Goal: Task Accomplishment & Management: Use online tool/utility

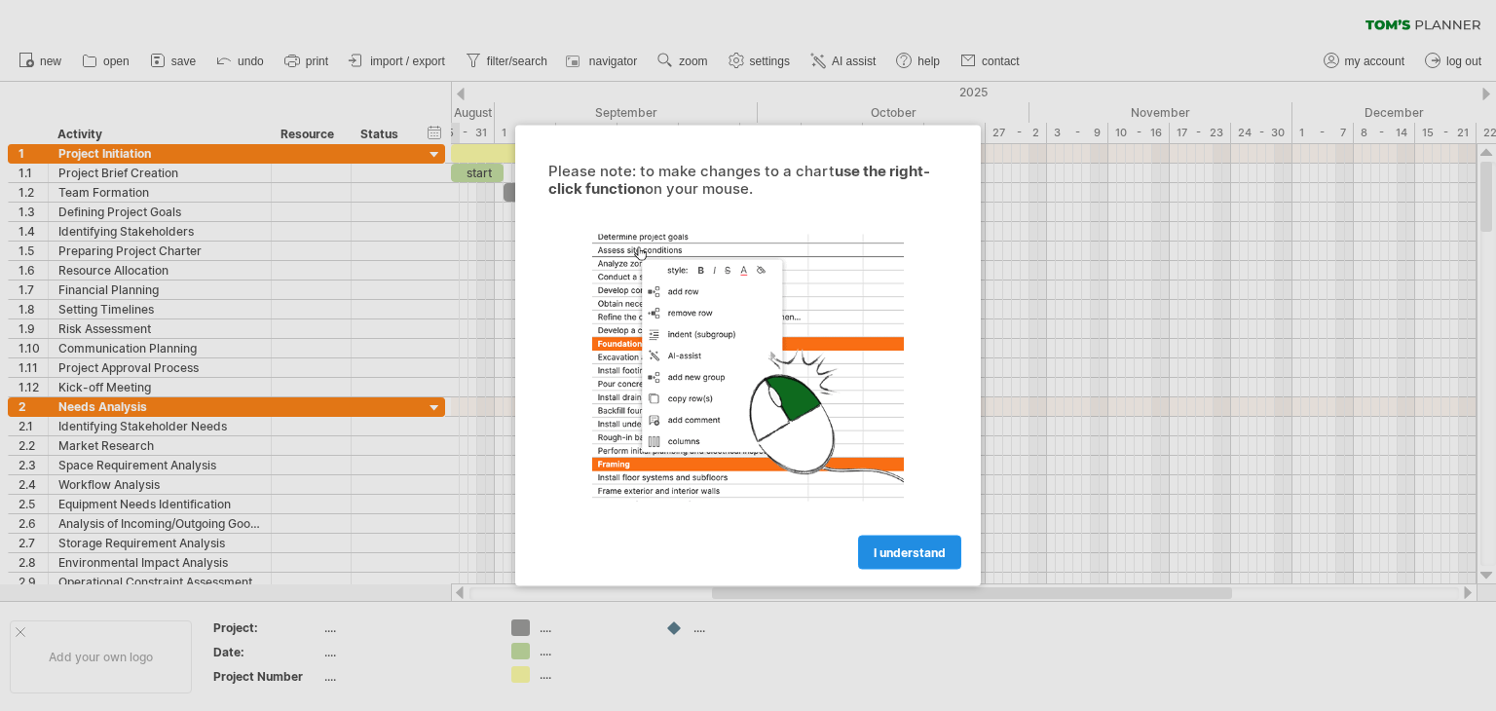
click at [908, 562] on link "I understand" at bounding box center [909, 553] width 103 height 34
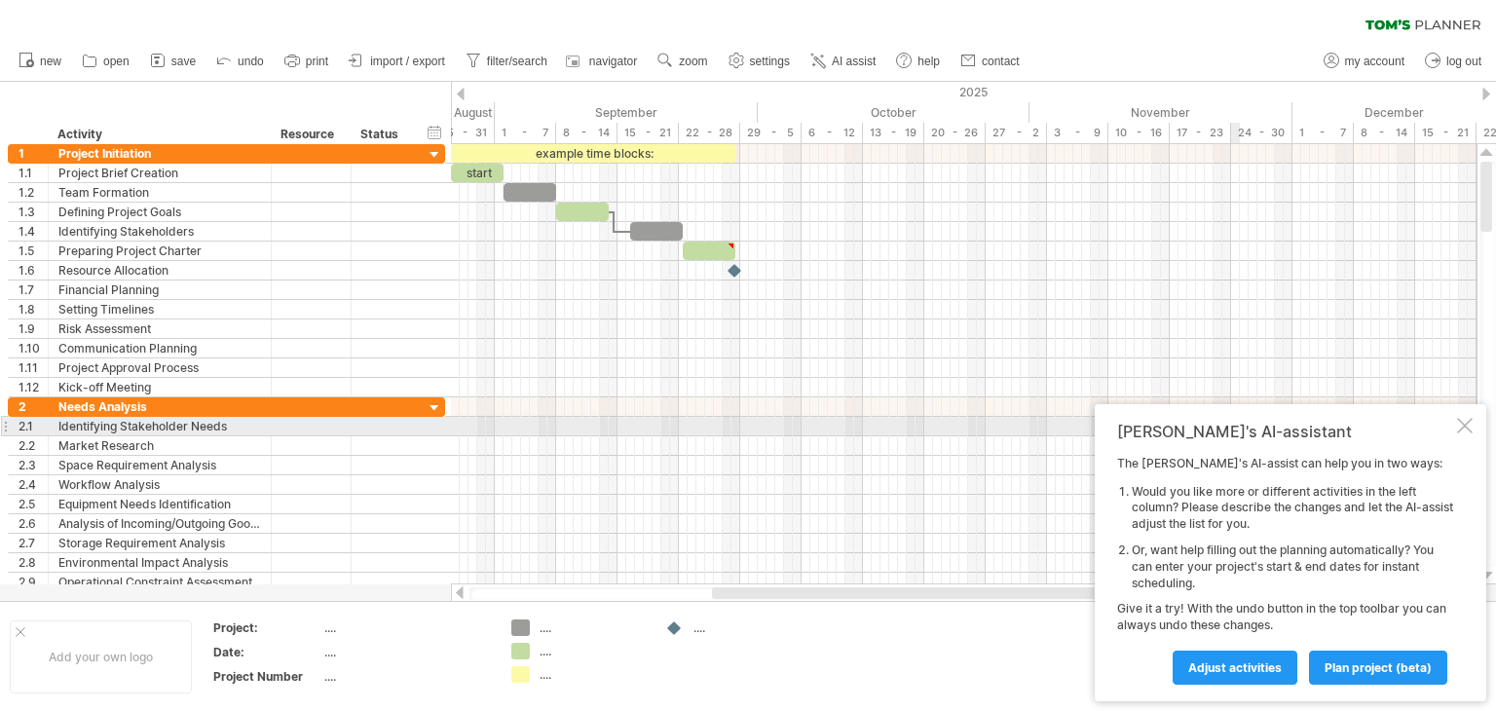
click at [1466, 417] on div "[PERSON_NAME]'s AI-assistant The [PERSON_NAME]'s AI-assist can help you in two …" at bounding box center [1291, 552] width 392 height 297
click at [1474, 427] on div "[PERSON_NAME]'s AI-assistant The [PERSON_NAME]'s AI-assist can help you in two …" at bounding box center [1291, 552] width 392 height 297
click at [1460, 426] on div at bounding box center [1465, 426] width 16 height 16
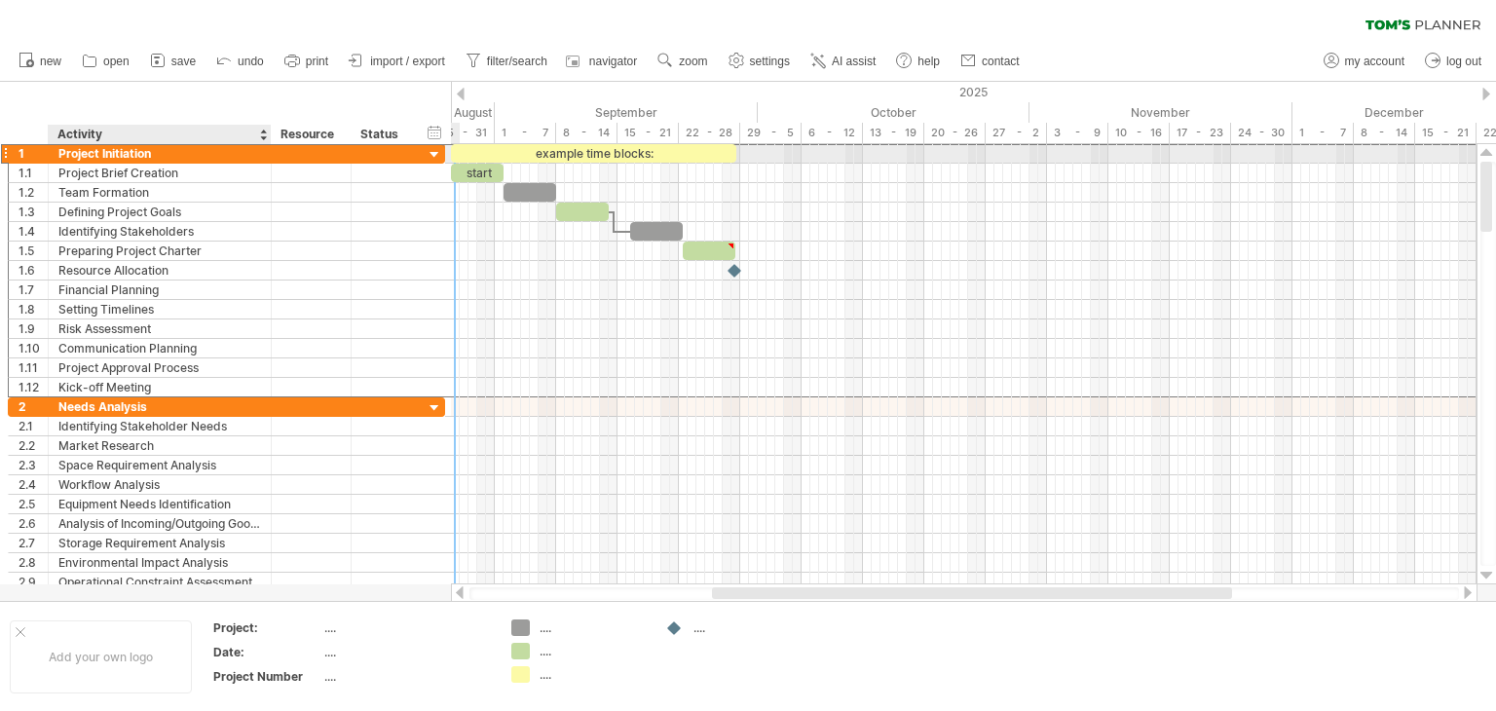
click at [156, 145] on div "Project Initiation" at bounding box center [159, 153] width 203 height 19
click at [1, 151] on div at bounding box center [5, 153] width 8 height 20
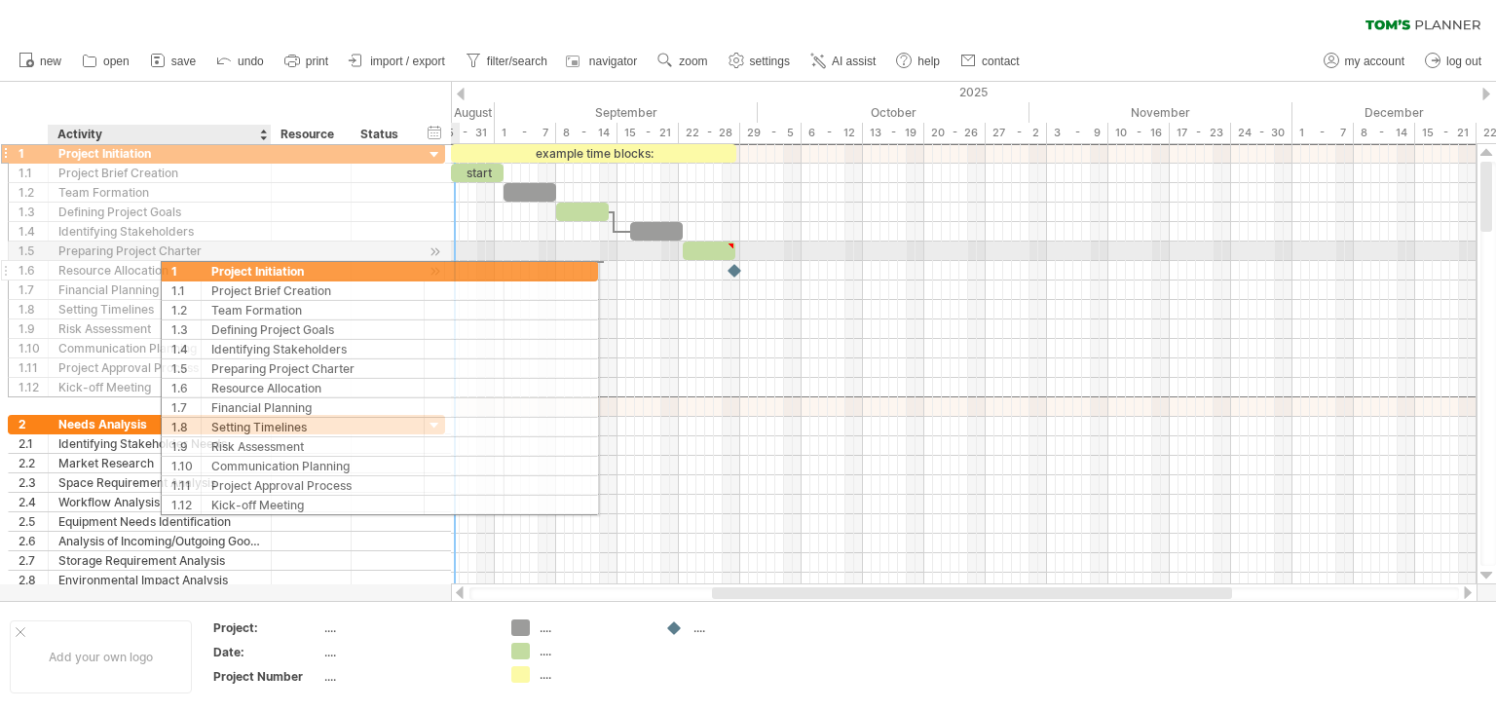
drag, startPoint x: 31, startPoint y: 151, endPoint x: 187, endPoint y: 268, distance: 194.8
click at [187, 268] on div "**********" at bounding box center [226, 270] width 437 height 254
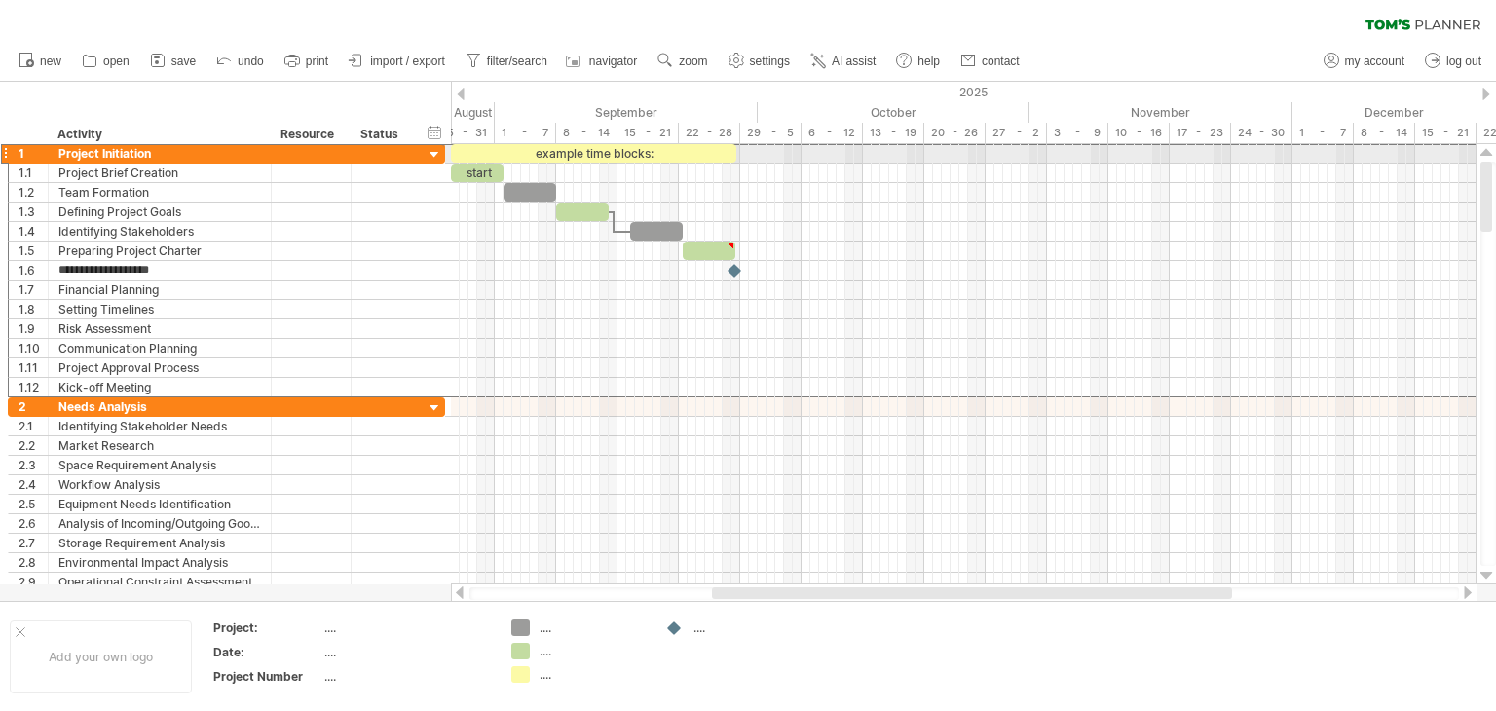
click at [4, 149] on div at bounding box center [5, 153] width 8 height 20
click at [15, 151] on div "1" at bounding box center [29, 153] width 40 height 19
click at [77, 157] on div "Project Initiation" at bounding box center [159, 153] width 203 height 19
click at [436, 149] on div at bounding box center [435, 155] width 19 height 19
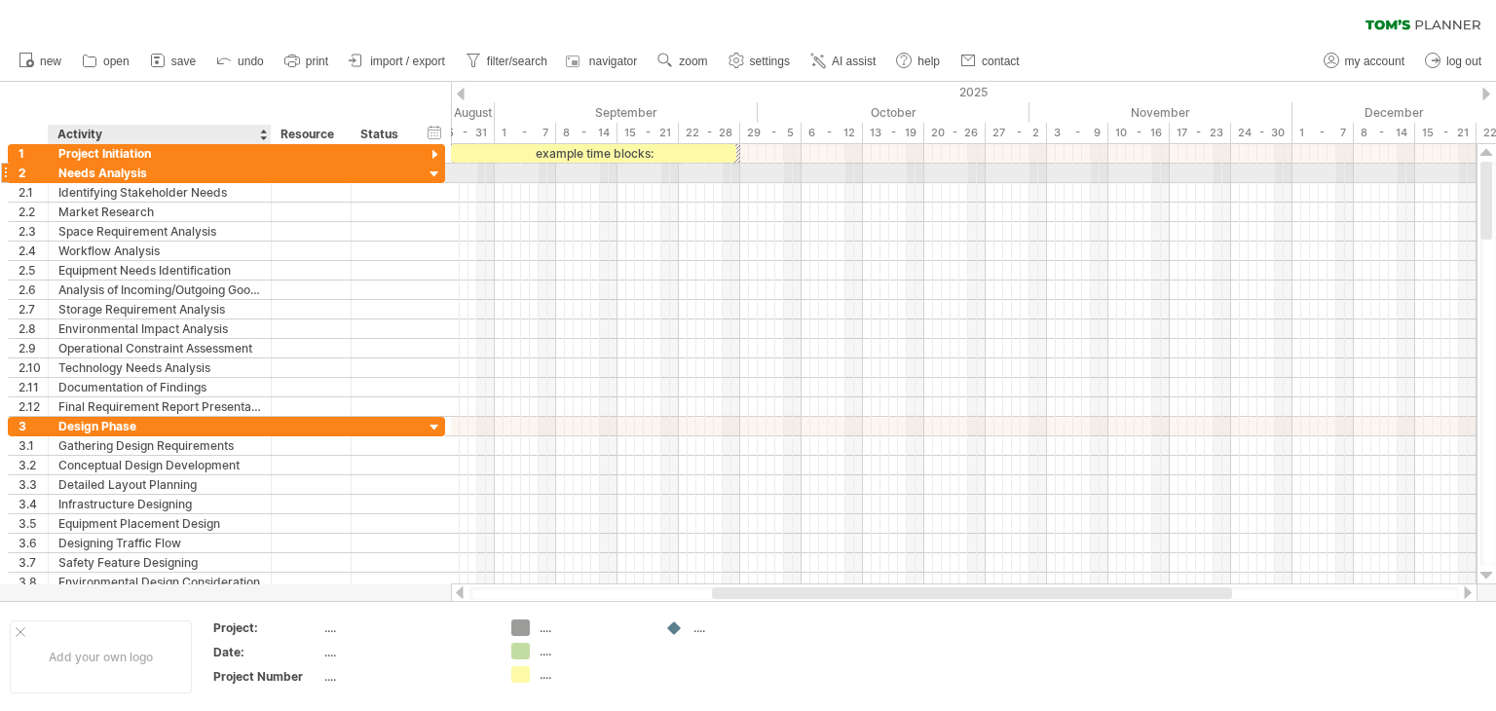
click at [229, 177] on div "Needs Analysis" at bounding box center [159, 173] width 203 height 19
click at [429, 172] on div at bounding box center [435, 175] width 19 height 19
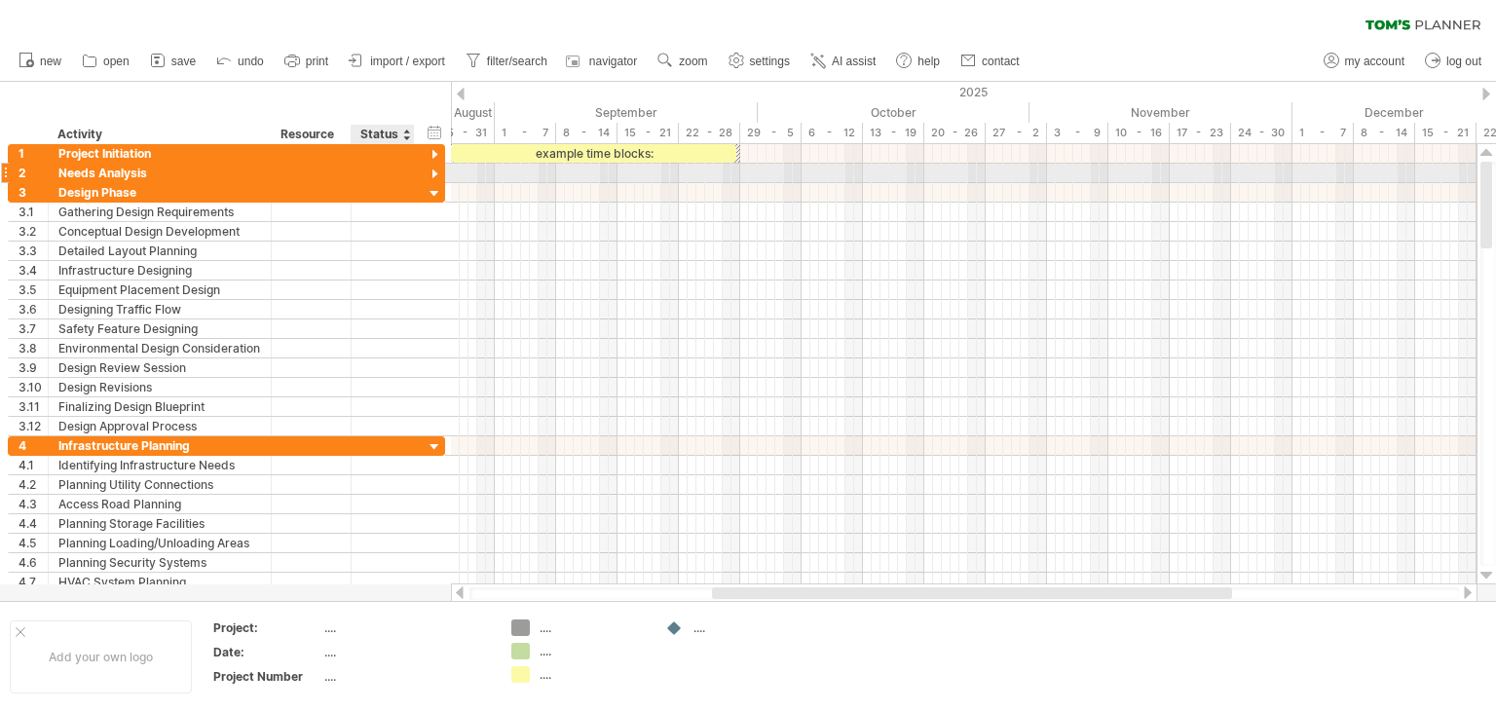
click at [431, 174] on div at bounding box center [435, 175] width 19 height 19
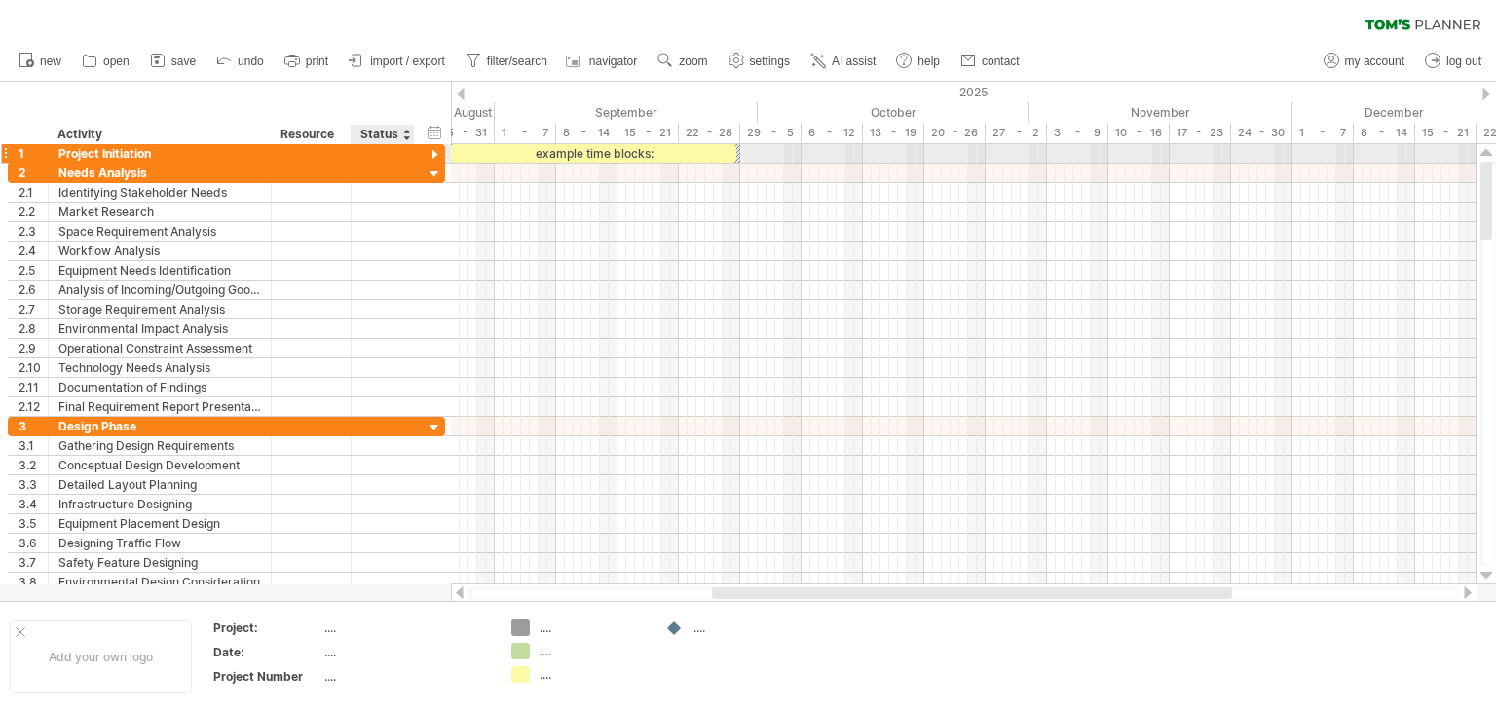
click at [431, 147] on div at bounding box center [435, 155] width 19 height 19
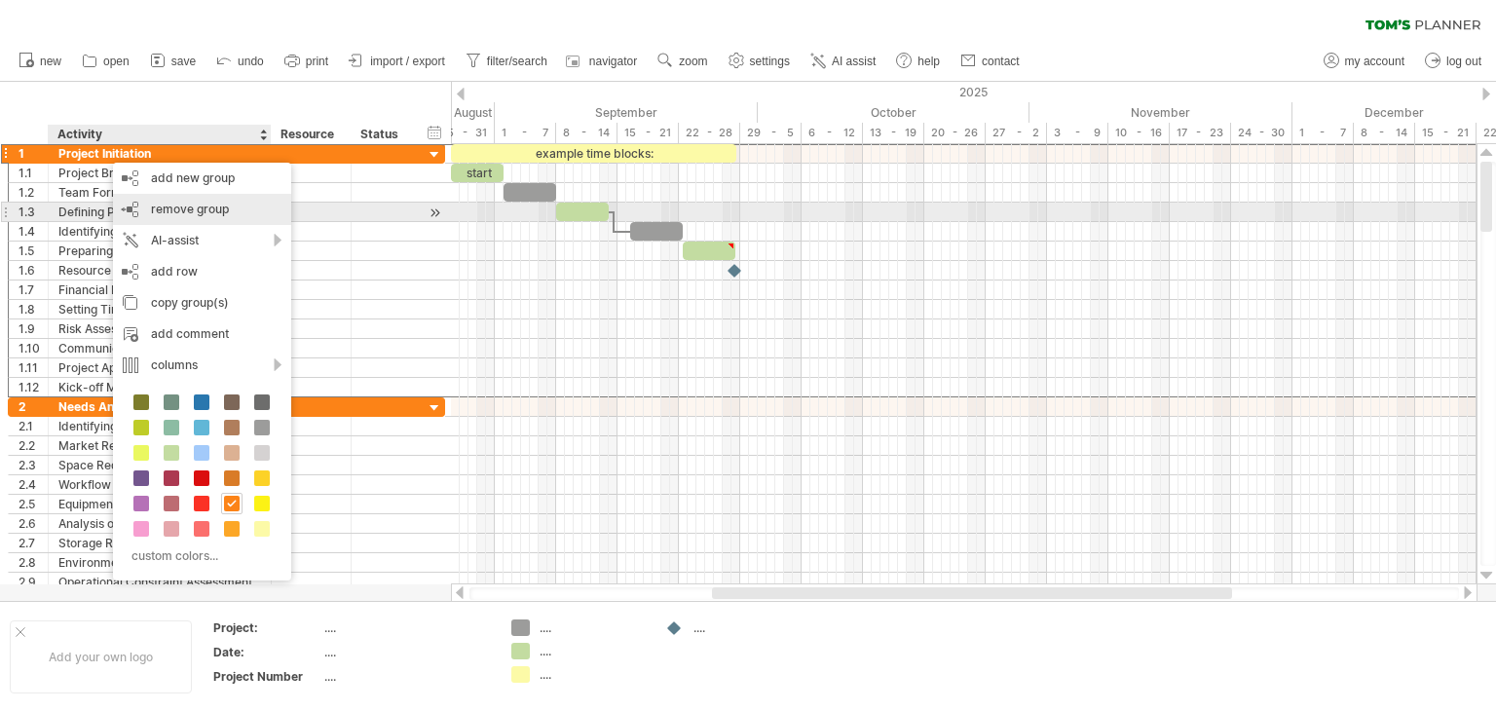
click at [183, 208] on span "remove group" at bounding box center [190, 209] width 78 height 15
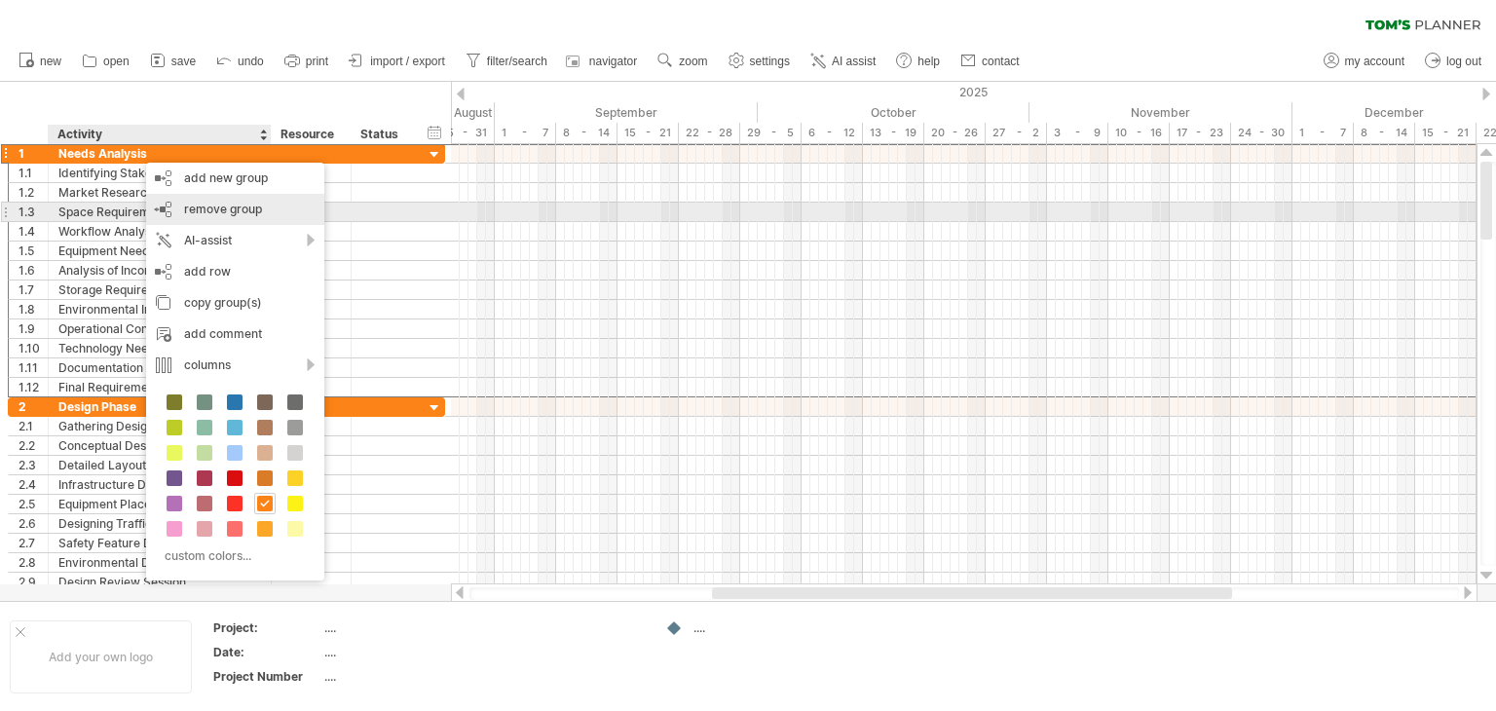
click at [200, 212] on span "remove group" at bounding box center [223, 209] width 78 height 15
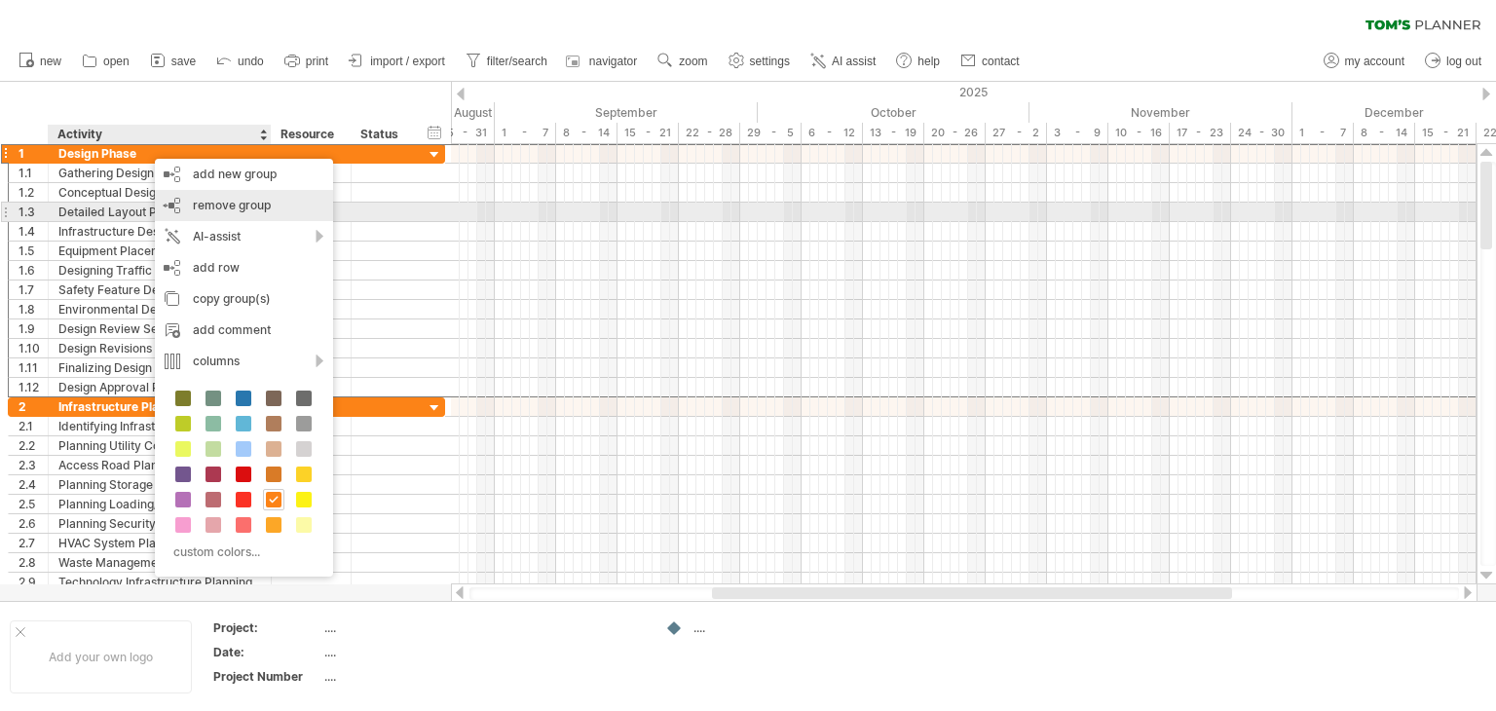
click at [242, 206] on span "remove group" at bounding box center [232, 205] width 78 height 15
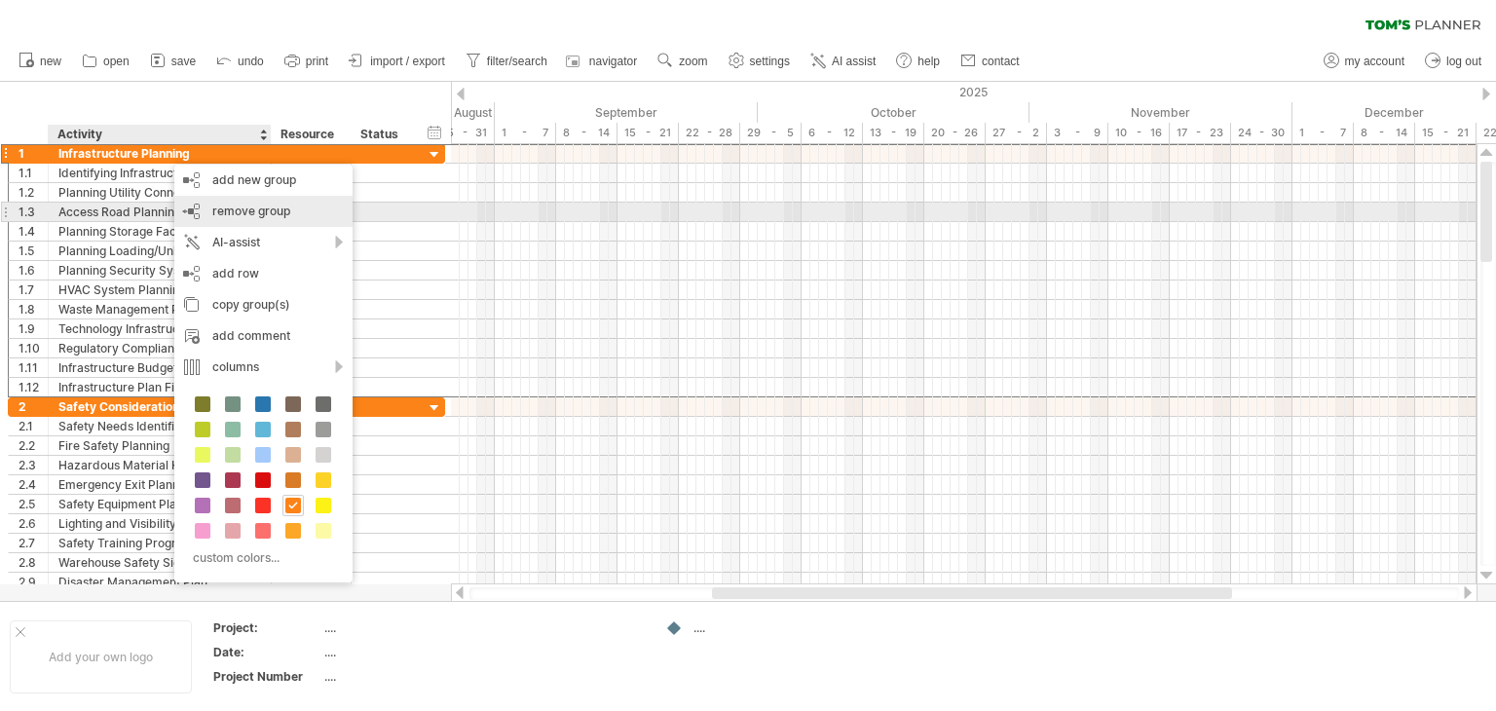
click at [243, 206] on span "remove group" at bounding box center [251, 211] width 78 height 15
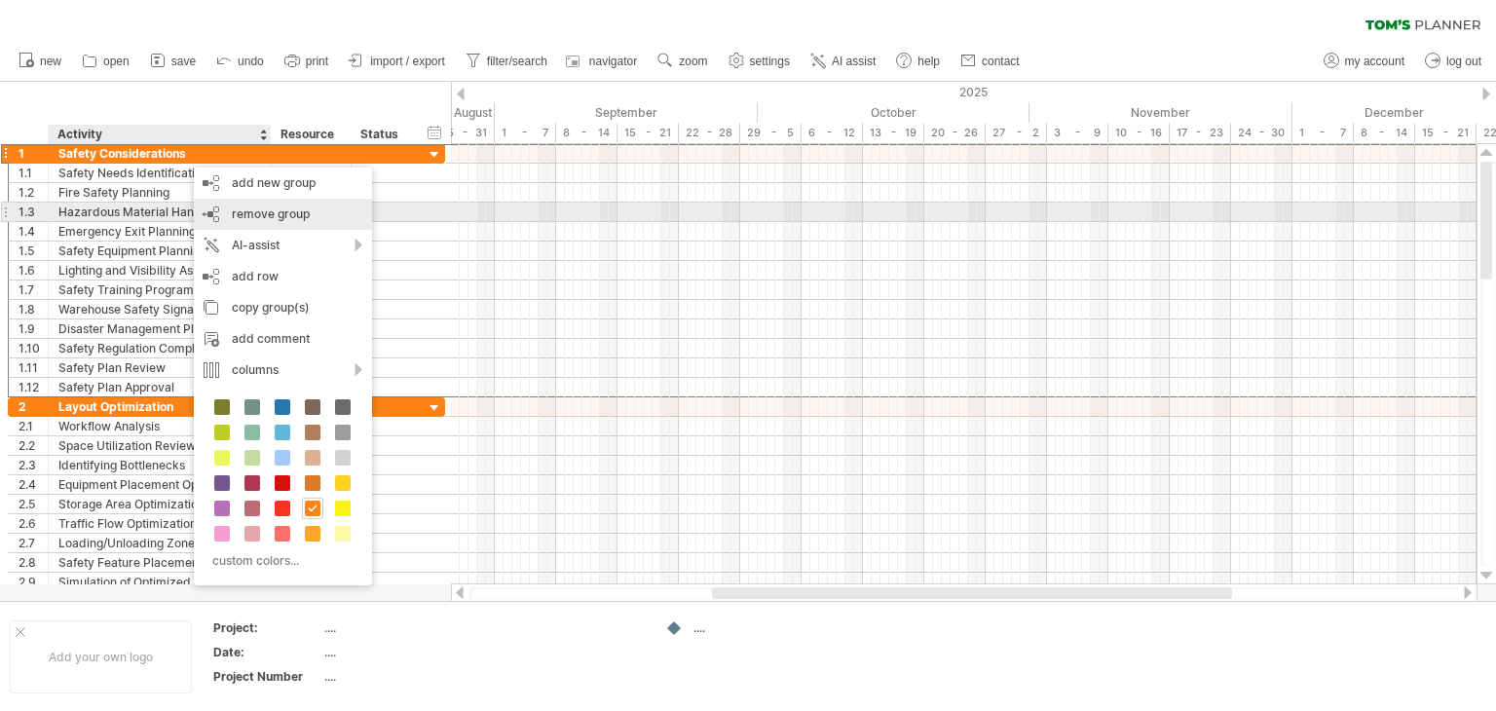
click at [245, 209] on span "remove group" at bounding box center [271, 213] width 78 height 15
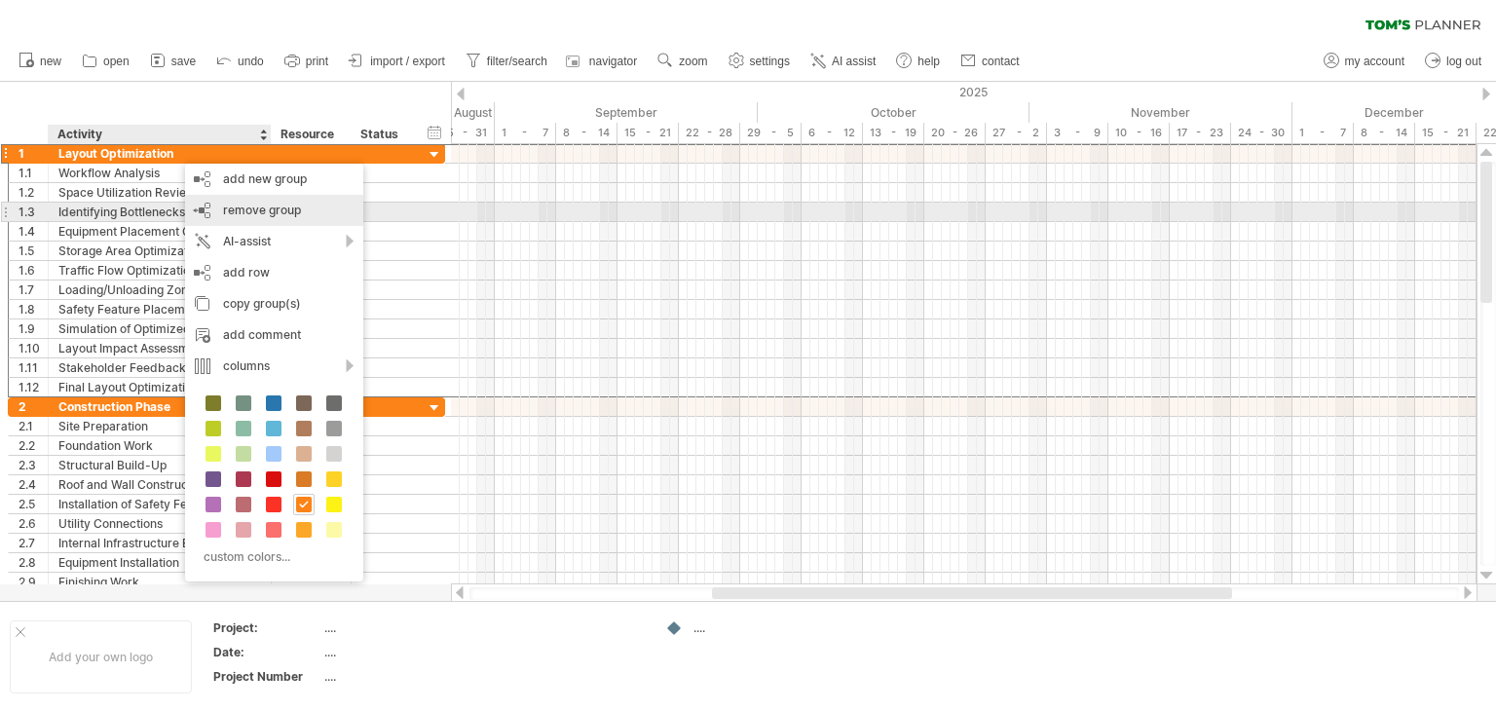
click at [263, 209] on span "remove group" at bounding box center [262, 210] width 78 height 15
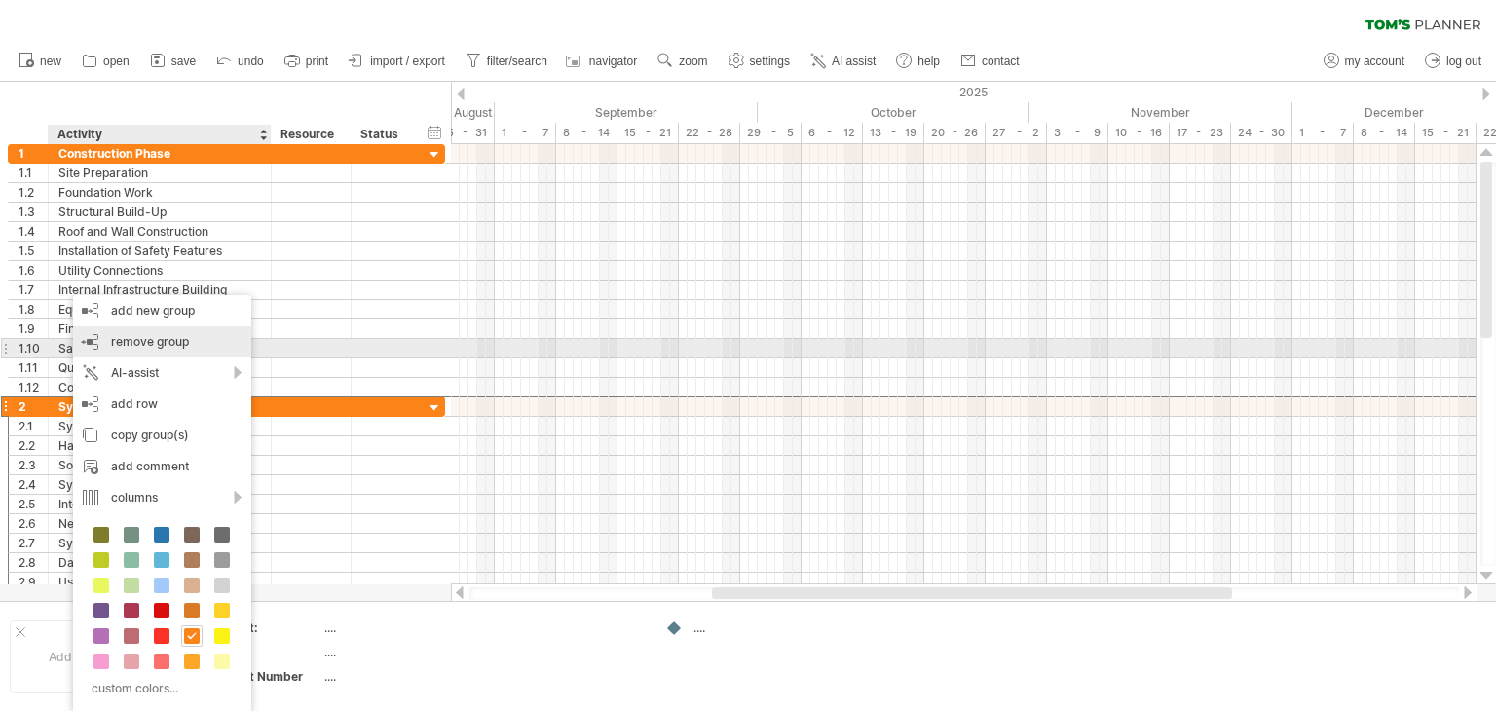
click at [183, 341] on span "remove group" at bounding box center [150, 341] width 78 height 15
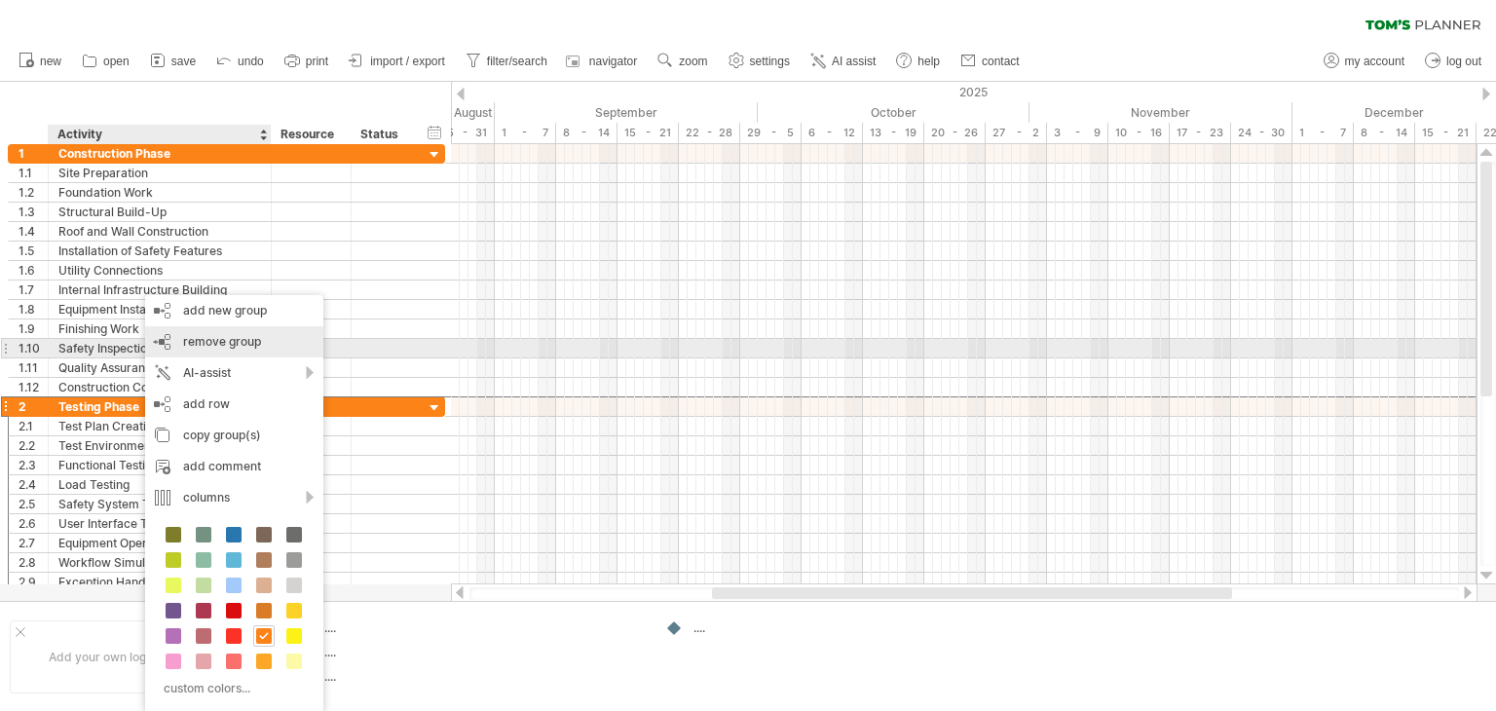
click at [228, 346] on span "remove group" at bounding box center [222, 341] width 78 height 15
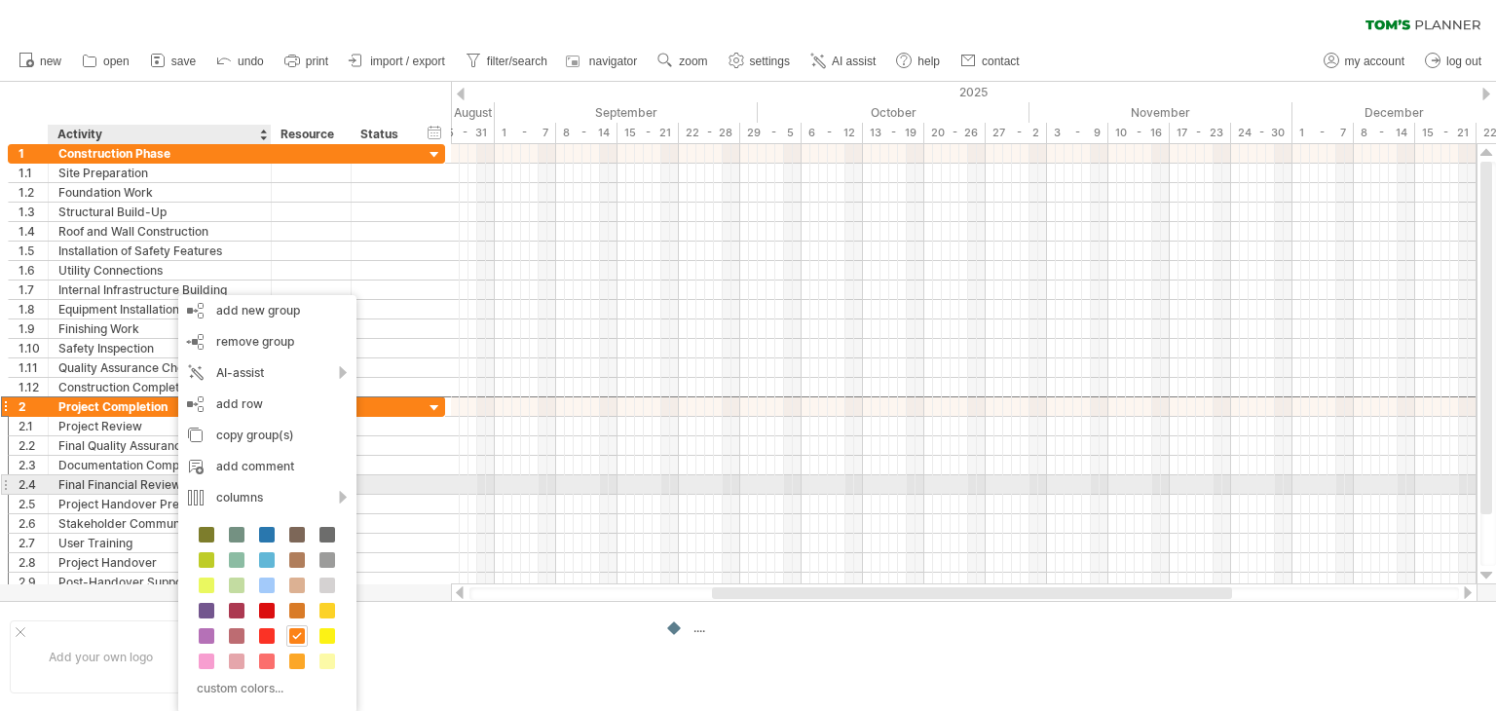
click at [128, 485] on div "Final Financial Review" at bounding box center [159, 484] width 203 height 19
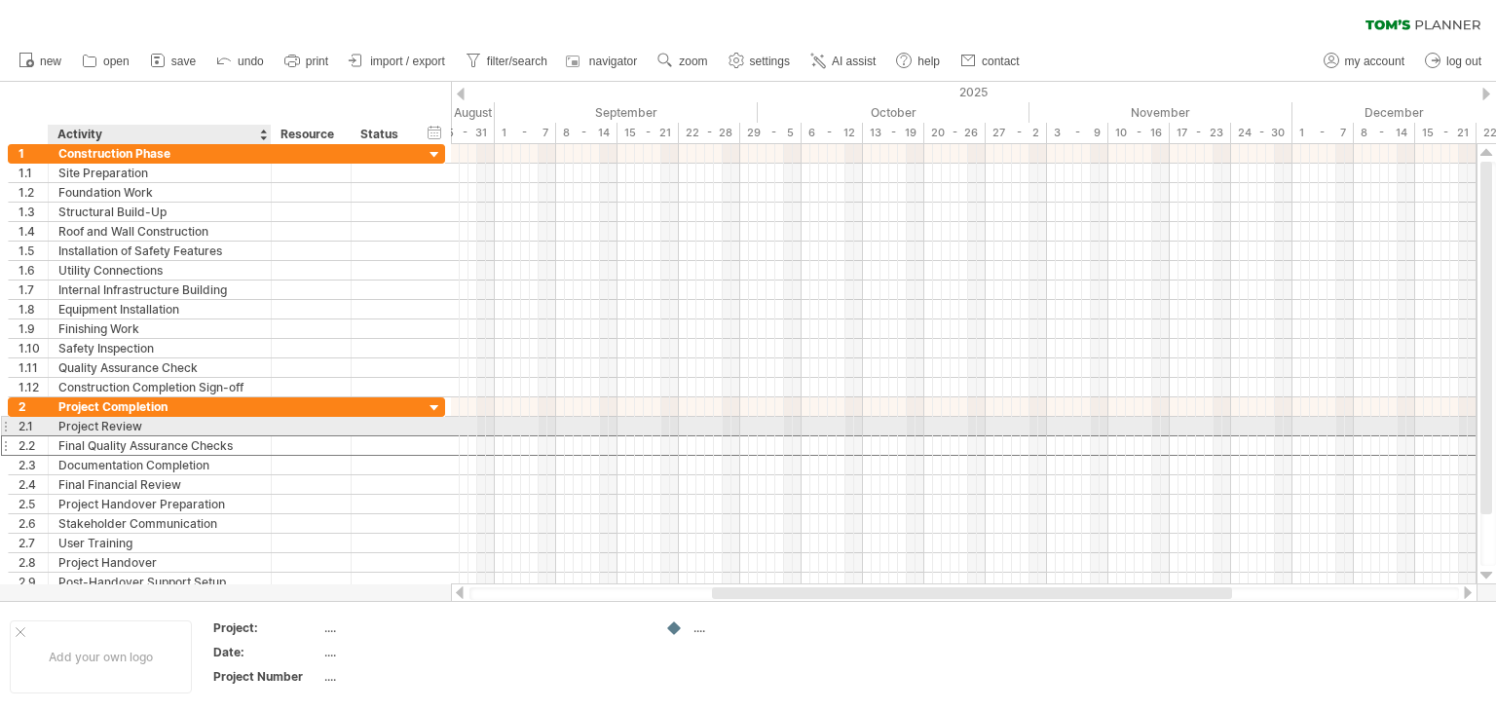
click at [169, 436] on div "Final Quality Assurance Checks" at bounding box center [159, 445] width 203 height 19
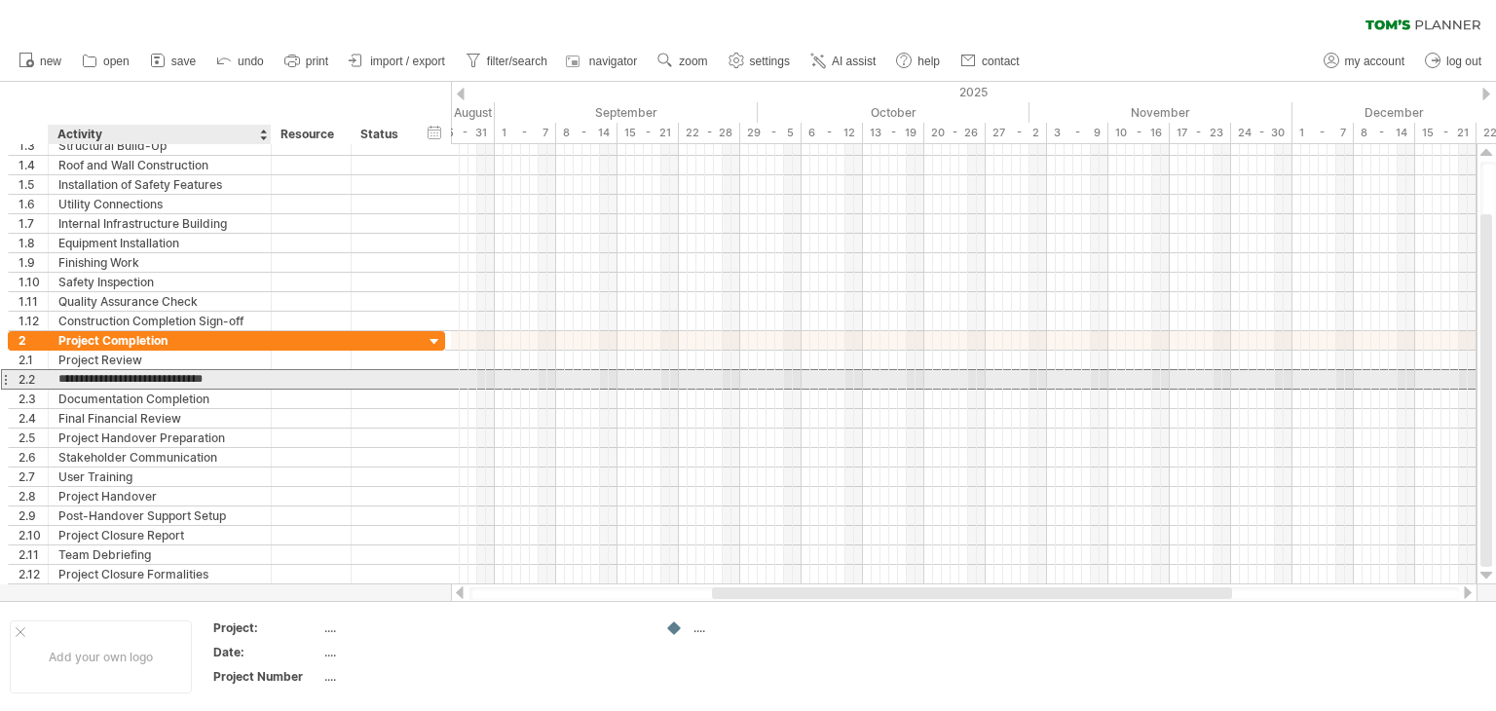
click at [137, 379] on input "**********" at bounding box center [159, 379] width 203 height 19
click at [28, 379] on div "2.2" at bounding box center [33, 379] width 29 height 19
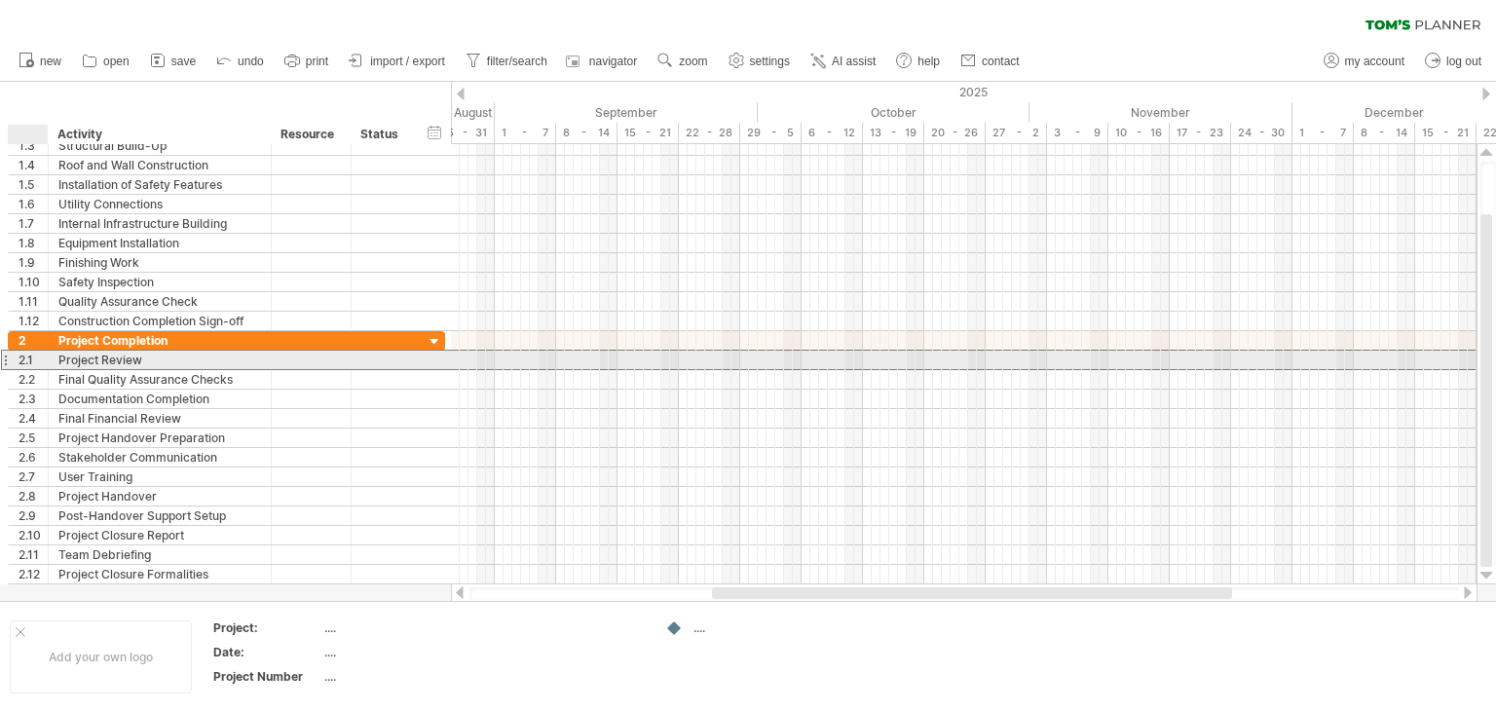
click at [30, 363] on div "2.1" at bounding box center [33, 360] width 29 height 19
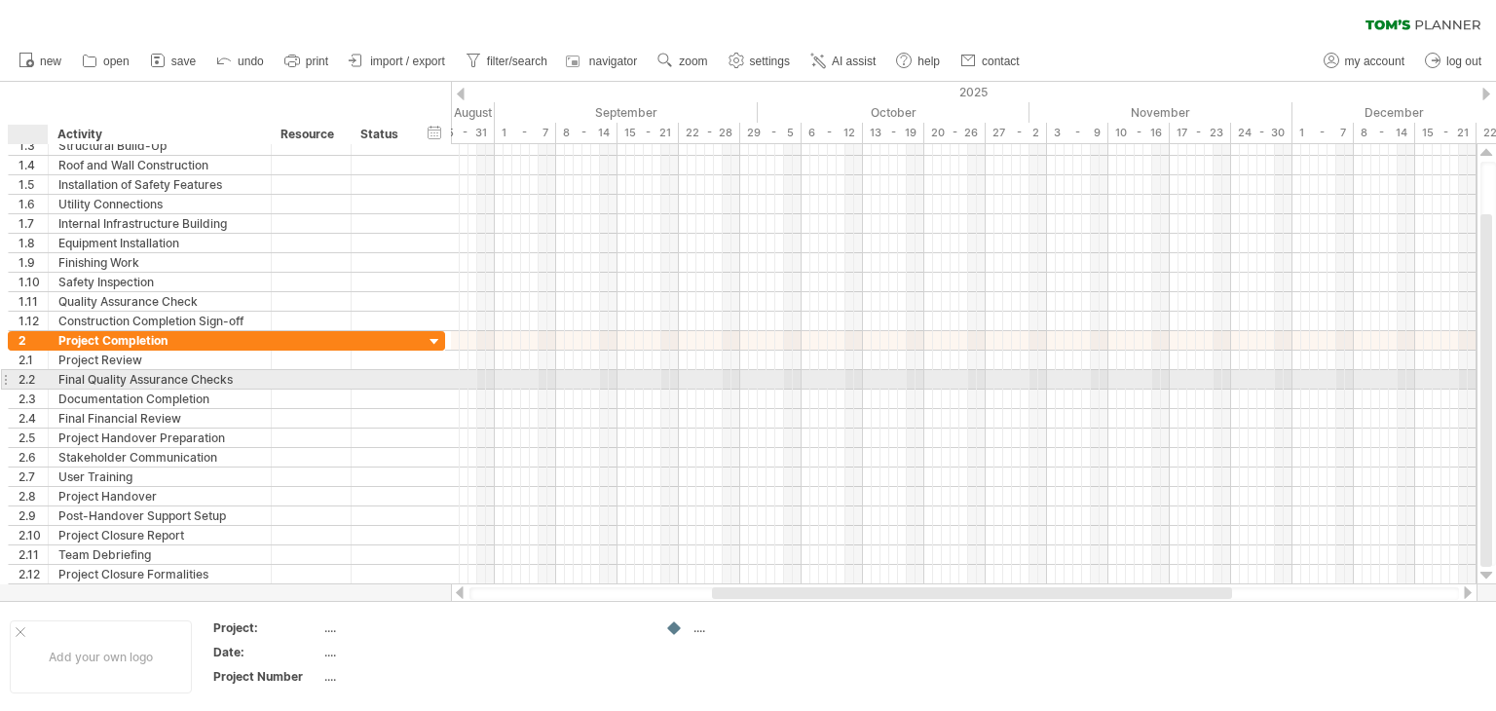
click at [44, 379] on div at bounding box center [46, 379] width 10 height 19
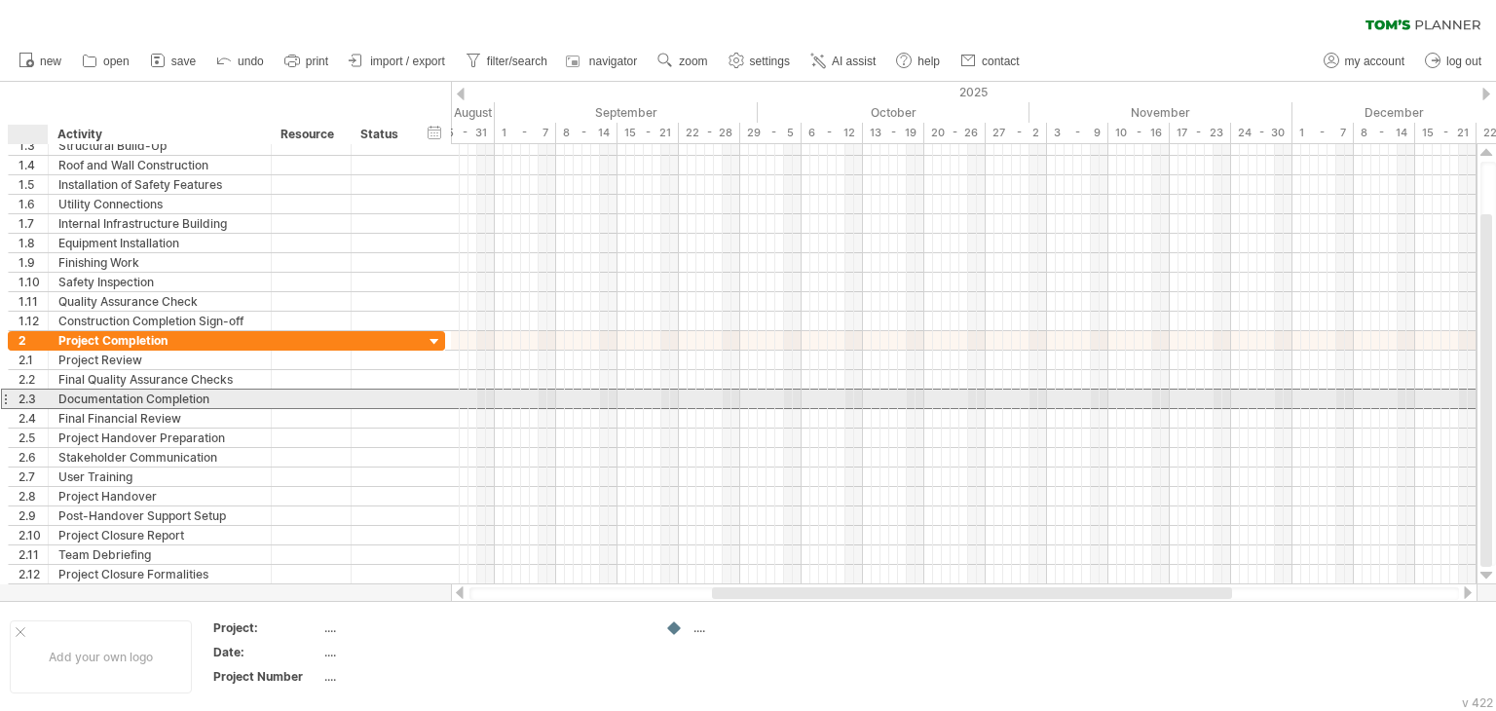
click at [39, 392] on div "2.3" at bounding box center [33, 399] width 29 height 19
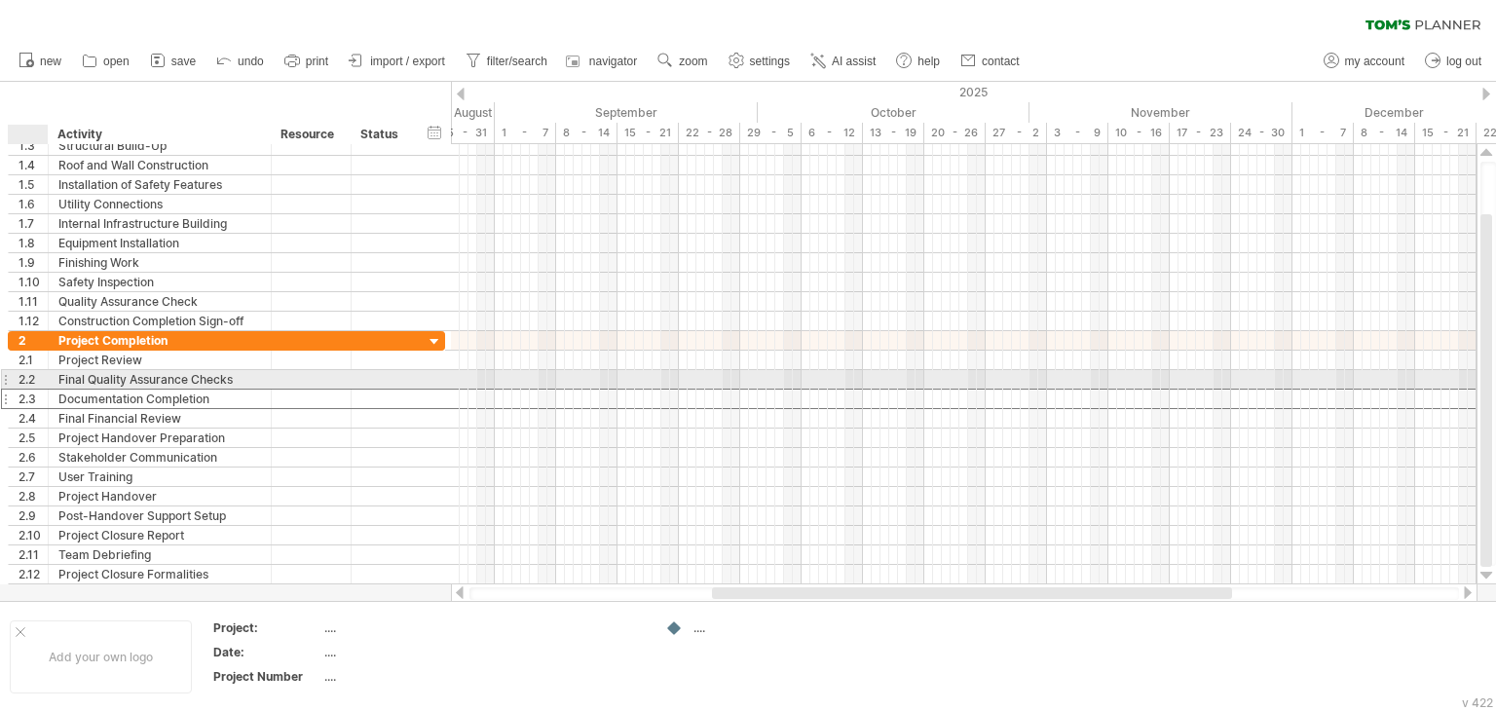
click at [32, 385] on div "2.2" at bounding box center [33, 379] width 29 height 19
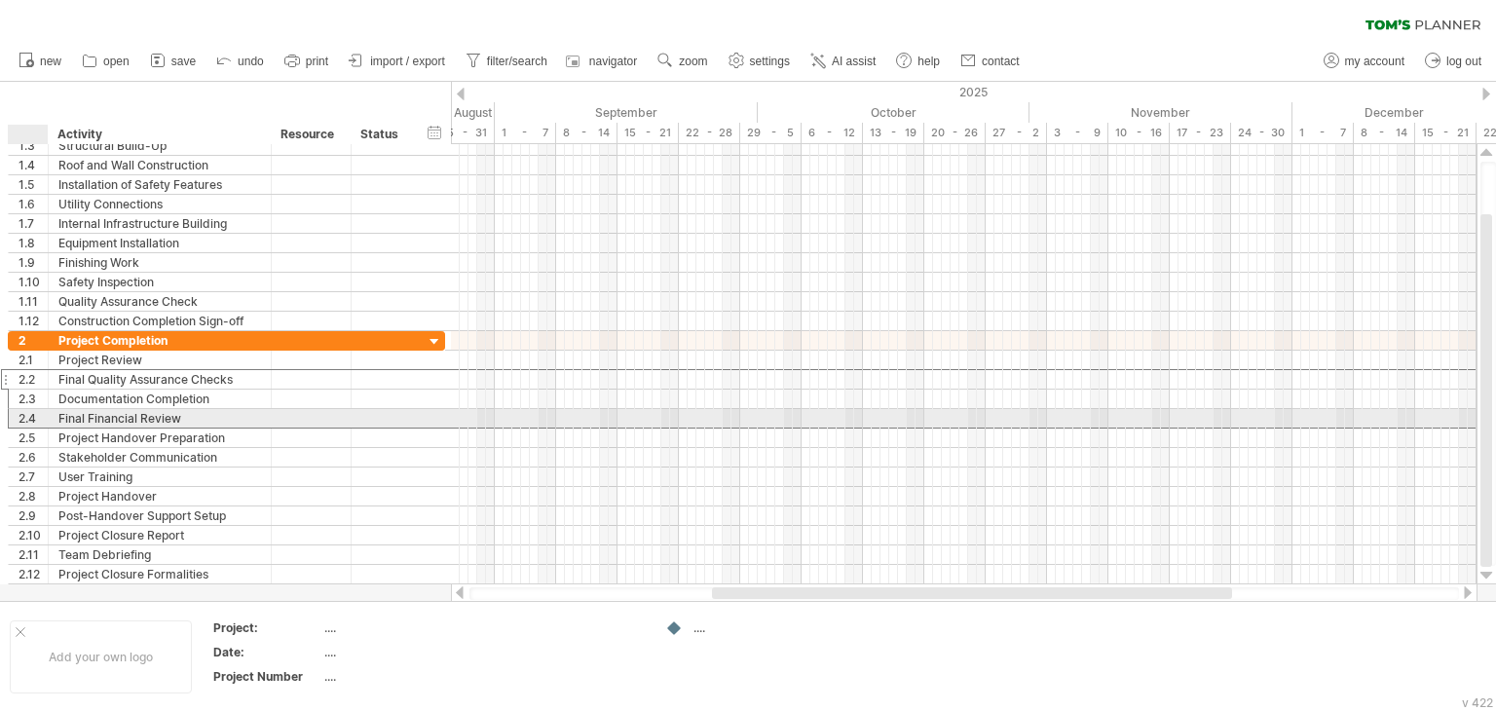
click at [39, 423] on div "2.4" at bounding box center [33, 418] width 29 height 19
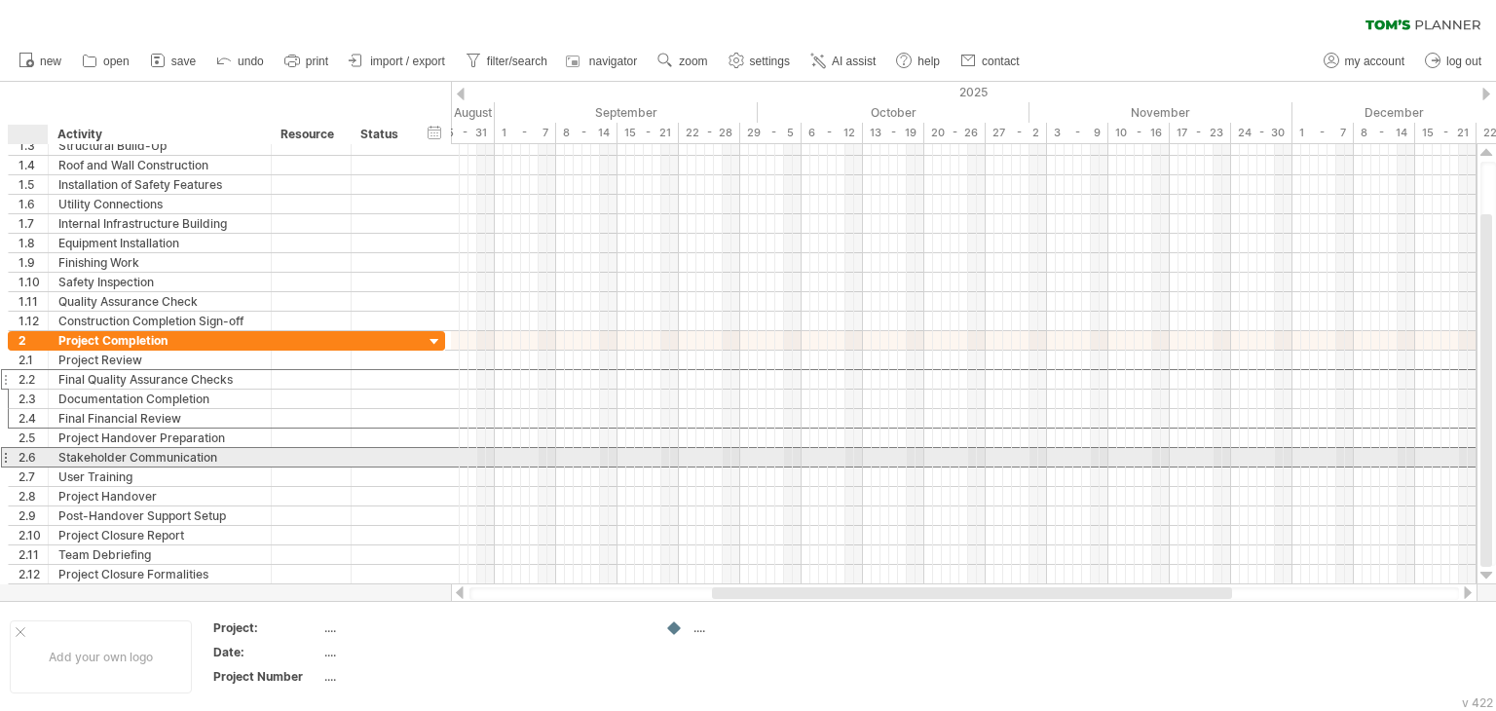
click at [35, 457] on div "2.6" at bounding box center [33, 457] width 29 height 19
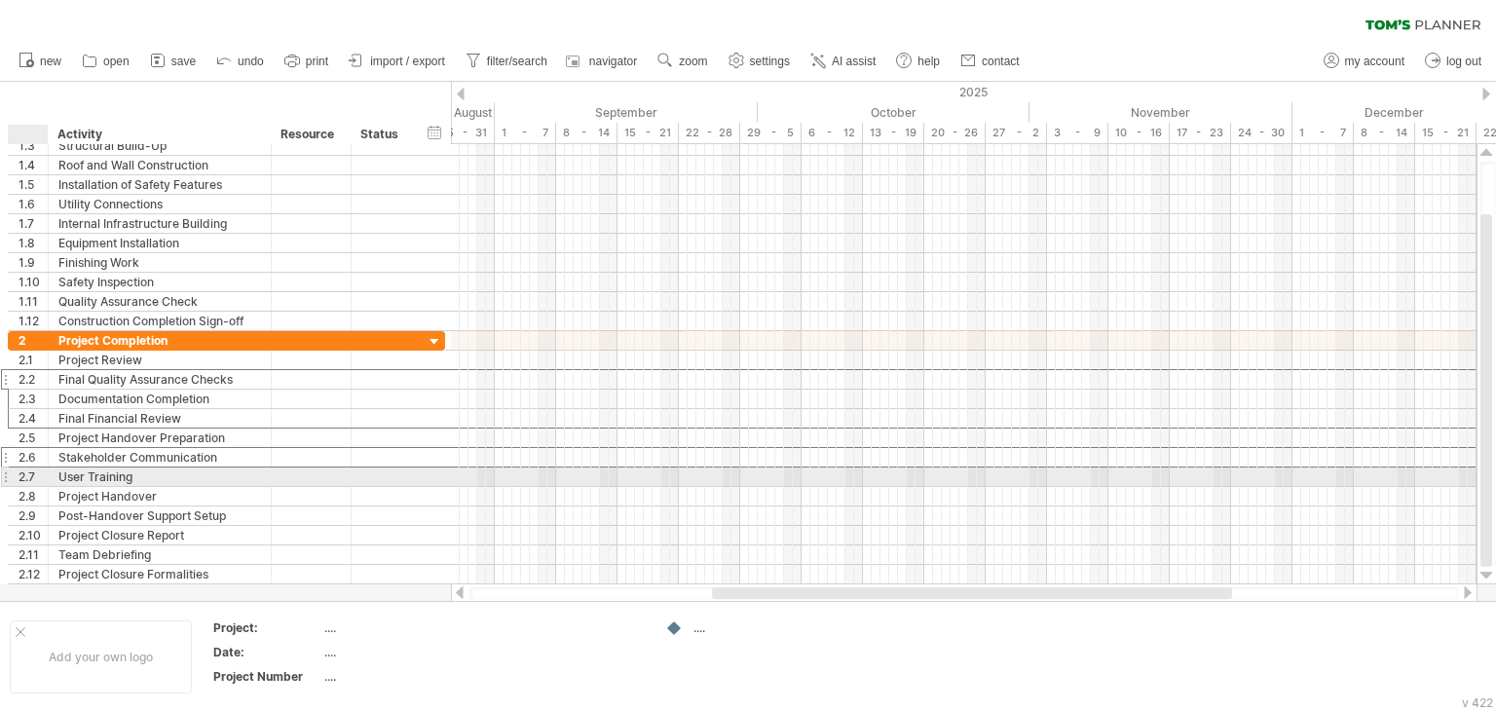
click at [31, 475] on div "2.7" at bounding box center [33, 477] width 29 height 19
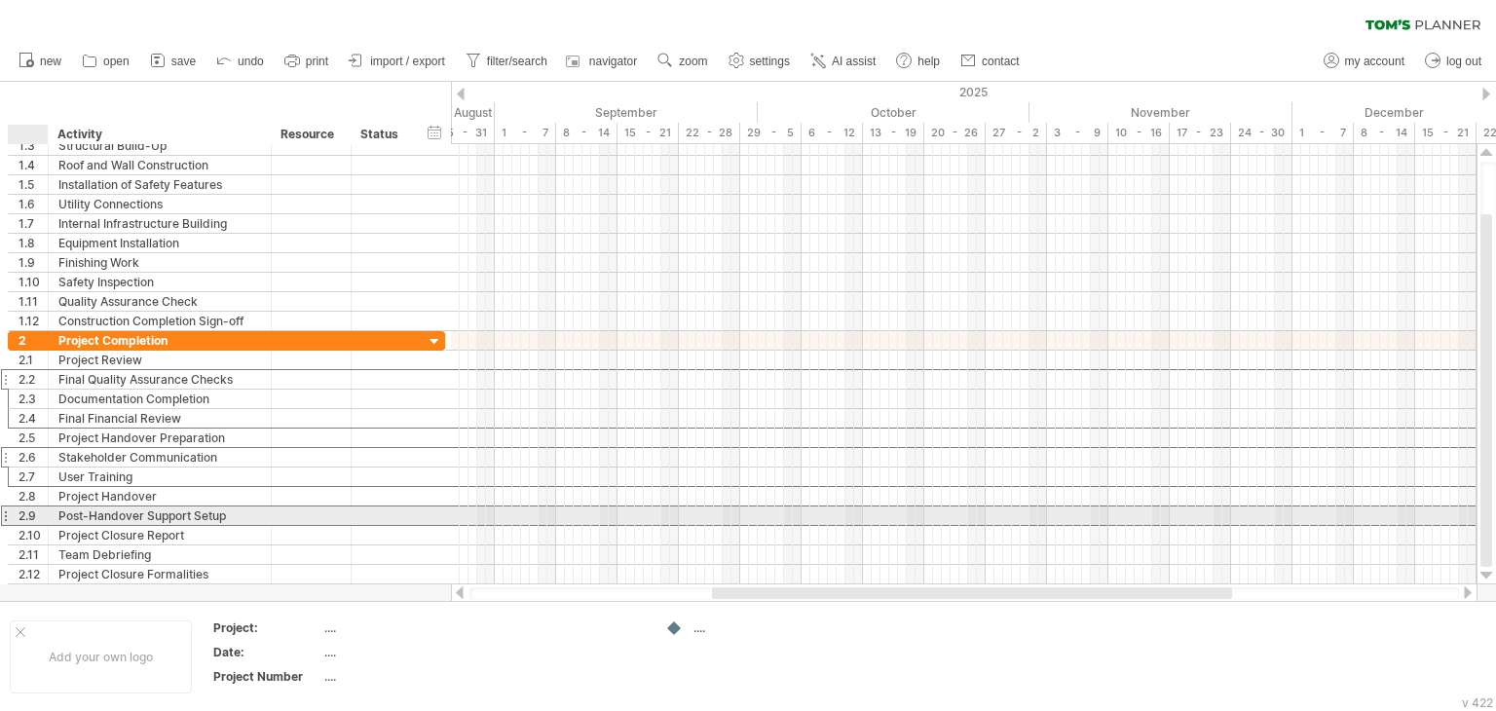
click at [38, 517] on div "2.9" at bounding box center [33, 515] width 29 height 19
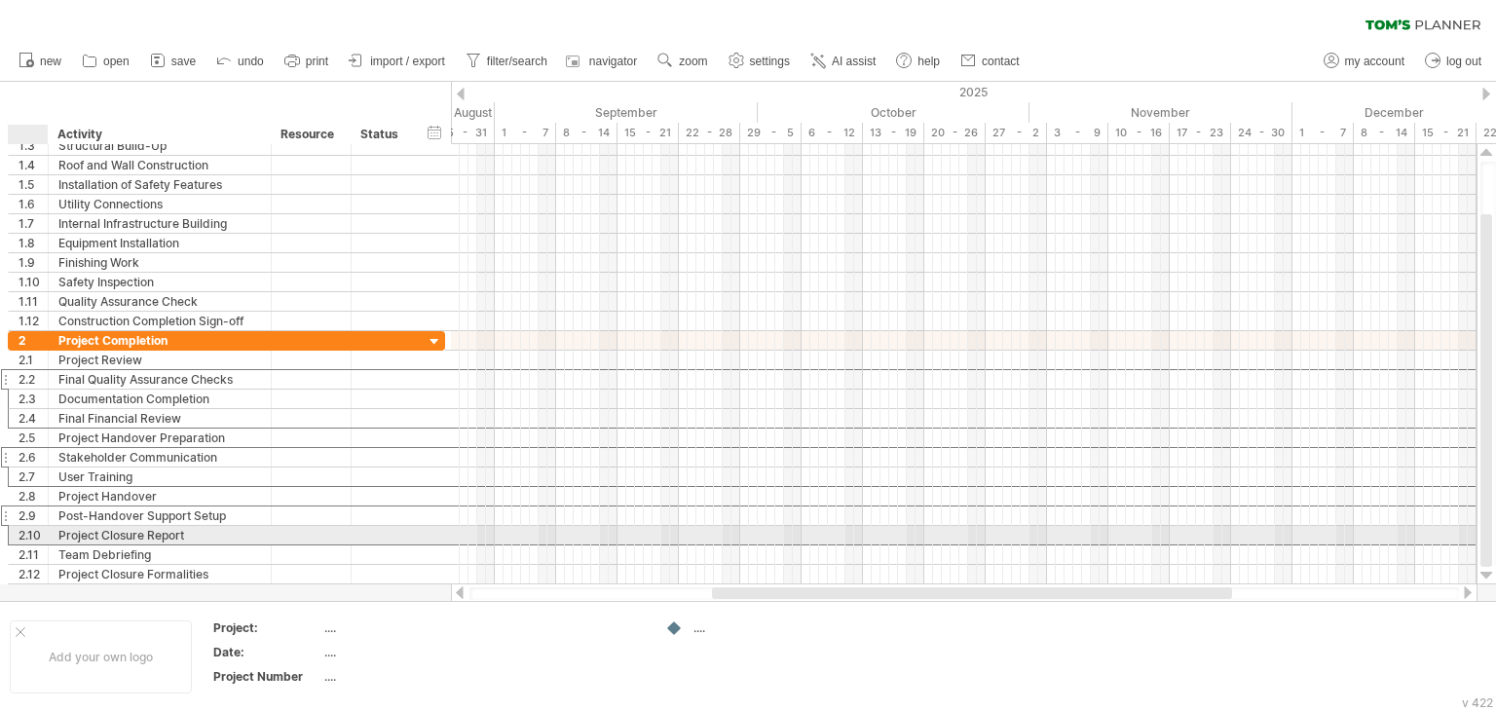
click at [32, 539] on div "**********" at bounding box center [226, 457] width 437 height 253
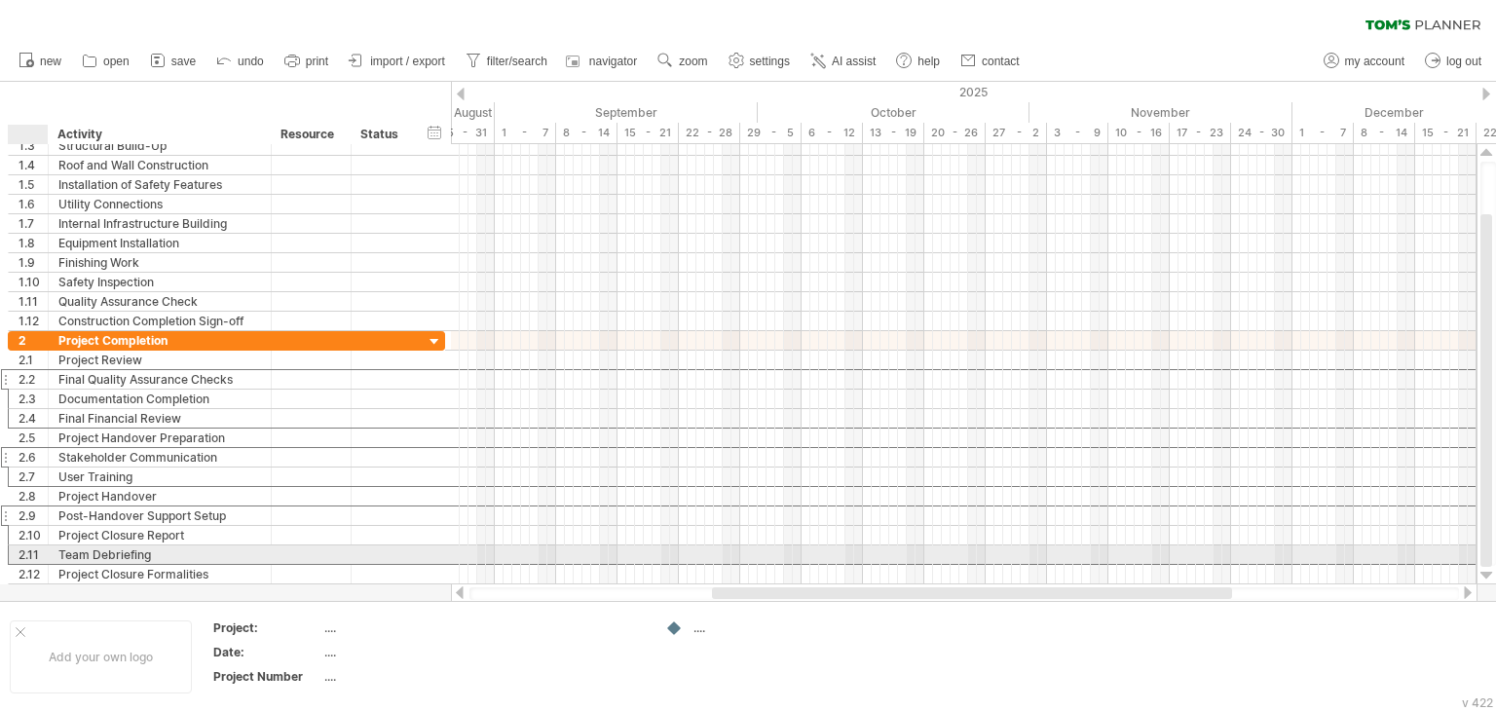
click at [31, 550] on div "2.11" at bounding box center [33, 554] width 29 height 19
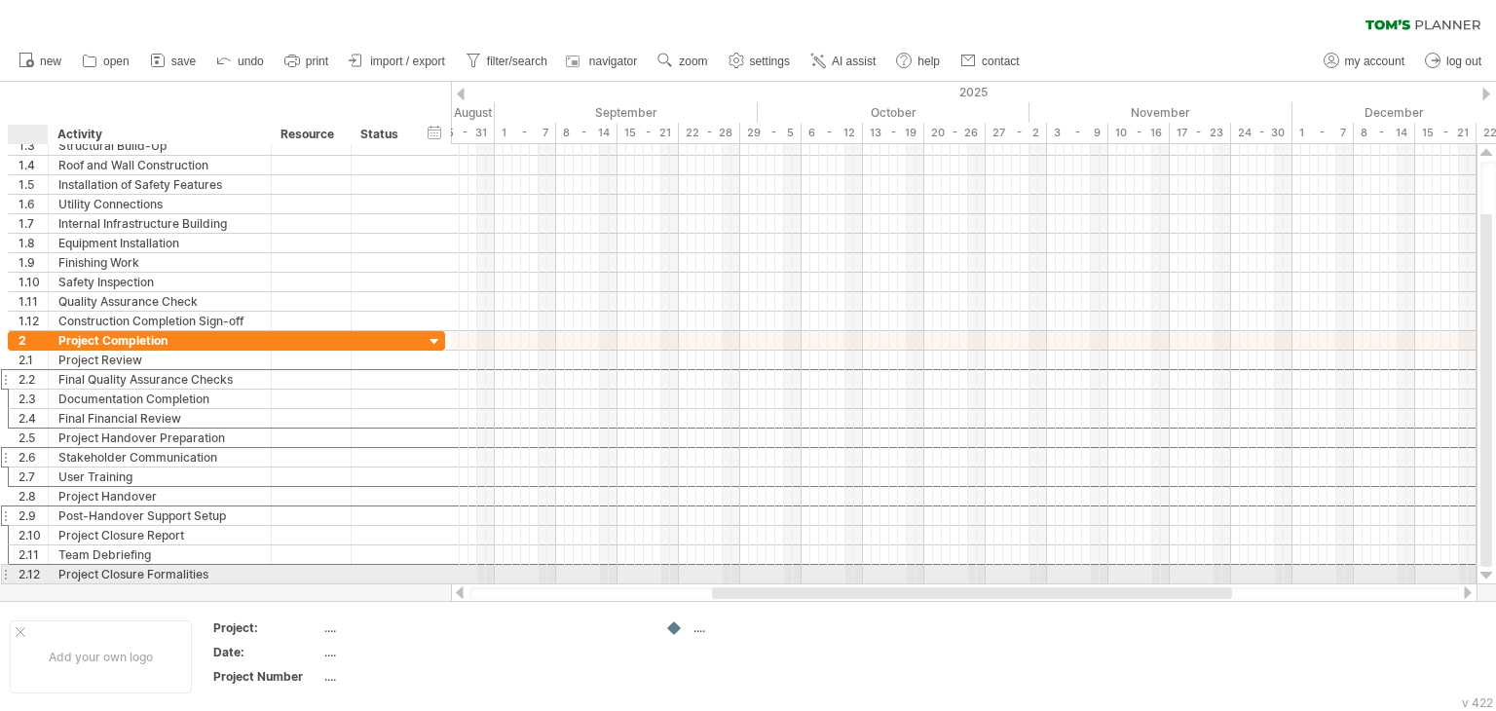
click at [35, 571] on div "2.12" at bounding box center [33, 574] width 29 height 19
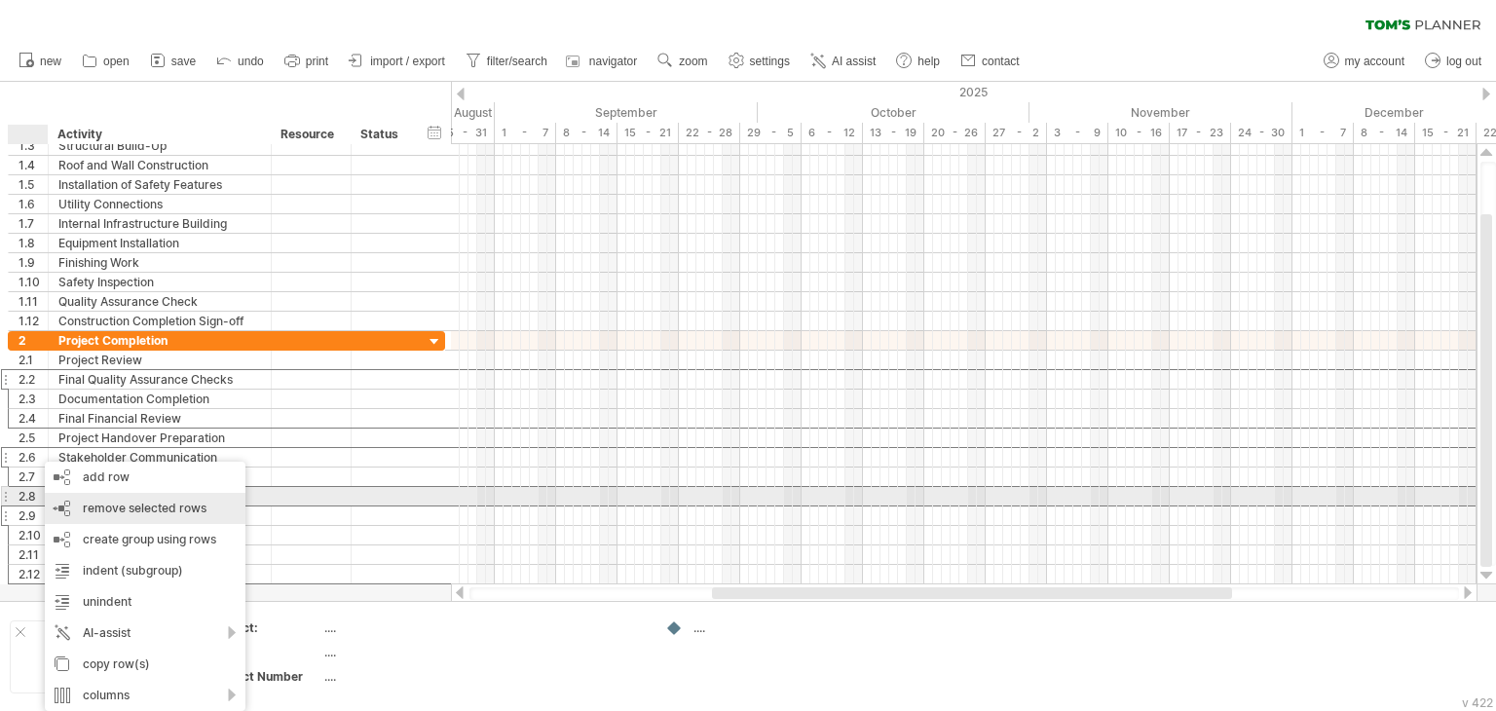
click at [144, 506] on span "remove selected rows" at bounding box center [145, 508] width 124 height 15
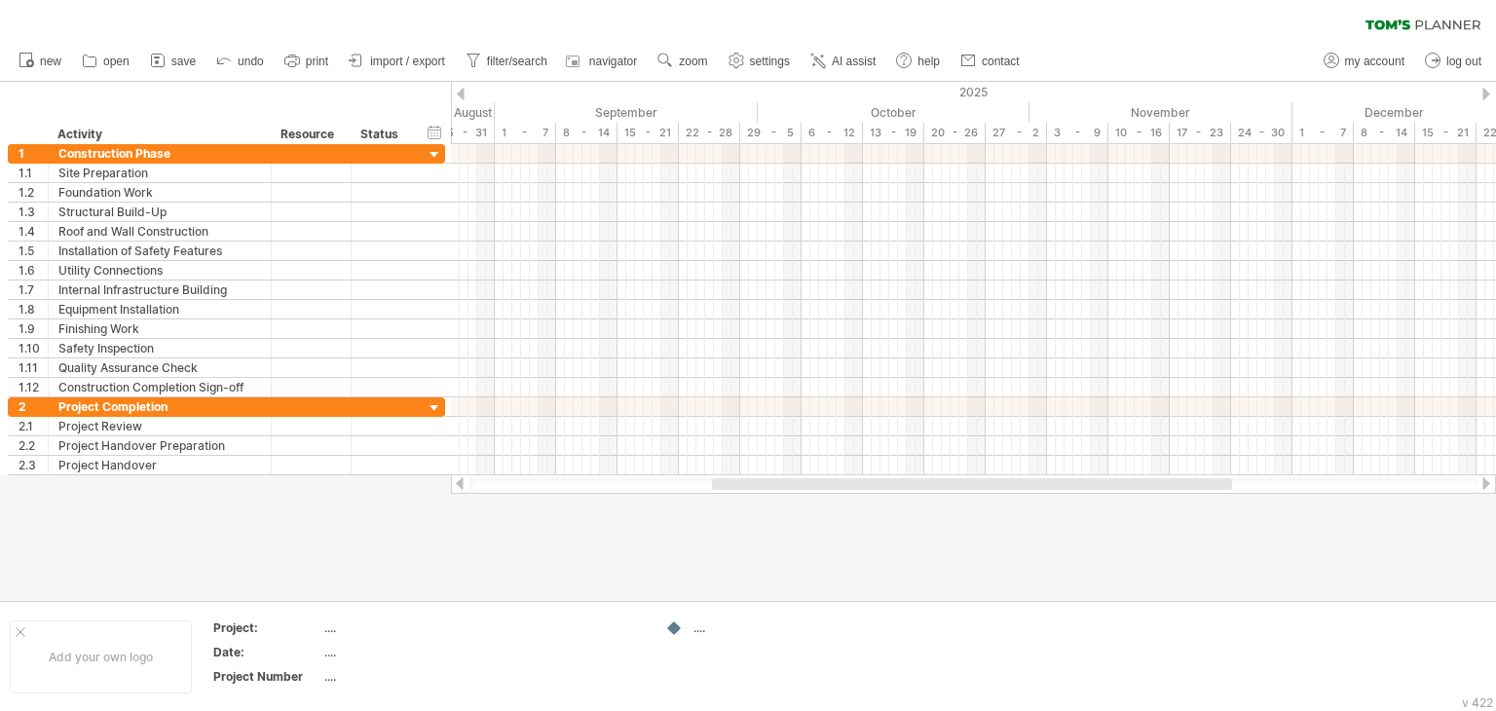
drag, startPoint x: 813, startPoint y: 490, endPoint x: 727, endPoint y: 485, distance: 86.8
click at [713, 486] on div at bounding box center [973, 484] width 1008 height 13
drag, startPoint x: 737, startPoint y: 484, endPoint x: 408, endPoint y: 484, distance: 329.2
click at [408, 484] on div "Trying to reach [DOMAIN_NAME] Connected again... 0% clear filter new 1" at bounding box center [748, 355] width 1496 height 711
drag, startPoint x: 698, startPoint y: 488, endPoint x: 492, endPoint y: 480, distance: 206.6
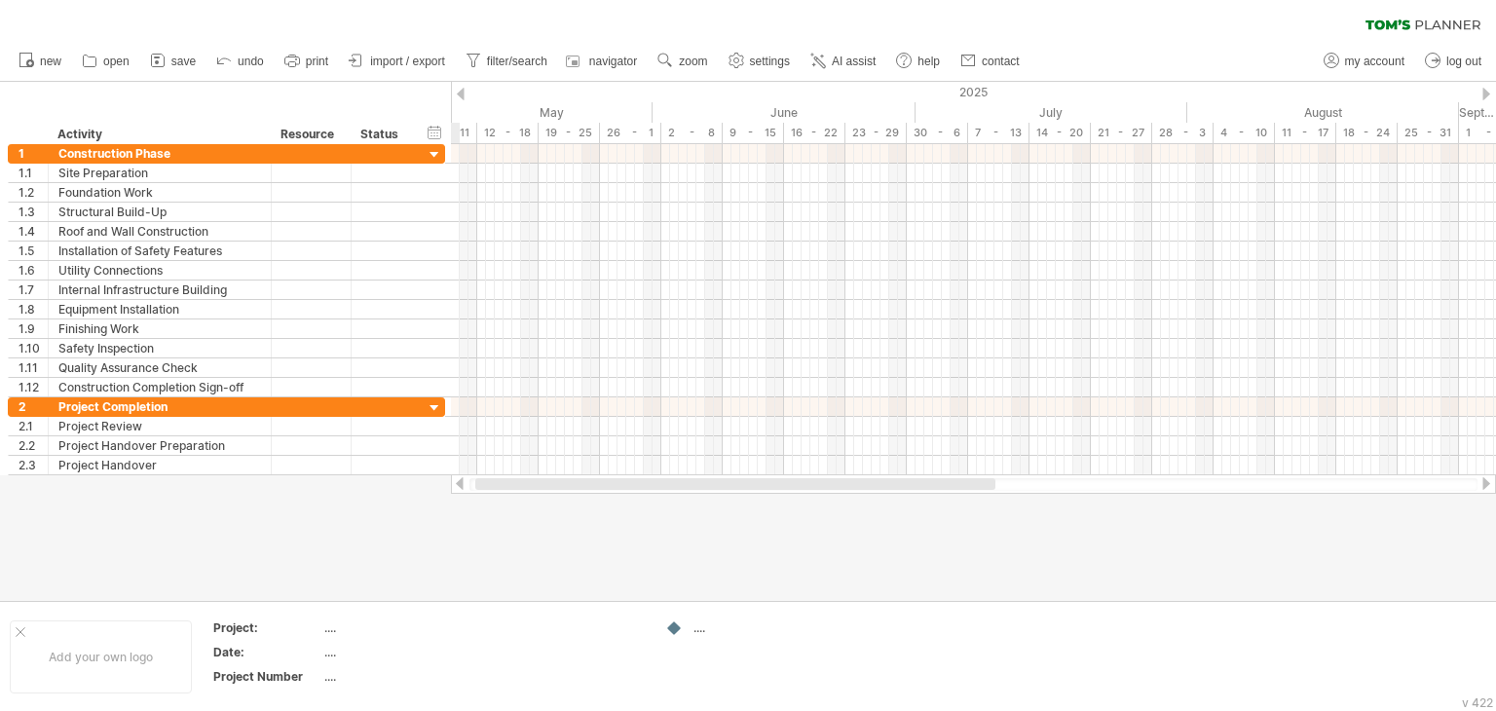
click at [492, 480] on div at bounding box center [735, 484] width 520 height 12
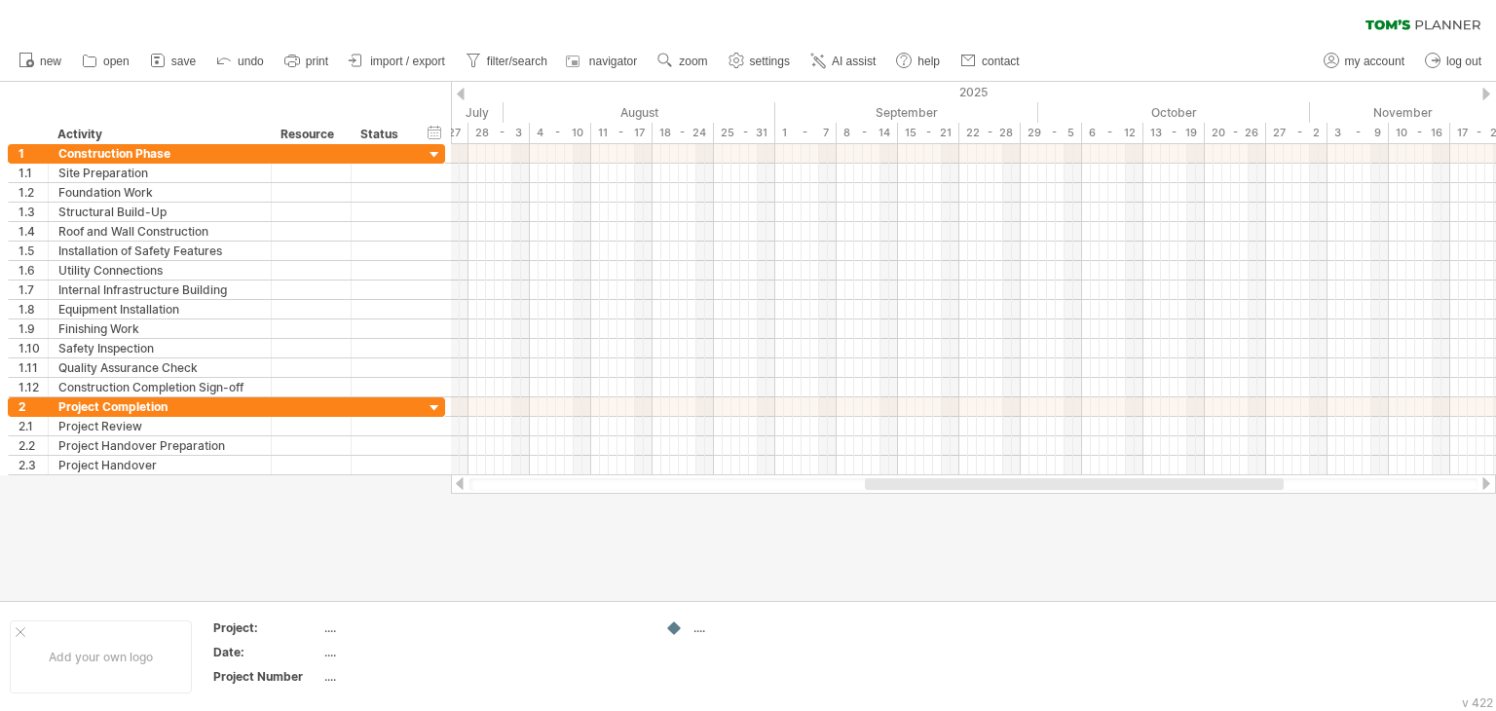
drag, startPoint x: 818, startPoint y: 488, endPoint x: 1050, endPoint y: 481, distance: 231.9
click at [1050, 481] on div at bounding box center [1074, 484] width 419 height 12
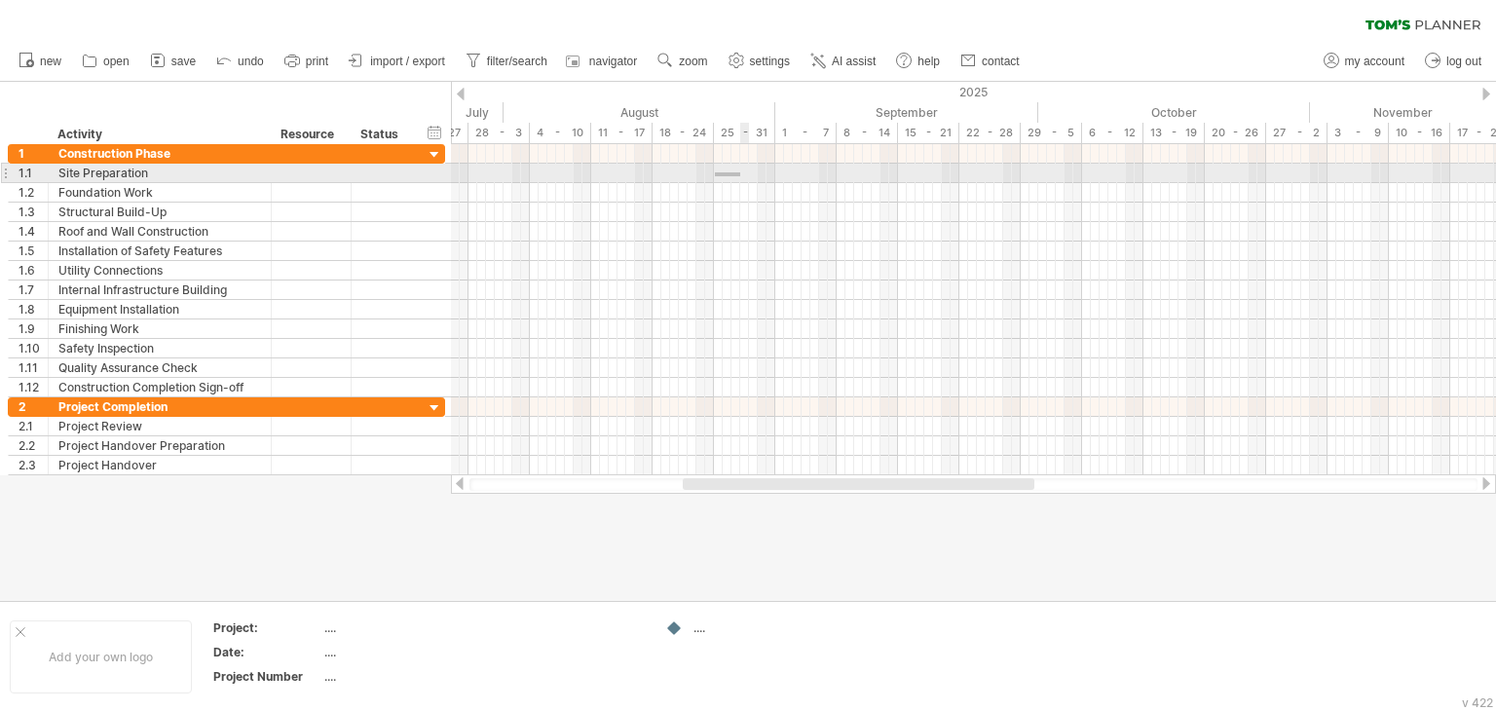
drag, startPoint x: 715, startPoint y: 172, endPoint x: 740, endPoint y: 176, distance: 25.6
click at [740, 176] on div at bounding box center [973, 173] width 1045 height 19
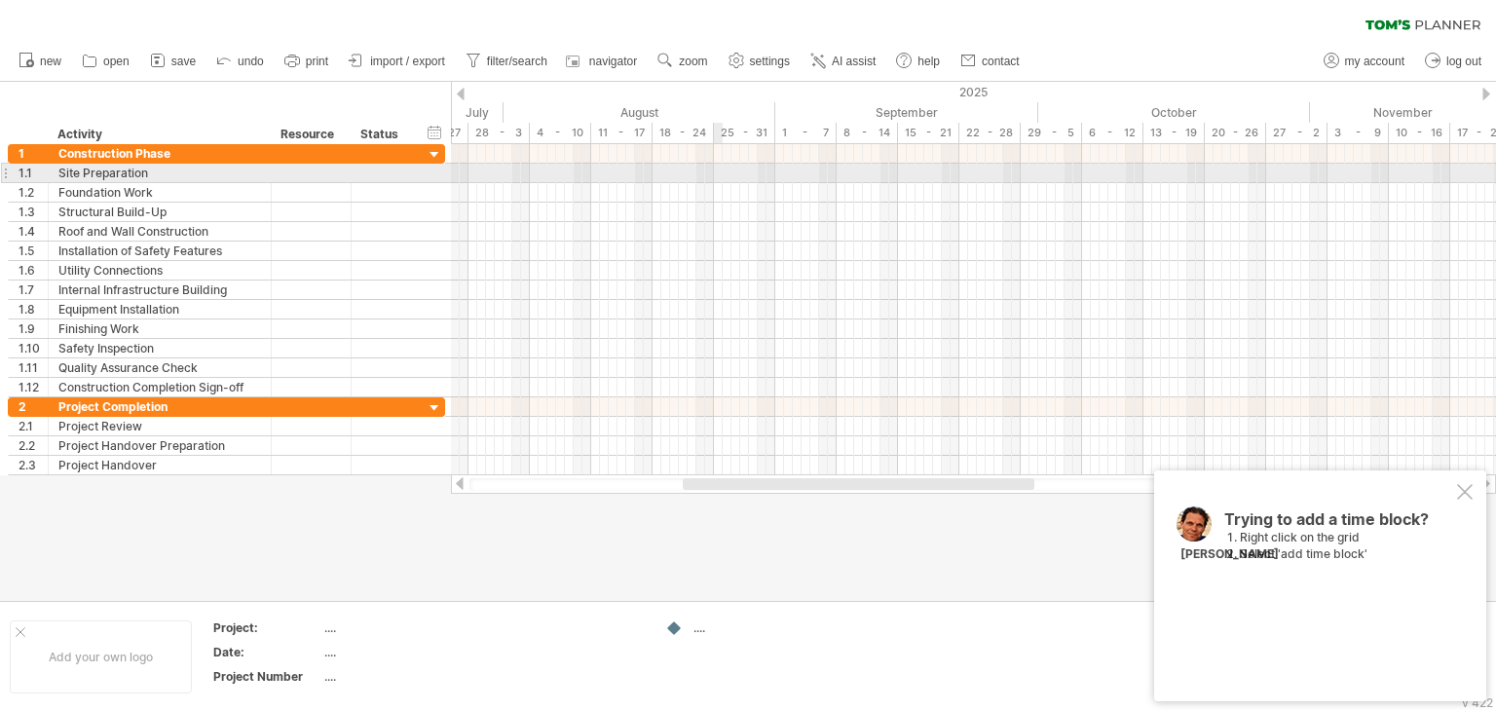
click at [721, 176] on div at bounding box center [973, 173] width 1045 height 19
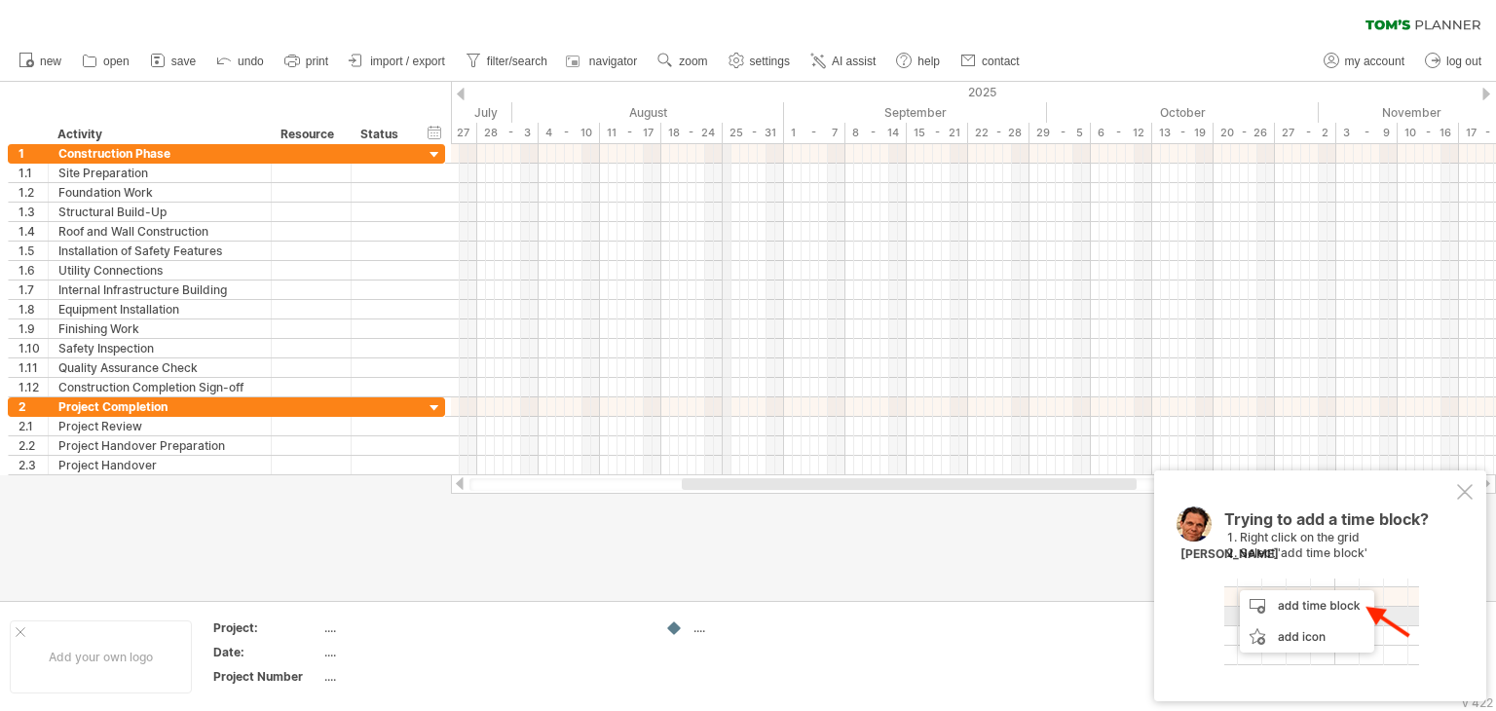
click at [728, 130] on div "25 - 31" at bounding box center [753, 133] width 61 height 20
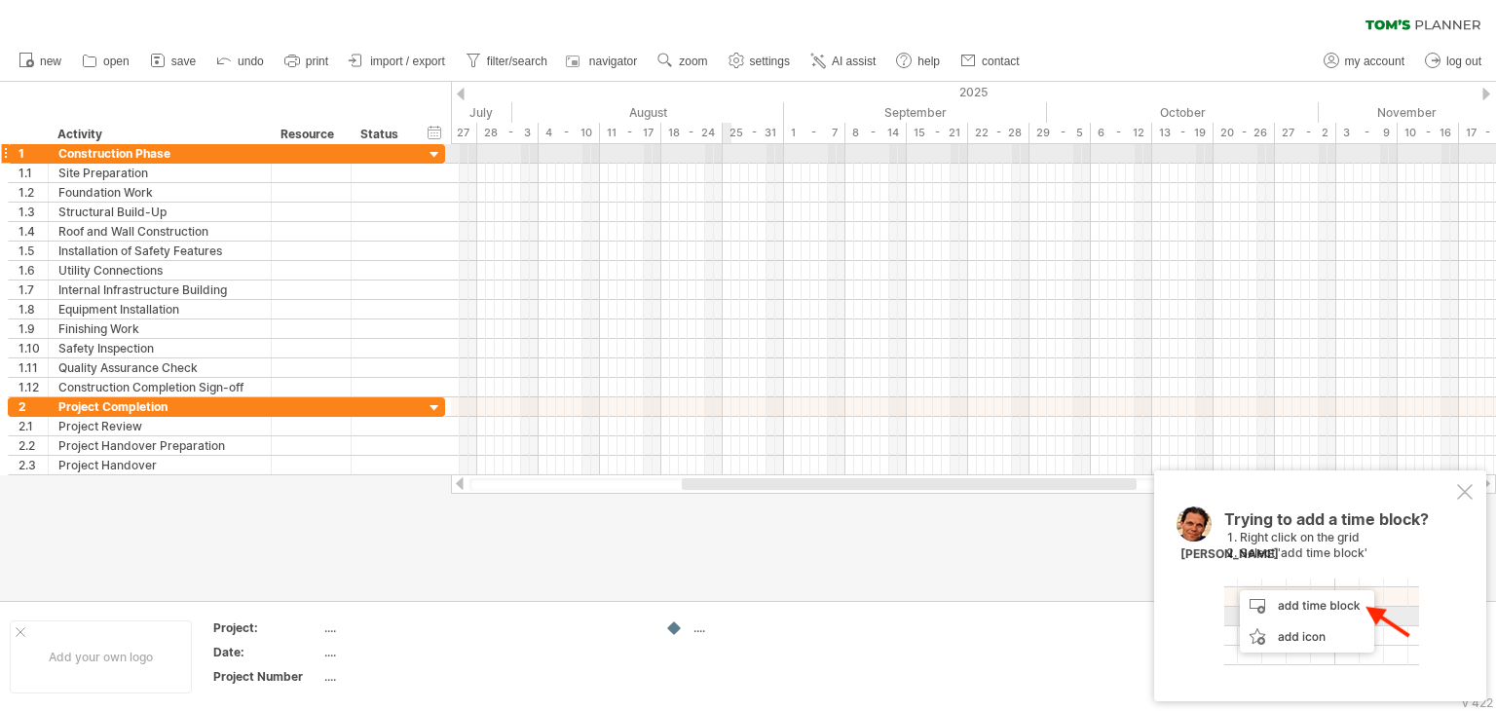
click at [730, 159] on div at bounding box center [973, 153] width 1045 height 19
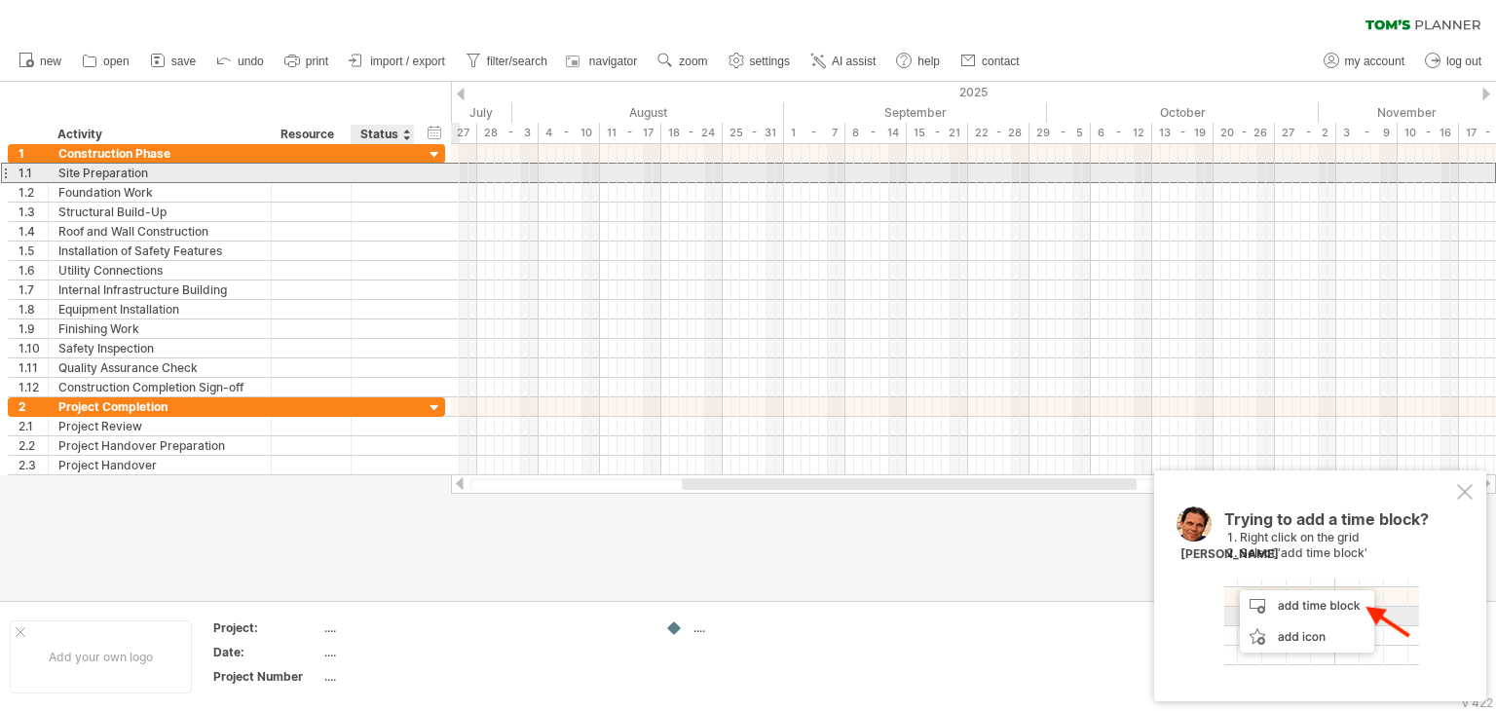
click at [378, 177] on div at bounding box center [382, 173] width 43 height 19
click at [729, 166] on div at bounding box center [973, 173] width 1045 height 20
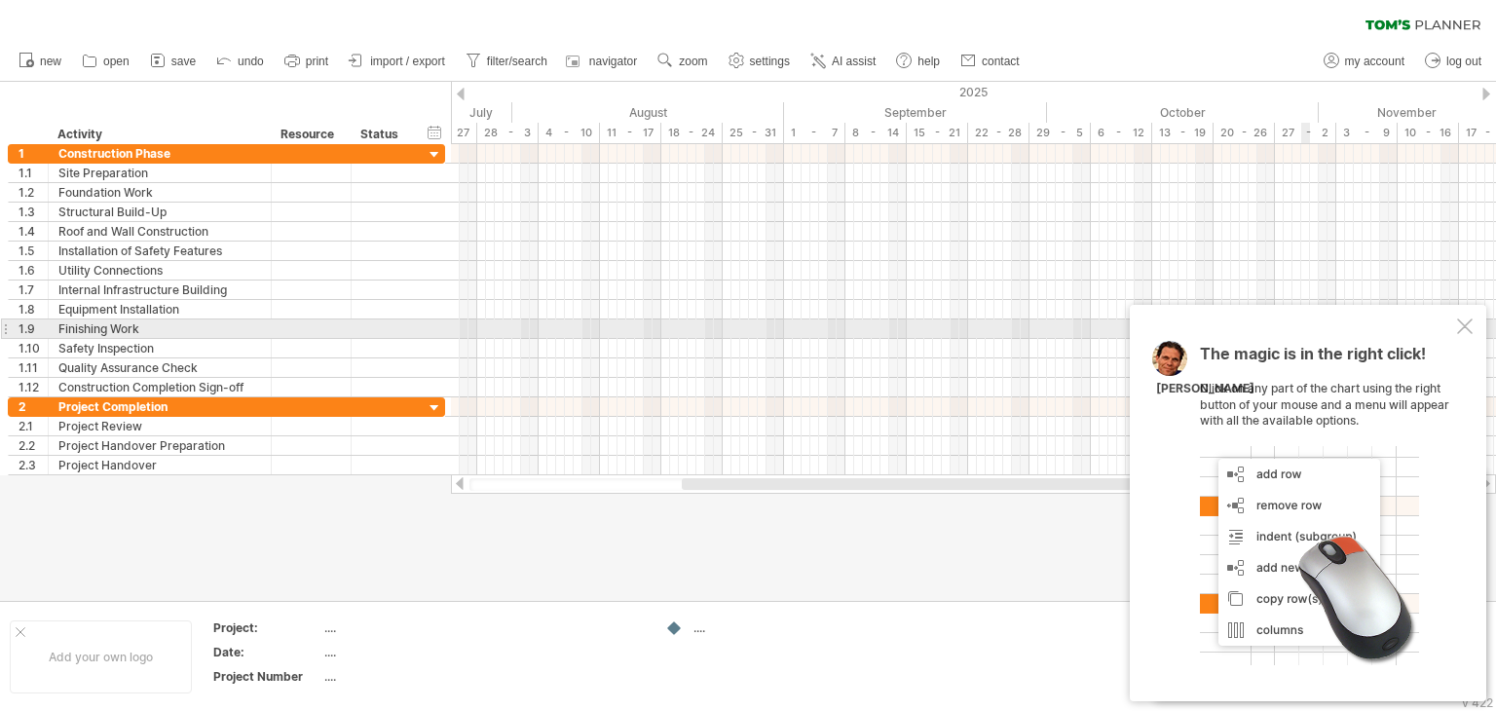
click at [1470, 331] on div at bounding box center [1465, 327] width 16 height 16
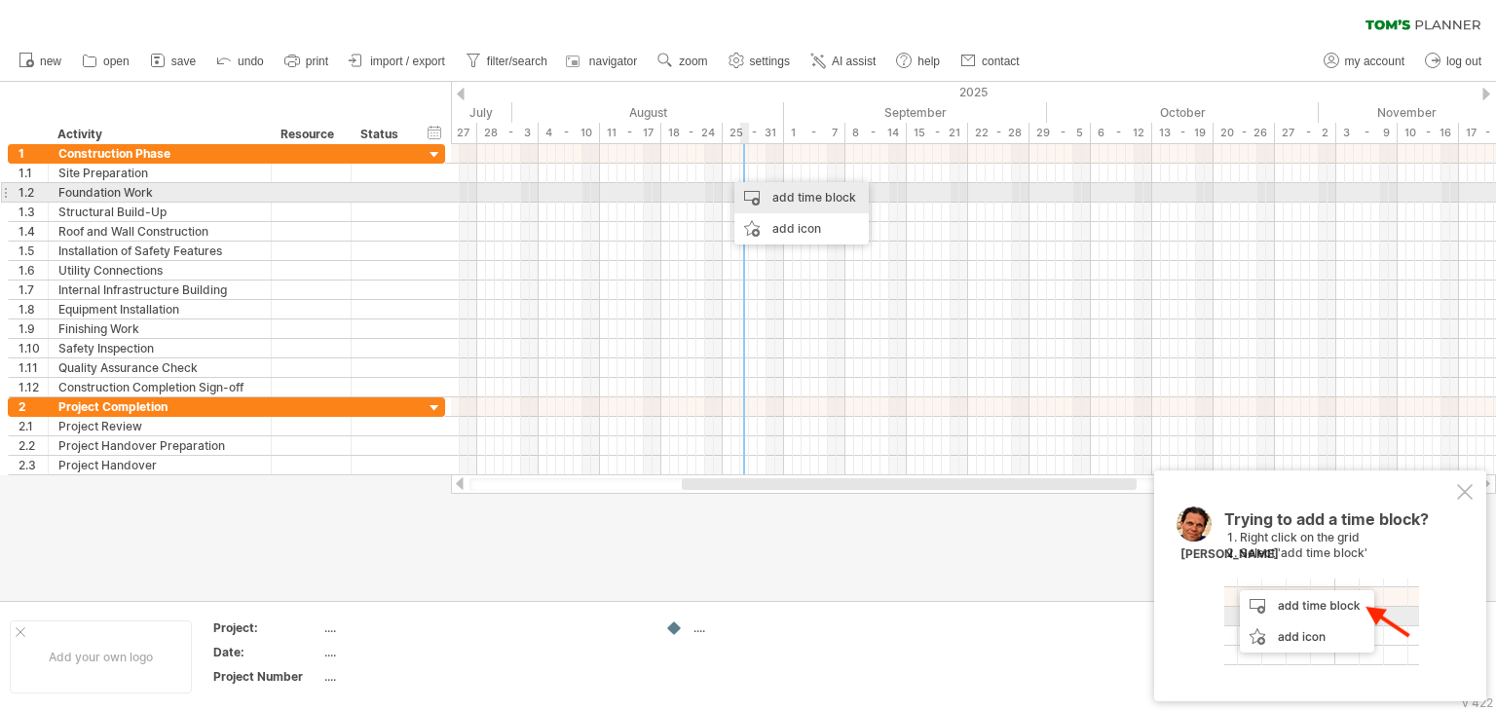
click at [760, 194] on div "add time block" at bounding box center [801, 197] width 134 height 31
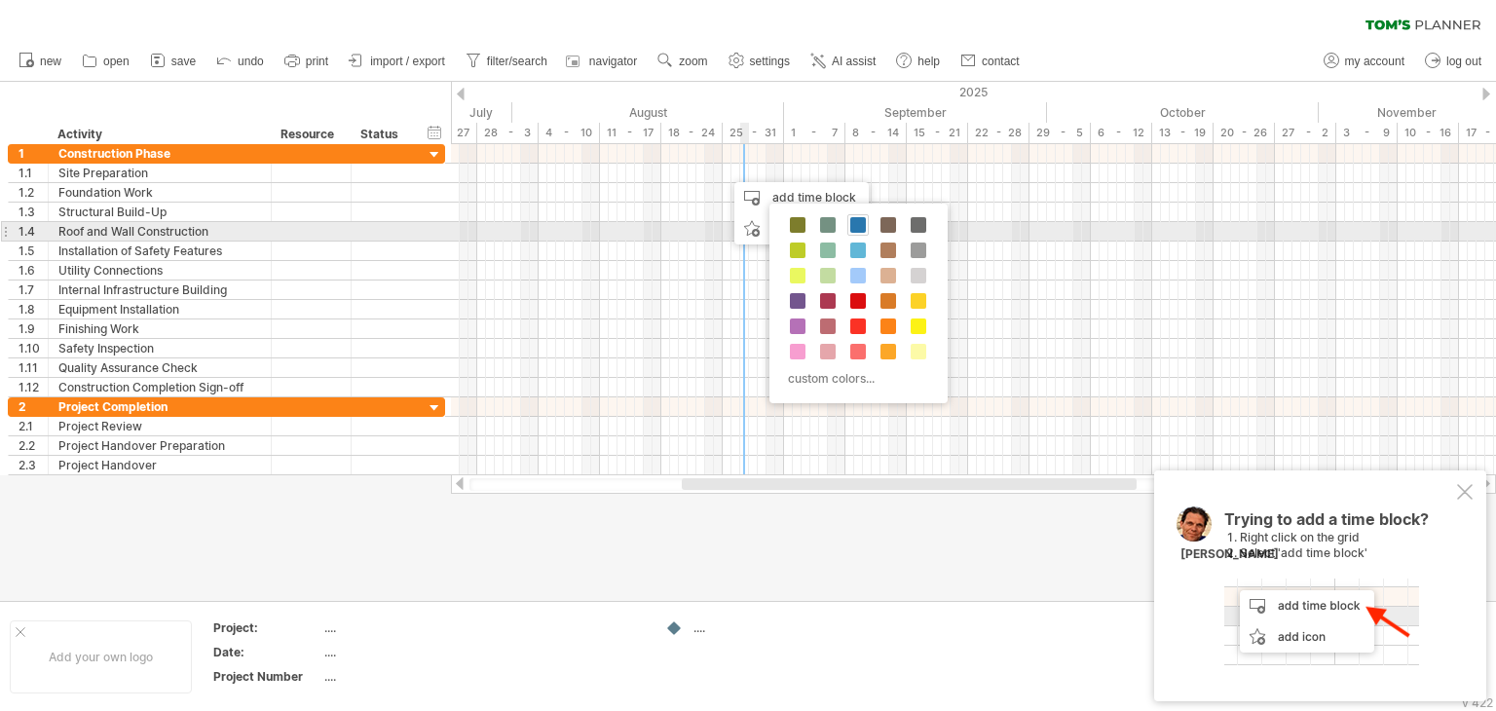
click at [859, 226] on span at bounding box center [858, 225] width 16 height 16
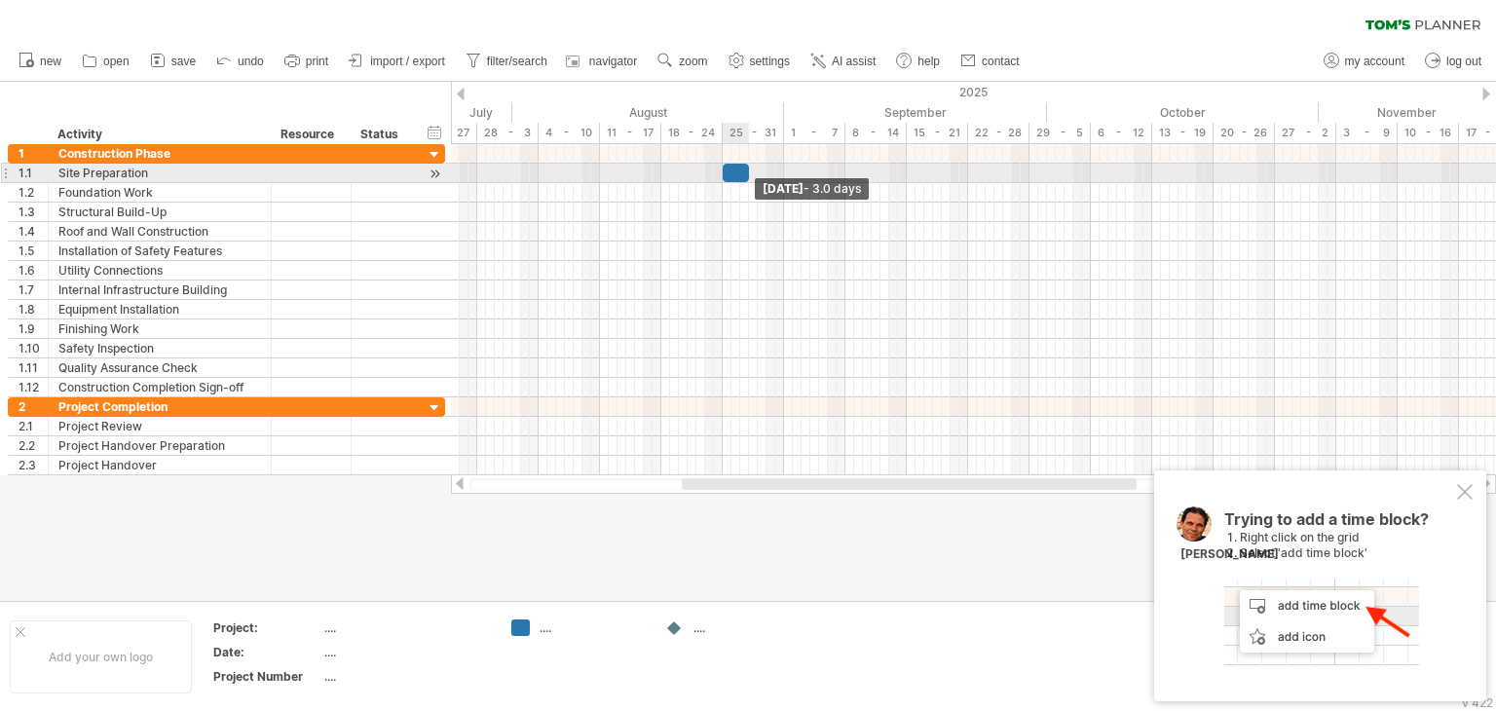
drag, startPoint x: 731, startPoint y: 174, endPoint x: 748, endPoint y: 173, distance: 16.6
click at [748, 173] on span at bounding box center [749, 173] width 8 height 19
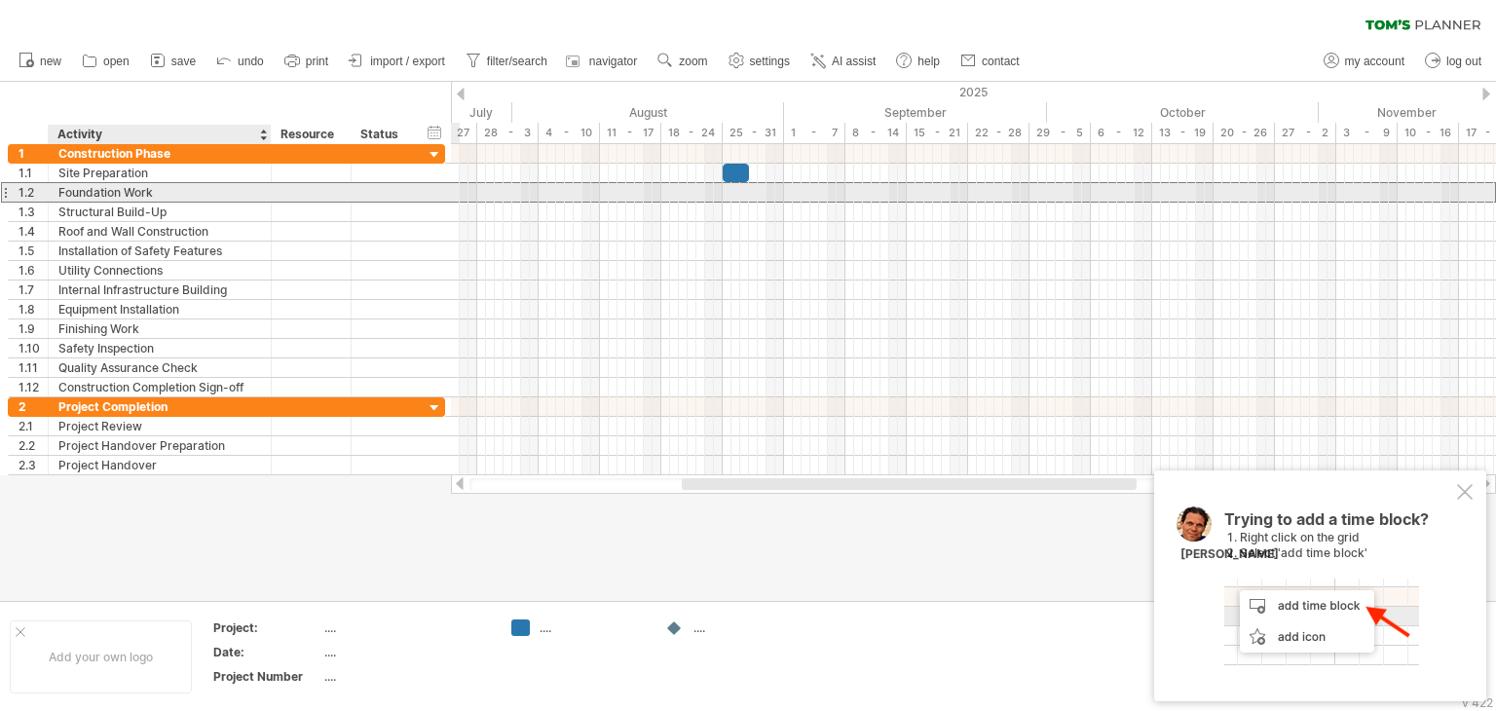
click at [219, 196] on div "Foundation Work" at bounding box center [159, 192] width 203 height 19
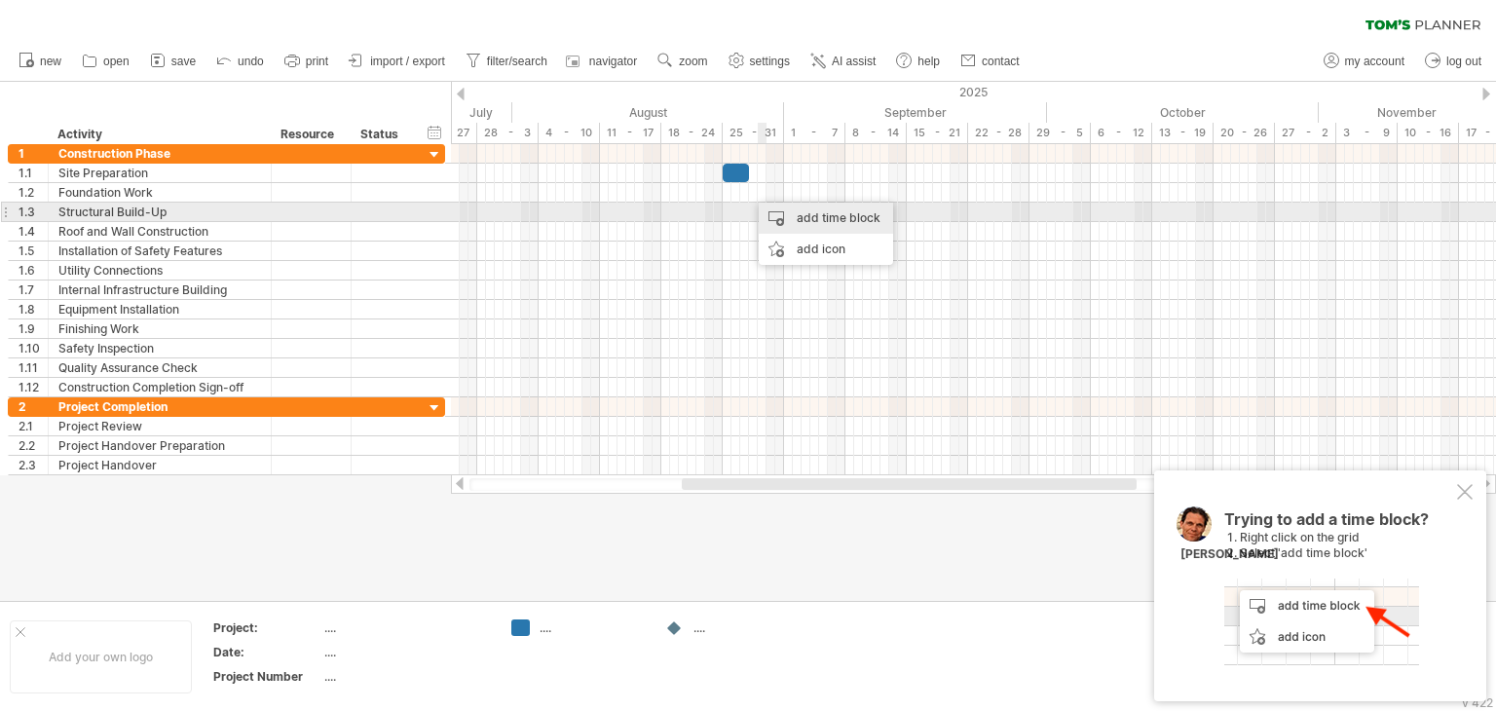
click at [780, 211] on div "add time block" at bounding box center [826, 218] width 134 height 31
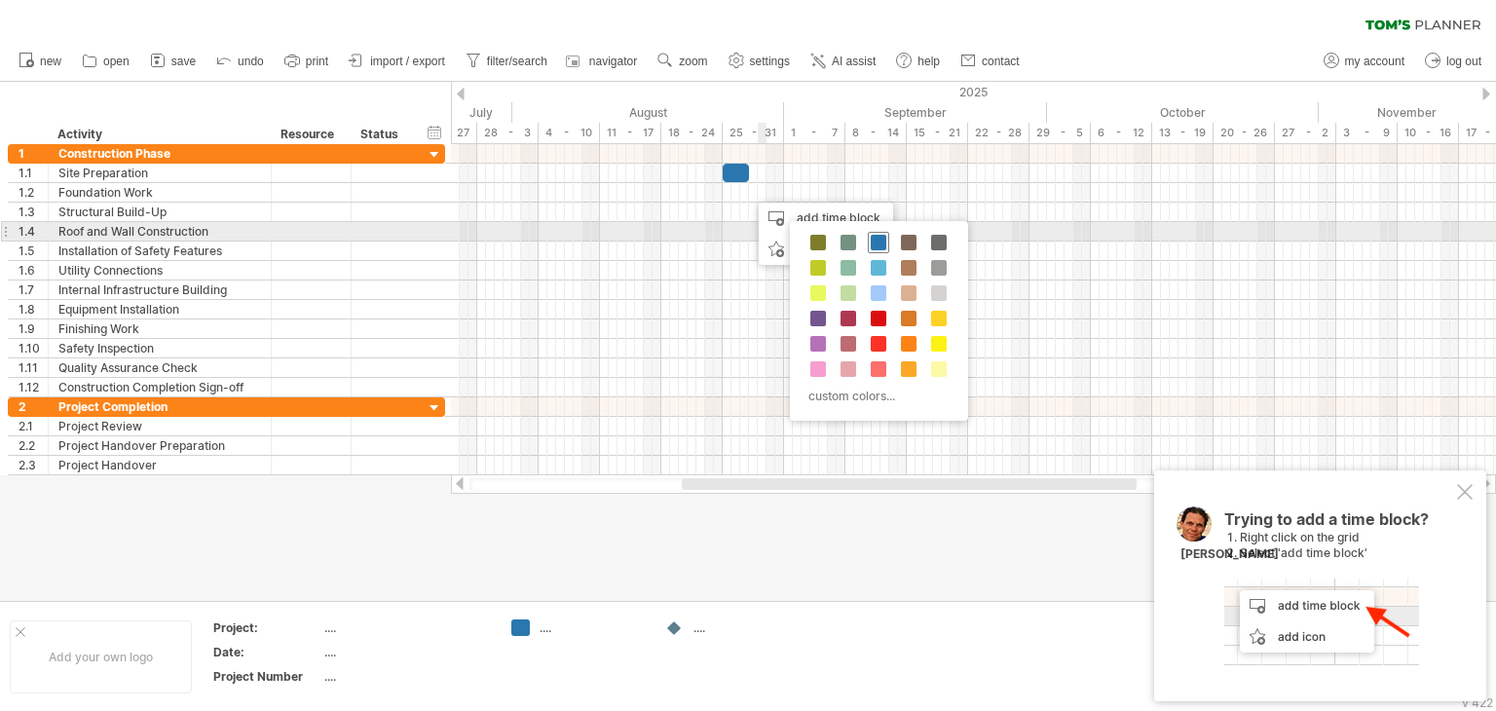
click at [882, 239] on span at bounding box center [879, 243] width 16 height 16
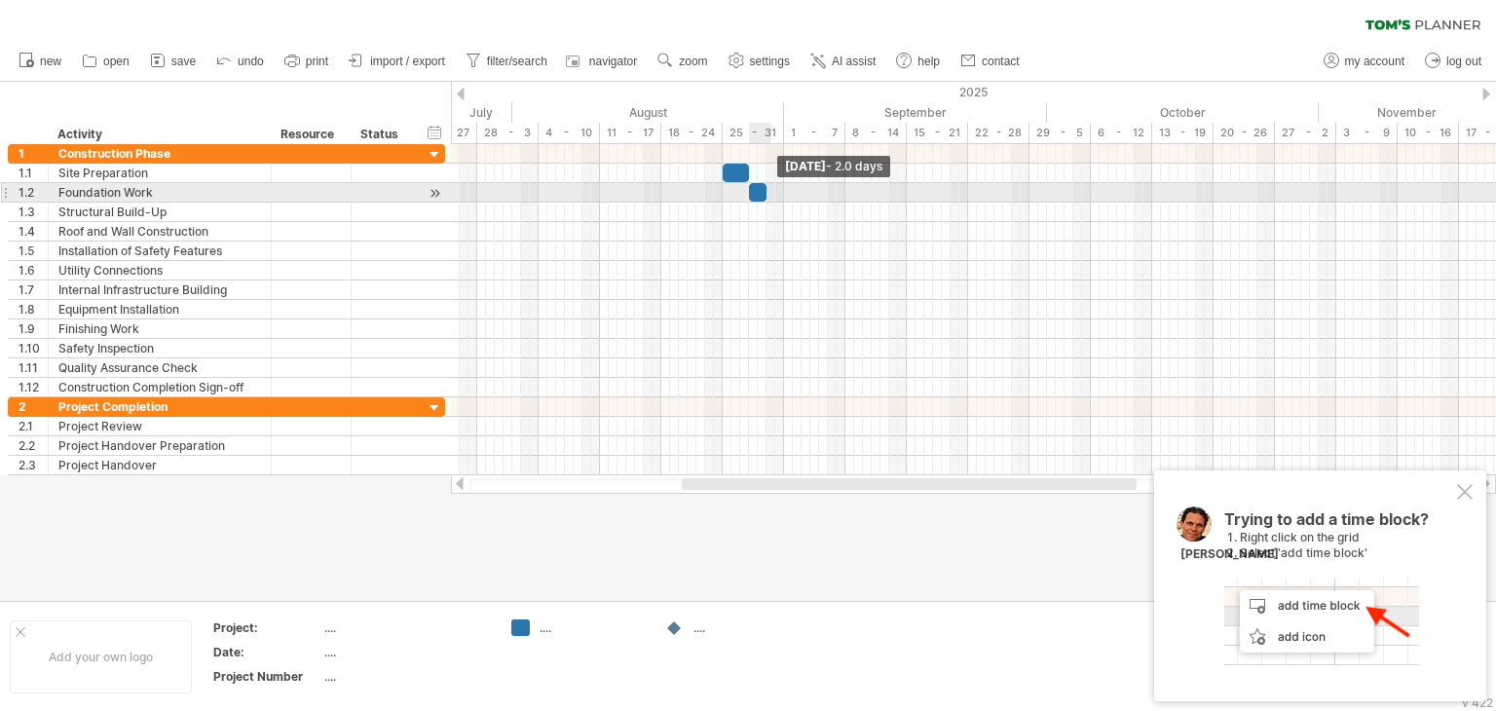
drag, startPoint x: 755, startPoint y: 190, endPoint x: 765, endPoint y: 194, distance: 10.5
click at [765, 194] on span at bounding box center [767, 192] width 8 height 19
click at [745, 194] on span at bounding box center [745, 192] width 8 height 19
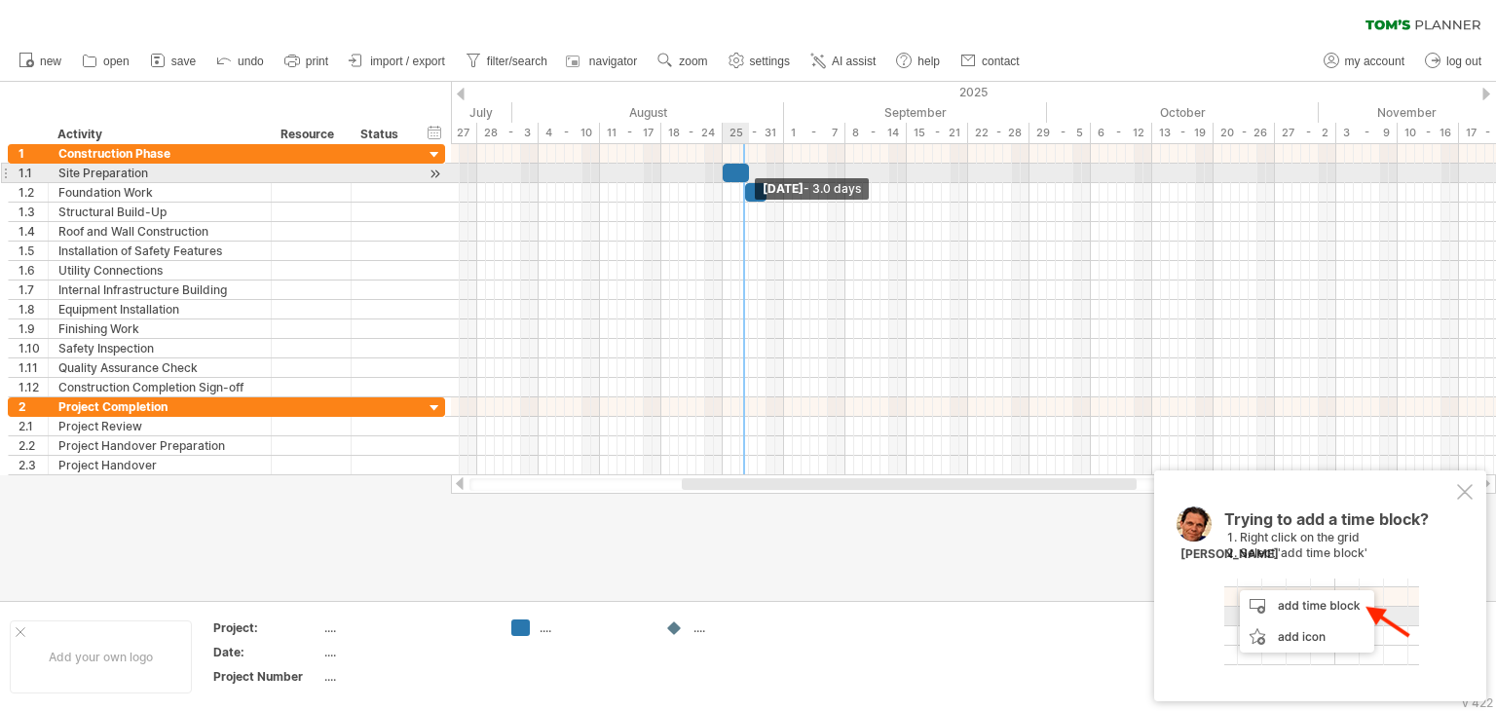
click at [747, 175] on span at bounding box center [749, 173] width 8 height 19
click at [748, 174] on span at bounding box center [749, 173] width 8 height 19
click at [743, 174] on span at bounding box center [745, 173] width 8 height 19
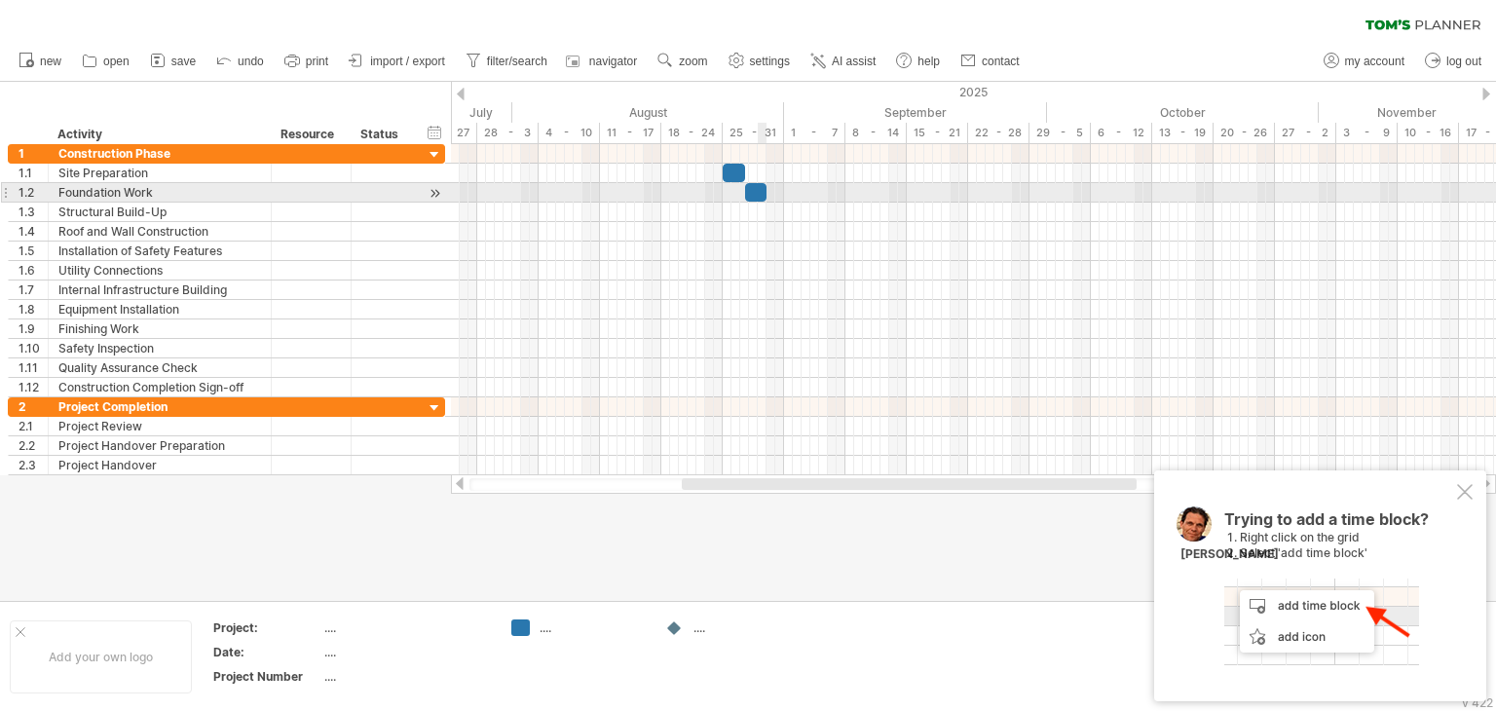
click at [761, 194] on div at bounding box center [756, 192] width 22 height 19
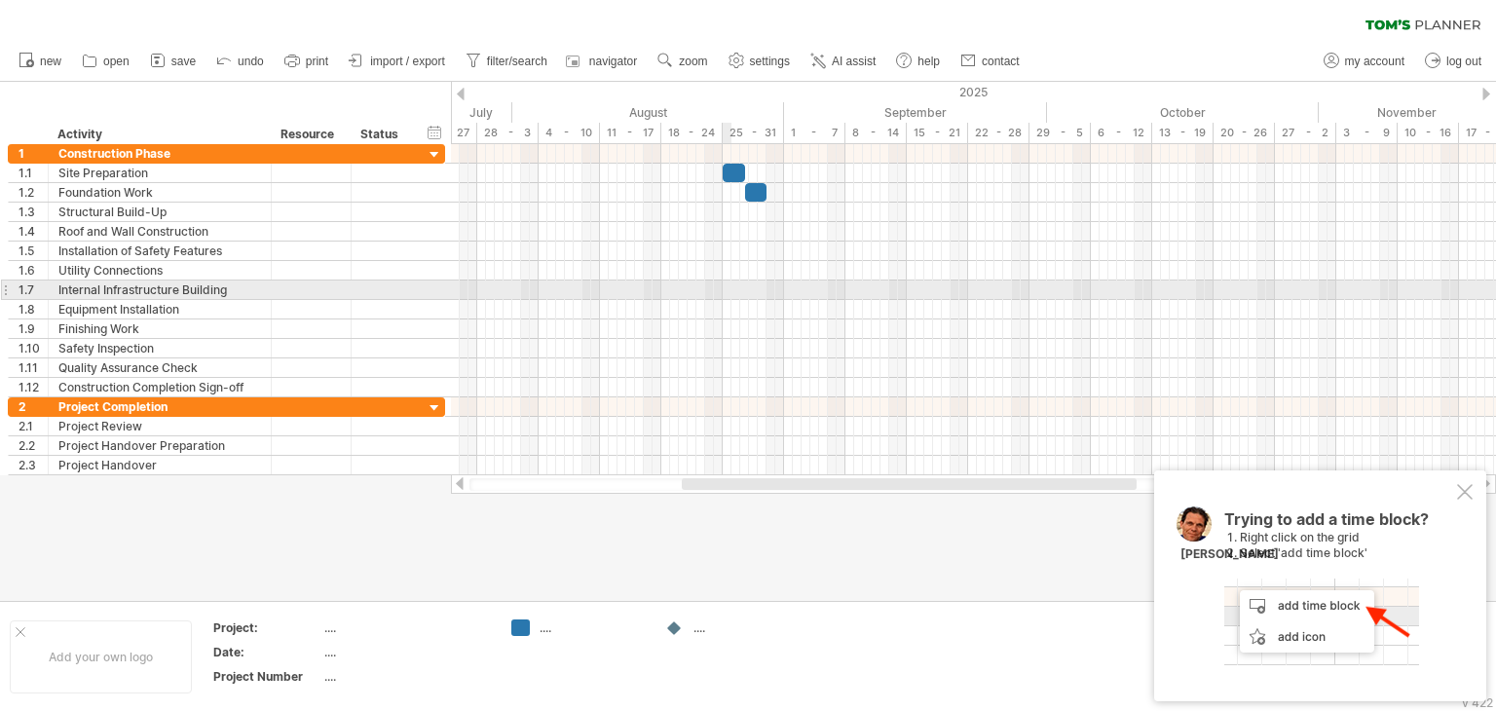
click at [725, 289] on div at bounding box center [973, 290] width 1045 height 19
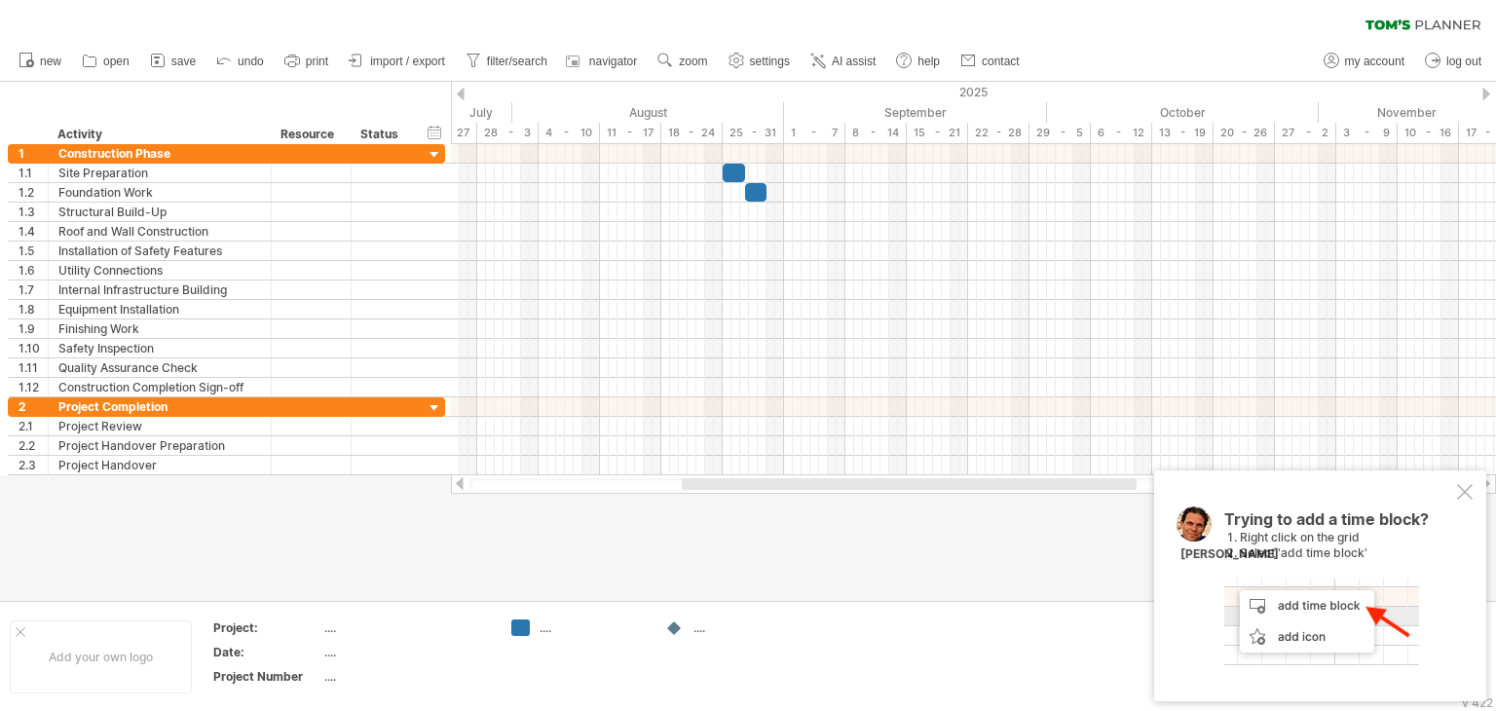
click at [722, 646] on td "...." at bounding box center [733, 656] width 154 height 75
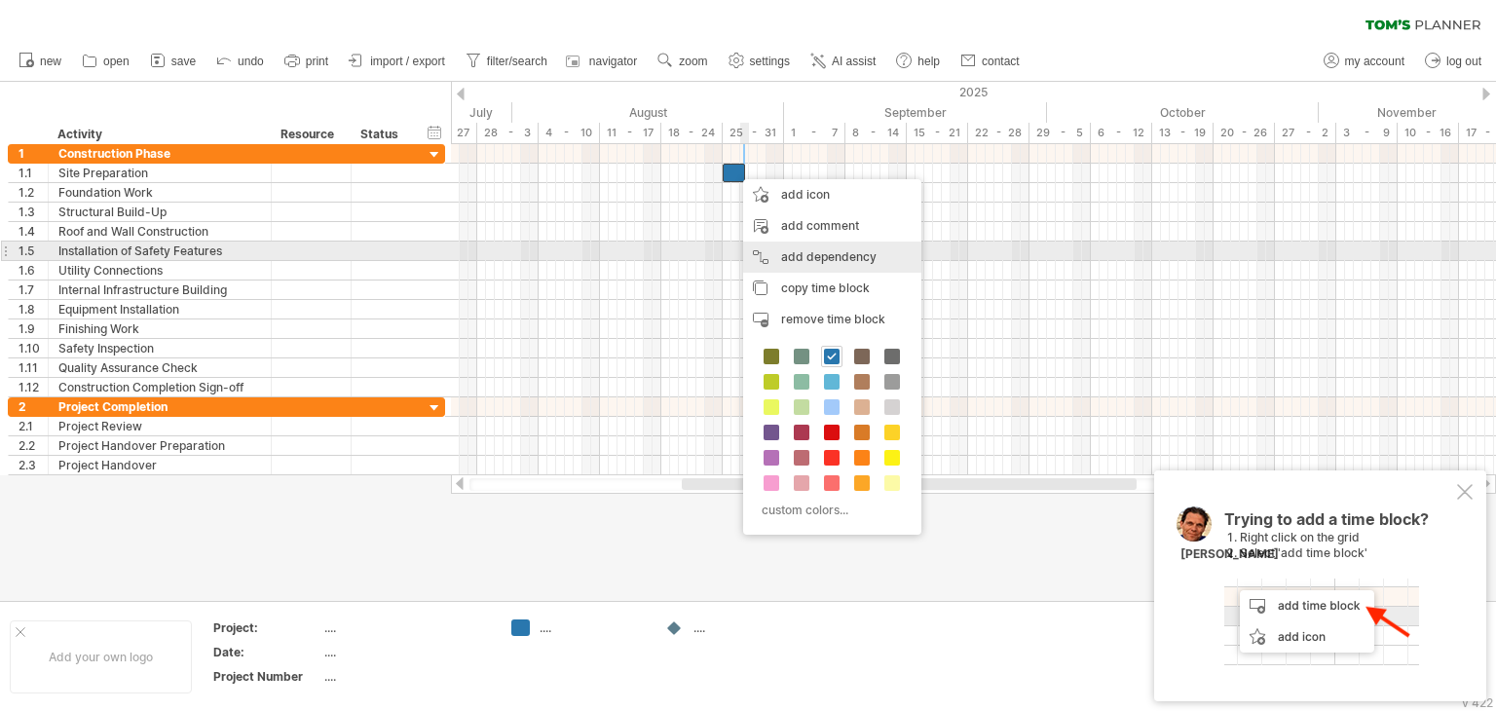
click at [823, 255] on div "add dependency You can use dependencies when you require tasks to be done in a …" at bounding box center [832, 257] width 178 height 31
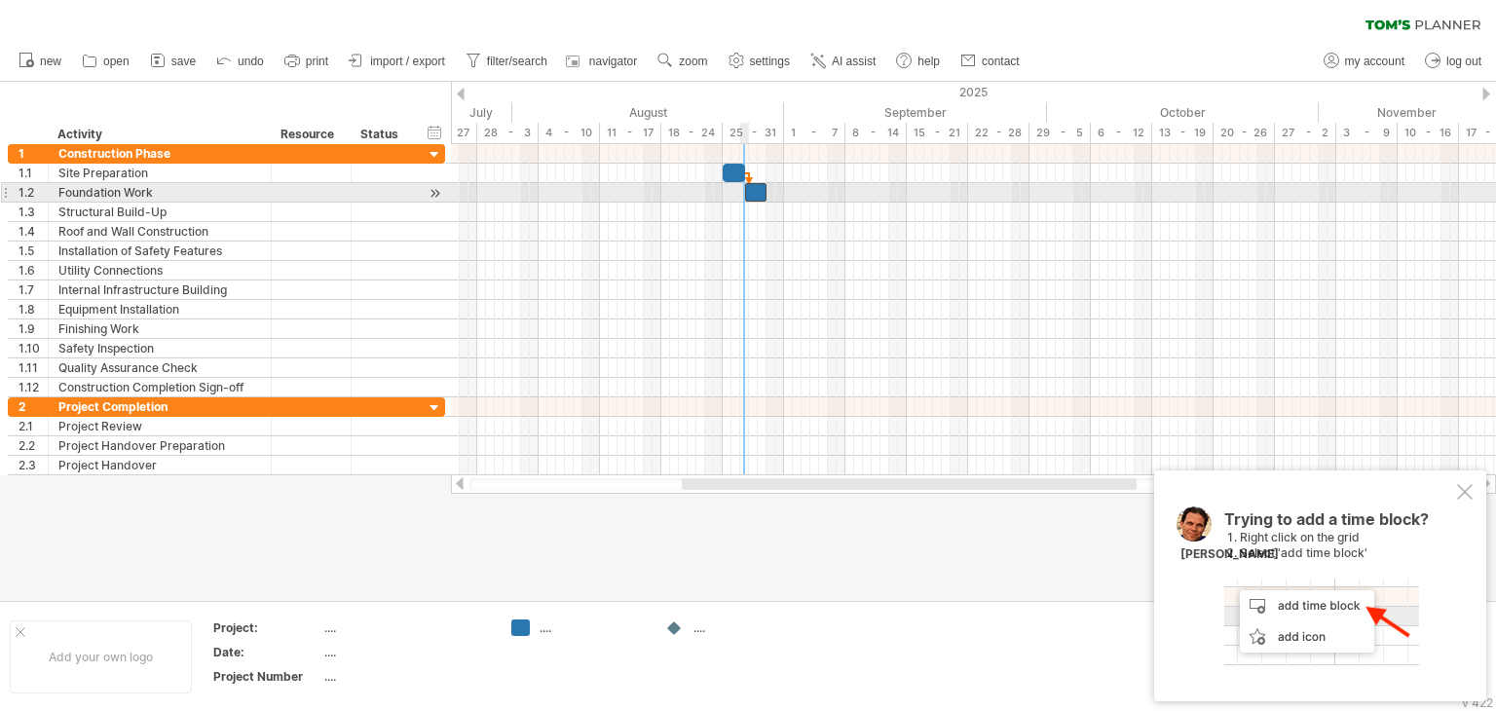
click at [748, 195] on span at bounding box center [745, 192] width 8 height 19
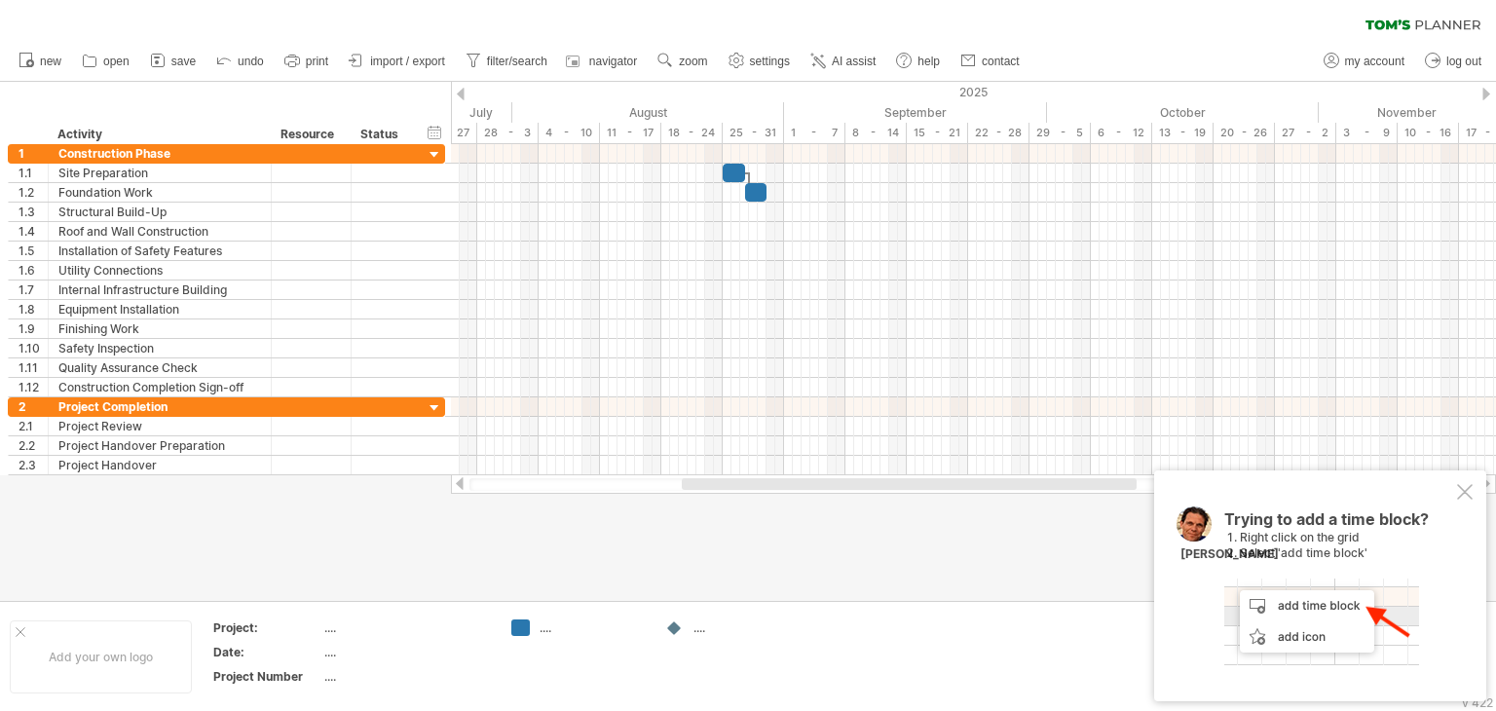
click at [800, 551] on div at bounding box center [748, 341] width 1496 height 519
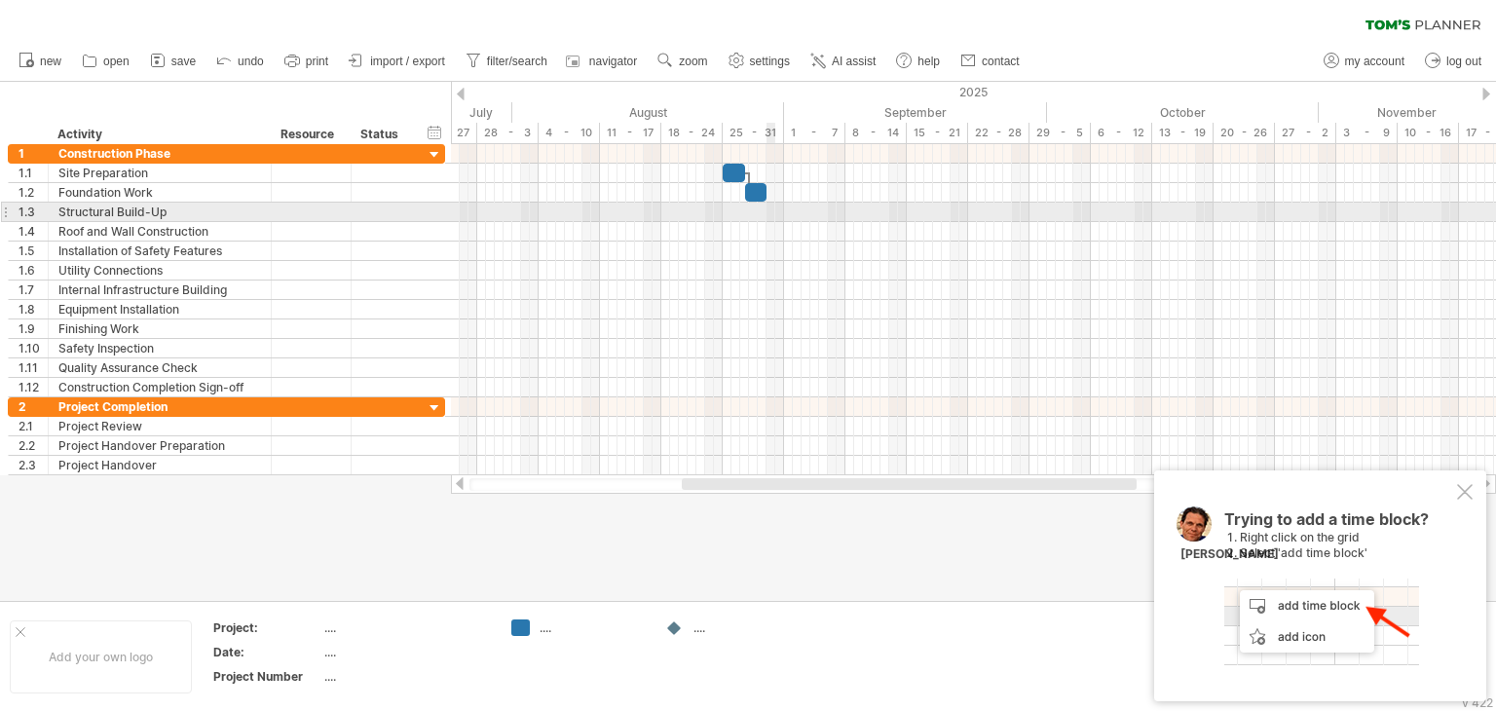
click at [771, 208] on div at bounding box center [973, 212] width 1045 height 19
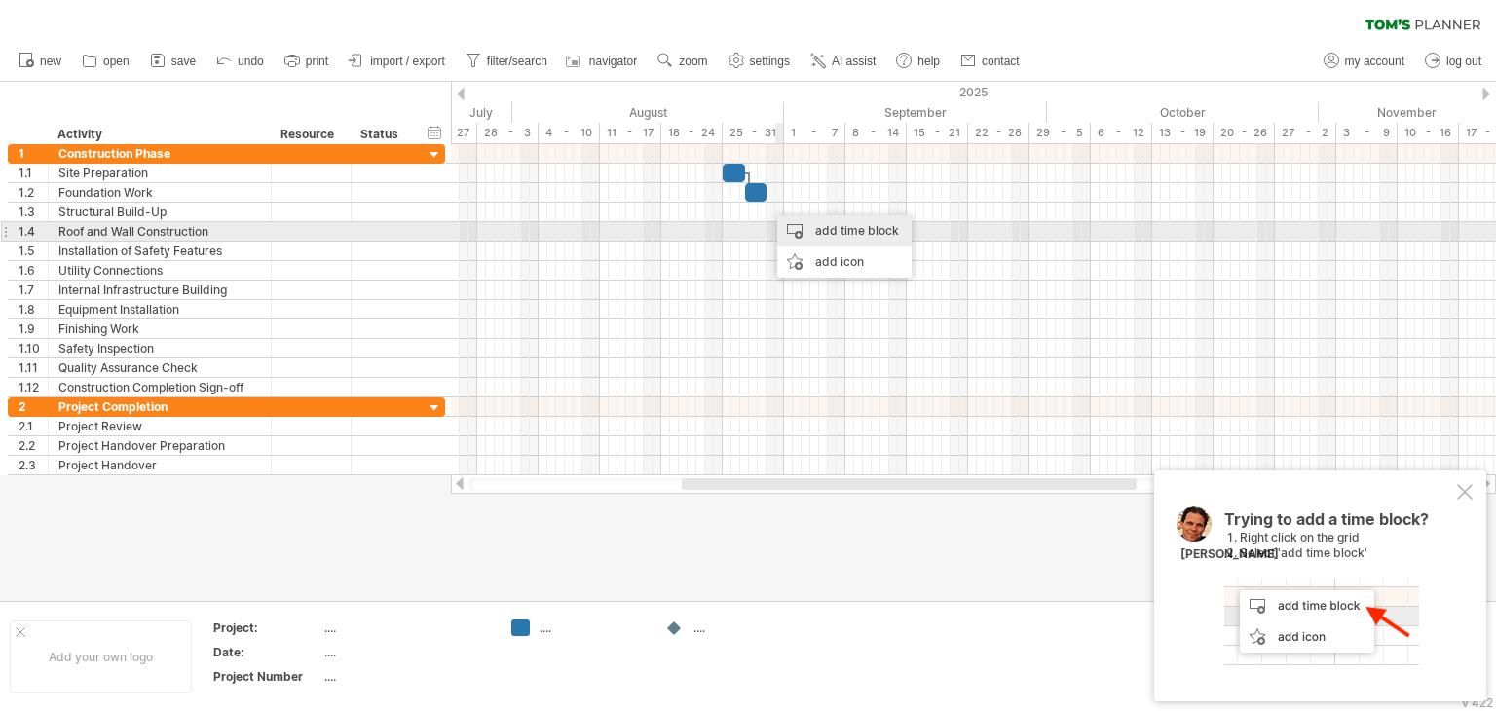
click at [806, 231] on div "add time block" at bounding box center [844, 230] width 134 height 31
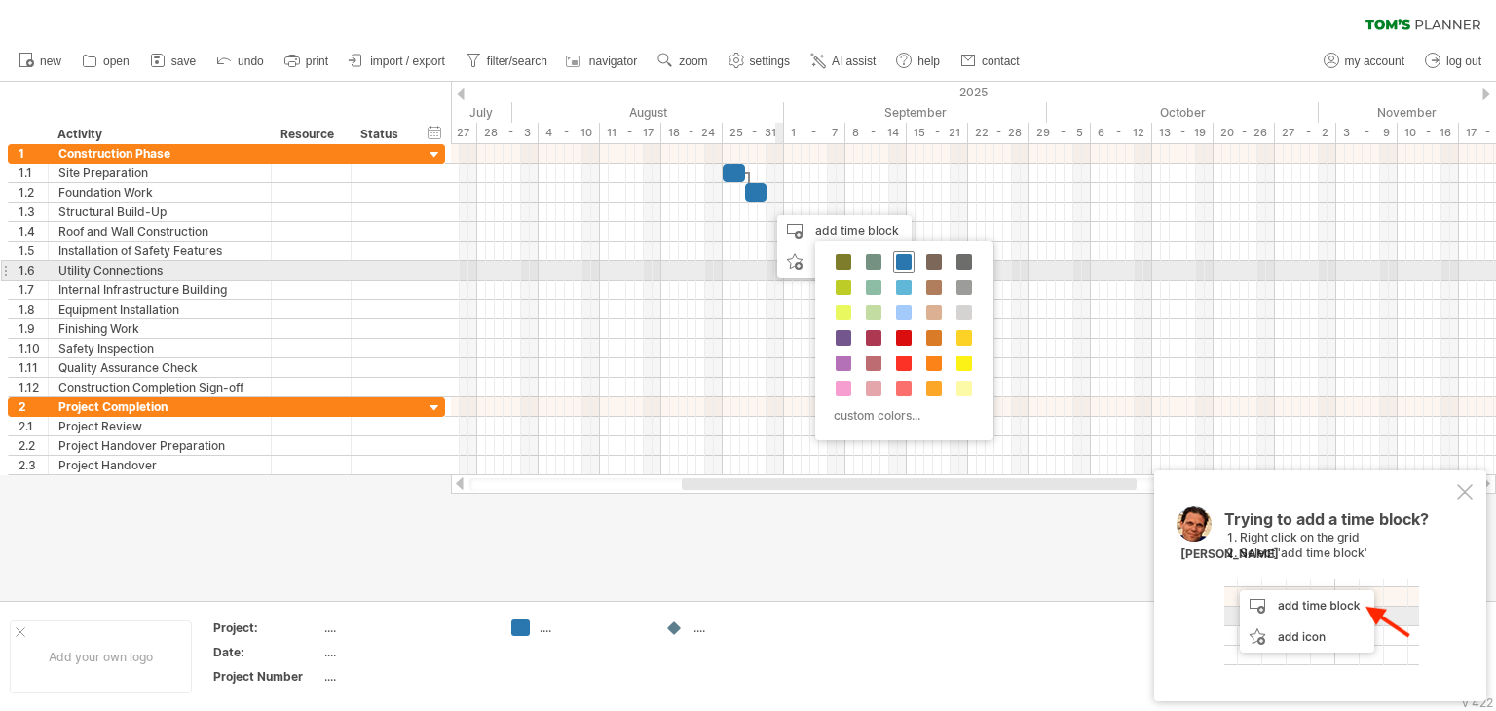
click at [900, 267] on span at bounding box center [904, 262] width 16 height 16
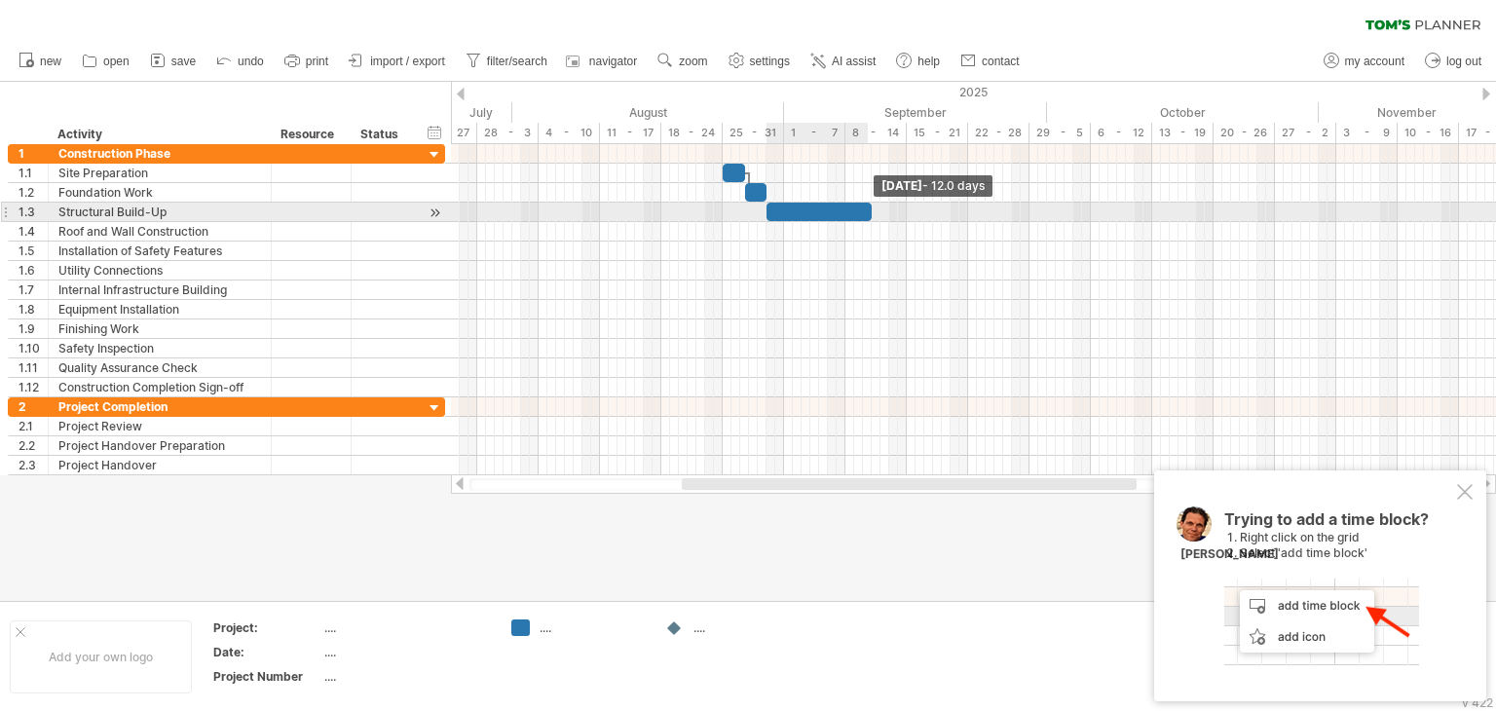
drag, startPoint x: 776, startPoint y: 210, endPoint x: 871, endPoint y: 216, distance: 94.7
click at [871, 216] on span at bounding box center [872, 212] width 8 height 19
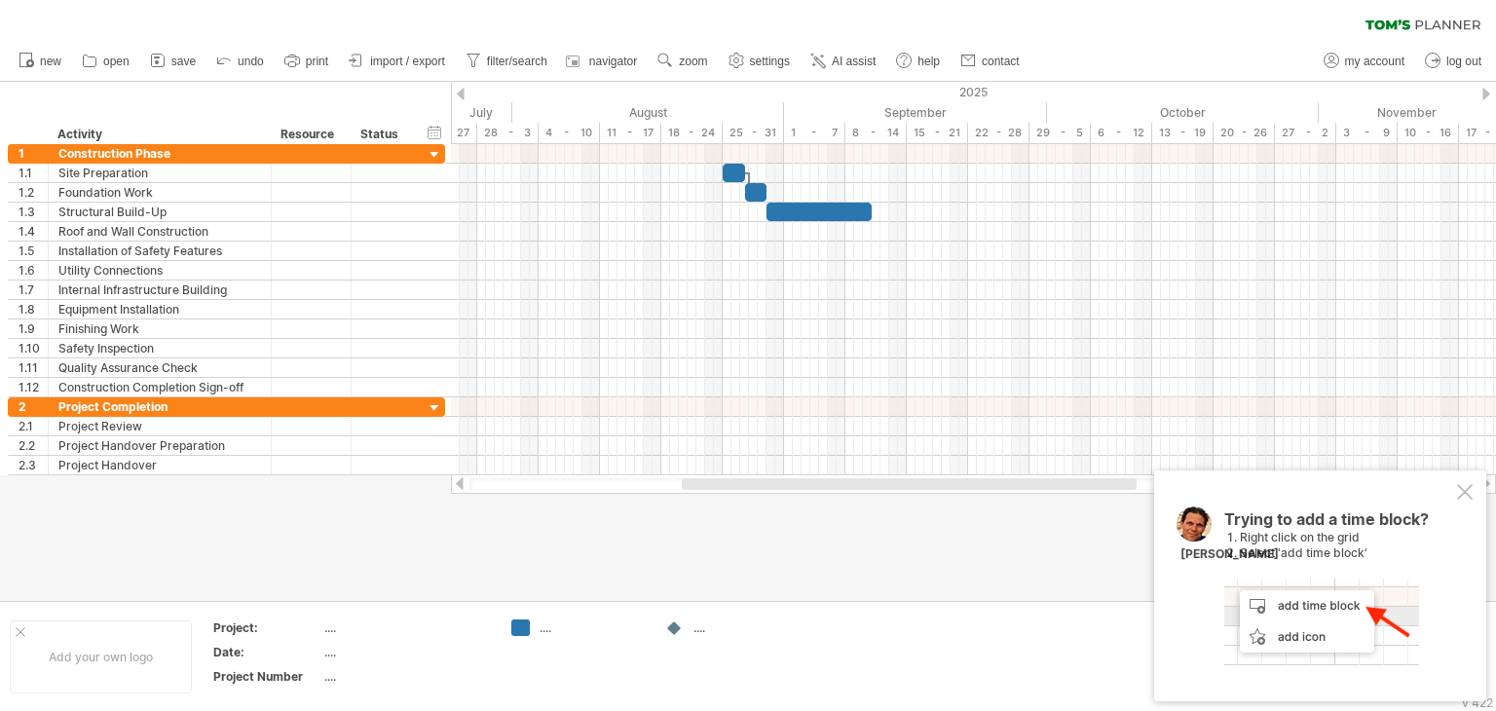
click at [884, 544] on div at bounding box center [748, 341] width 1496 height 519
click at [1465, 488] on div at bounding box center [1465, 492] width 16 height 16
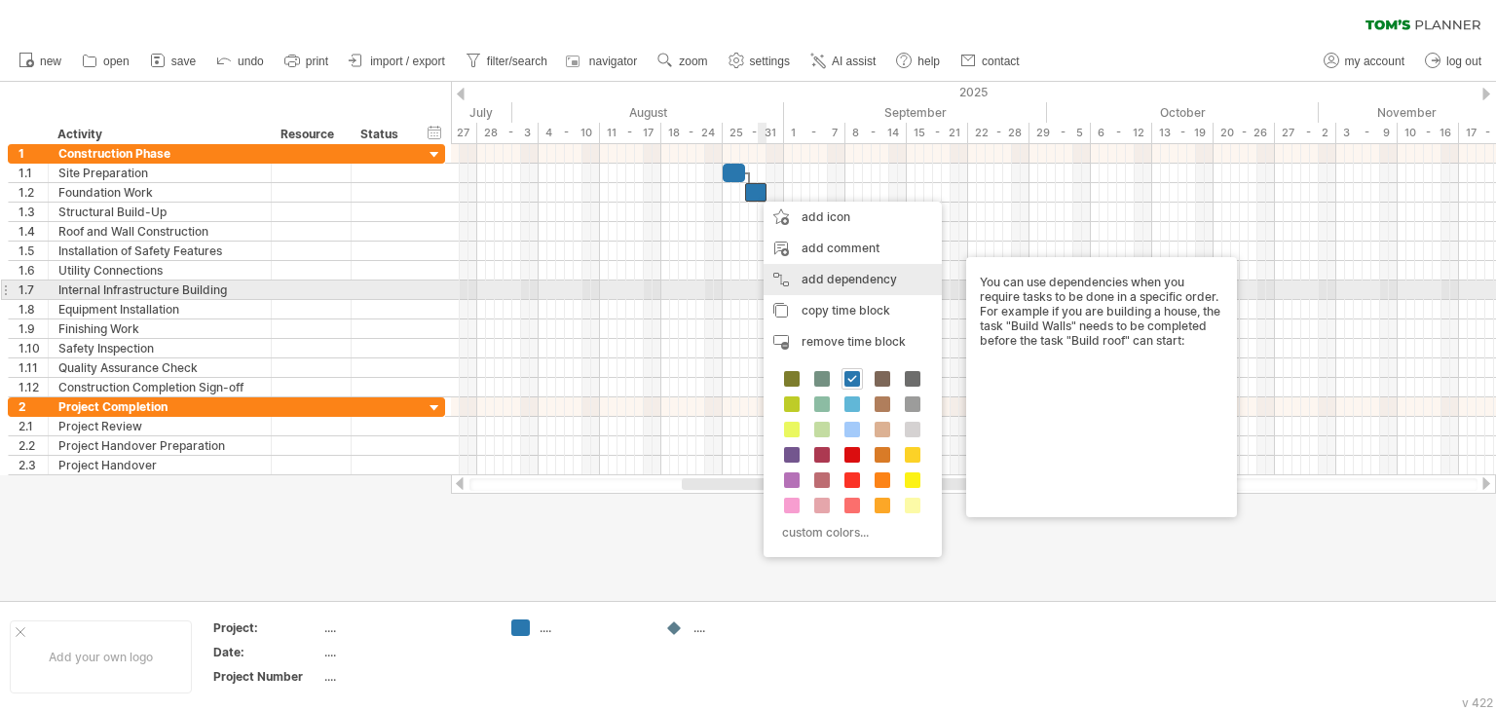
click at [822, 289] on div "add dependency You can use dependencies when you require tasks to be done in a …" at bounding box center [853, 279] width 178 height 31
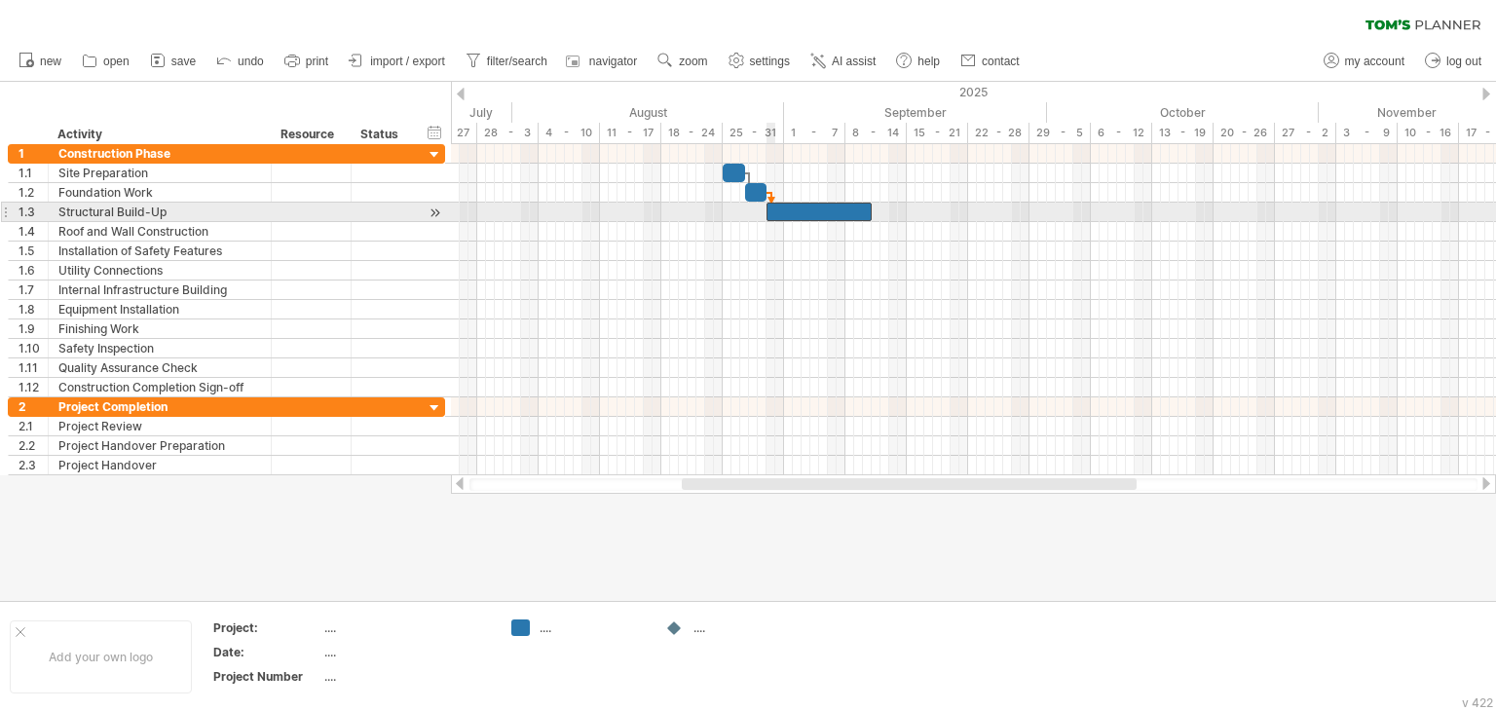
click at [773, 211] on div at bounding box center [819, 212] width 105 height 19
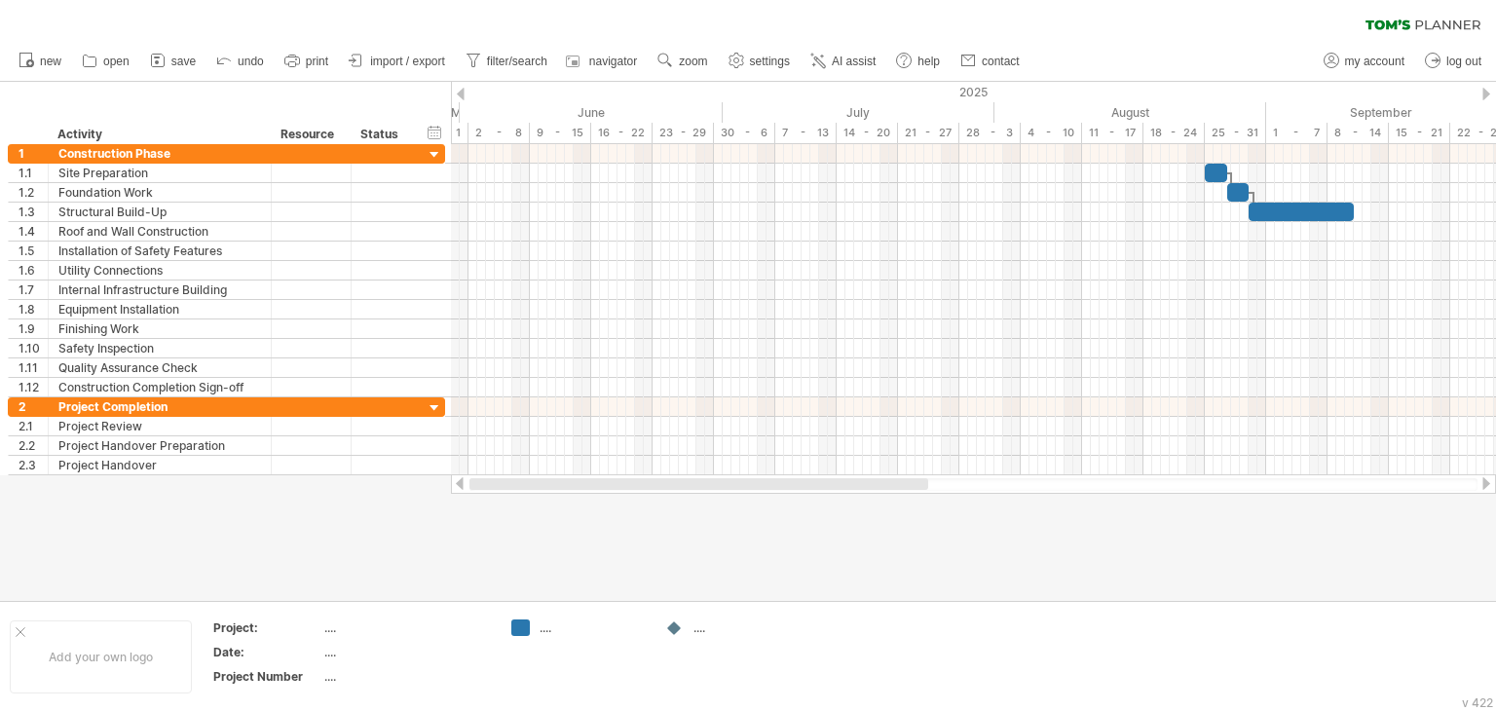
drag, startPoint x: 881, startPoint y: 478, endPoint x: 795, endPoint y: 381, distance: 129.7
click at [624, 485] on div at bounding box center [698, 484] width 459 height 12
click at [1122, 130] on div "11 - 17" at bounding box center [1112, 133] width 61 height 20
drag, startPoint x: 692, startPoint y: 485, endPoint x: 464, endPoint y: 496, distance: 228.2
click at [464, 496] on div "Trying to reach [DOMAIN_NAME] Connected again... 0% clear filter new 1" at bounding box center [748, 355] width 1496 height 711
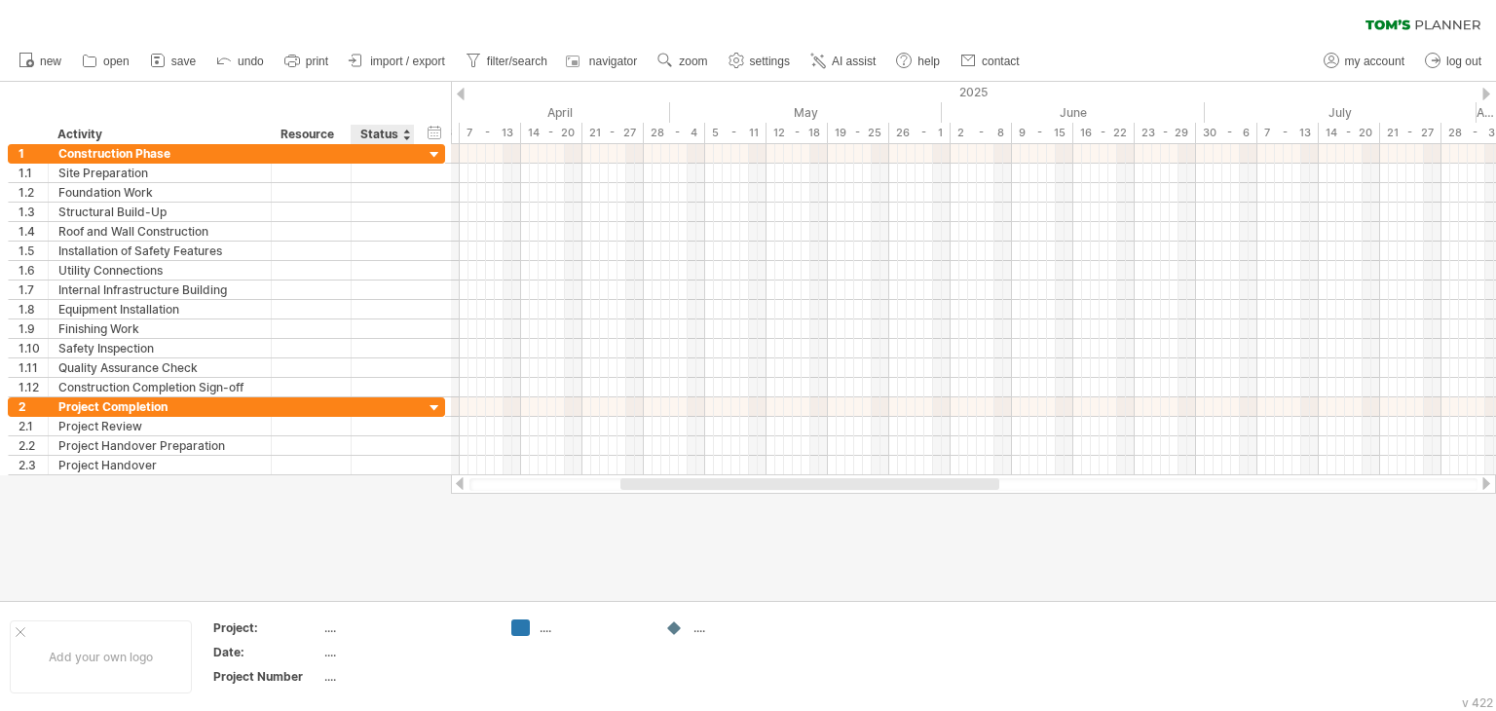
click at [370, 488] on div at bounding box center [748, 341] width 1496 height 519
drag, startPoint x: 594, startPoint y: 488, endPoint x: 461, endPoint y: 507, distance: 134.9
click at [461, 507] on div "Trying to reach [DOMAIN_NAME] Connected again... 0% clear filter new 1" at bounding box center [748, 355] width 1496 height 711
drag, startPoint x: 596, startPoint y: 493, endPoint x: 488, endPoint y: 504, distance: 108.6
click at [488, 504] on div "Trying to reach [DOMAIN_NAME] Connected again... 0% clear filter new 1" at bounding box center [748, 355] width 1496 height 711
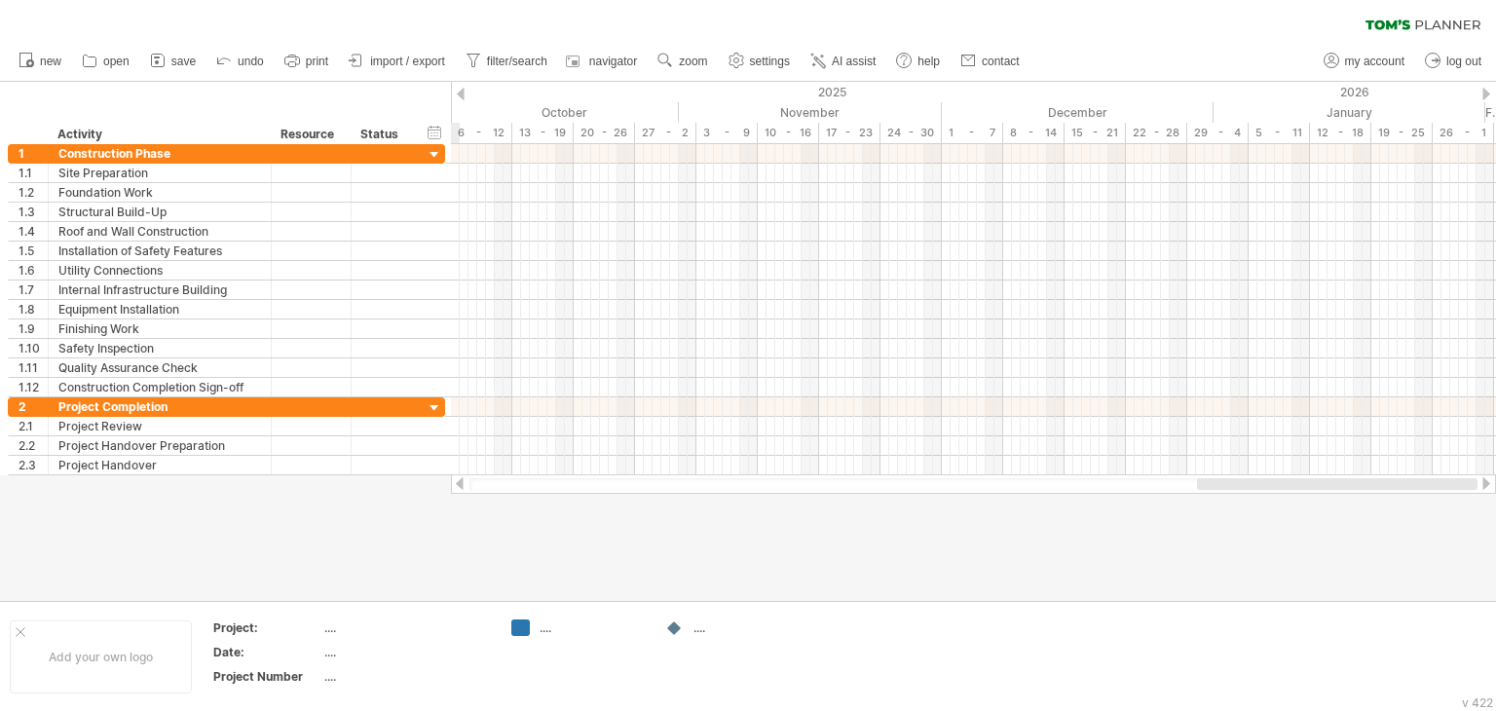
drag, startPoint x: 684, startPoint y: 488, endPoint x: 1395, endPoint y: 479, distance: 711.1
click at [1395, 479] on div at bounding box center [1337, 484] width 281 height 12
click at [598, 133] on div "timeline settings" at bounding box center [637, 139] width 144 height 31
select select "*"
select select "**"
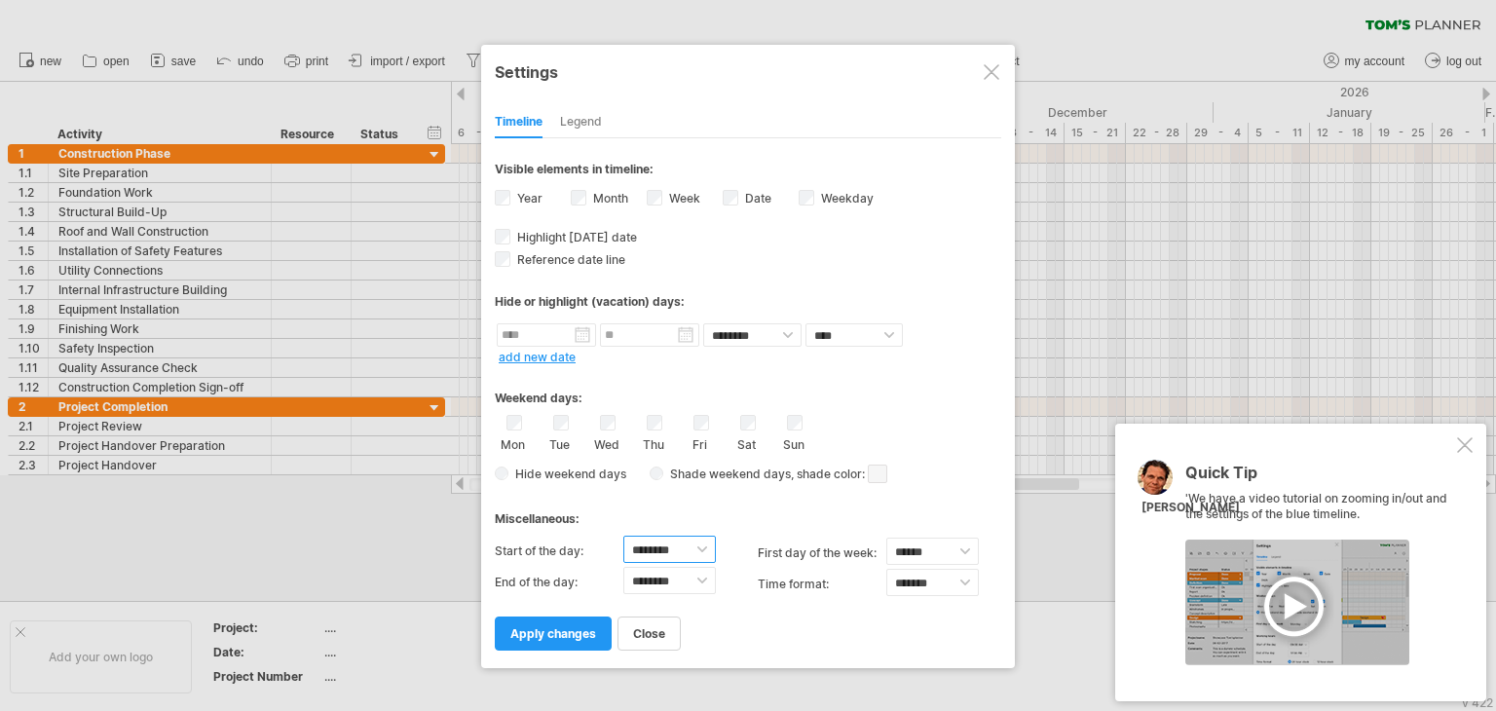
click at [699, 546] on select "******** ******** ******** ******** ******** ******** ******** ******** *******…" at bounding box center [669, 549] width 93 height 27
select select "*"
click at [623, 536] on select "******** ******** ******** ******** ******** ******** ******** ******** *******…" at bounding box center [669, 549] width 93 height 27
click at [586, 629] on span "apply changes" at bounding box center [553, 633] width 86 height 15
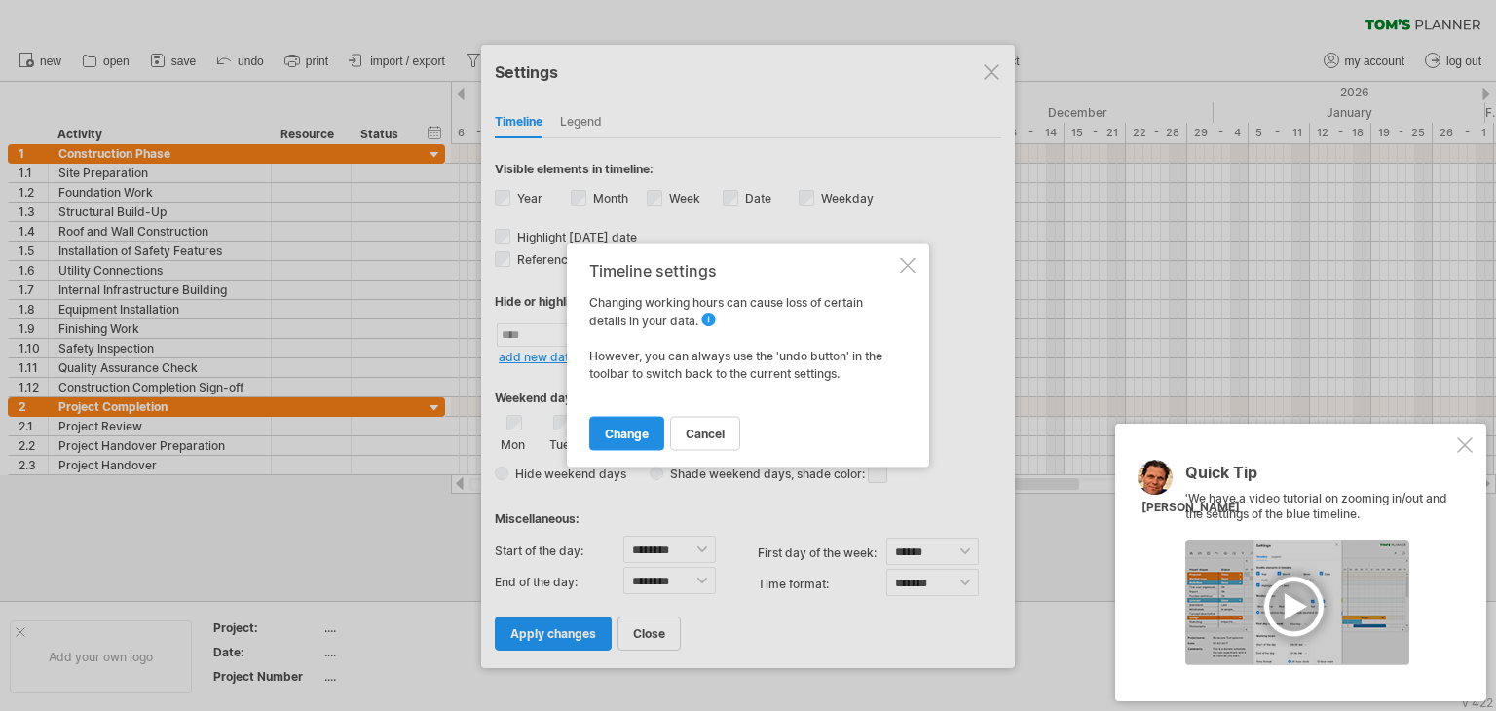
click at [635, 442] on link "change" at bounding box center [626, 434] width 75 height 34
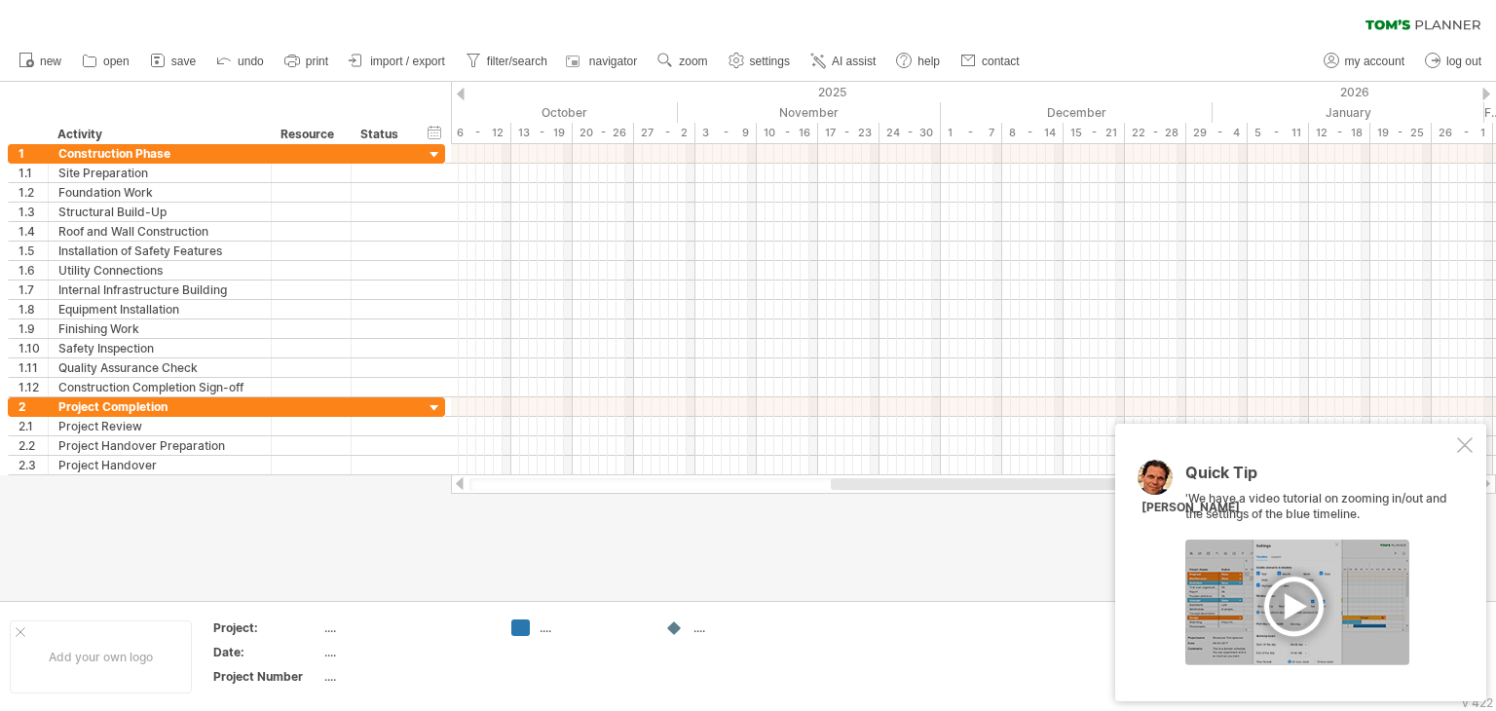
drag, startPoint x: 888, startPoint y: 490, endPoint x: 986, endPoint y: 492, distance: 97.4
click at [986, 492] on div at bounding box center [973, 483] width 1045 height 19
drag, startPoint x: 951, startPoint y: 488, endPoint x: 1056, endPoint y: 484, distance: 105.3
click at [1056, 484] on div at bounding box center [1156, 484] width 441 height 12
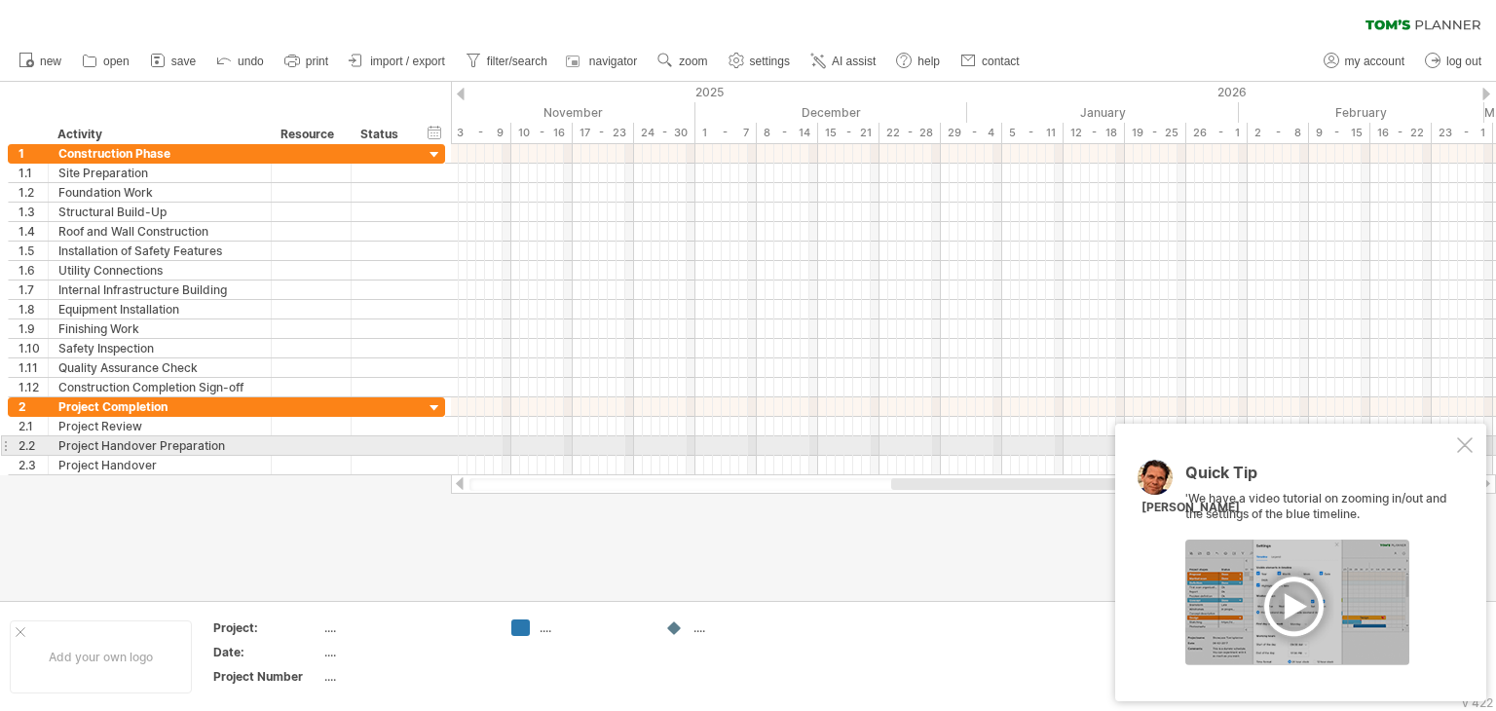
click at [1473, 445] on div "Quick Tip 'We have a video tutorial on zooming in/out and the settings of the b…" at bounding box center [1300, 563] width 371 height 278
click at [1469, 441] on div at bounding box center [1465, 445] width 16 height 16
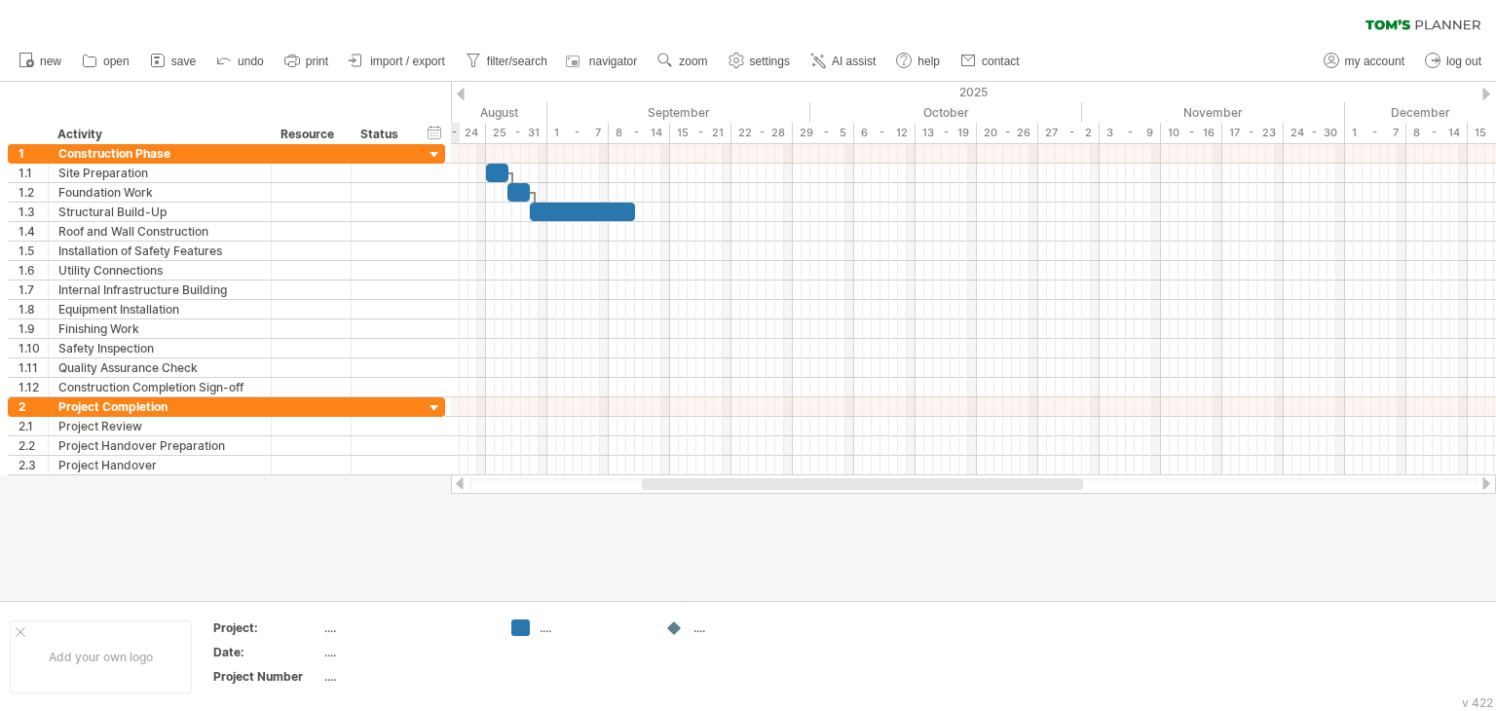
drag, startPoint x: 1103, startPoint y: 487, endPoint x: 853, endPoint y: 512, distance: 250.6
click at [853, 512] on div "Trying to reach [DOMAIN_NAME] Connected again... 0% clear filter new 1" at bounding box center [748, 355] width 1496 height 711
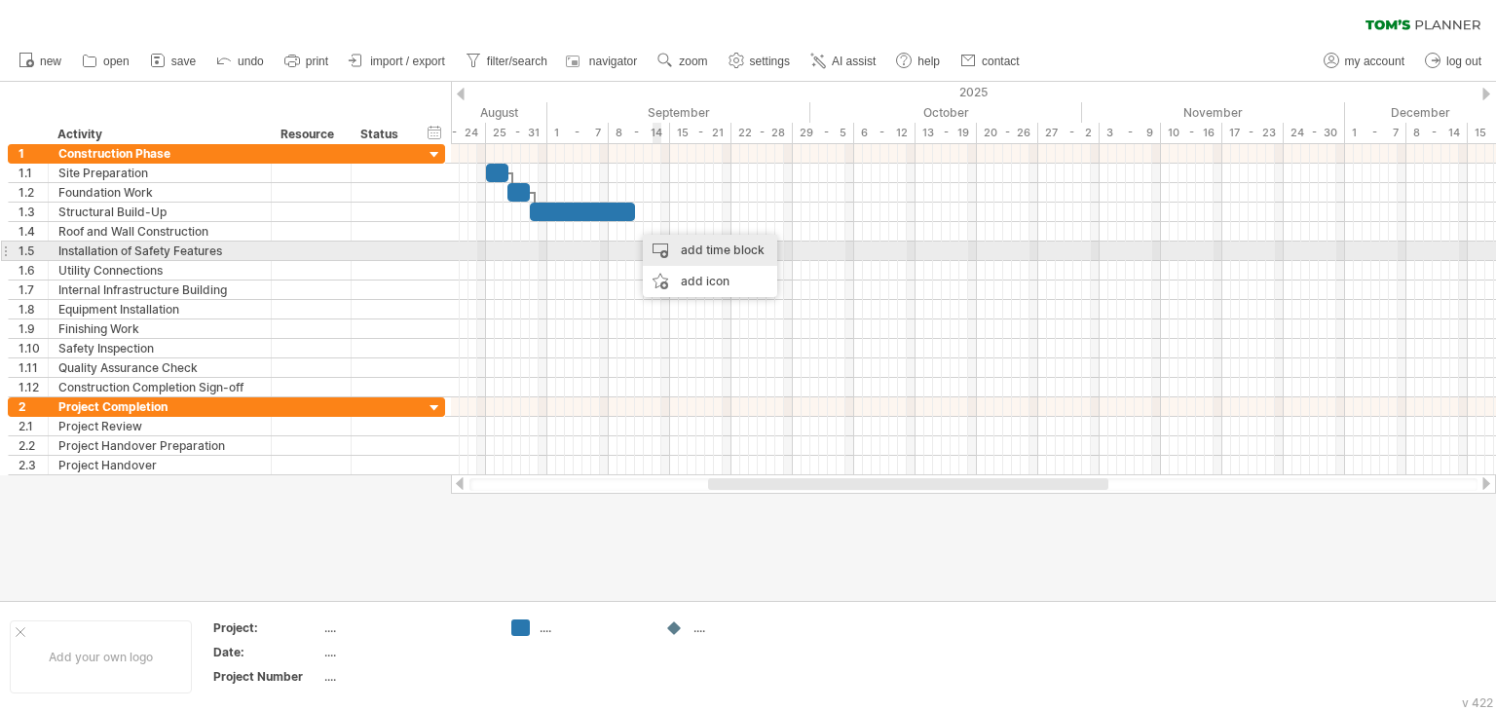
click at [697, 258] on div "add time block" at bounding box center [710, 250] width 134 height 31
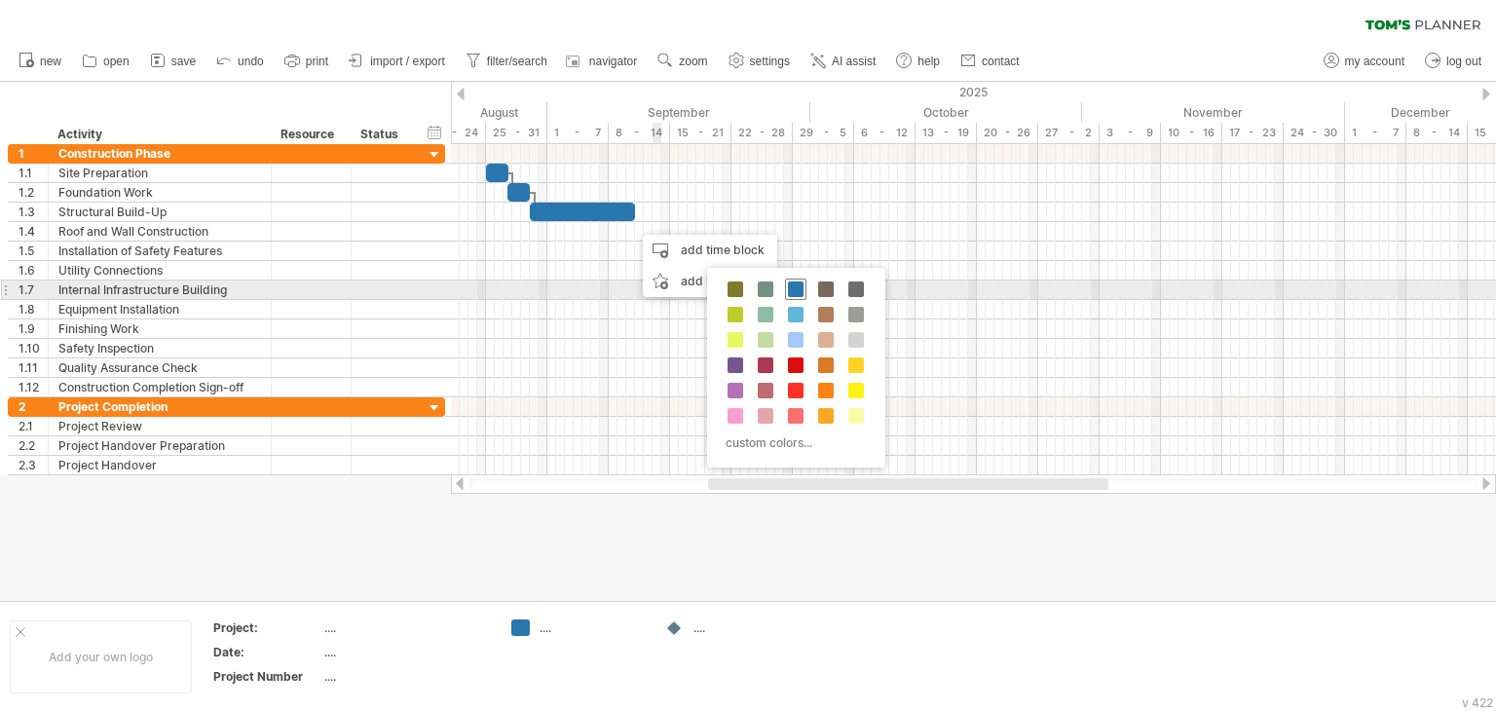
click at [795, 290] on span at bounding box center [796, 289] width 16 height 16
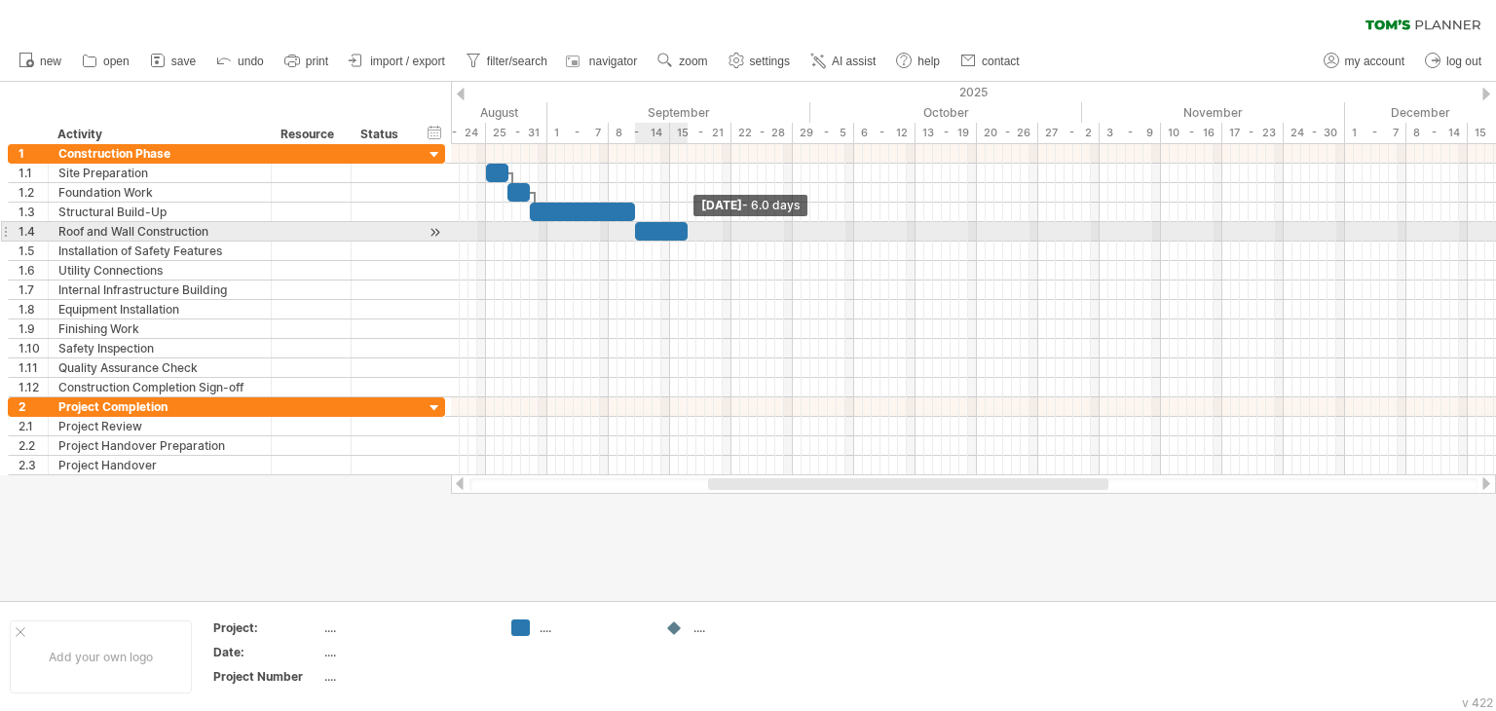
drag, startPoint x: 641, startPoint y: 232, endPoint x: 684, endPoint y: 239, distance: 43.4
click at [684, 239] on span at bounding box center [688, 231] width 8 height 19
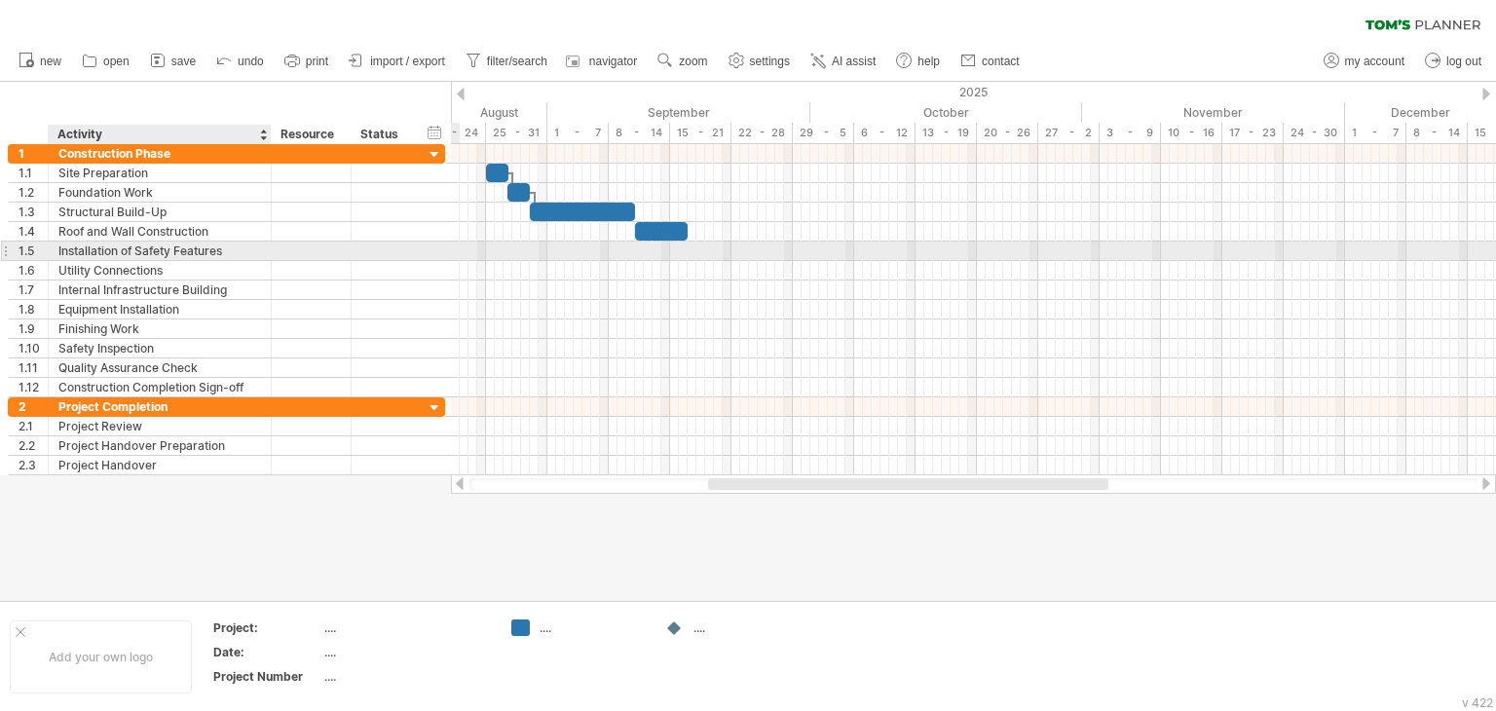
click at [187, 251] on div "Installation of Safety Features" at bounding box center [159, 251] width 203 height 19
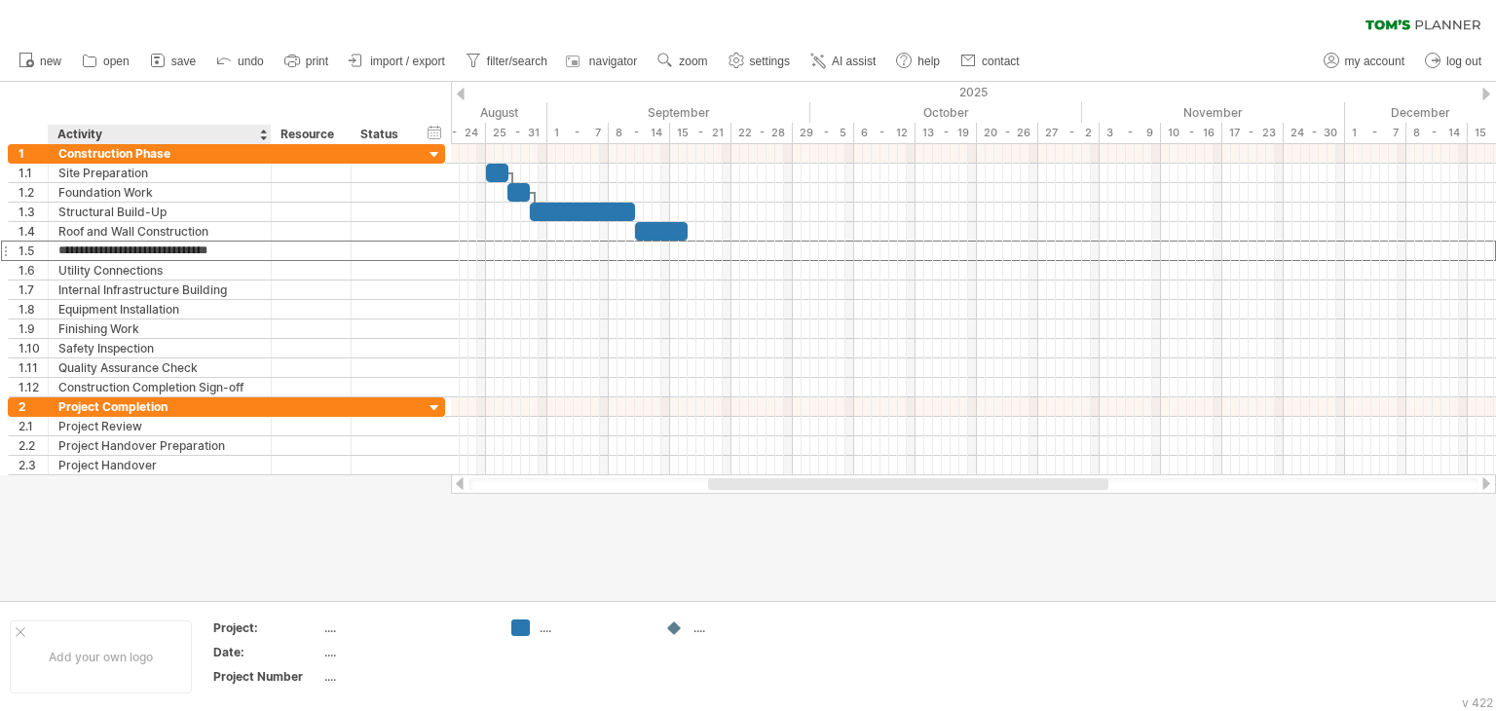
click at [245, 519] on div at bounding box center [748, 341] width 1496 height 519
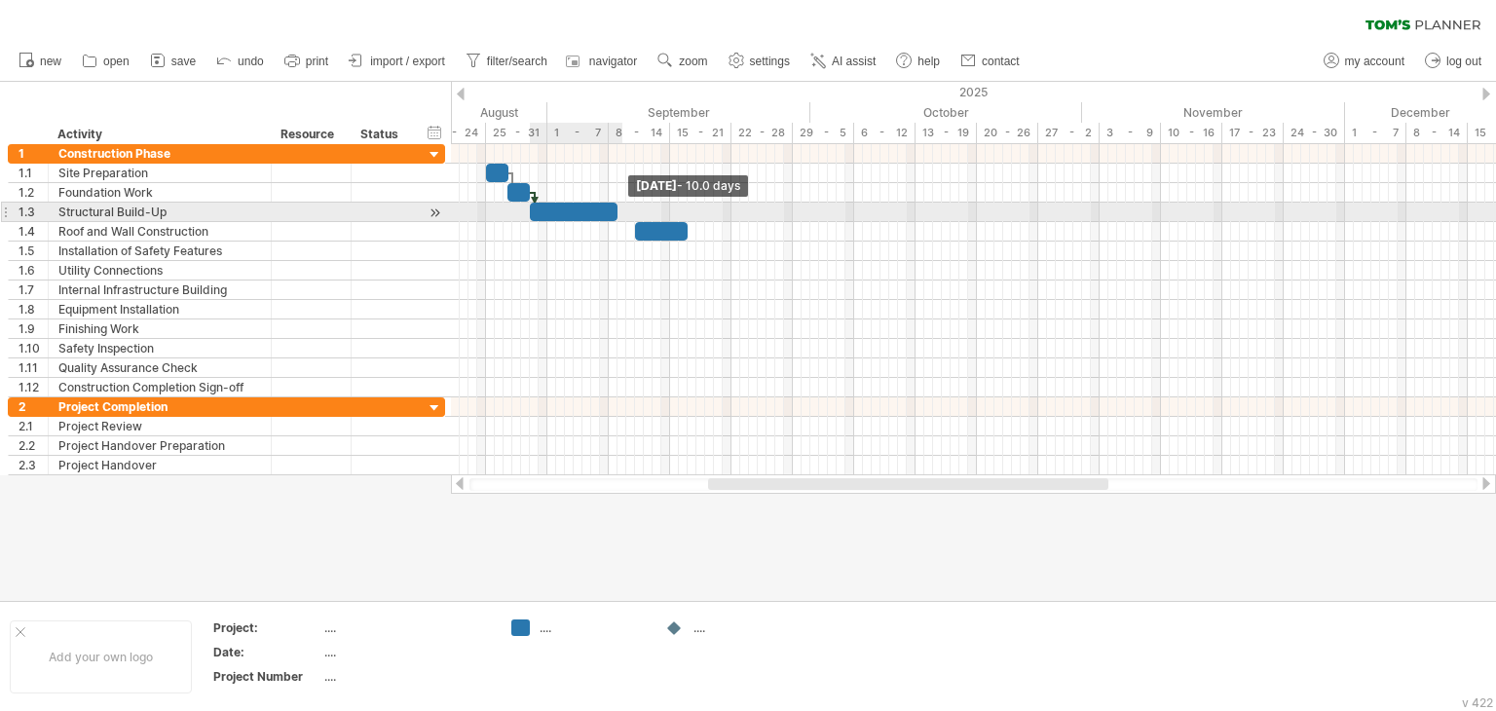
drag, startPoint x: 635, startPoint y: 209, endPoint x: 619, endPoint y: 209, distance: 15.6
click at [619, 209] on span at bounding box center [618, 212] width 8 height 19
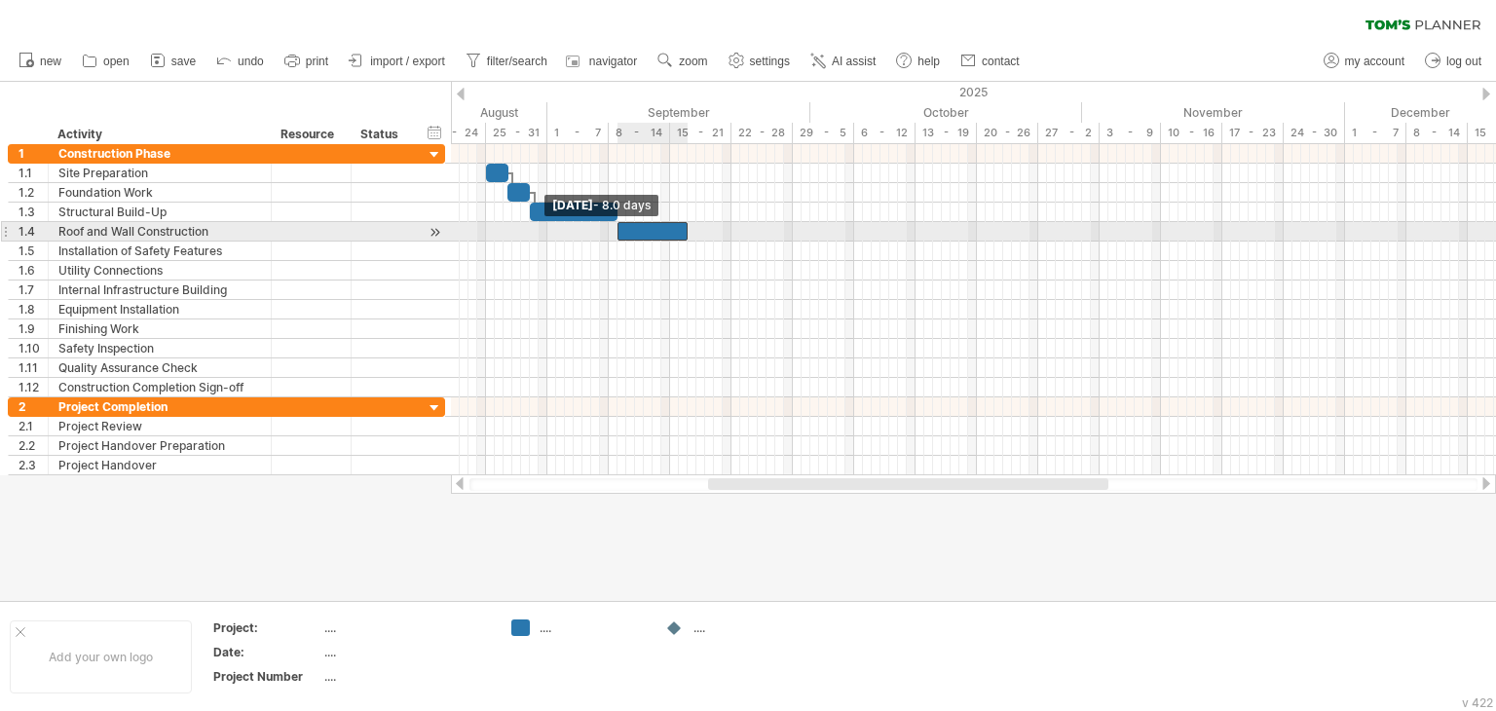
drag, startPoint x: 635, startPoint y: 233, endPoint x: 618, endPoint y: 235, distance: 17.6
click at [618, 235] on span at bounding box center [618, 231] width 8 height 19
click at [662, 231] on span at bounding box center [661, 231] width 8 height 19
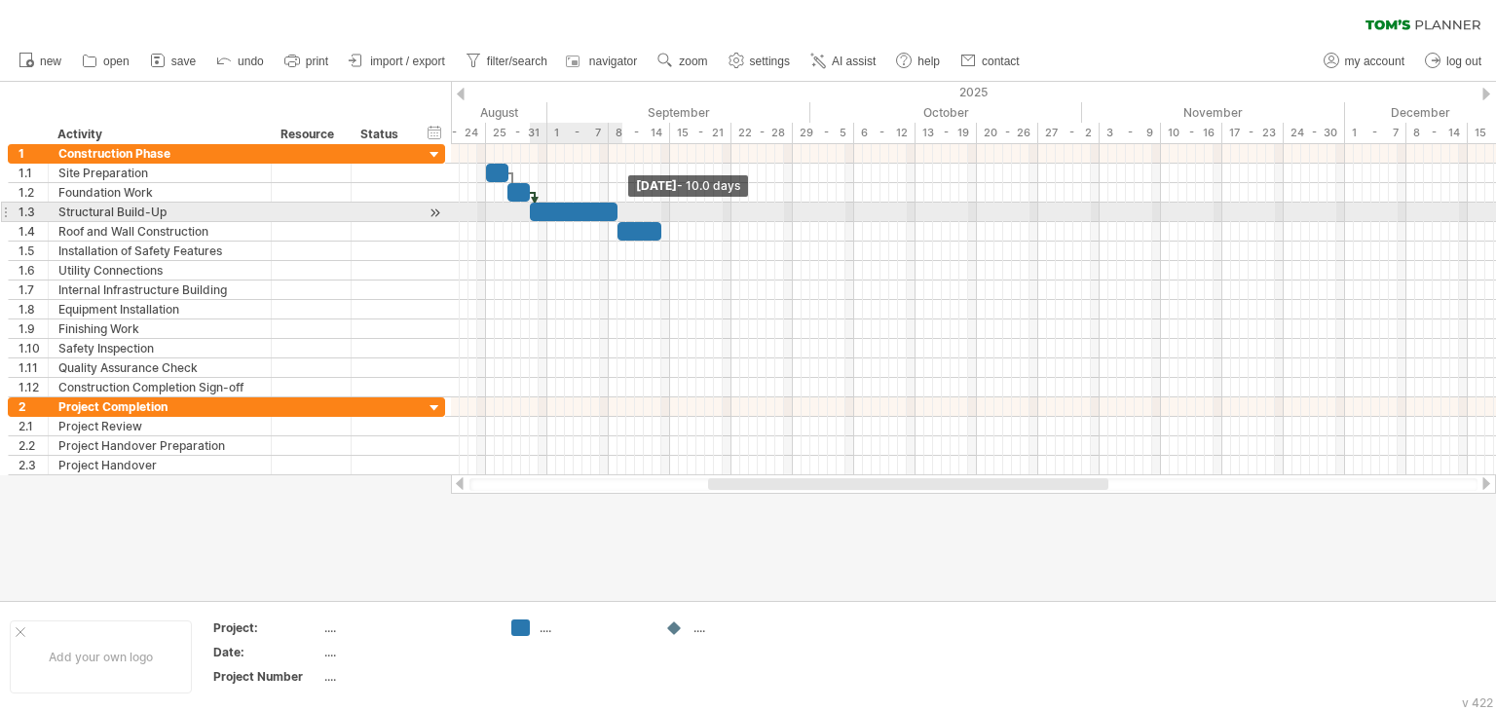
click at [618, 210] on span at bounding box center [618, 212] width 8 height 19
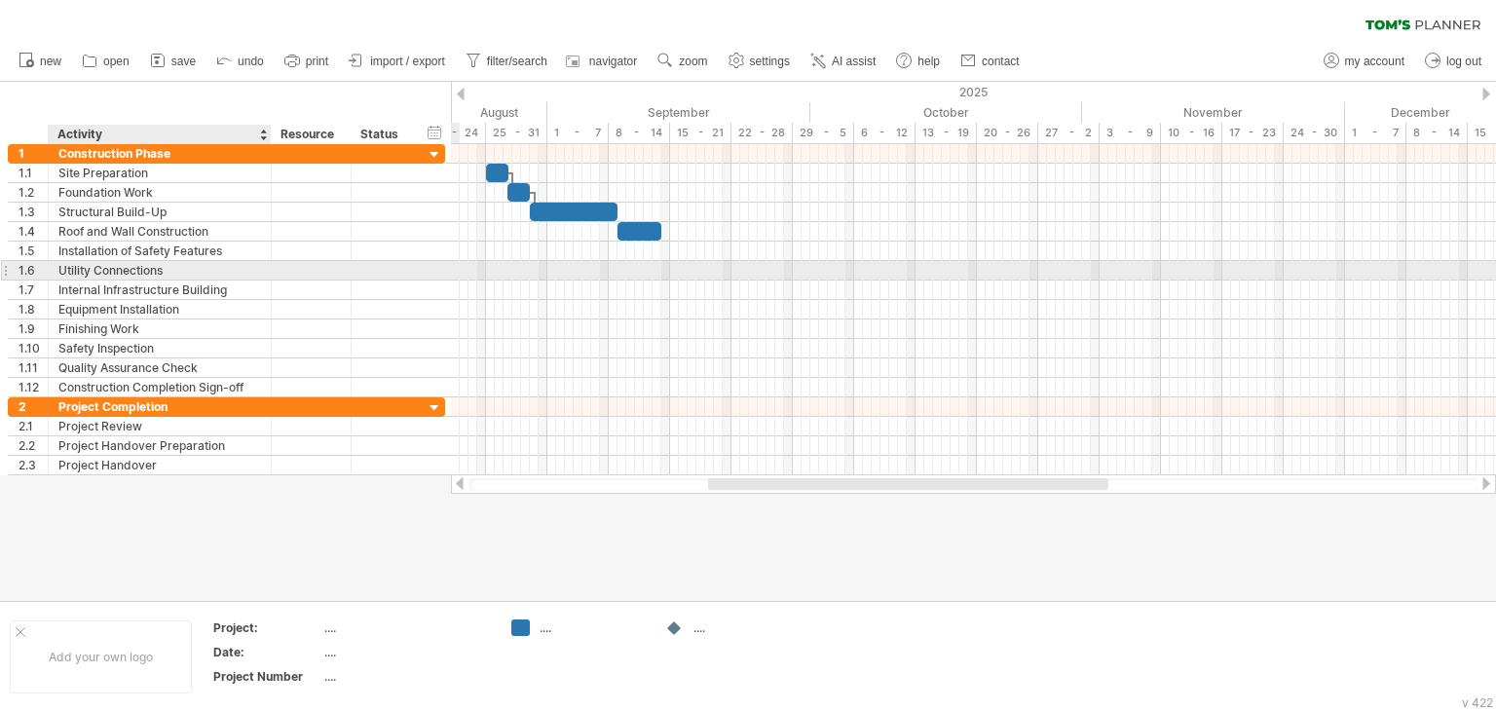
click at [160, 270] on div "Utility Connections" at bounding box center [159, 270] width 203 height 19
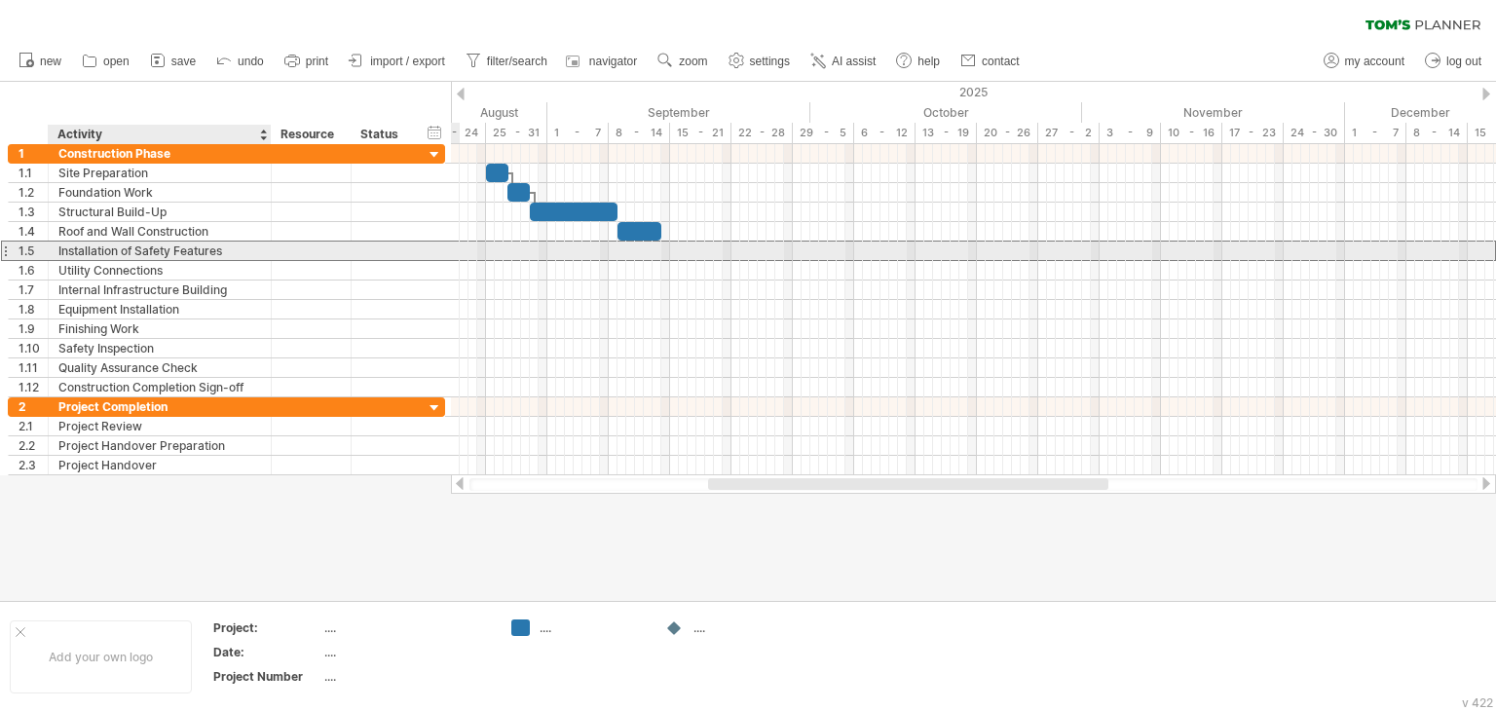
click at [172, 247] on div "Installation of Safety Features" at bounding box center [159, 251] width 203 height 19
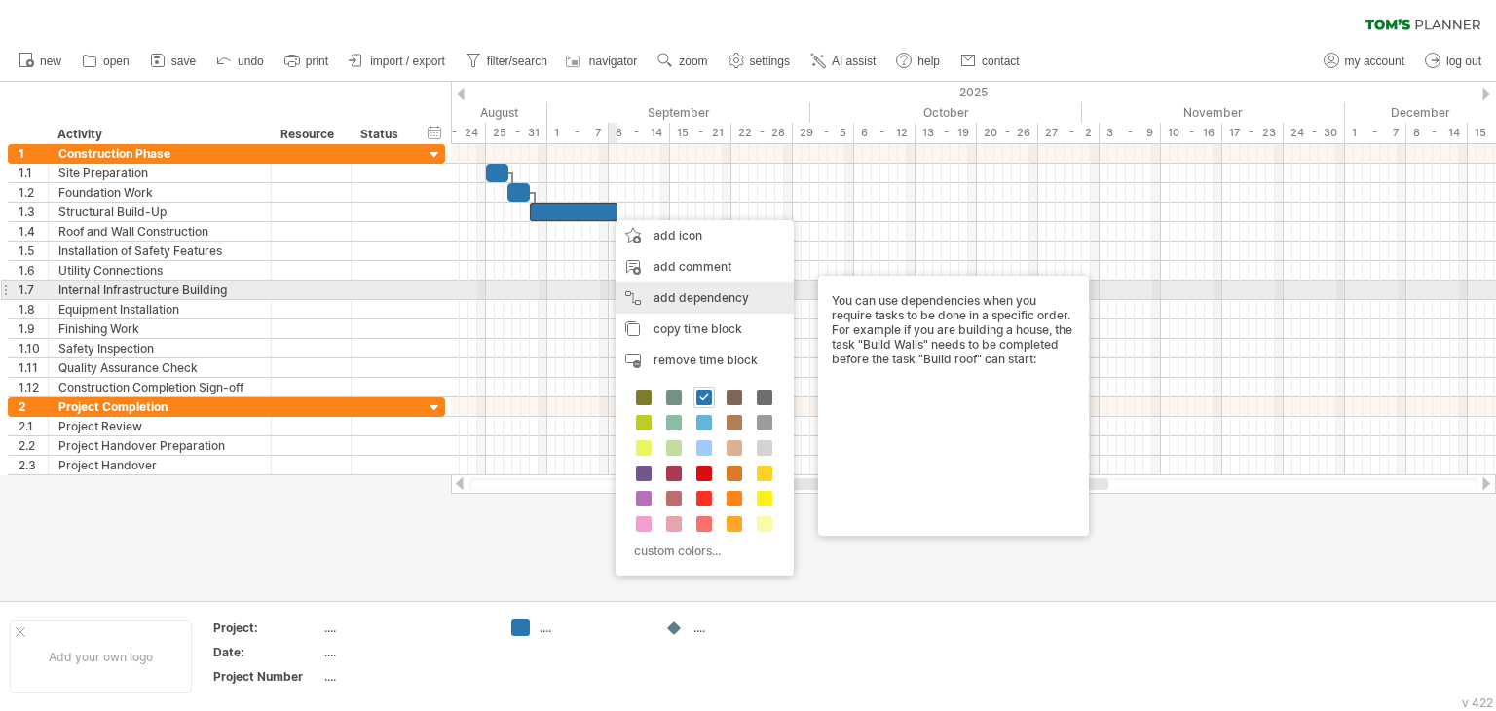
click at [693, 295] on div "add dependency You can use dependencies when you require tasks to be done in a …" at bounding box center [705, 297] width 178 height 31
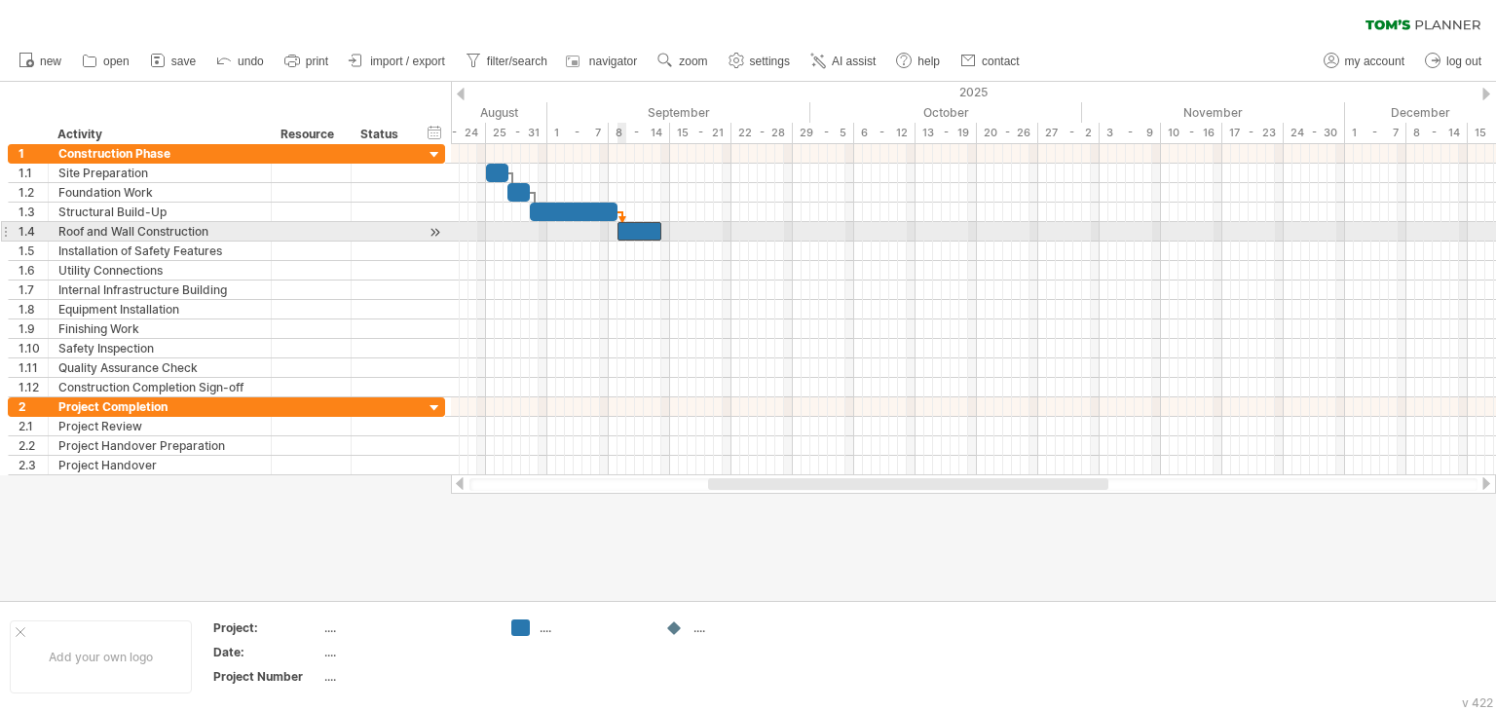
click at [621, 223] on div at bounding box center [640, 231] width 44 height 19
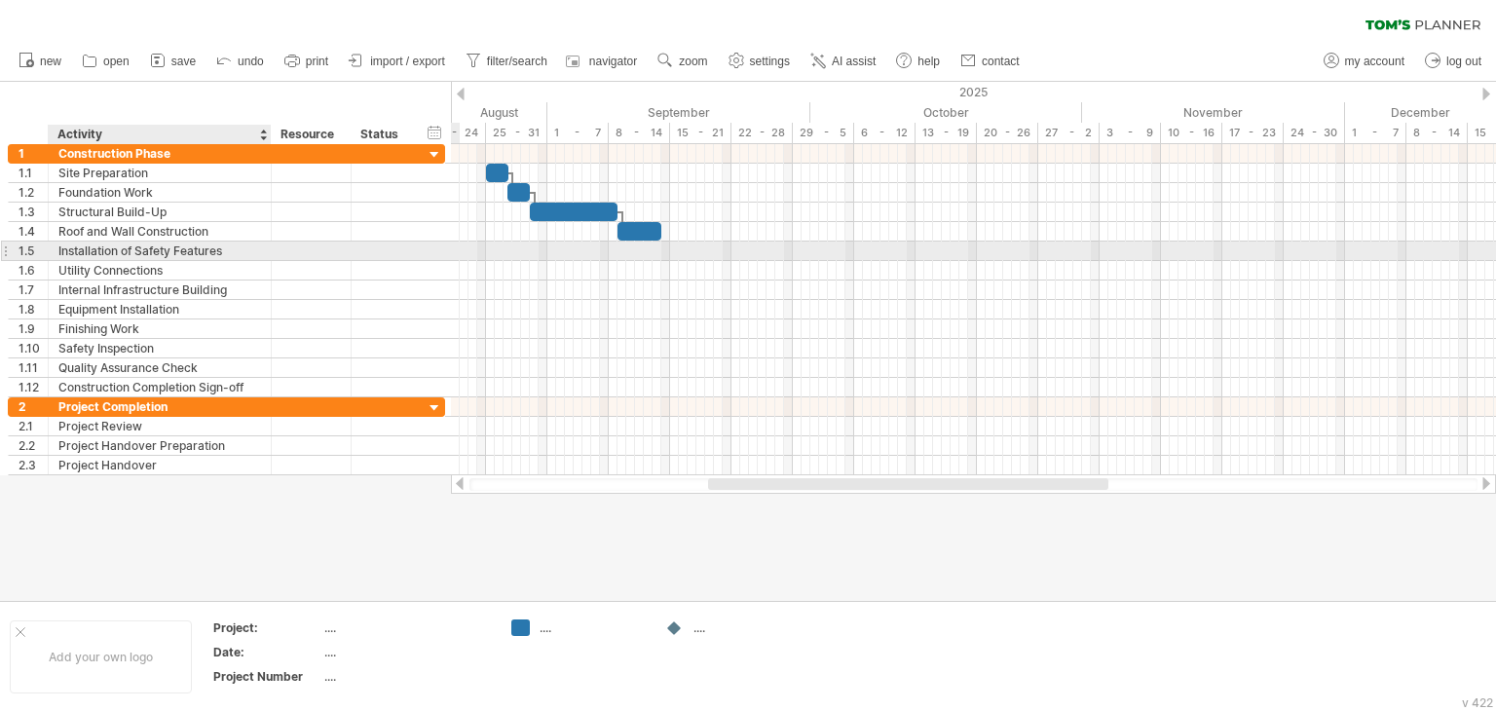
click at [186, 252] on div "Installation of Safety Features" at bounding box center [159, 251] width 203 height 19
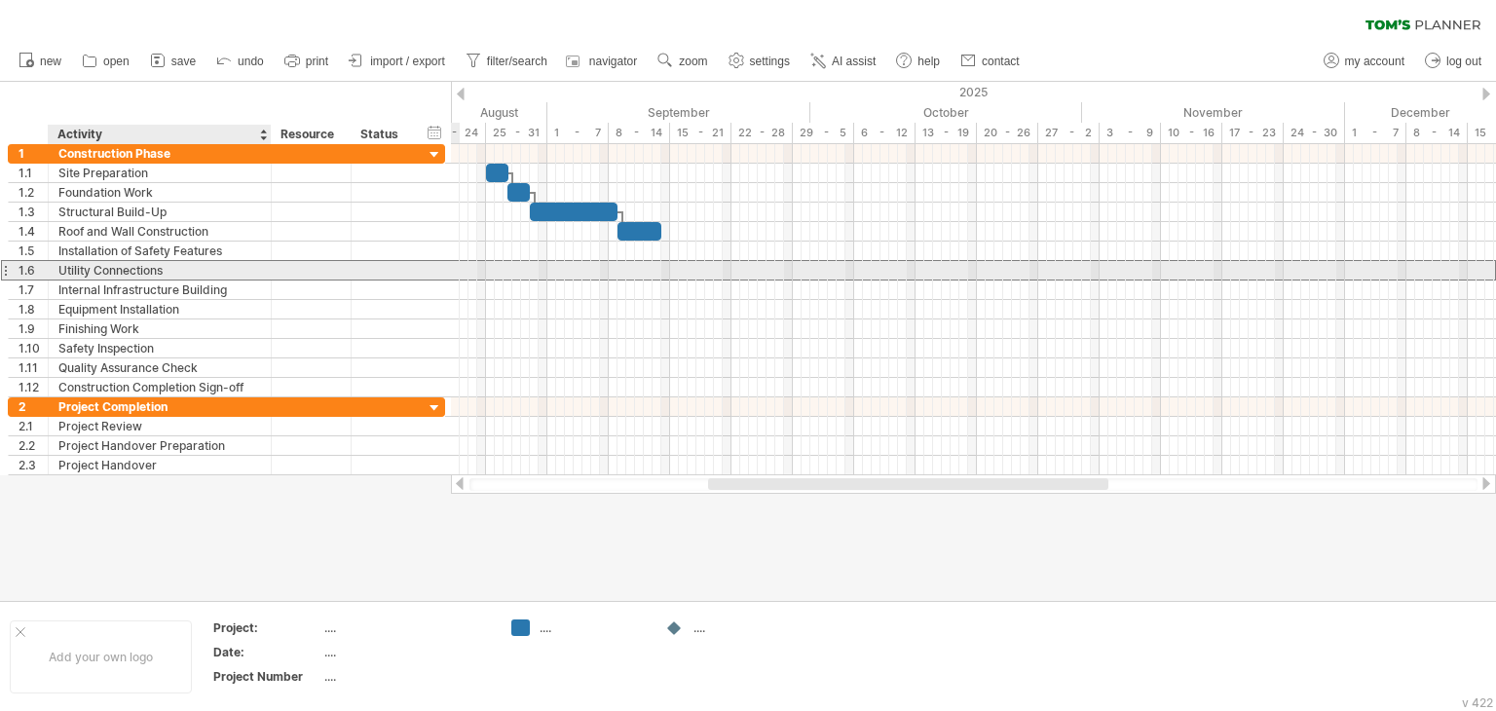
click at [121, 275] on div "Utility Connections" at bounding box center [159, 270] width 203 height 19
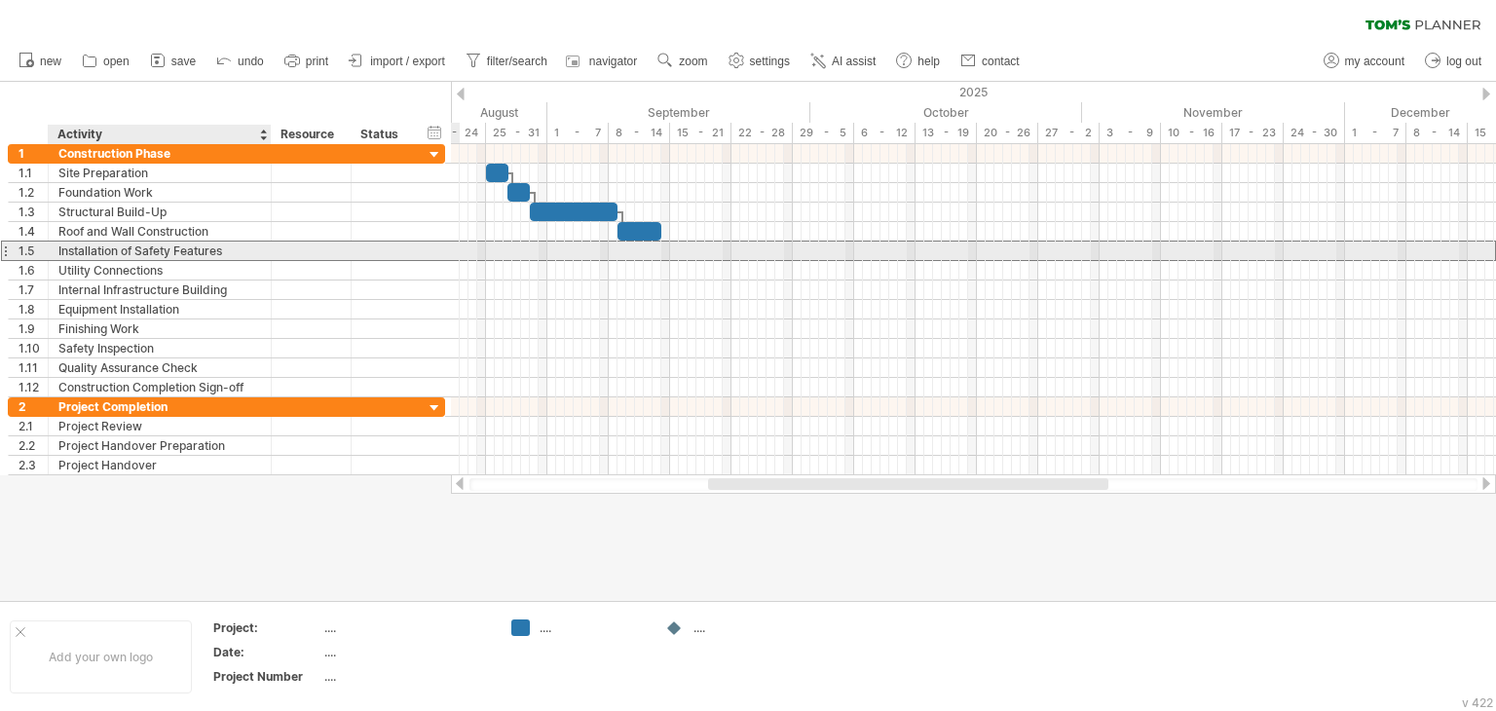
click at [129, 252] on div "Installation of Safety Features" at bounding box center [159, 251] width 203 height 19
drag, startPoint x: 664, startPoint y: 244, endPoint x: 681, endPoint y: 252, distance: 18.3
click at [681, 252] on div at bounding box center [973, 251] width 1045 height 19
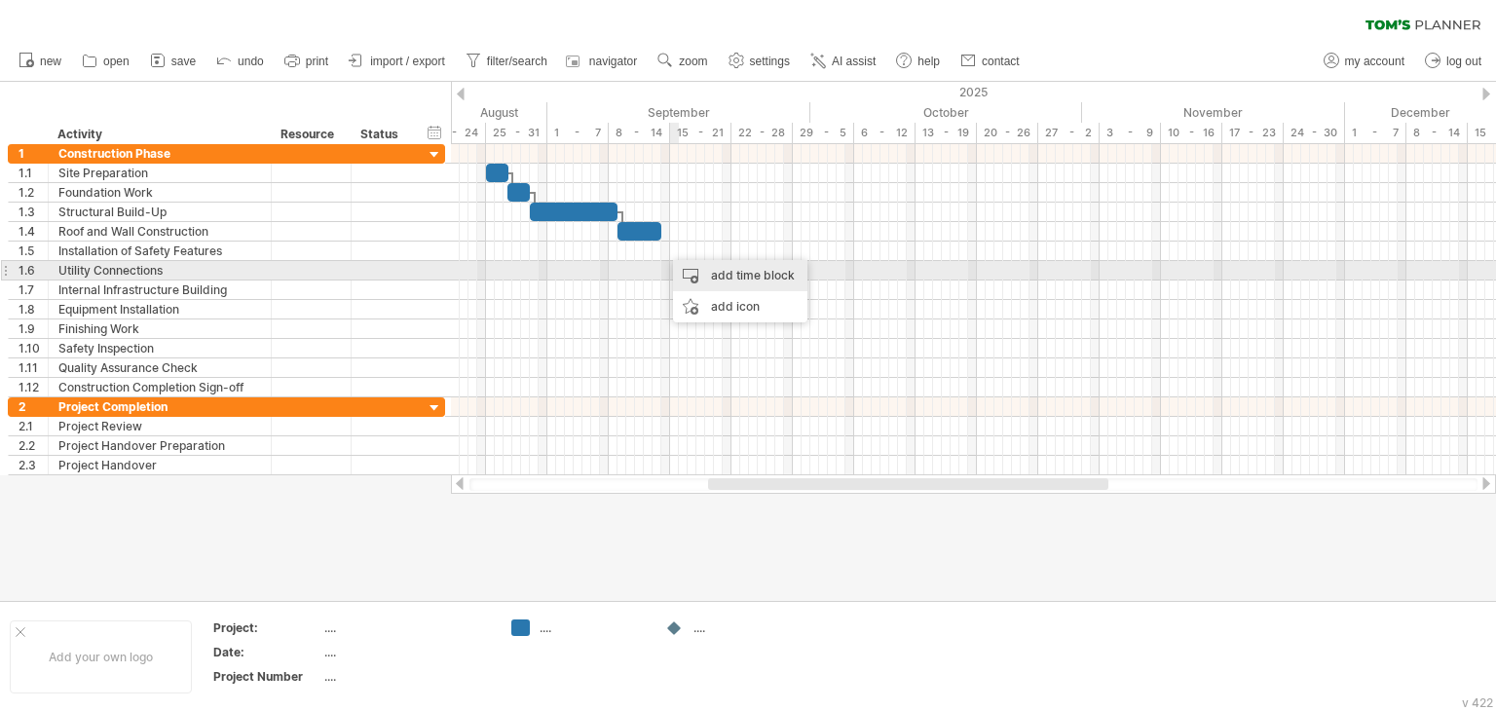
click at [701, 274] on div "add time block" at bounding box center [740, 275] width 134 height 31
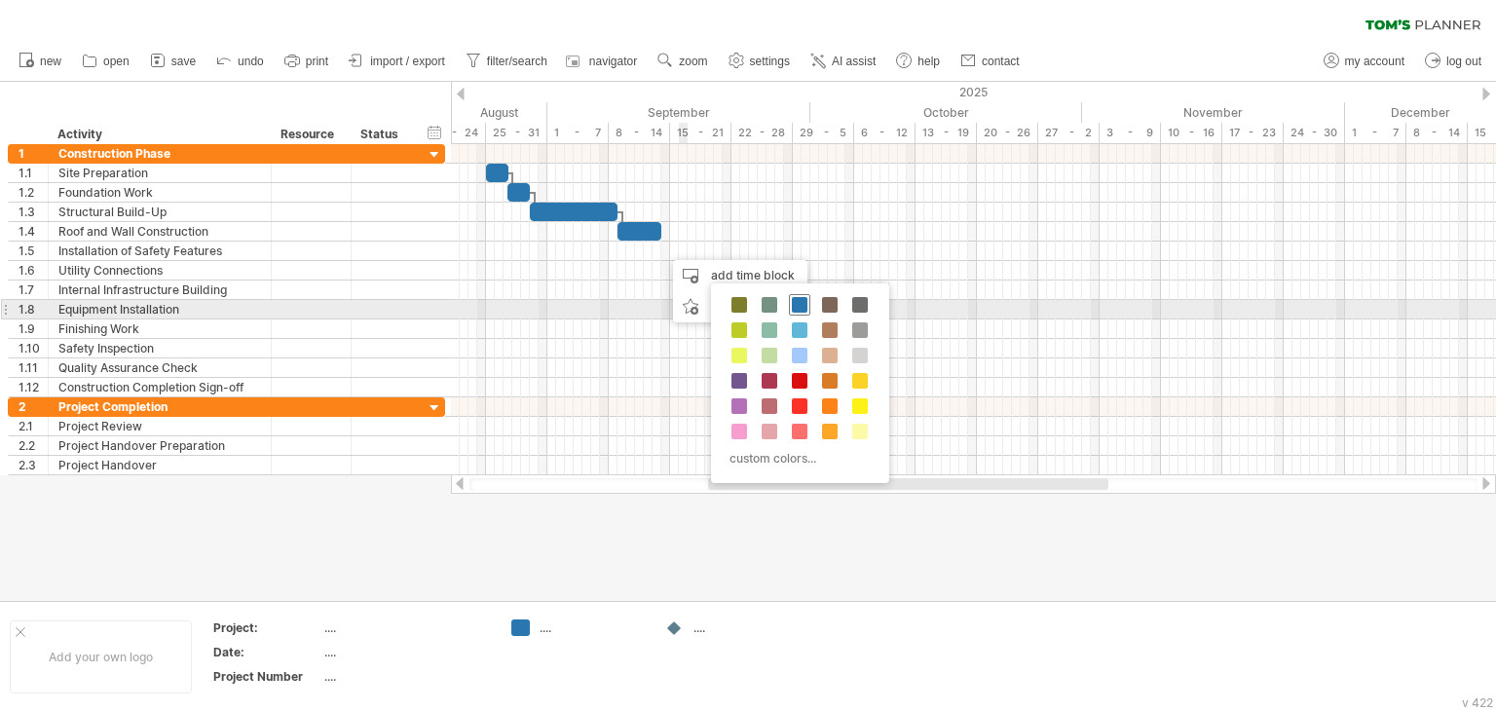
click at [799, 305] on span at bounding box center [800, 305] width 16 height 16
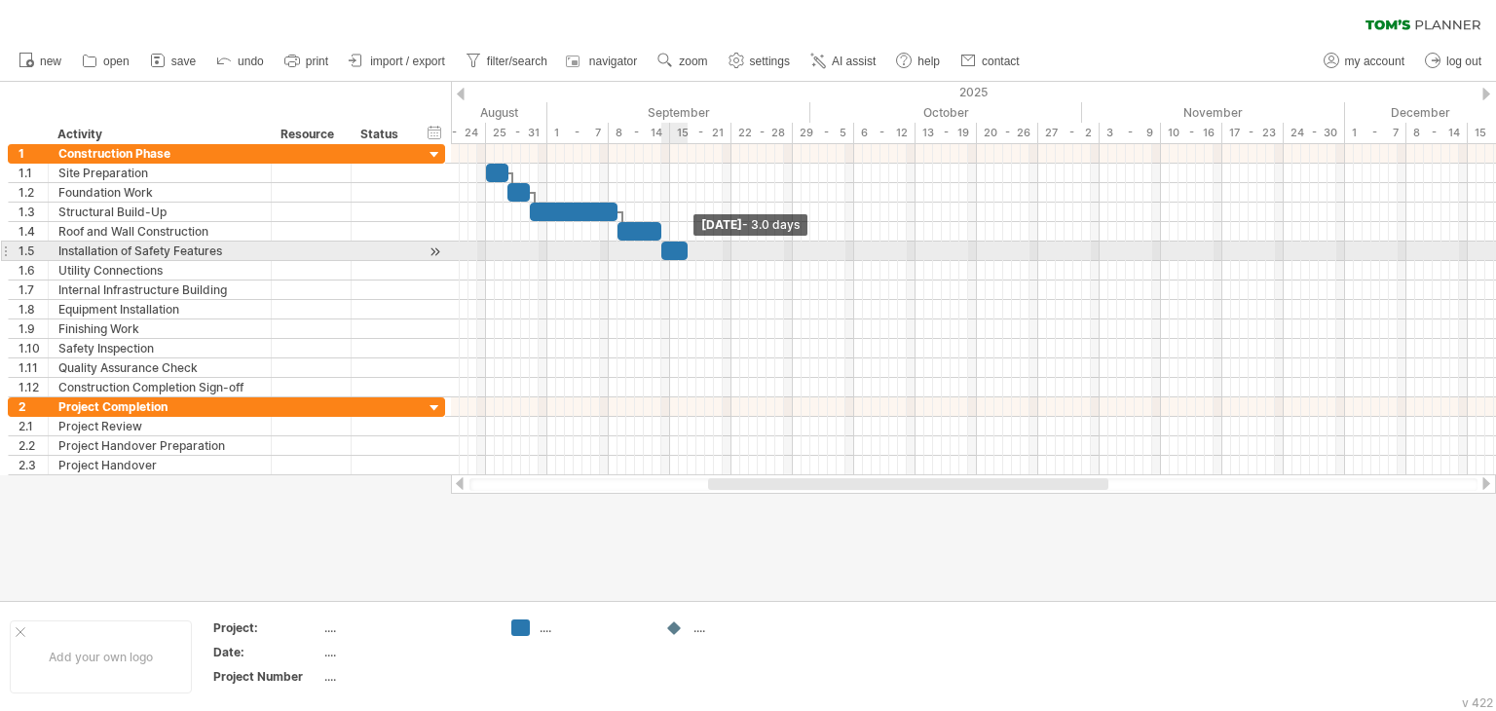
drag, startPoint x: 670, startPoint y: 251, endPoint x: 690, endPoint y: 254, distance: 19.7
click at [690, 254] on span at bounding box center [688, 251] width 8 height 19
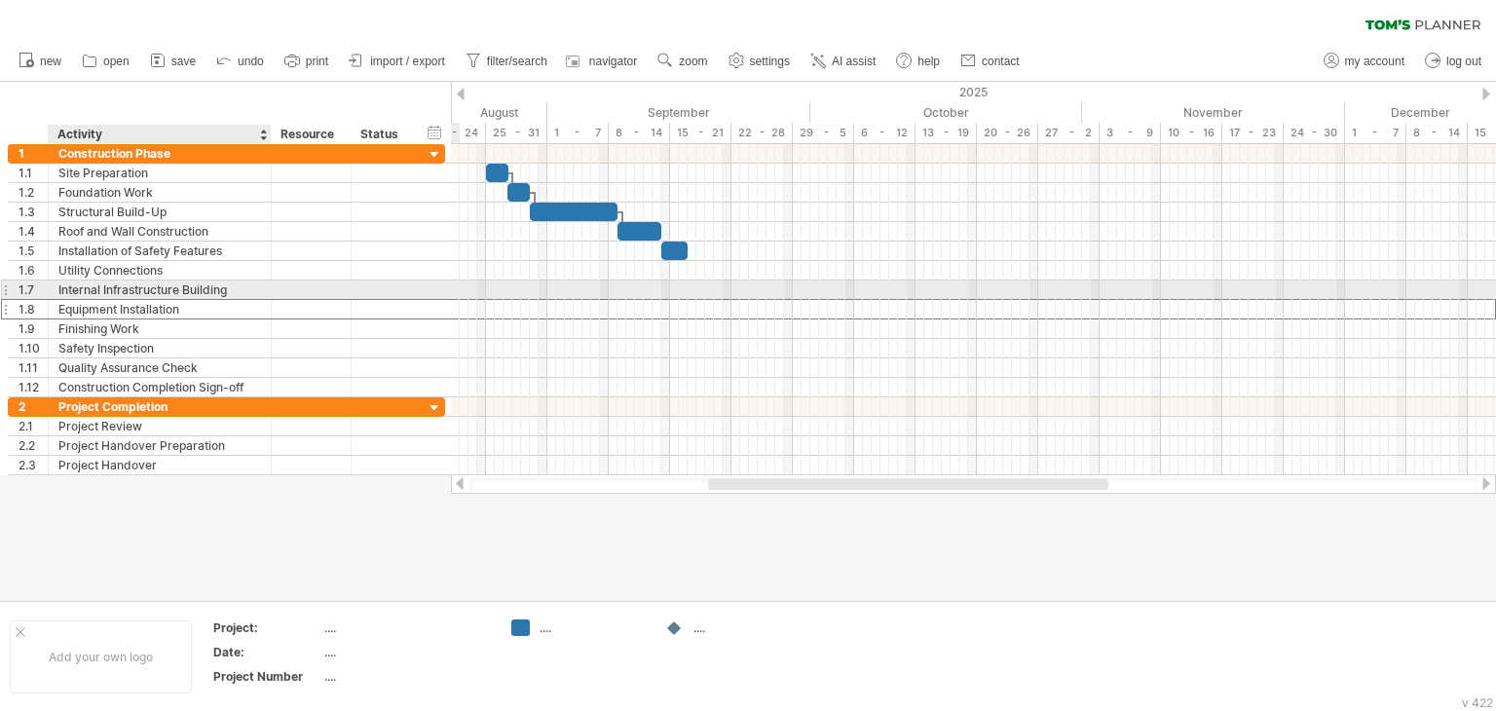
click at [226, 300] on div "Equipment Installation" at bounding box center [159, 309] width 203 height 19
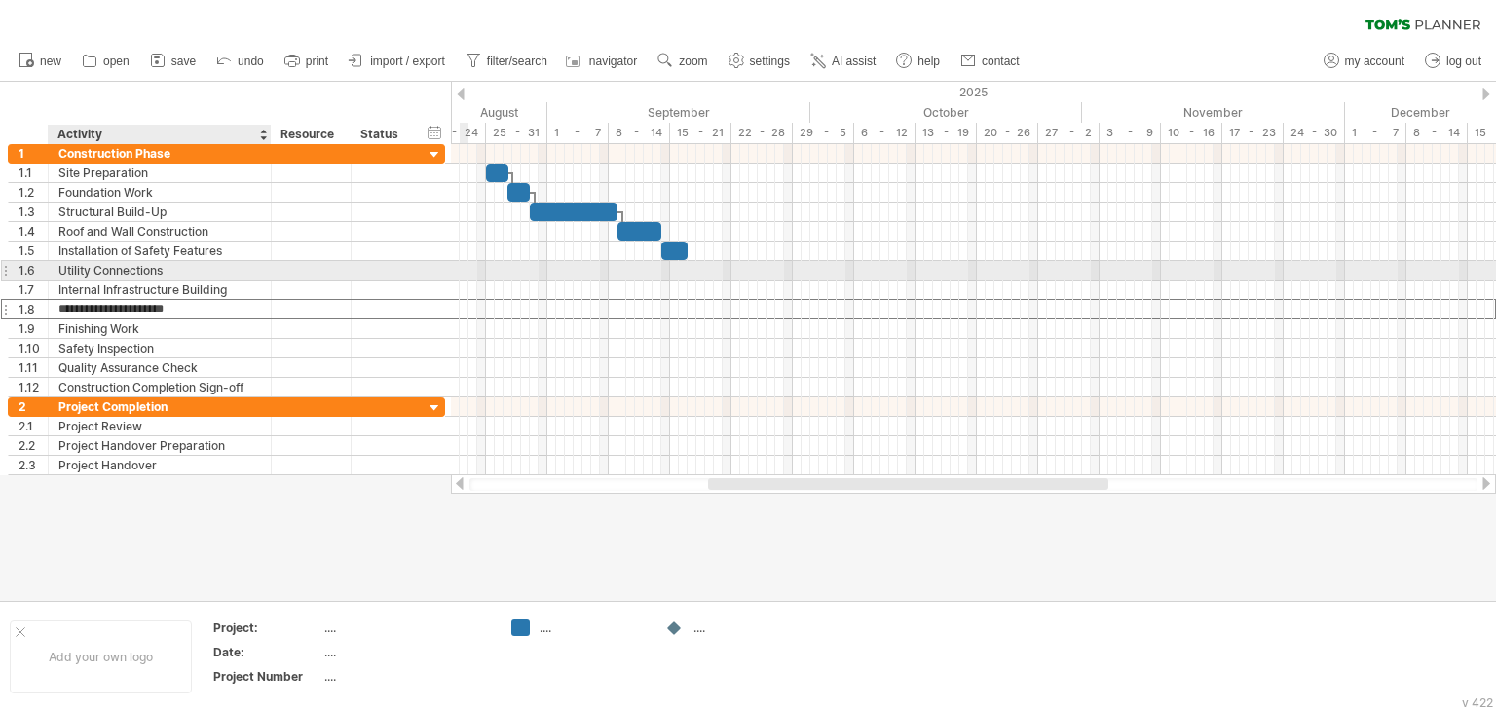
click at [157, 270] on div "Utility Connections" at bounding box center [159, 270] width 203 height 19
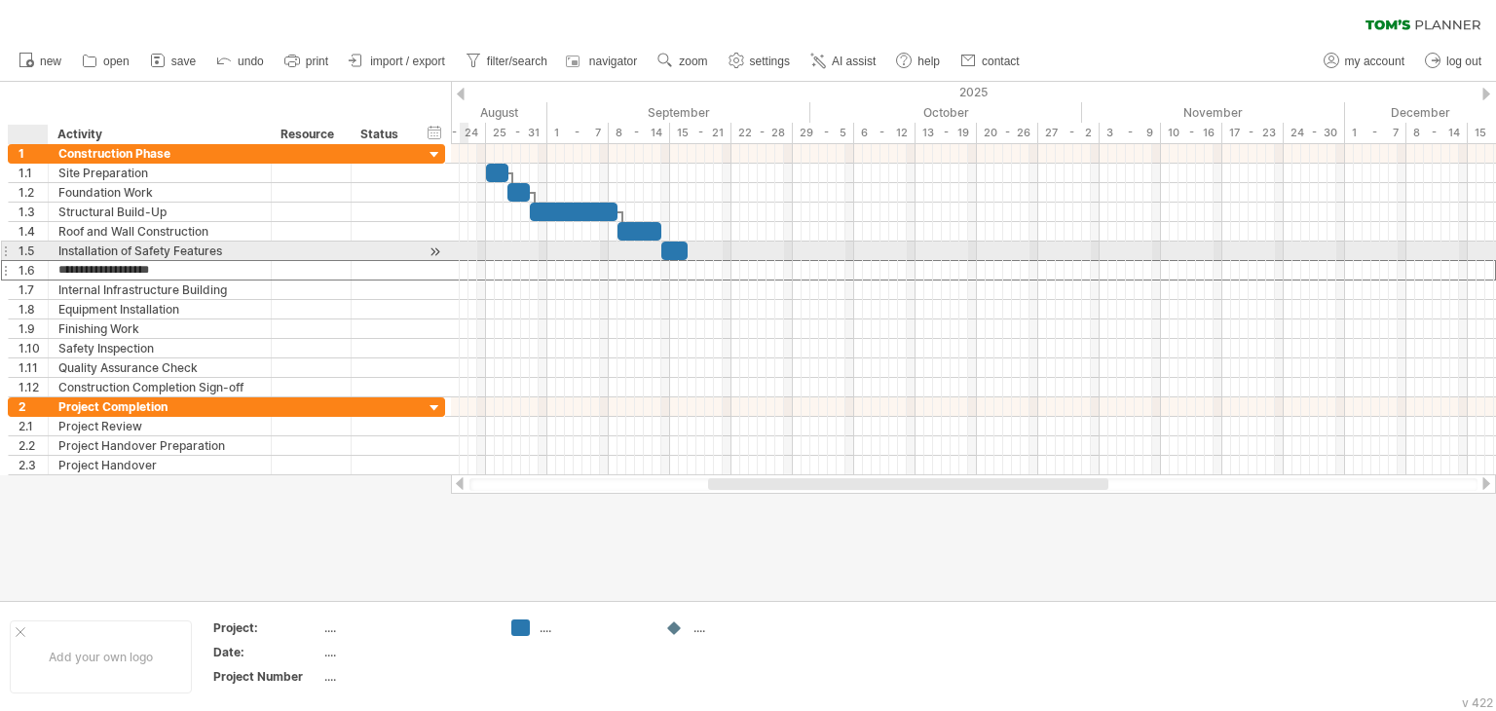
click at [31, 247] on div "1.5" at bounding box center [33, 251] width 29 height 19
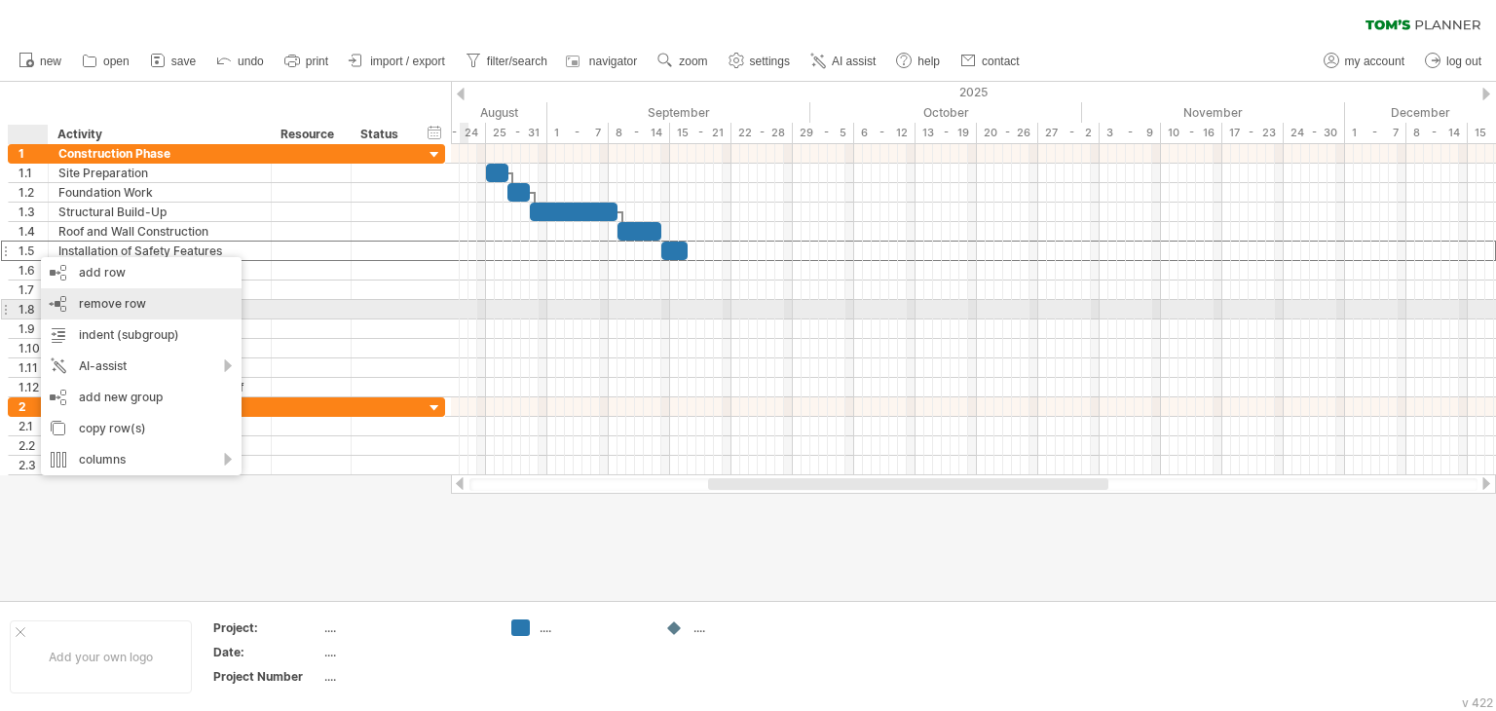
click at [97, 315] on div "remove row remove selected rows" at bounding box center [141, 303] width 201 height 31
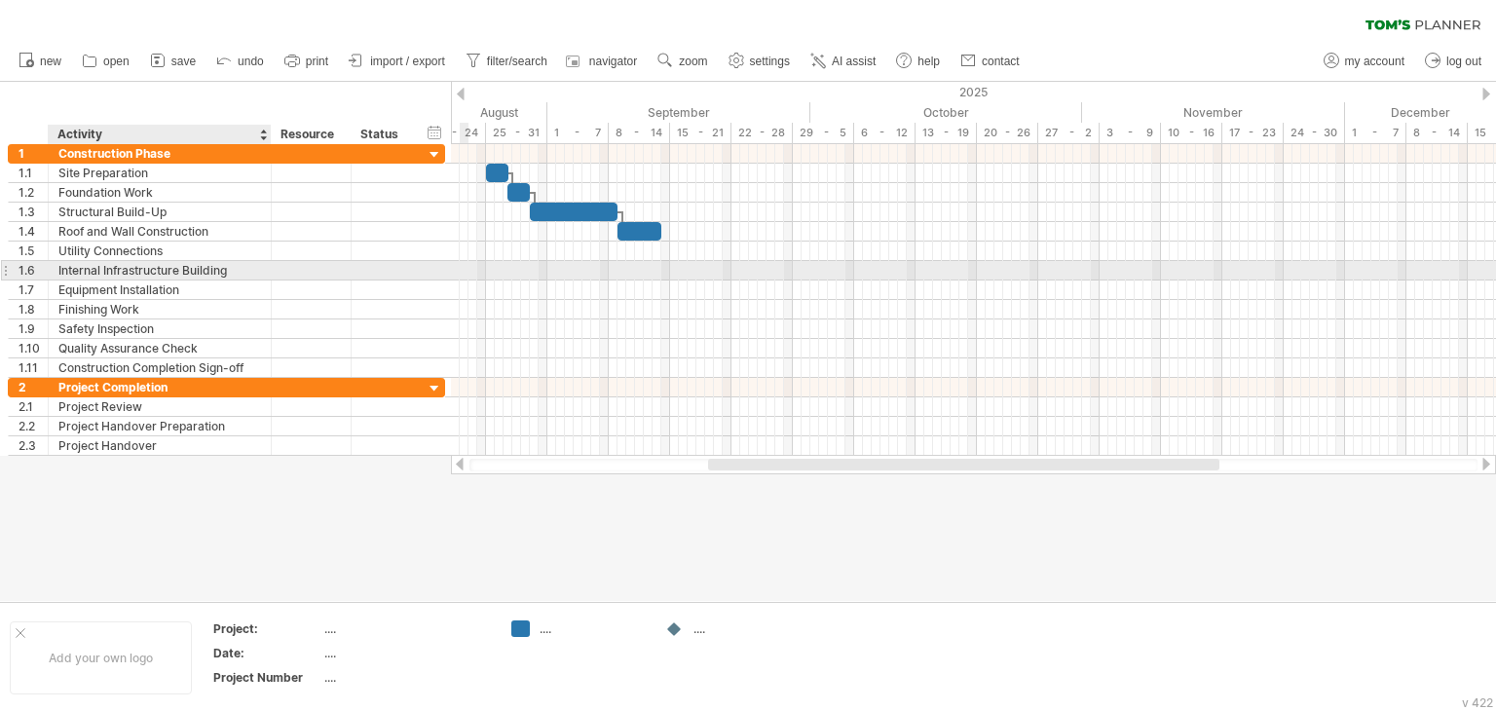
click at [196, 272] on div "Internal Infrastructure Building" at bounding box center [159, 270] width 203 height 19
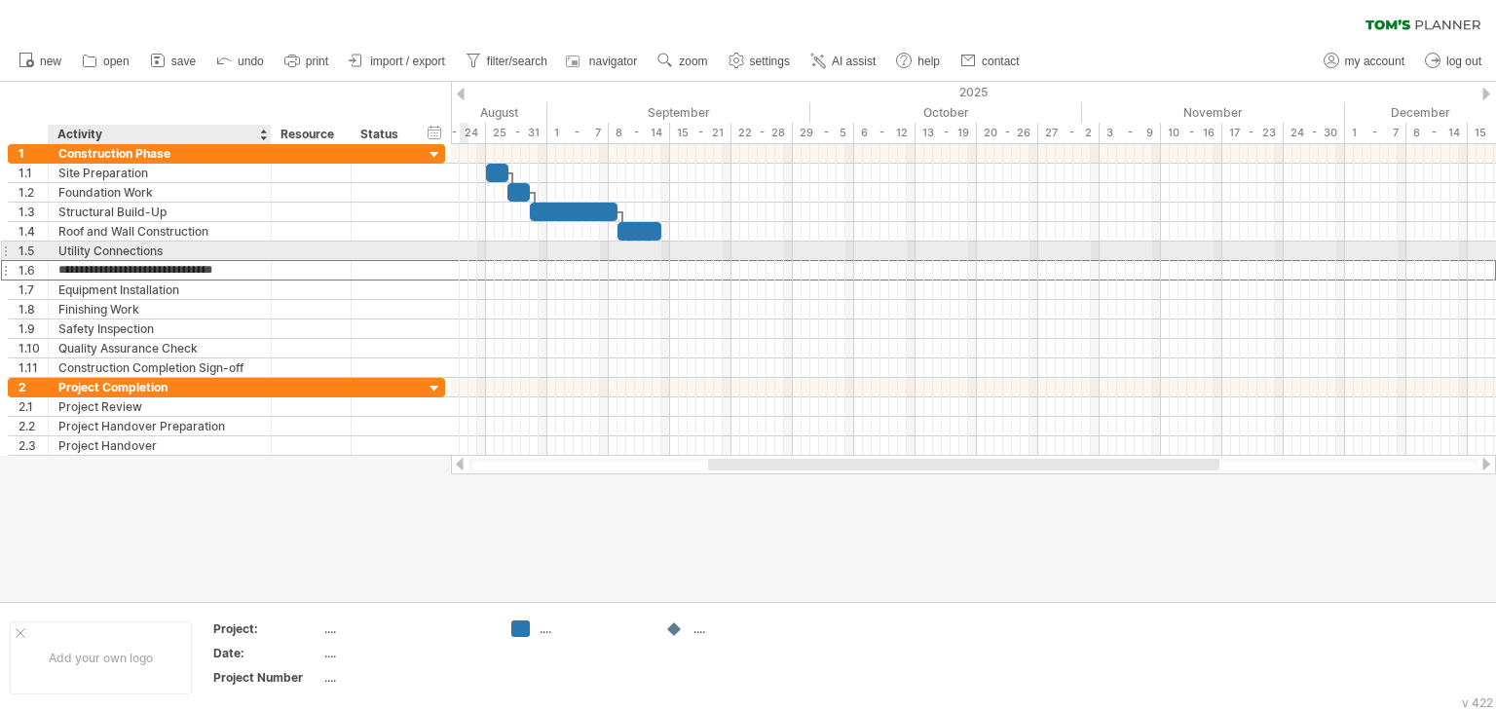
click at [177, 255] on div "Utility Connections" at bounding box center [159, 251] width 203 height 19
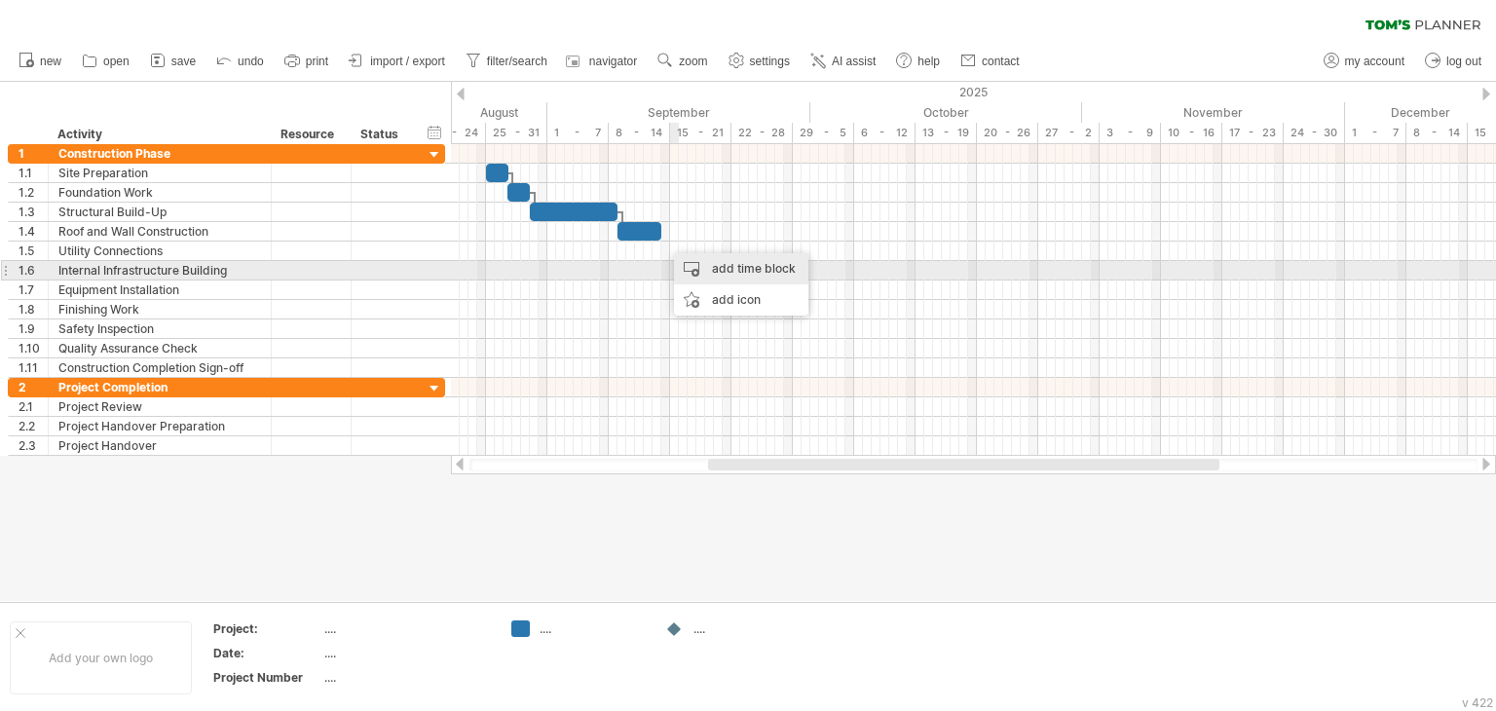
click at [716, 266] on div "add time block" at bounding box center [741, 268] width 134 height 31
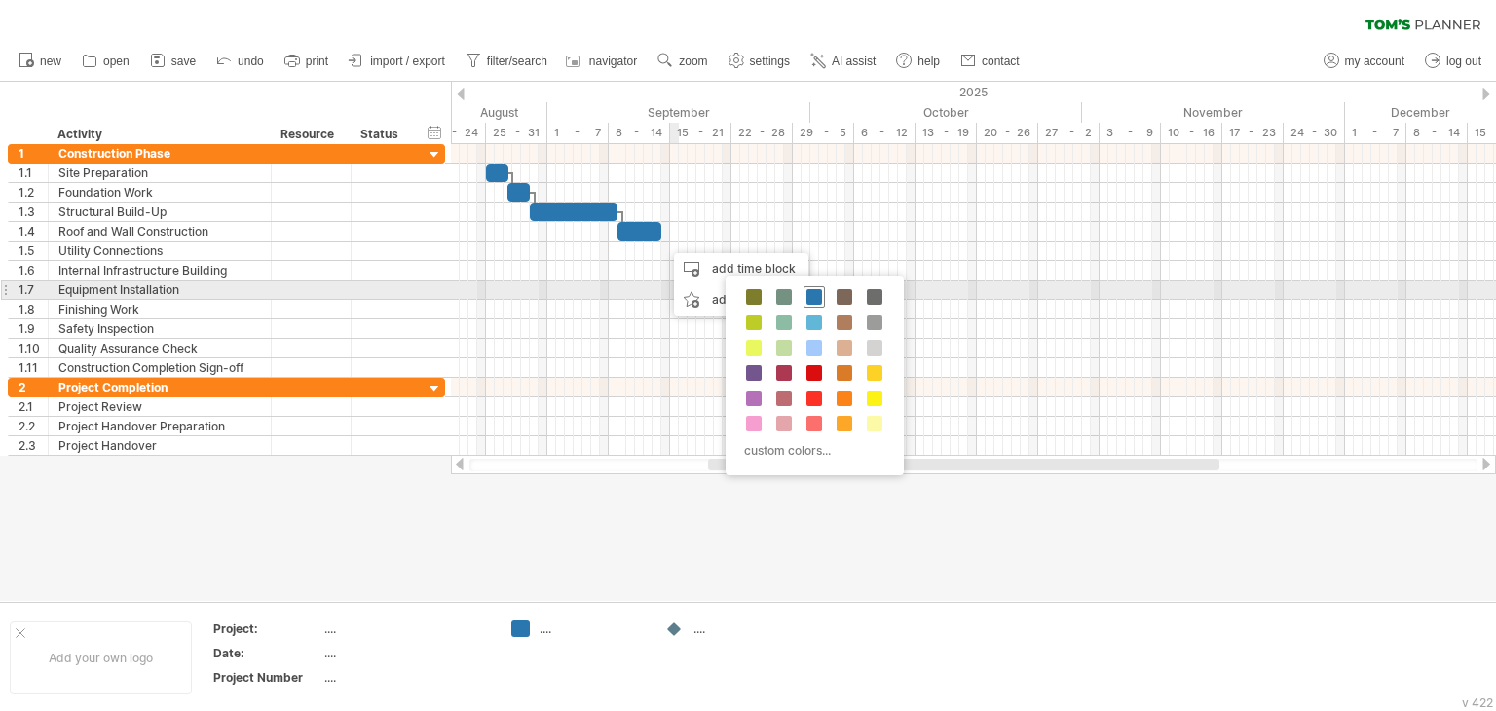
click at [812, 296] on span at bounding box center [814, 297] width 16 height 16
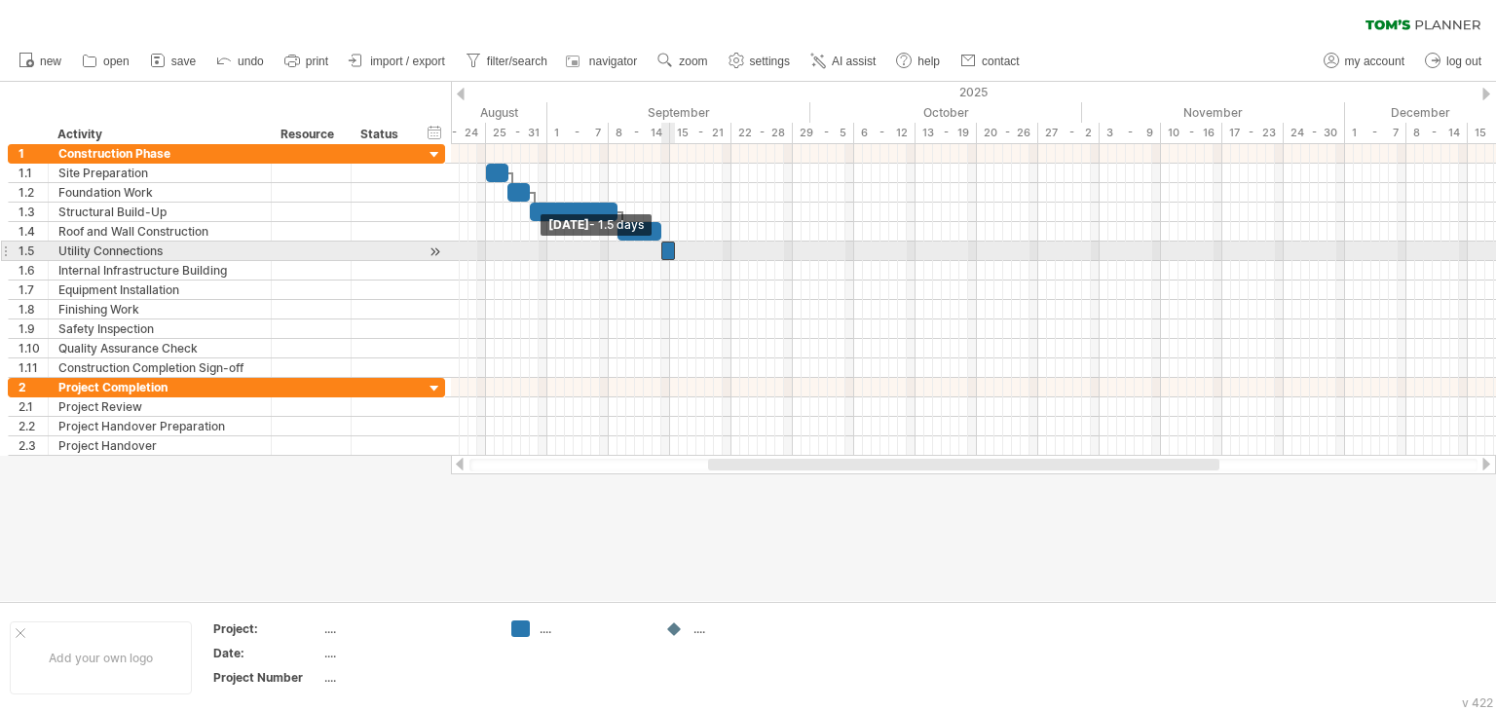
click at [663, 250] on span at bounding box center [661, 251] width 8 height 19
drag, startPoint x: 672, startPoint y: 250, endPoint x: 684, endPoint y: 250, distance: 11.7
click at [684, 250] on span at bounding box center [688, 251] width 8 height 19
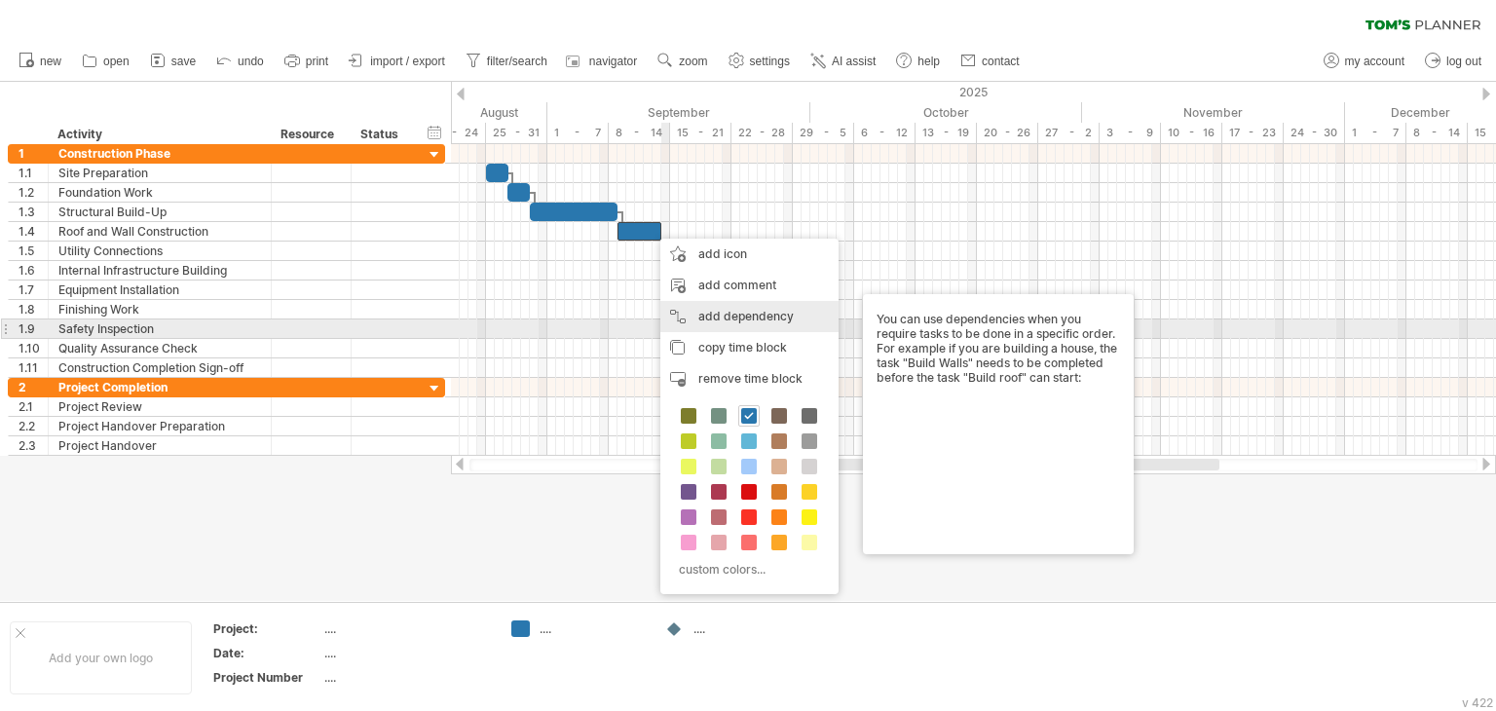
click at [744, 320] on div "add dependency You can use dependencies when you require tasks to be done in a …" at bounding box center [749, 316] width 178 height 31
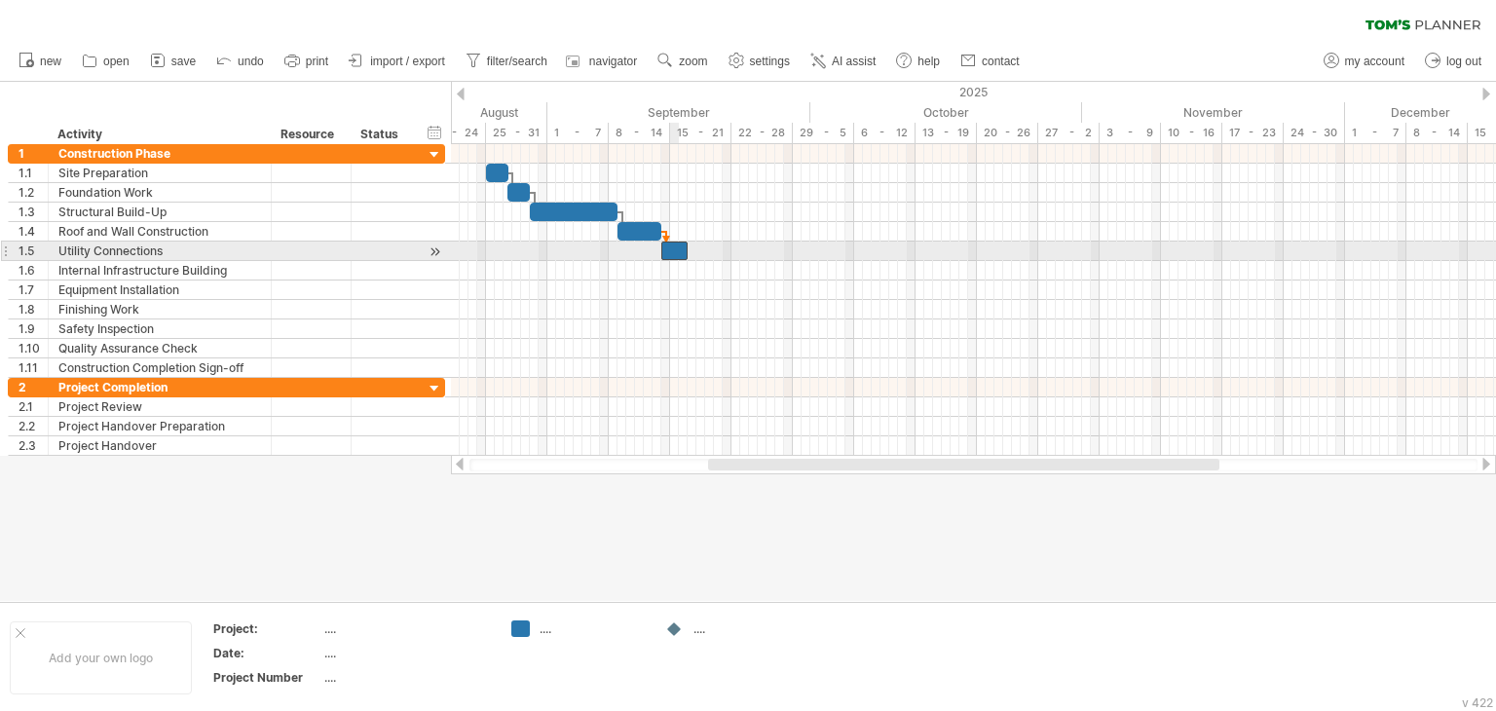
click at [672, 250] on div at bounding box center [674, 251] width 26 height 19
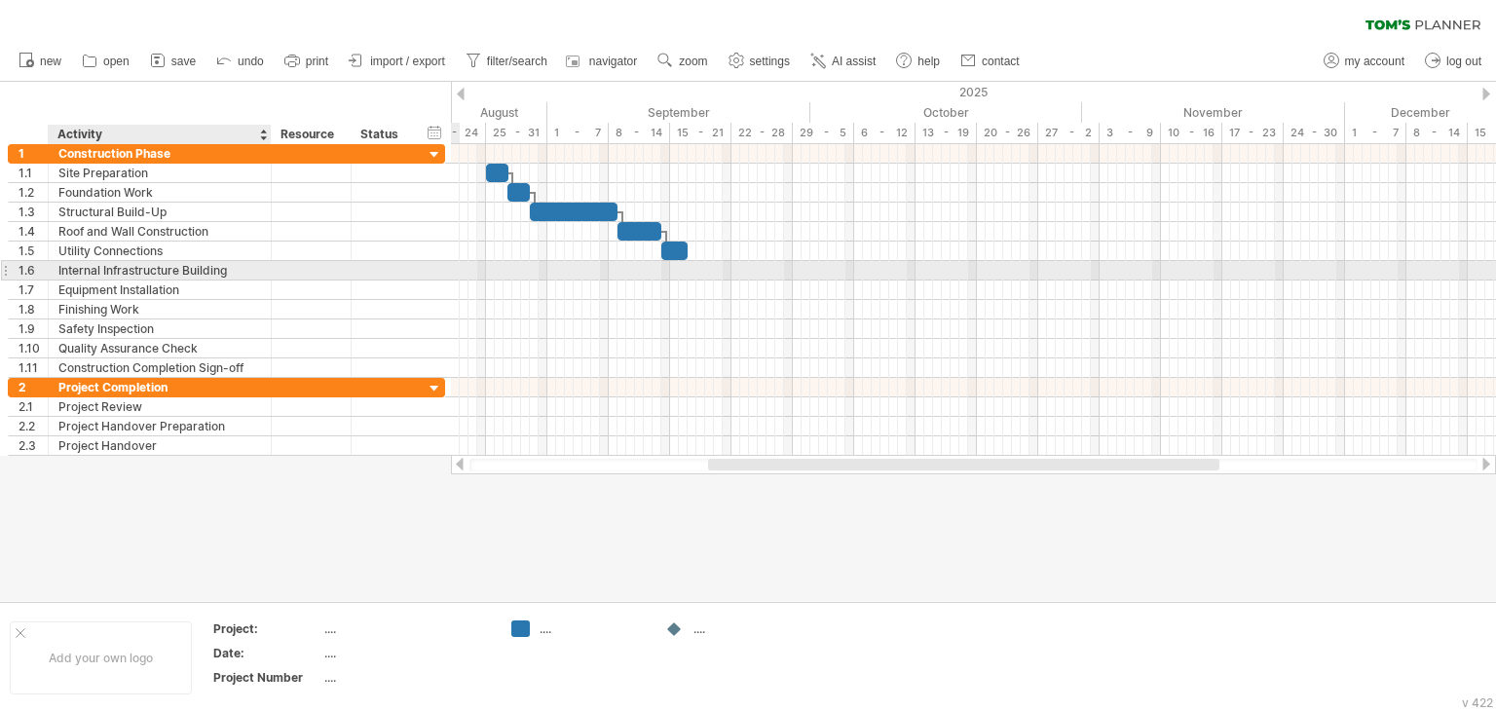
click at [131, 264] on div "Internal Infrastructure Building" at bounding box center [159, 270] width 203 height 19
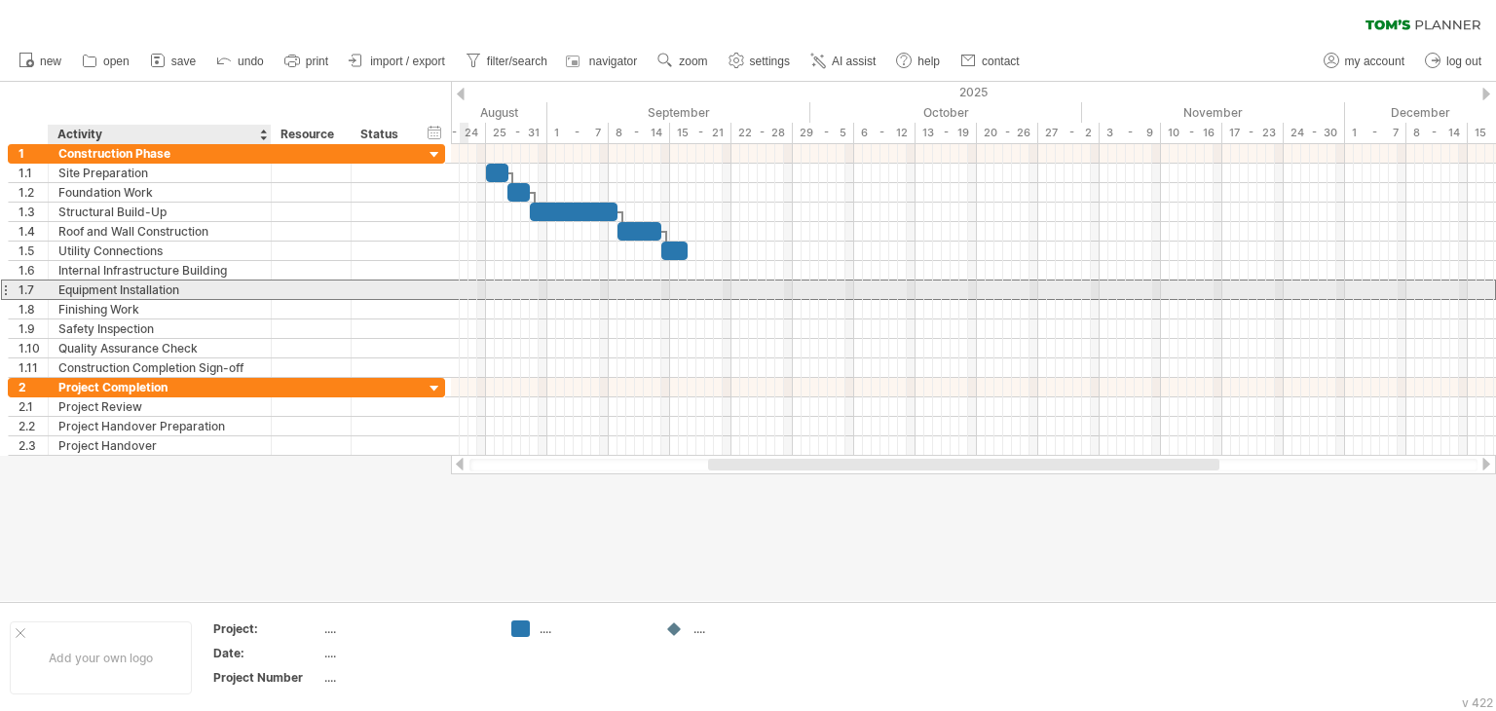
click at [249, 294] on div "Equipment Installation" at bounding box center [159, 290] width 203 height 19
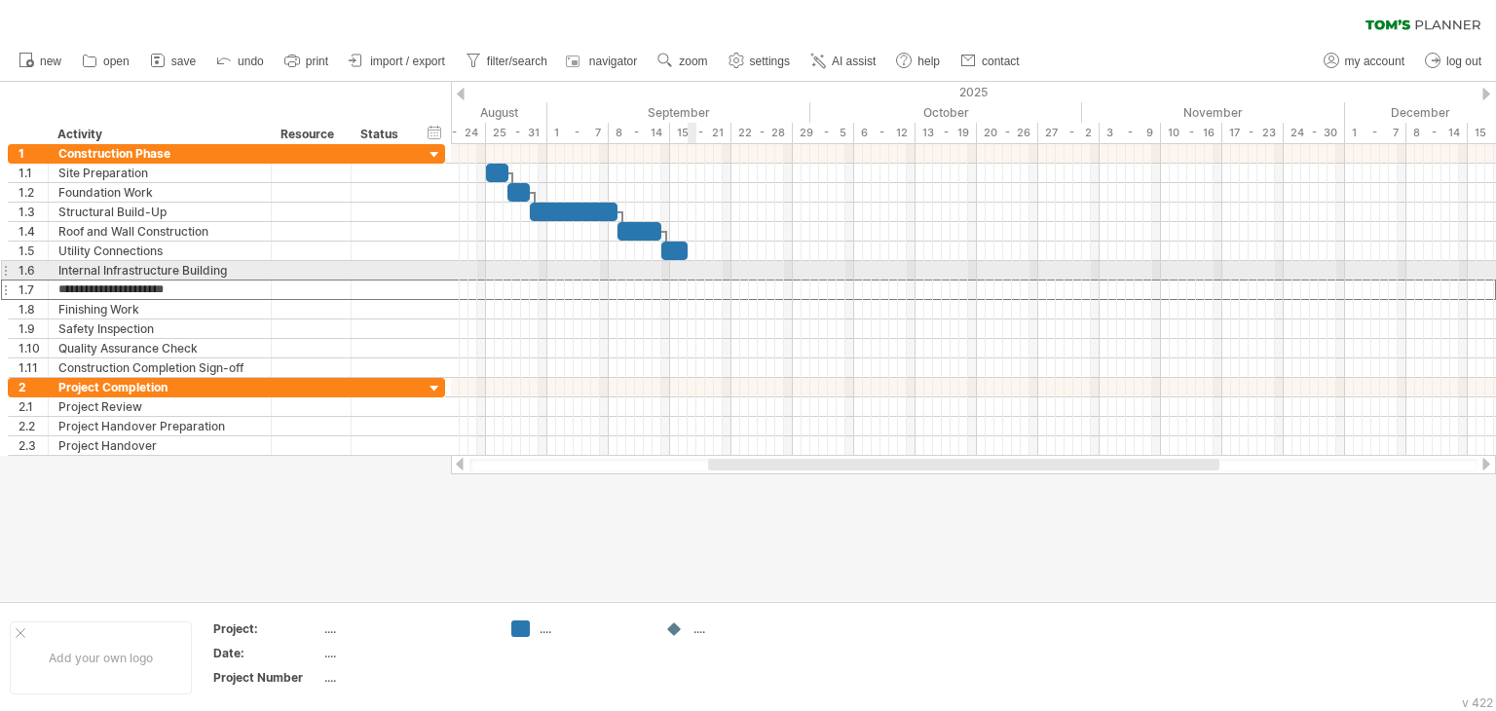
click at [689, 265] on div at bounding box center [973, 270] width 1045 height 19
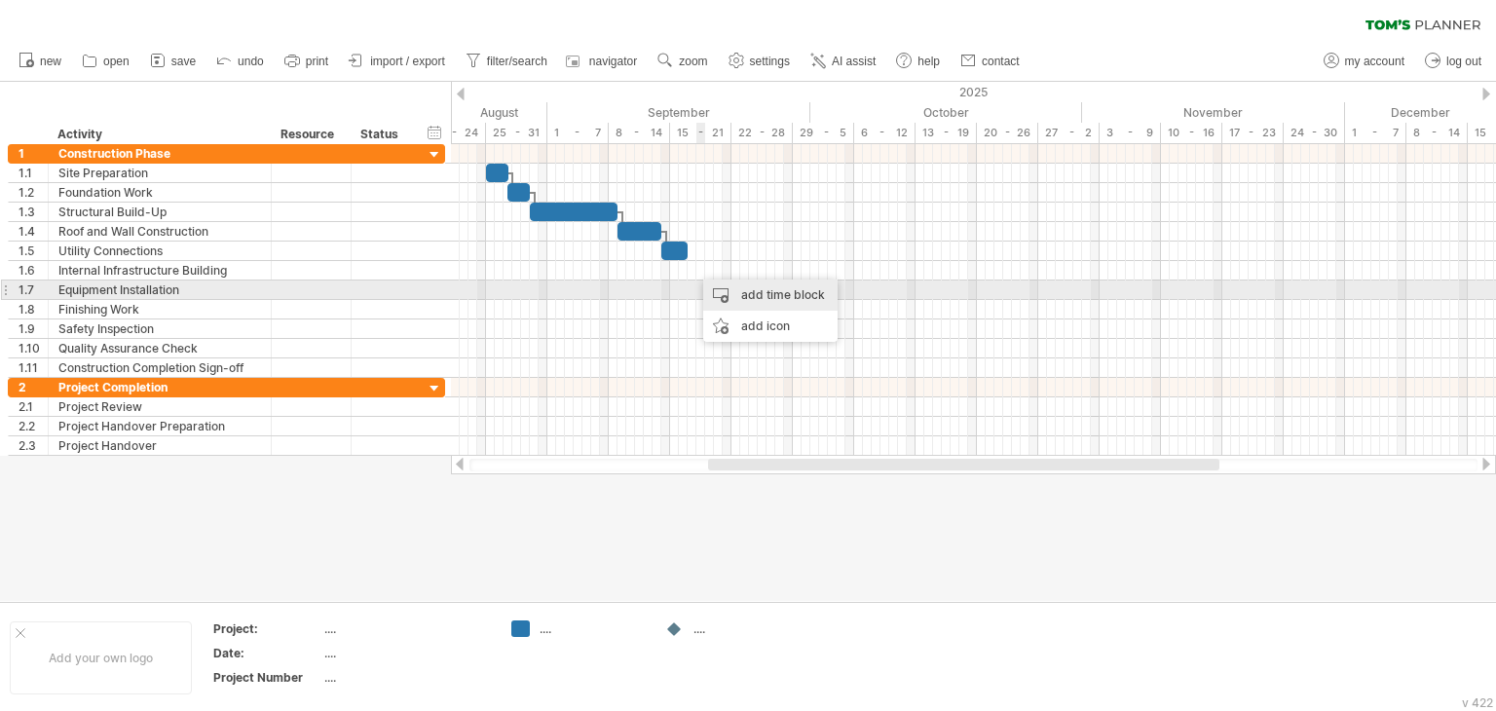
click at [725, 293] on div "add time block" at bounding box center [770, 295] width 134 height 31
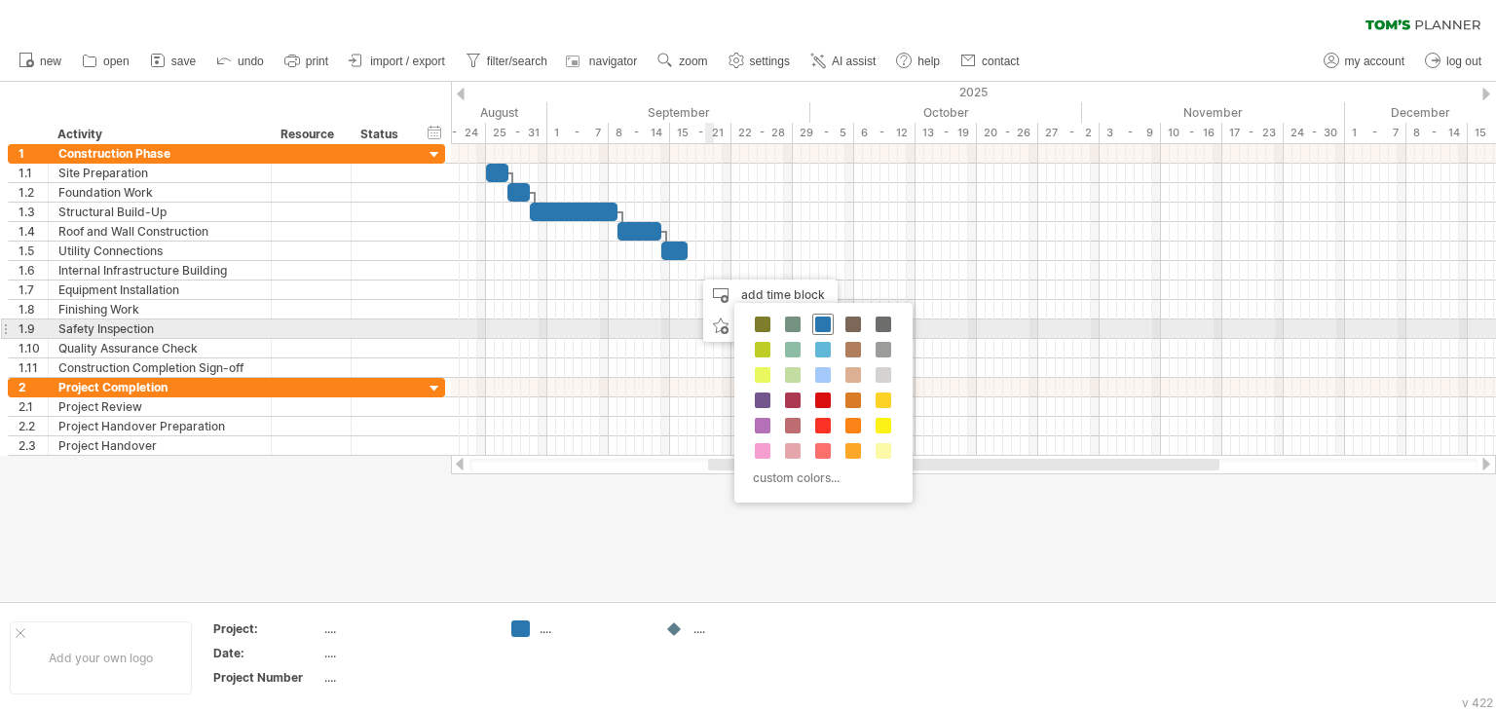
click at [813, 324] on div at bounding box center [822, 324] width 21 height 21
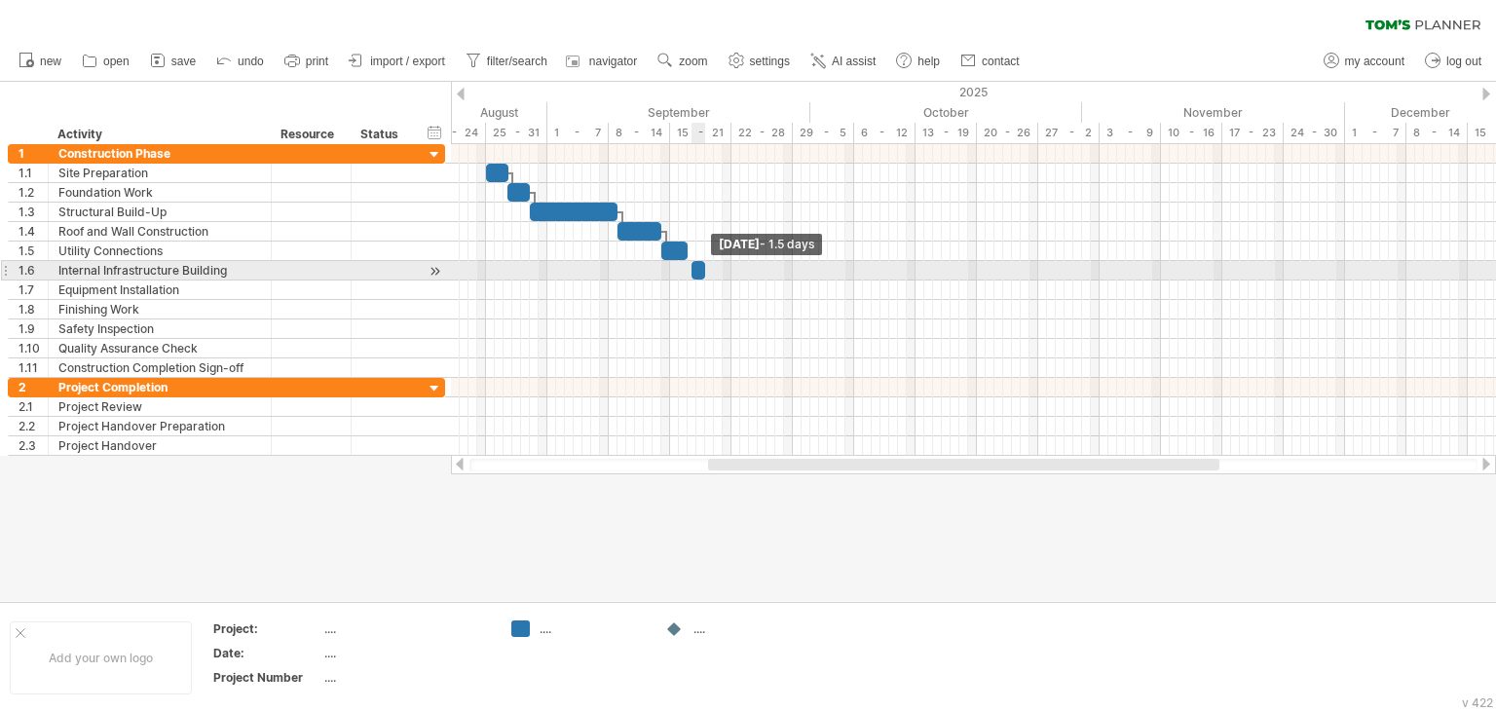
click at [704, 272] on span at bounding box center [705, 270] width 8 height 19
click at [705, 270] on span at bounding box center [709, 270] width 8 height 19
click at [688, 270] on span at bounding box center [688, 270] width 8 height 19
click at [702, 268] on span at bounding box center [705, 270] width 8 height 19
click at [695, 271] on div at bounding box center [697, 270] width 18 height 19
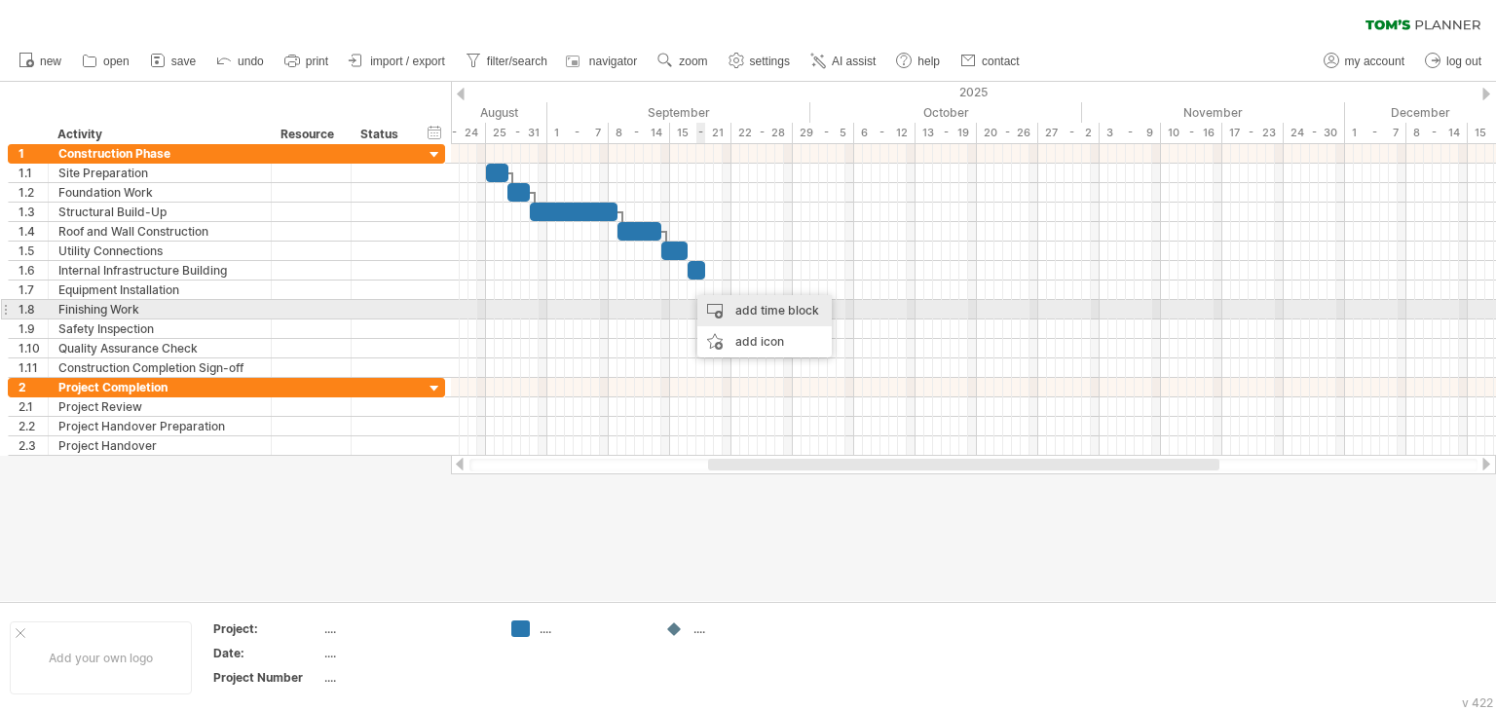
drag, startPoint x: 725, startPoint y: 302, endPoint x: 697, endPoint y: 292, distance: 29.0
click at [721, 301] on div "add time block" at bounding box center [764, 310] width 134 height 31
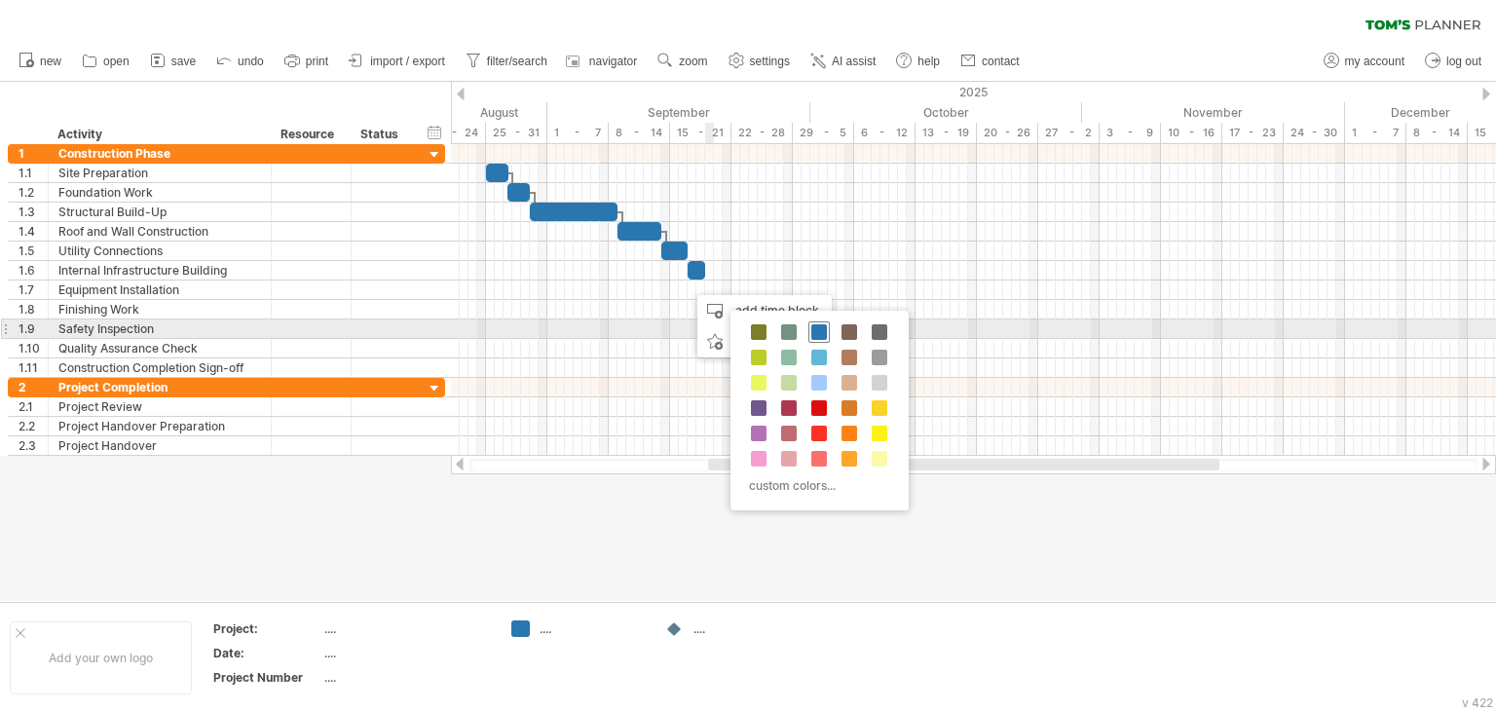
drag, startPoint x: 819, startPoint y: 332, endPoint x: 736, endPoint y: 297, distance: 89.9
click at [814, 331] on span at bounding box center [819, 332] width 16 height 16
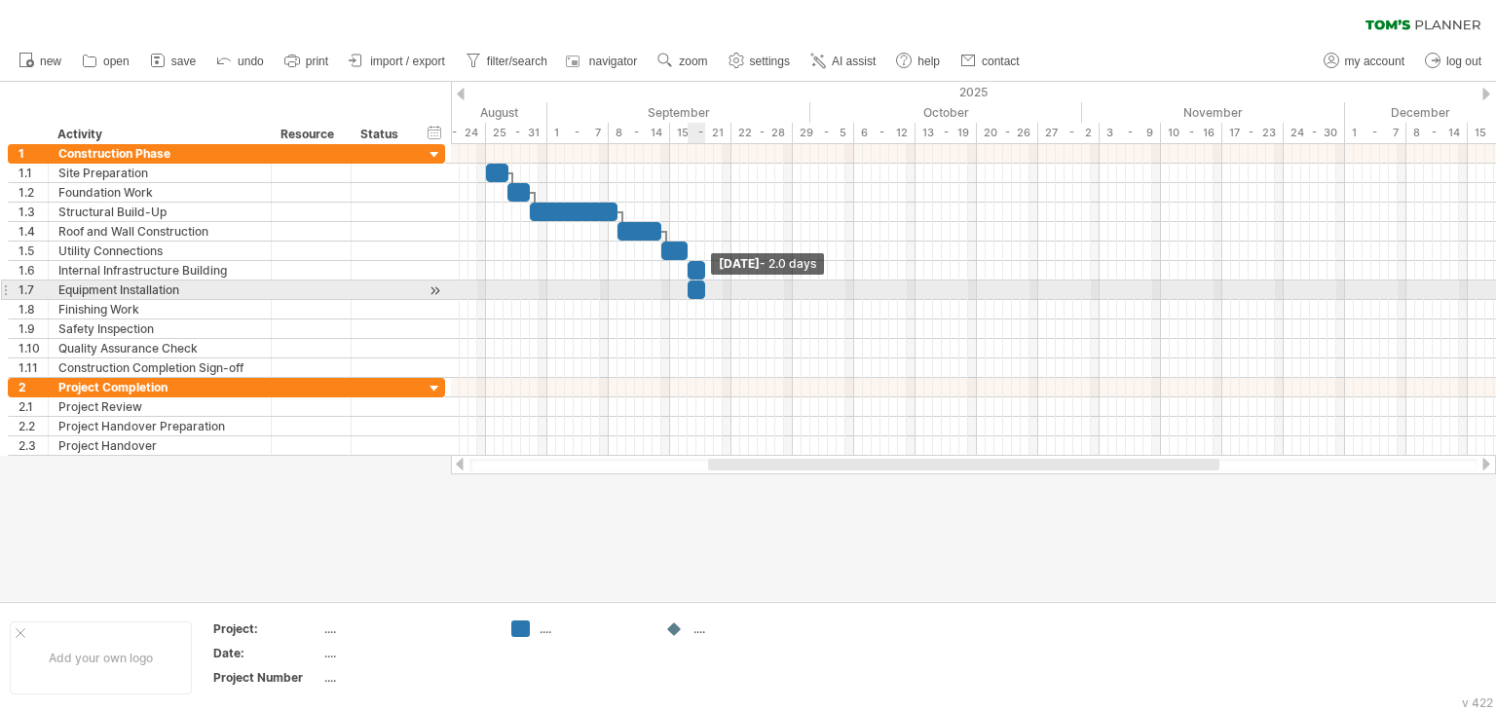
click at [703, 287] on span at bounding box center [705, 290] width 8 height 19
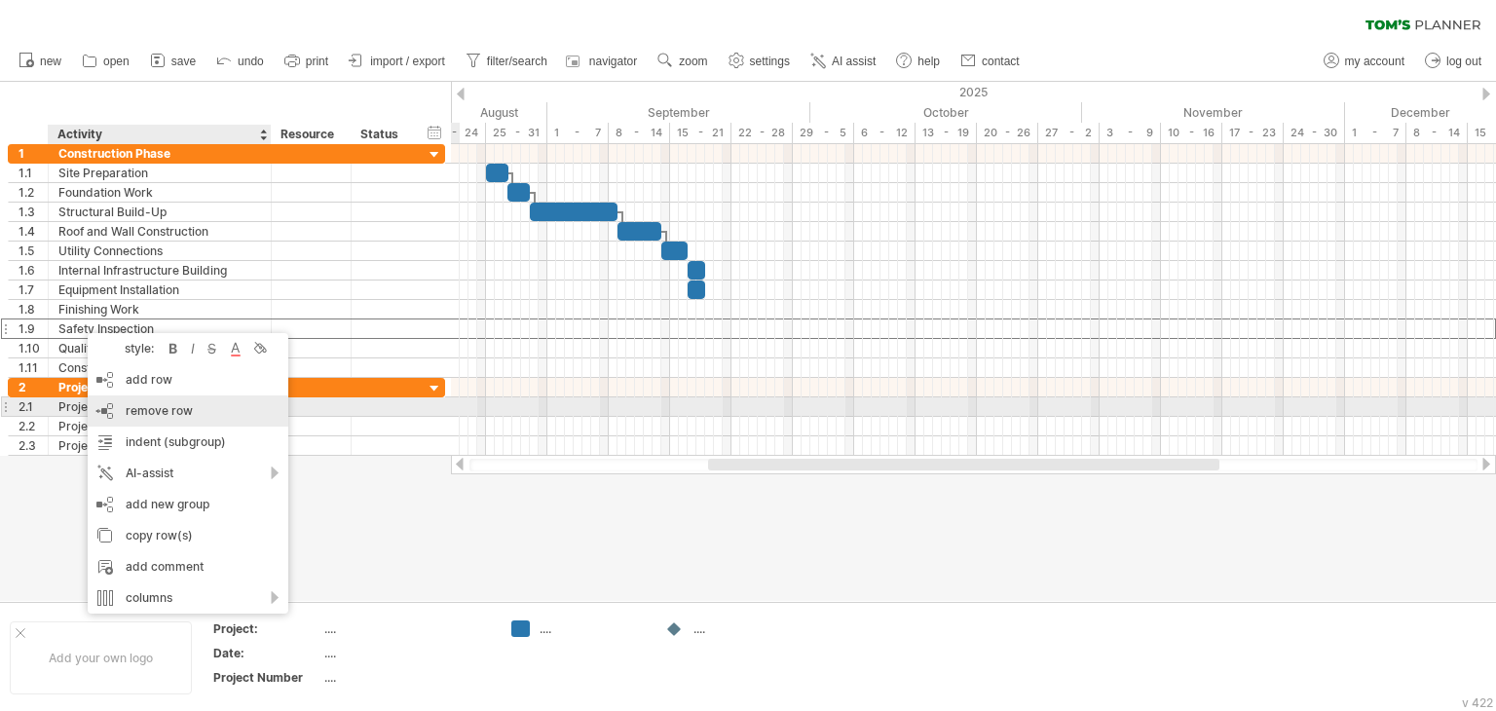
click at [171, 406] on span "remove row" at bounding box center [159, 410] width 67 height 15
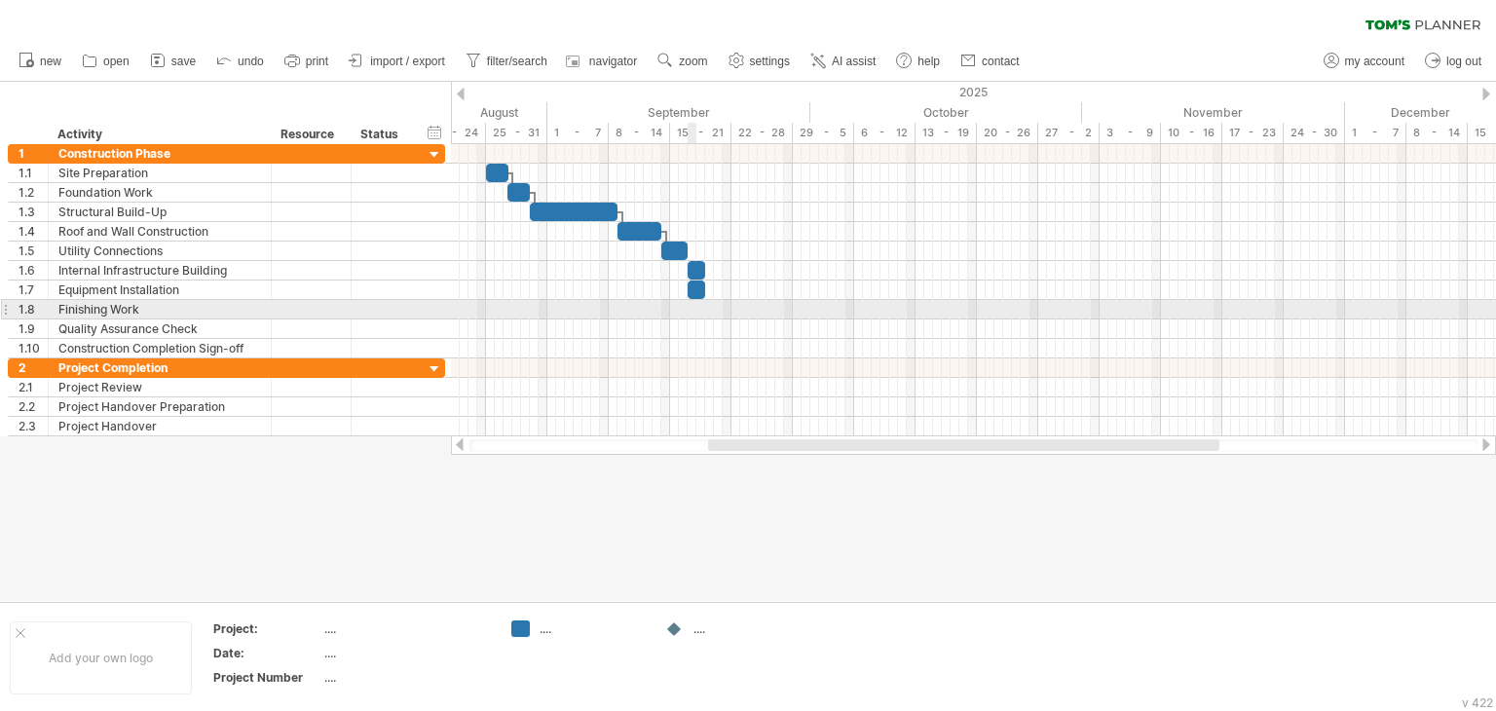
click at [694, 310] on div at bounding box center [973, 309] width 1045 height 19
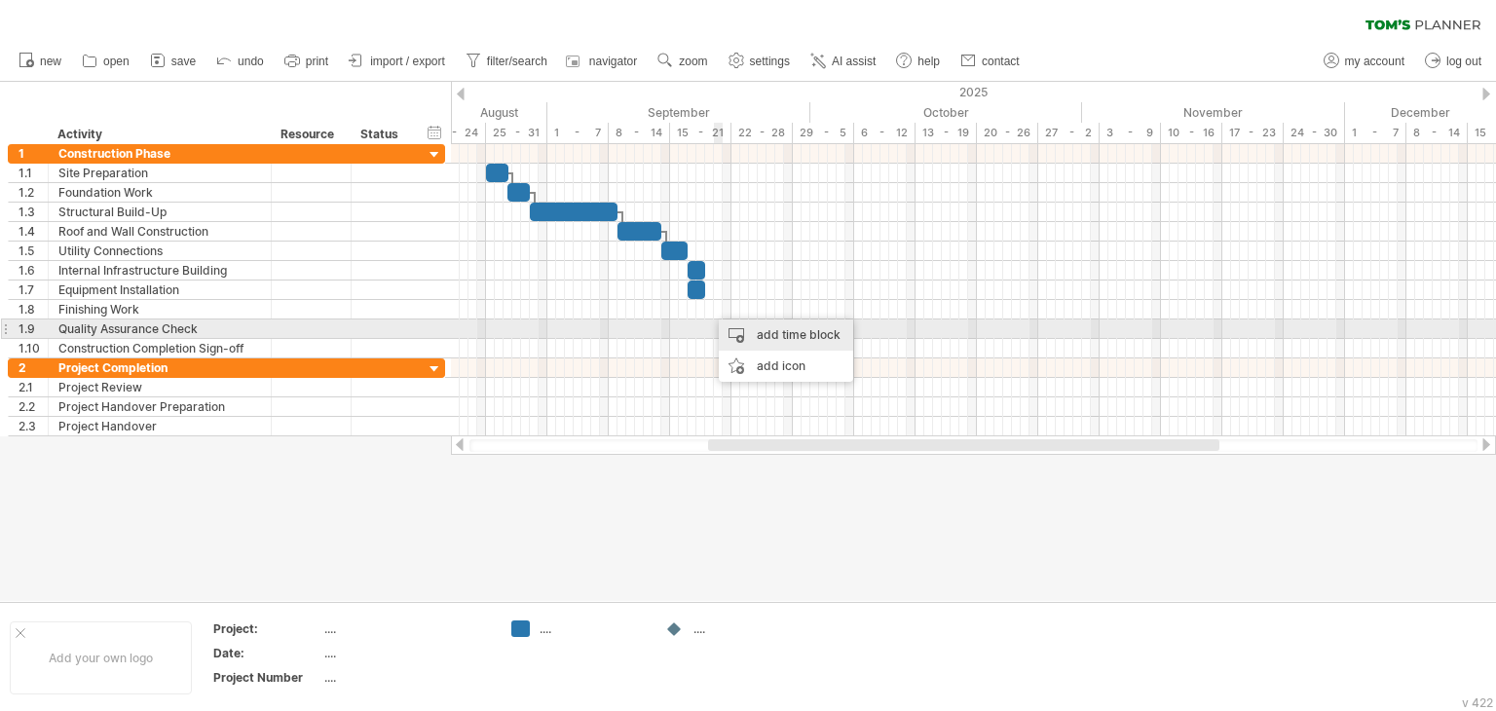
click at [746, 332] on div "add time block" at bounding box center [786, 334] width 134 height 31
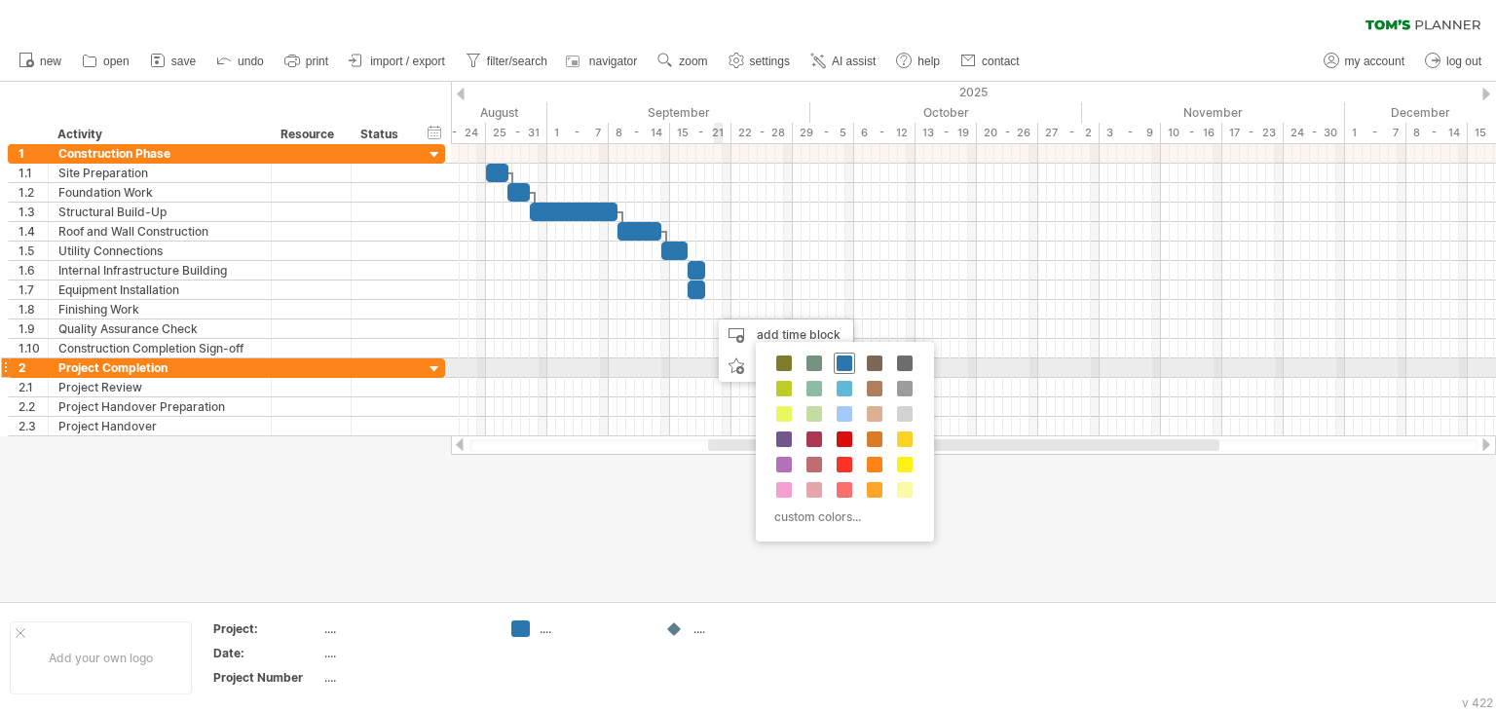
click at [842, 363] on span at bounding box center [845, 364] width 16 height 16
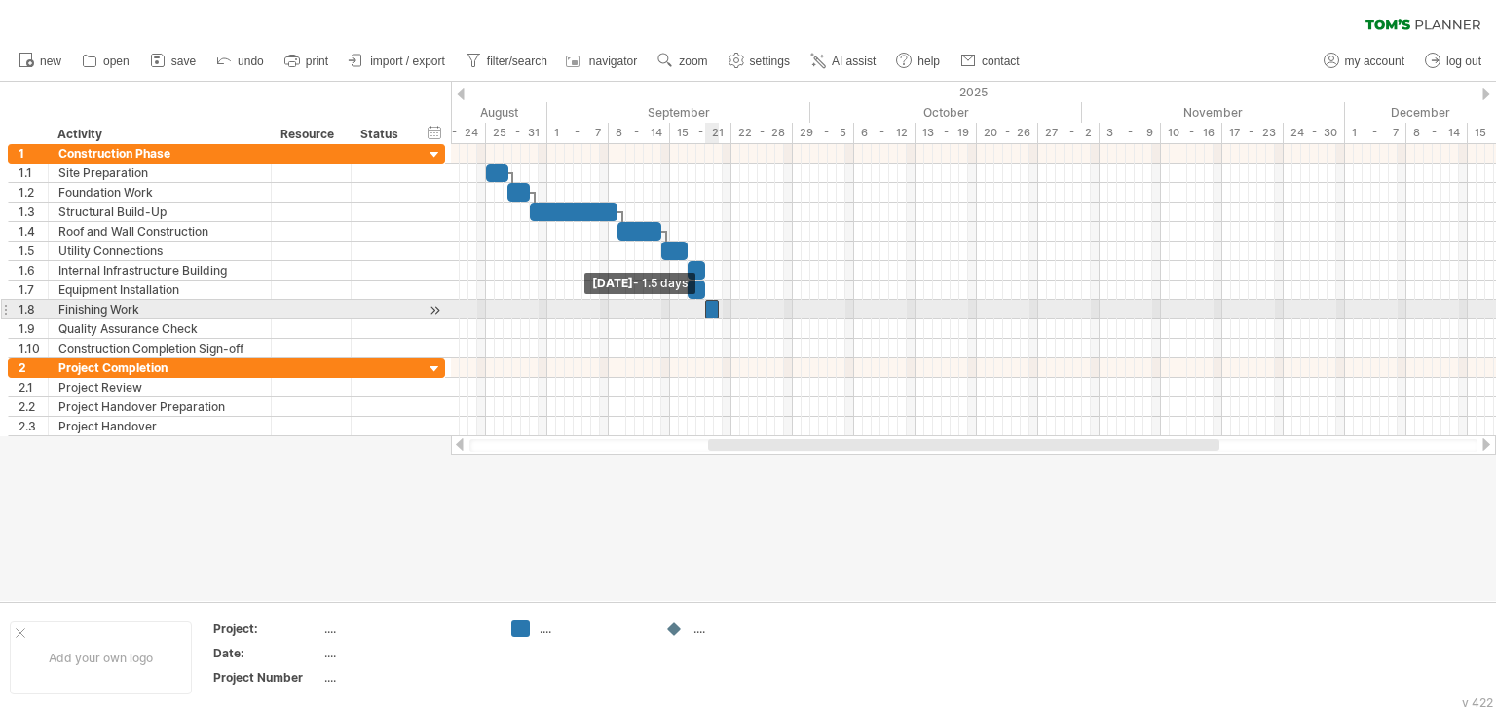
click at [705, 306] on span at bounding box center [705, 309] width 8 height 19
click at [713, 309] on span at bounding box center [714, 309] width 8 height 19
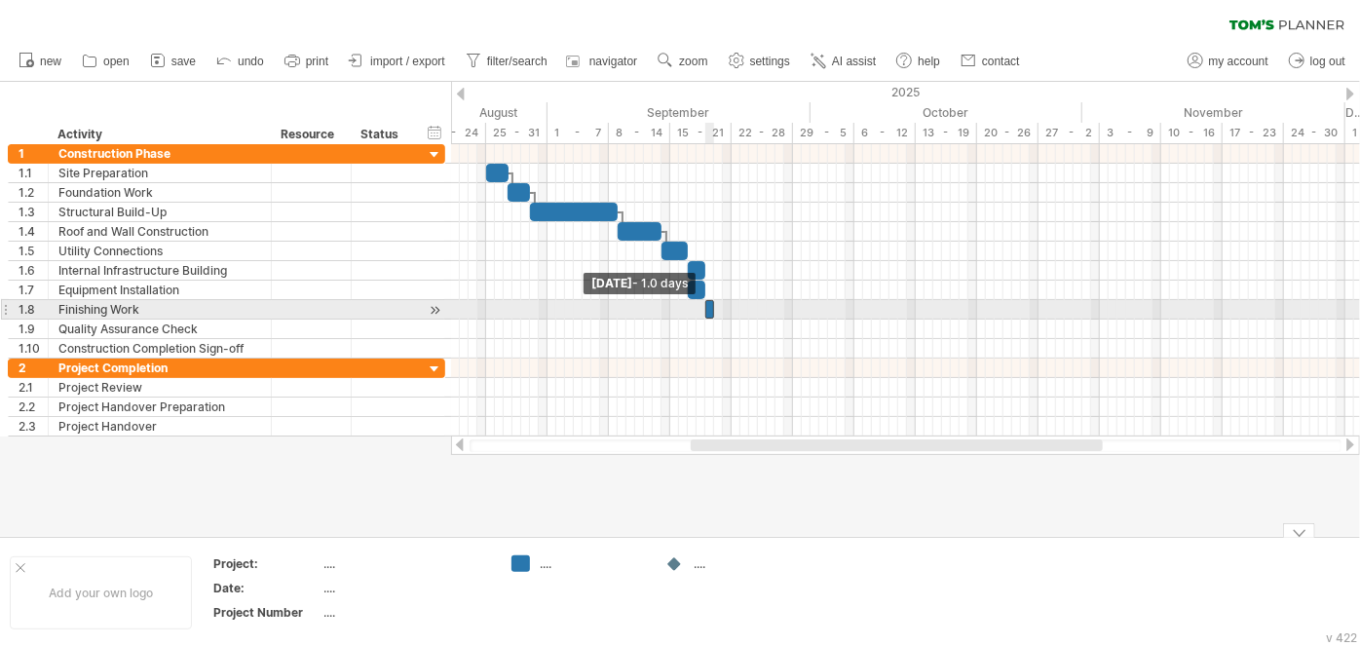
click at [706, 307] on span at bounding box center [705, 309] width 8 height 19
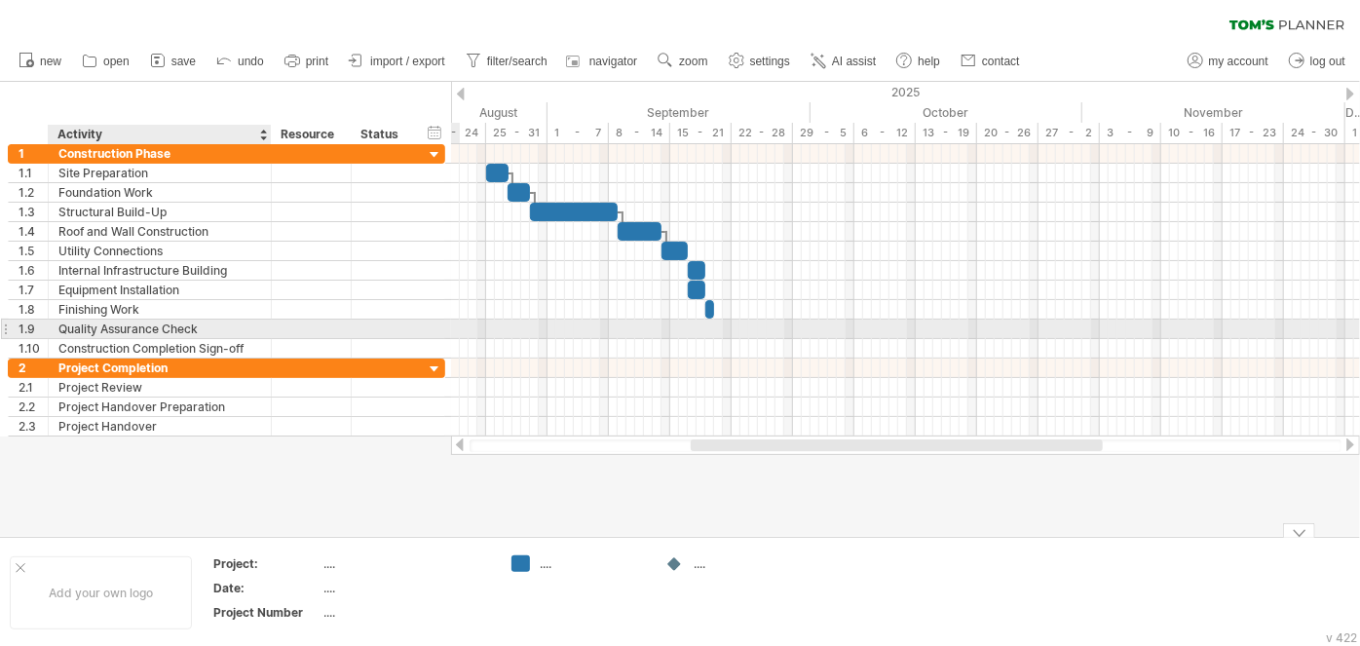
click at [173, 329] on div "Quality Assurance Check" at bounding box center [159, 328] width 203 height 19
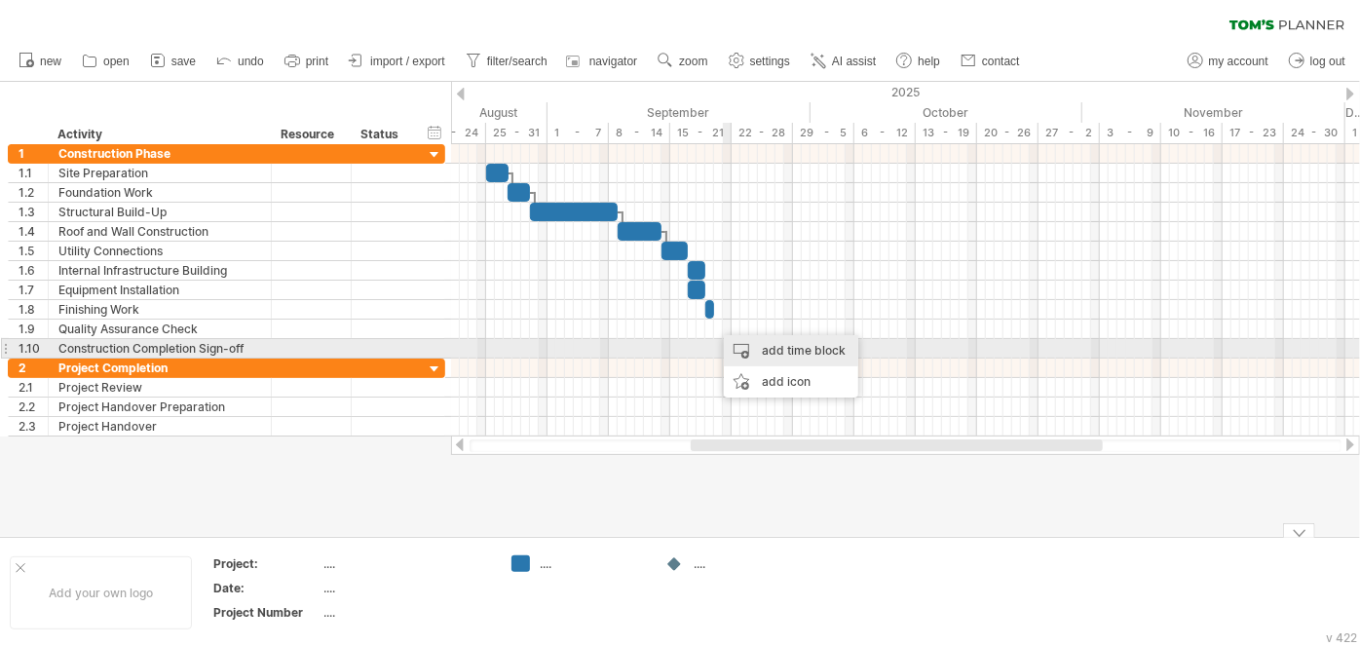
click at [761, 344] on div "add time block" at bounding box center [791, 350] width 134 height 31
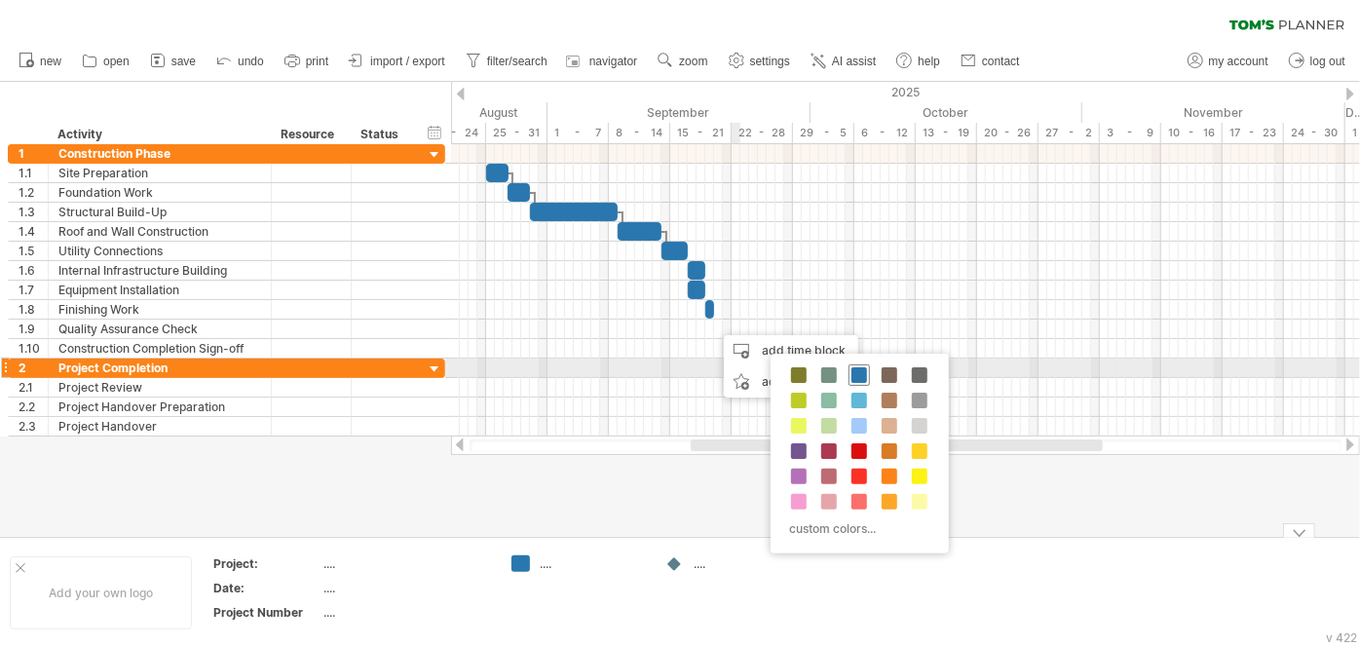
click at [854, 372] on span at bounding box center [859, 375] width 16 height 16
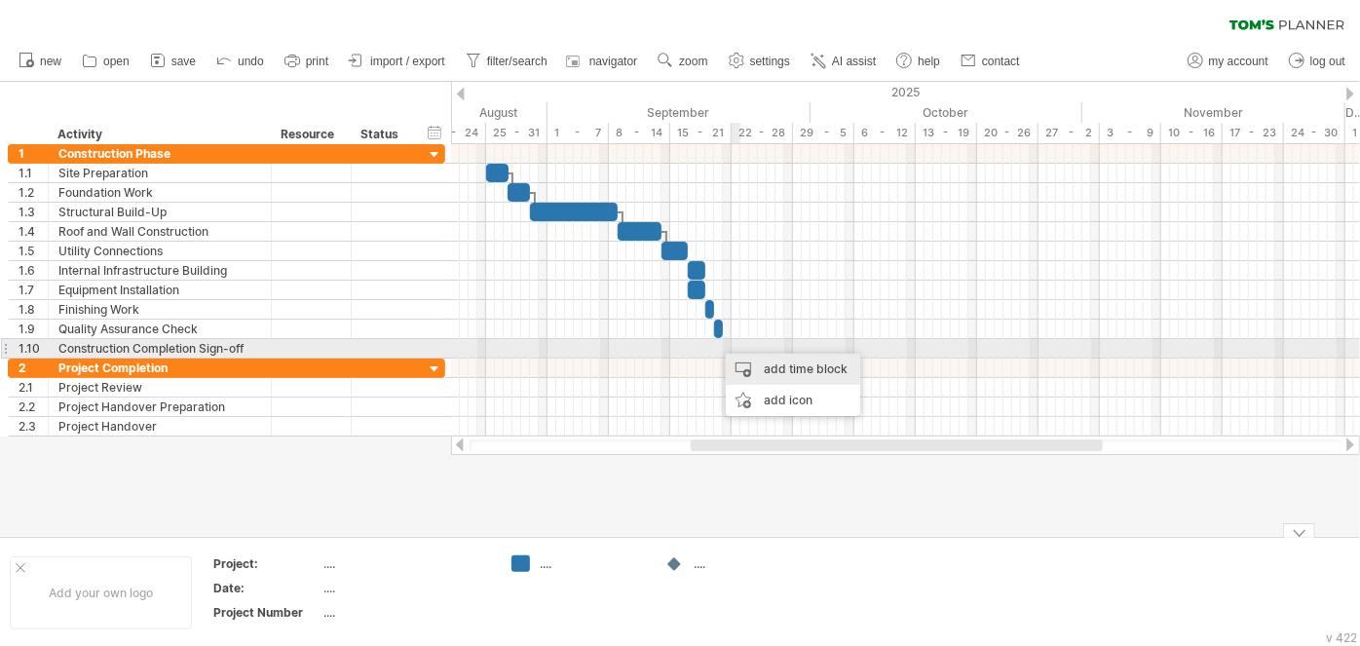
click at [746, 358] on div "add time block" at bounding box center [793, 369] width 134 height 31
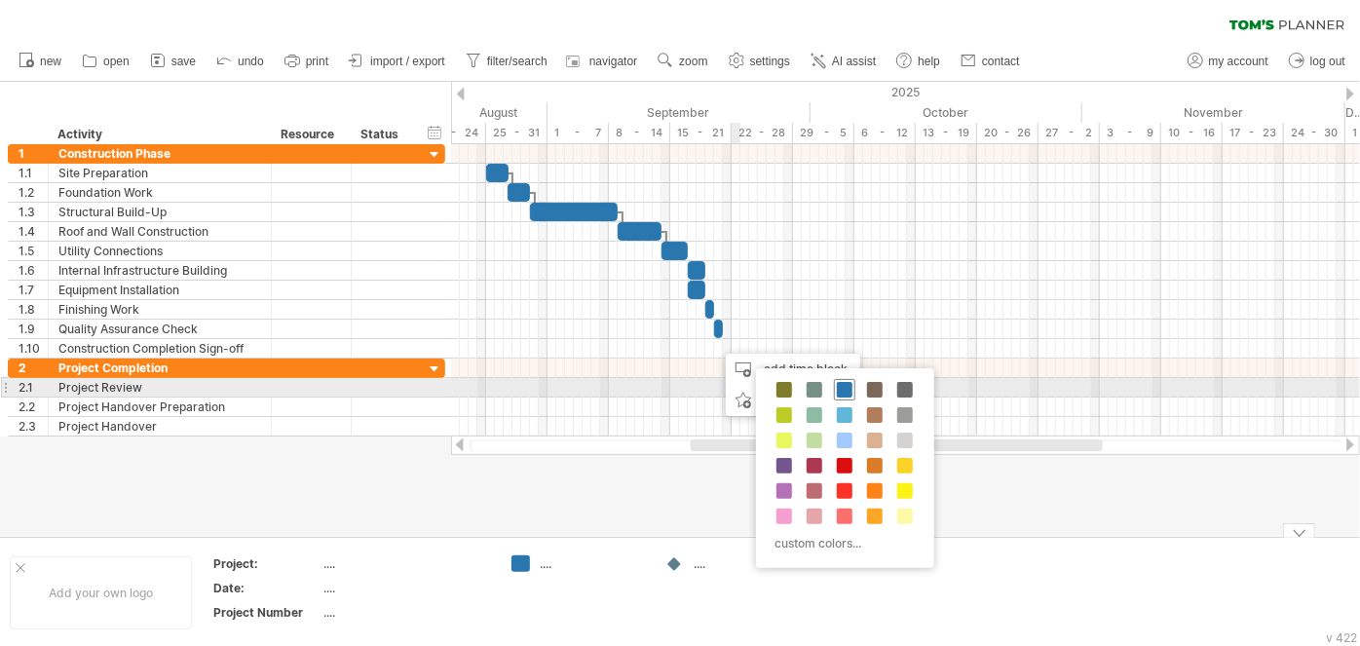
click at [839, 390] on span at bounding box center [845, 390] width 16 height 16
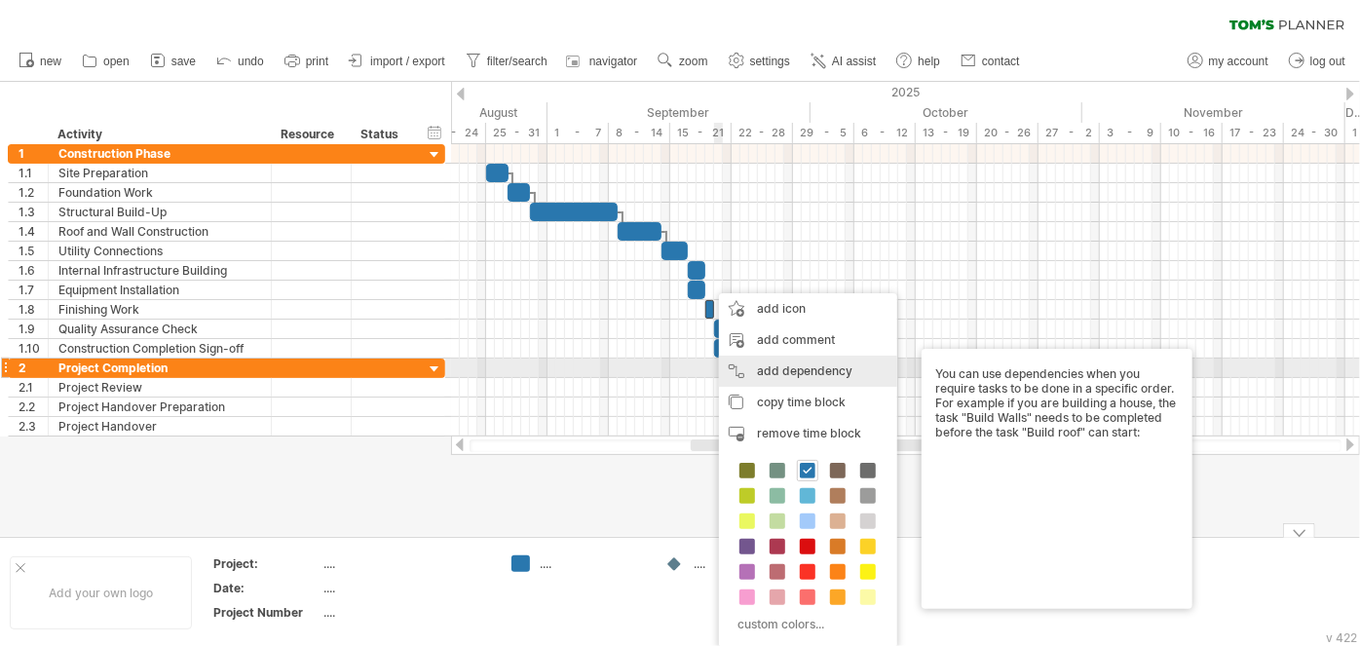
click at [770, 363] on div "add dependency You can use dependencies when you require tasks to be done in a …" at bounding box center [808, 371] width 178 height 31
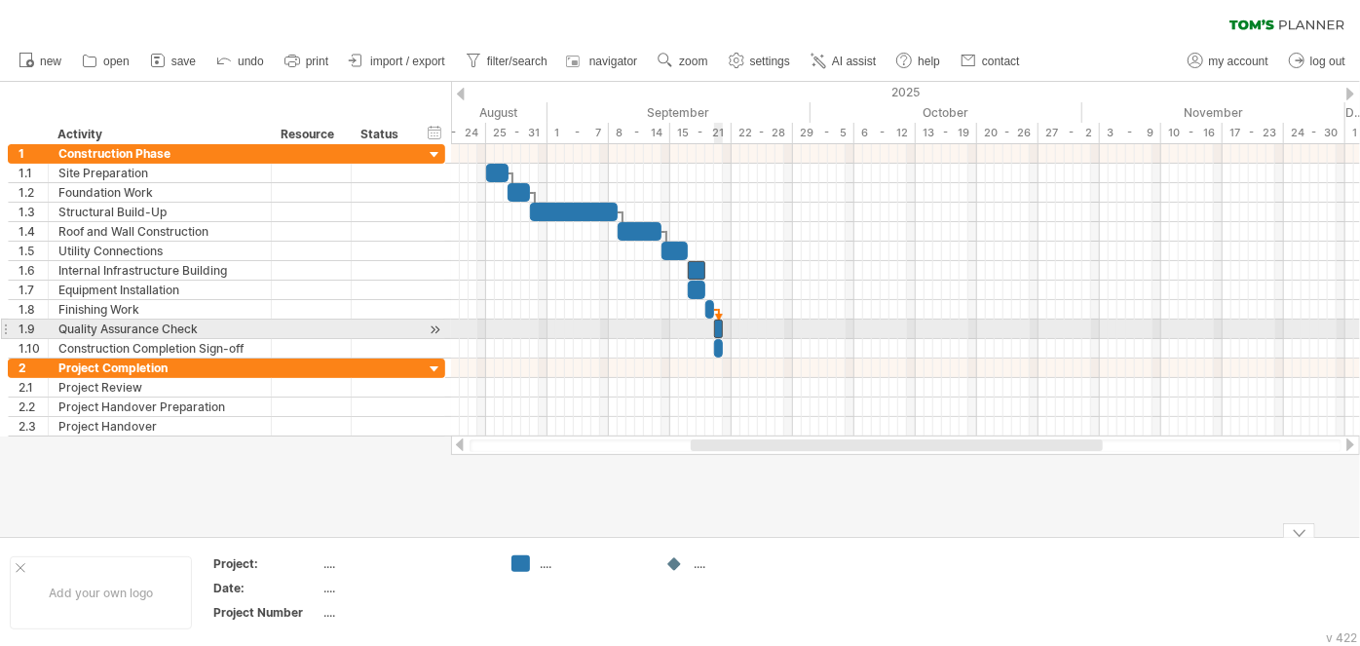
click at [716, 322] on span at bounding box center [714, 328] width 8 height 19
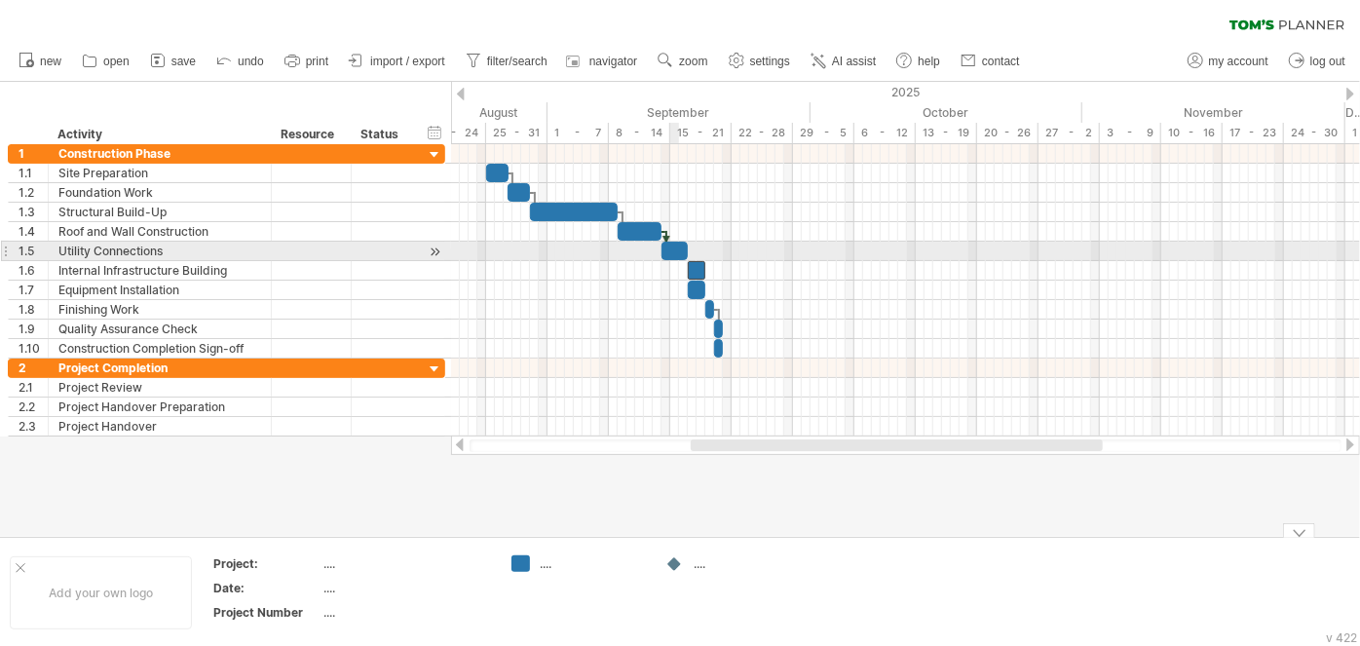
click at [676, 249] on div at bounding box center [674, 251] width 26 height 19
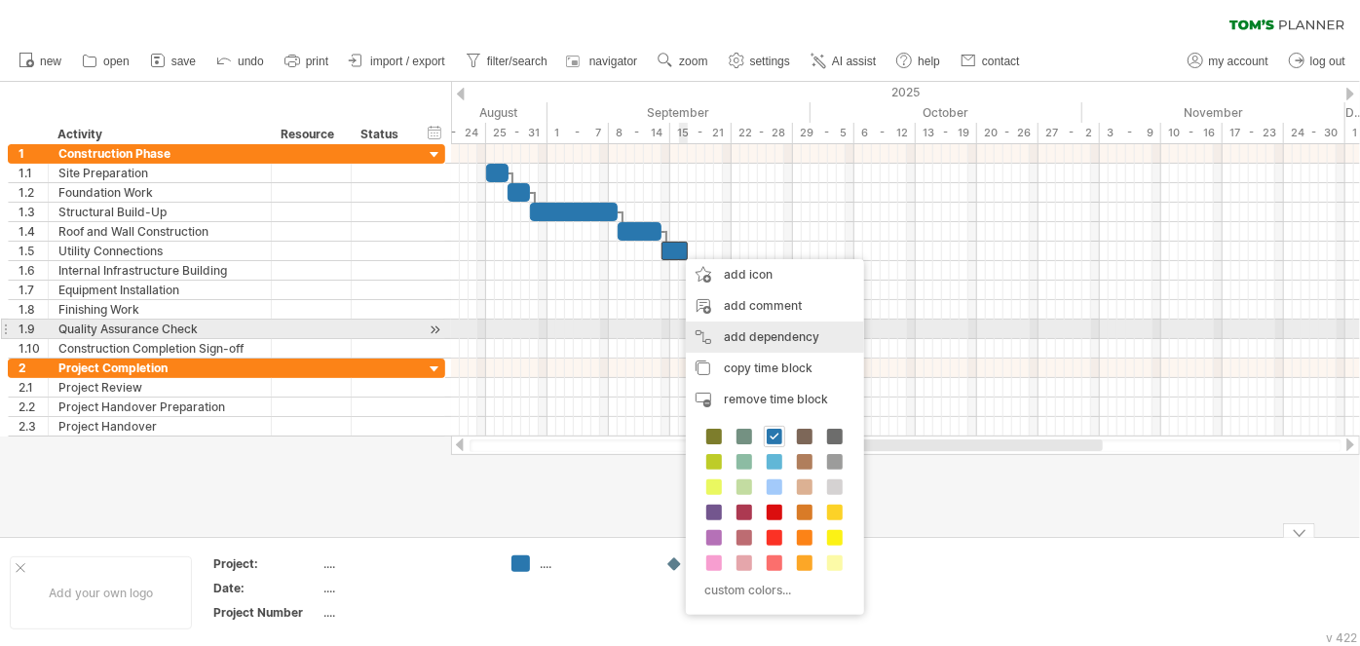
click at [753, 334] on div "add dependency You can use dependencies when you require tasks to be done in a …" at bounding box center [775, 336] width 178 height 31
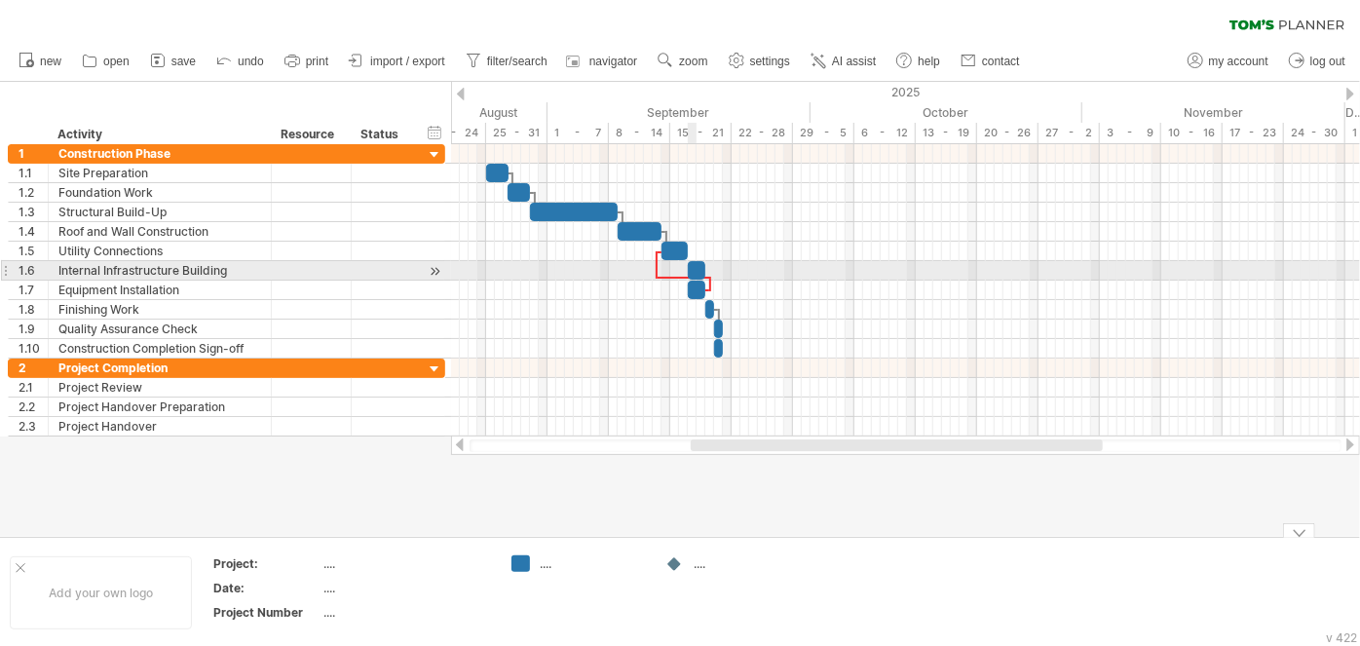
click at [694, 265] on div at bounding box center [697, 270] width 18 height 19
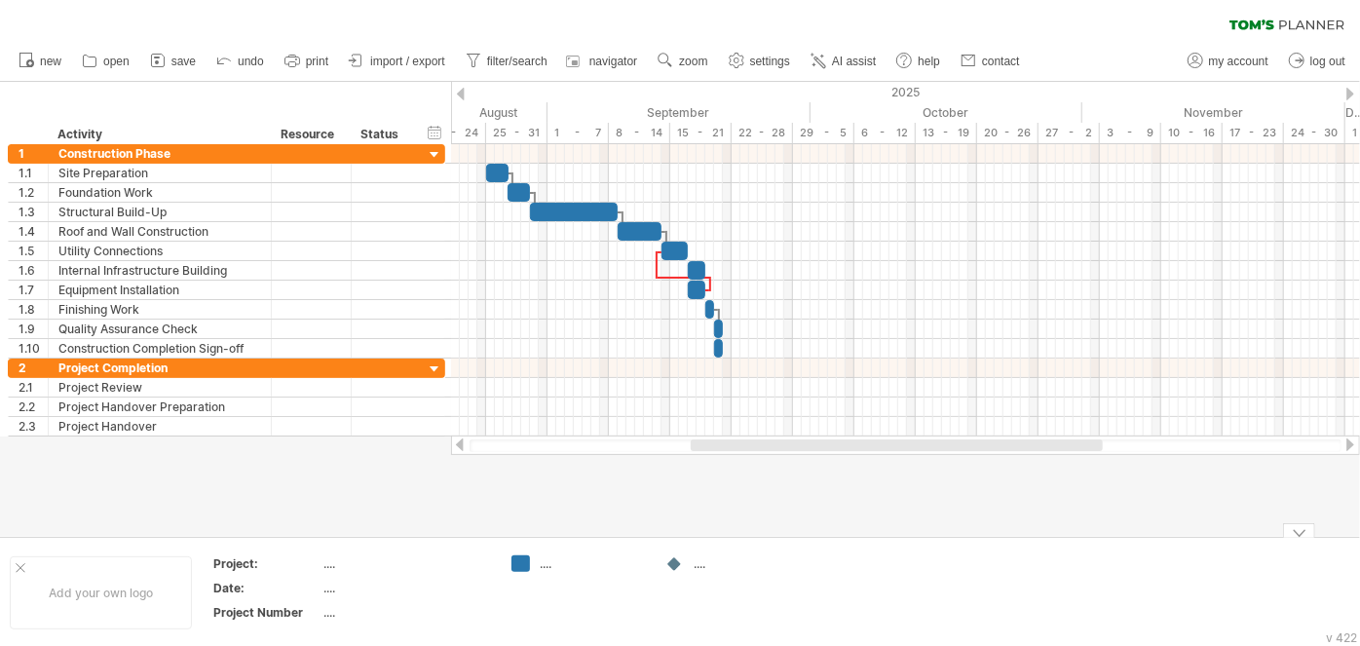
click at [775, 498] on div at bounding box center [680, 309] width 1360 height 454
click at [235, 60] on link "undo" at bounding box center [240, 61] width 58 height 25
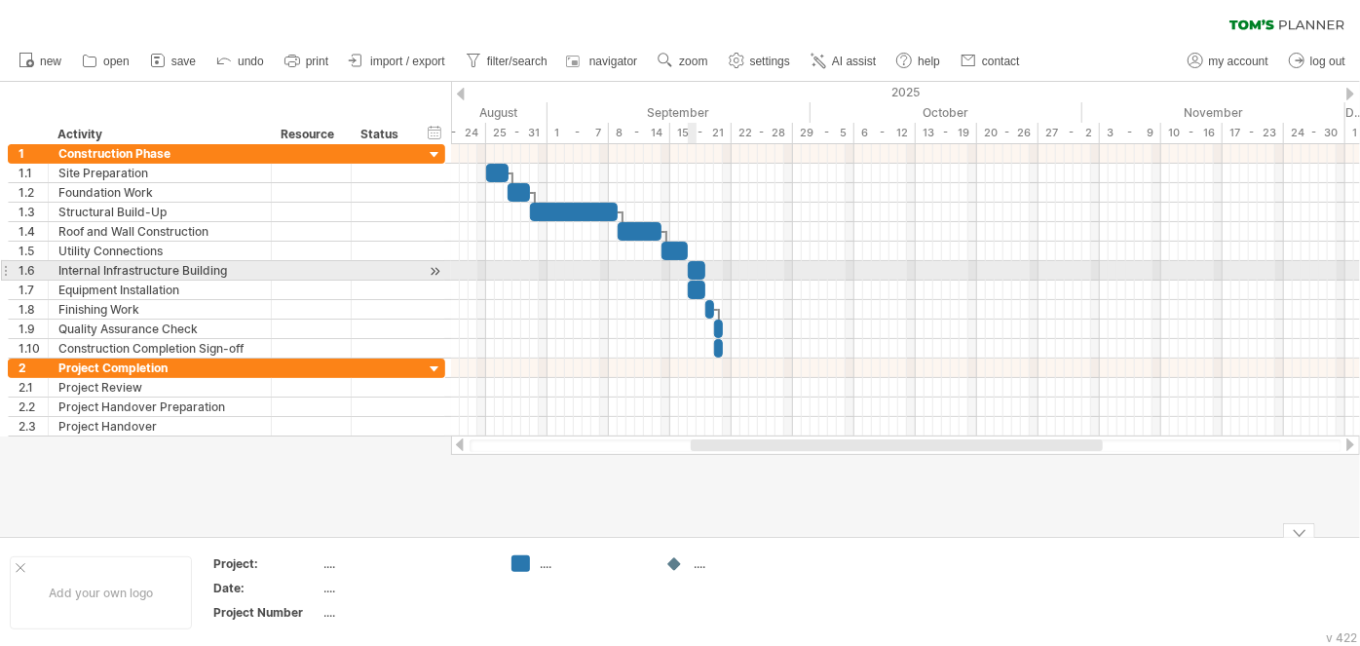
click at [691, 270] on span at bounding box center [688, 270] width 8 height 19
click at [682, 268] on span at bounding box center [679, 270] width 8 height 19
click at [686, 268] on span at bounding box center [684, 270] width 8 height 19
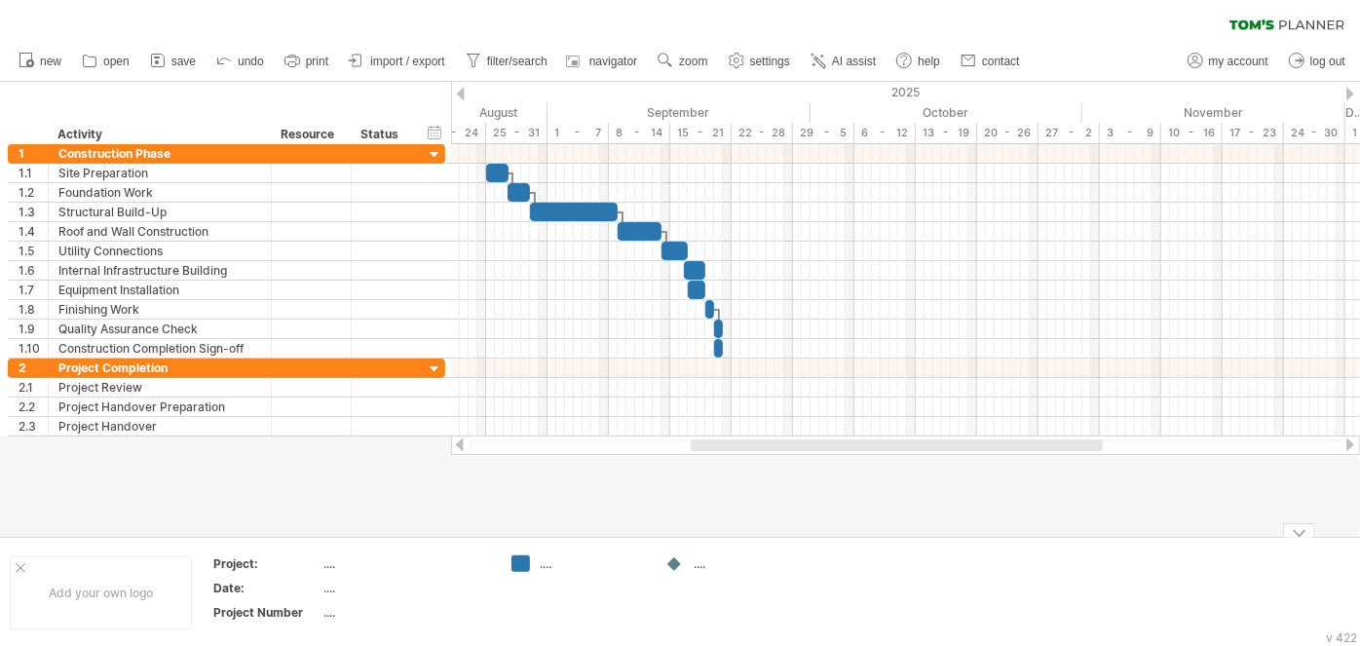
click at [804, 506] on div at bounding box center [680, 309] width 1360 height 454
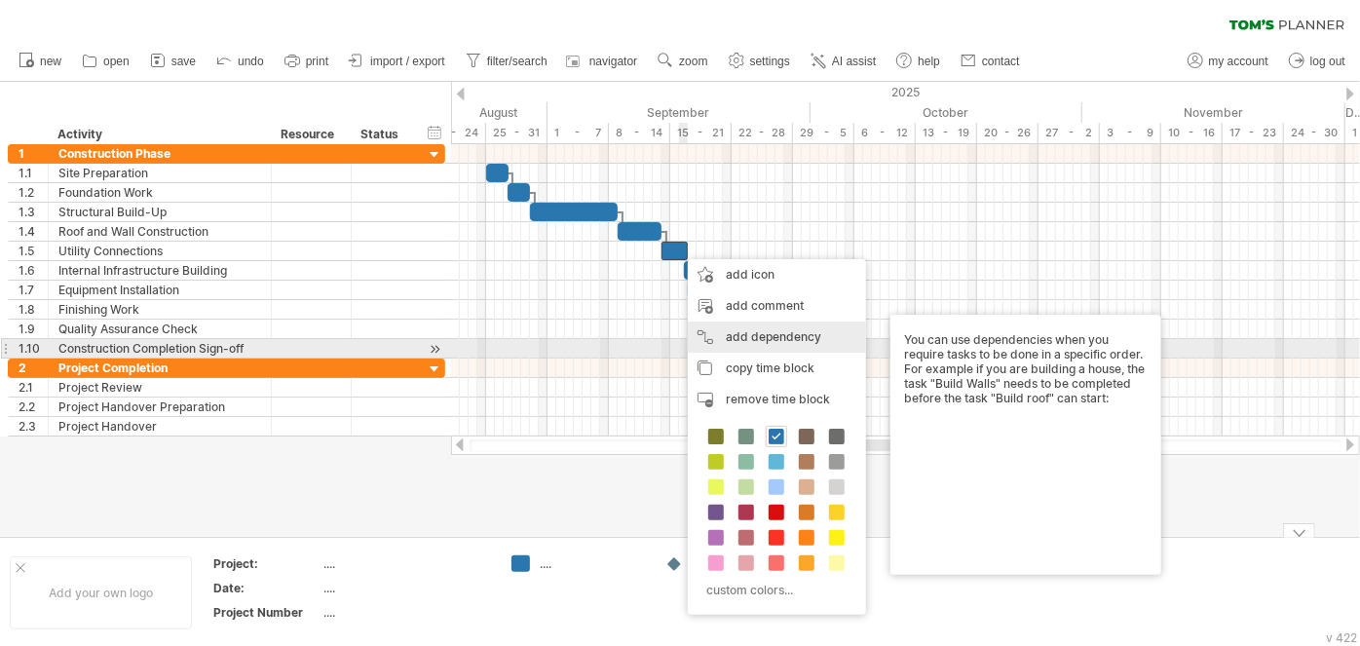
click at [765, 343] on div "add dependency You can use dependencies when you require tasks to be done in a …" at bounding box center [777, 336] width 178 height 31
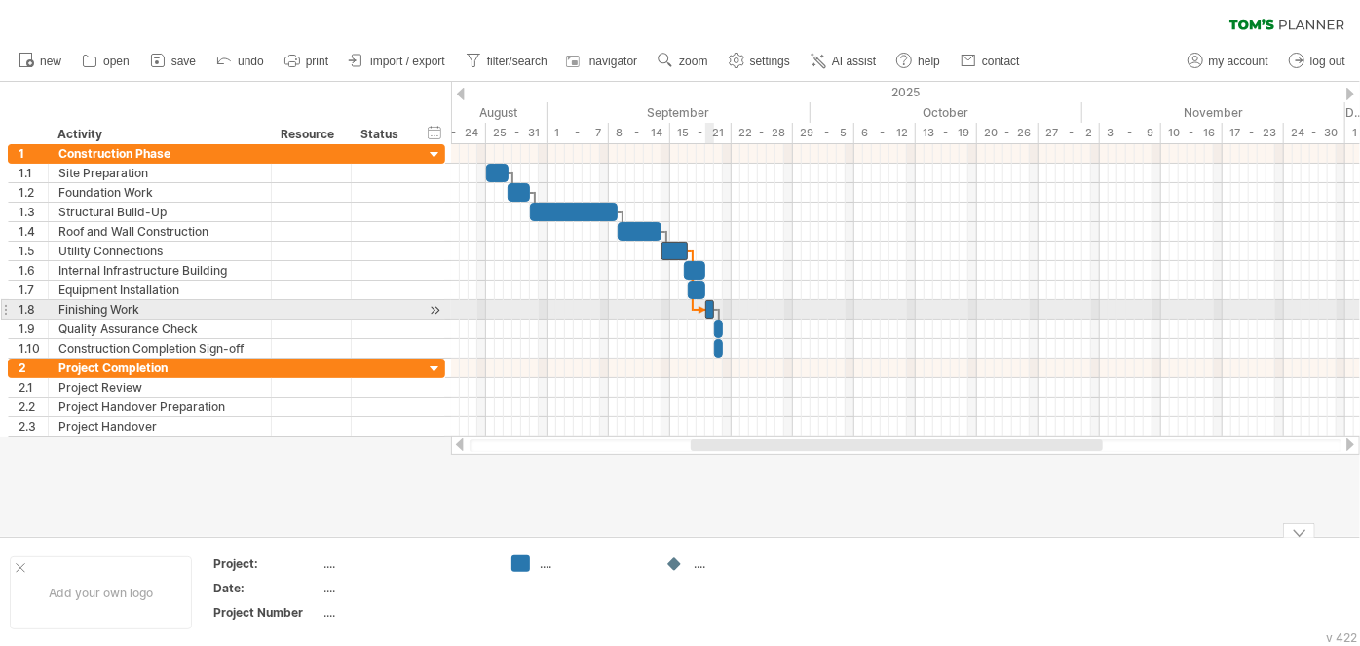
click at [709, 312] on div at bounding box center [709, 309] width 9 height 19
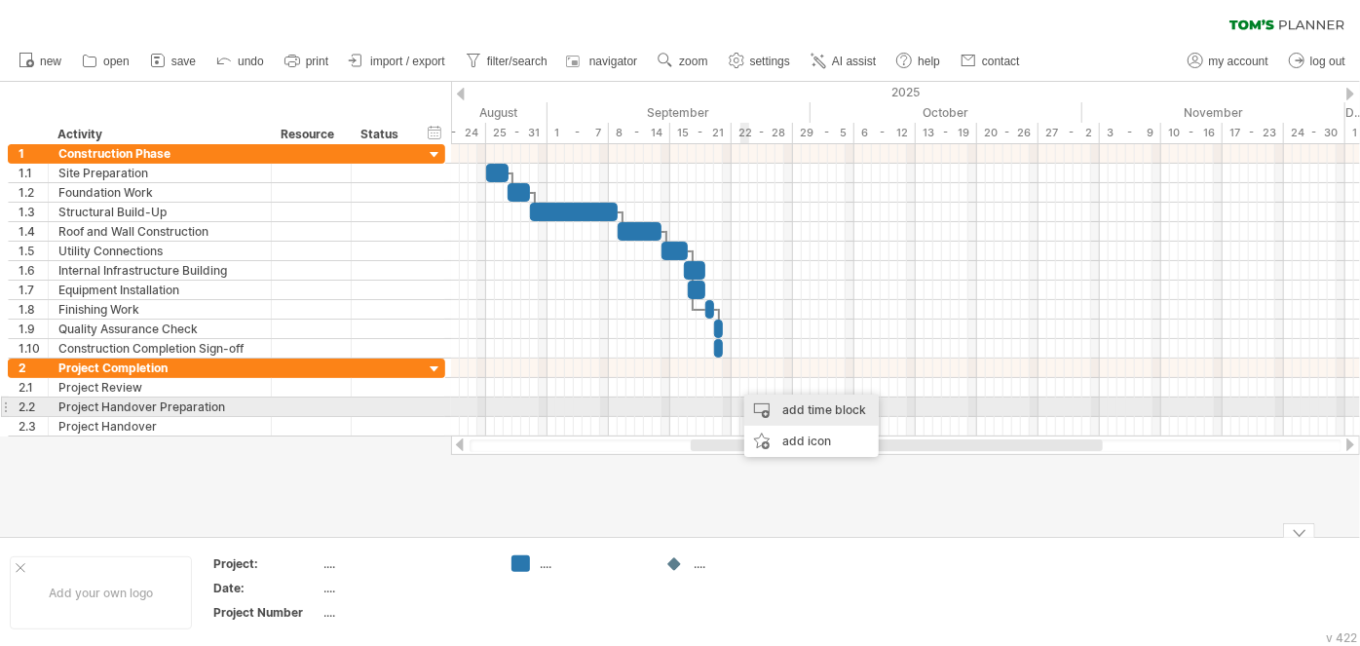
click at [772, 409] on div "add time block" at bounding box center [811, 409] width 134 height 31
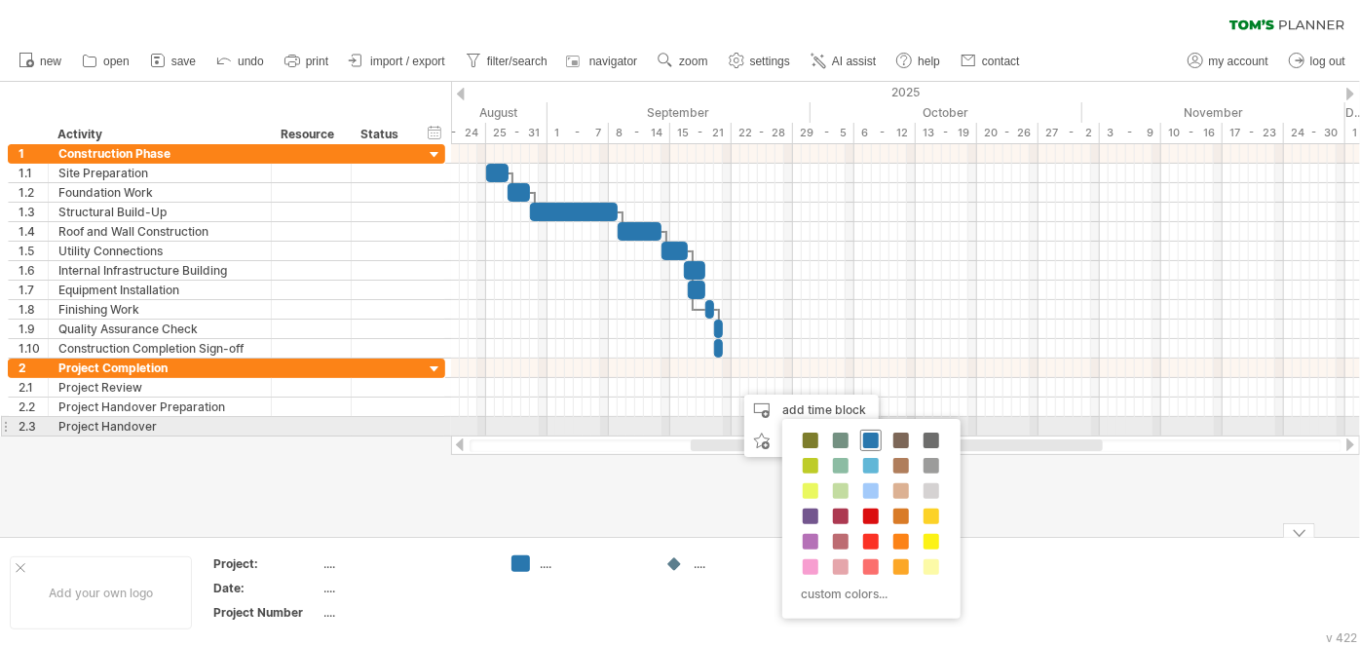
click at [866, 434] on span at bounding box center [871, 440] width 16 height 16
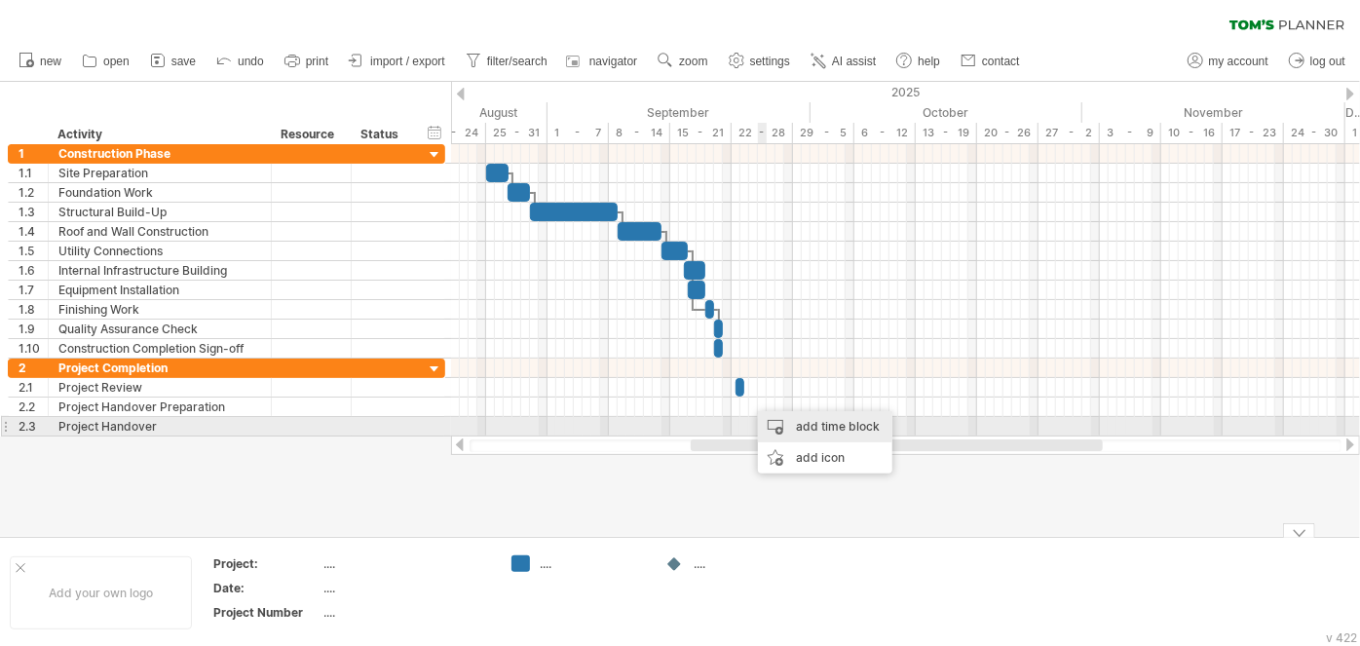
click at [812, 430] on div "add time block" at bounding box center [825, 426] width 134 height 31
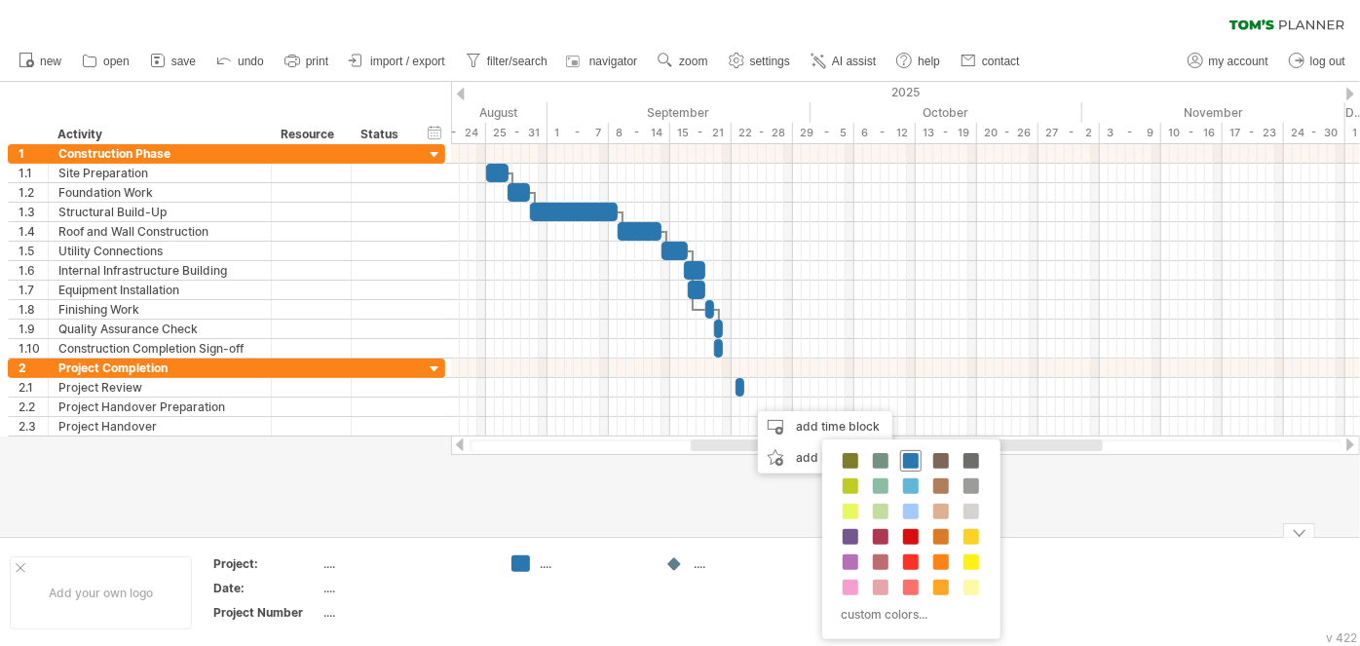
drag, startPoint x: 907, startPoint y: 455, endPoint x: 822, endPoint y: 427, distance: 89.3
click at [906, 455] on span at bounding box center [911, 461] width 16 height 16
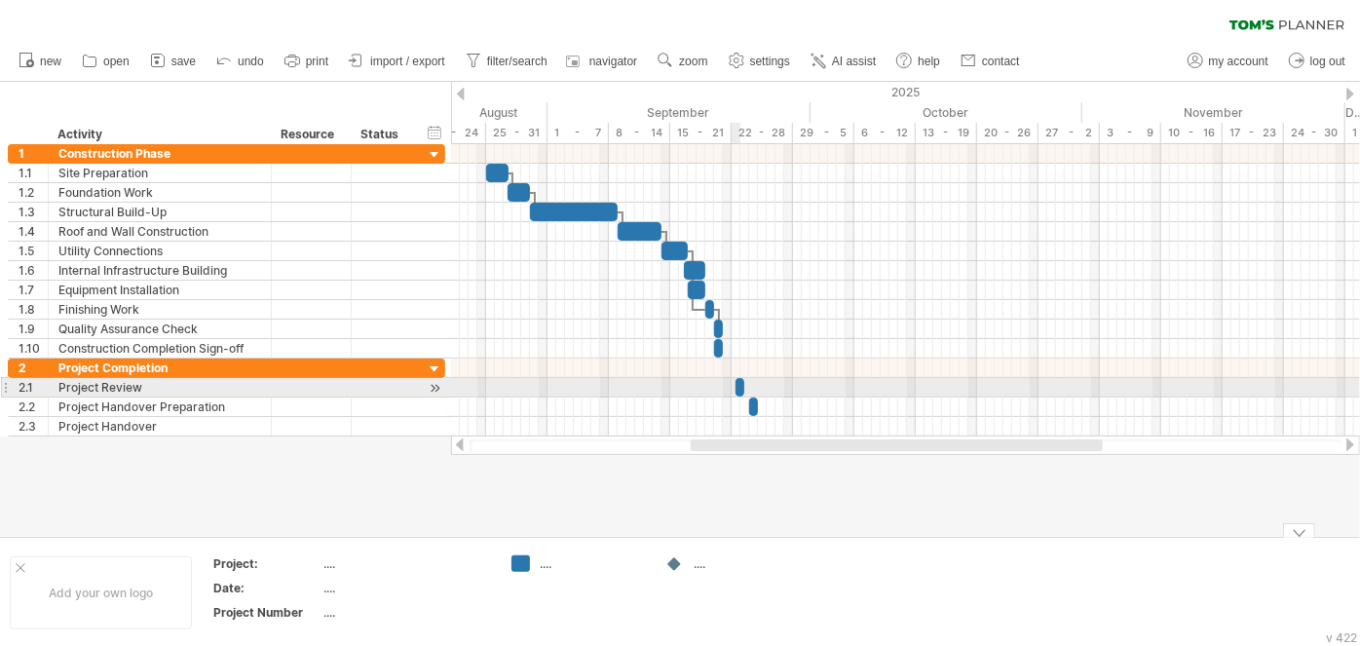
click at [738, 387] on span at bounding box center [735, 387] width 8 height 19
click at [733, 381] on span at bounding box center [732, 387] width 8 height 19
click at [737, 385] on span at bounding box center [740, 387] width 8 height 19
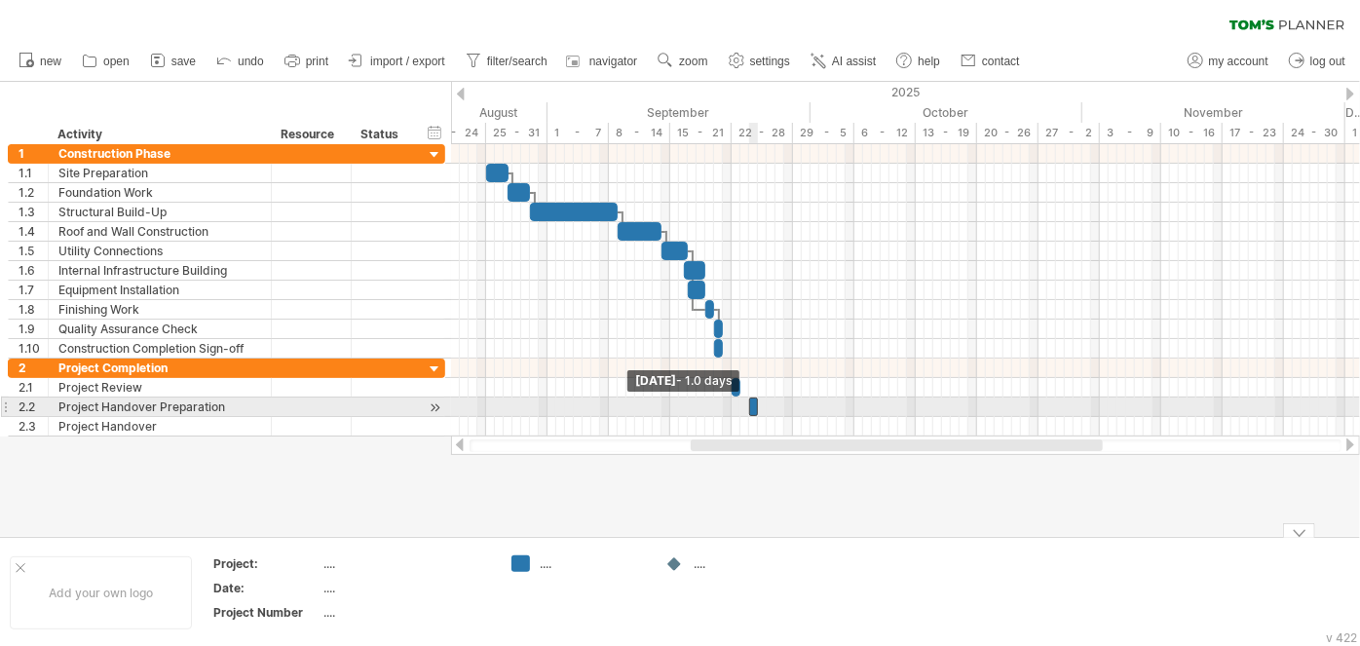
click at [751, 400] on span at bounding box center [749, 406] width 8 height 19
click at [745, 402] on span at bounding box center [745, 406] width 8 height 19
click at [748, 402] on div at bounding box center [749, 406] width 9 height 19
click at [741, 402] on span at bounding box center [740, 406] width 8 height 19
click at [748, 399] on span at bounding box center [749, 406] width 8 height 19
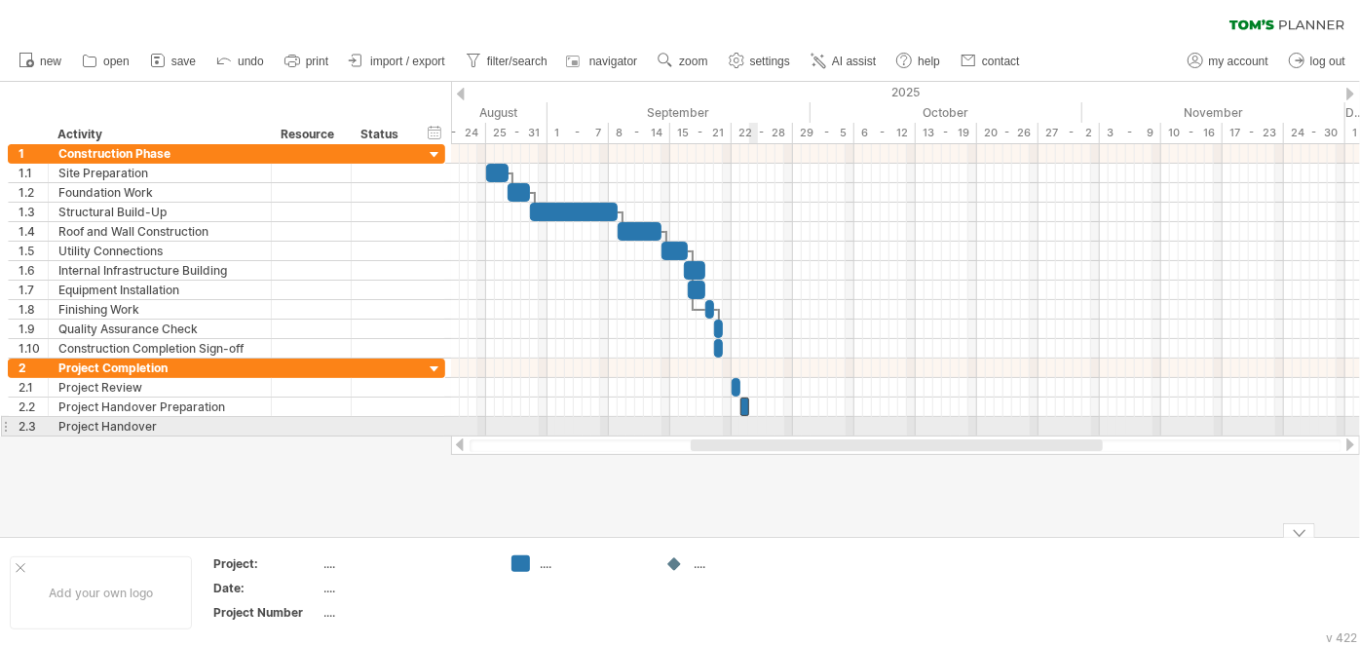
click at [753, 424] on div at bounding box center [905, 426] width 909 height 19
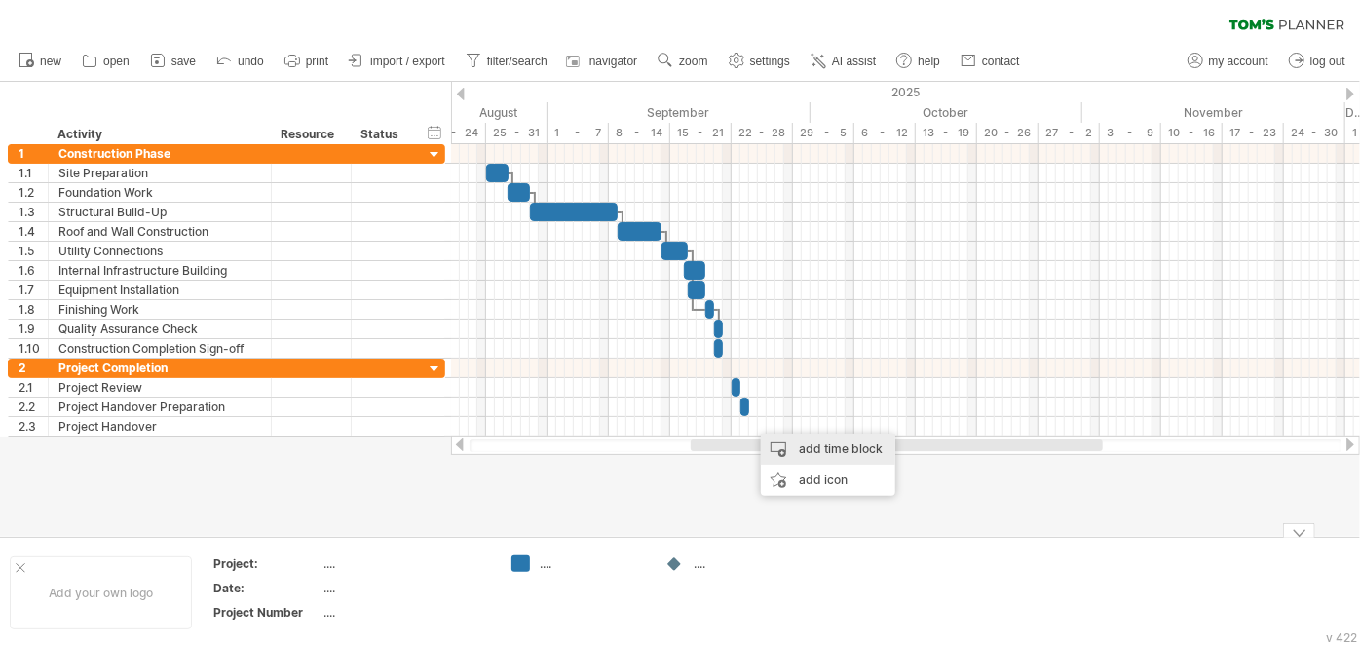
click at [797, 445] on div "add time block" at bounding box center [828, 448] width 134 height 31
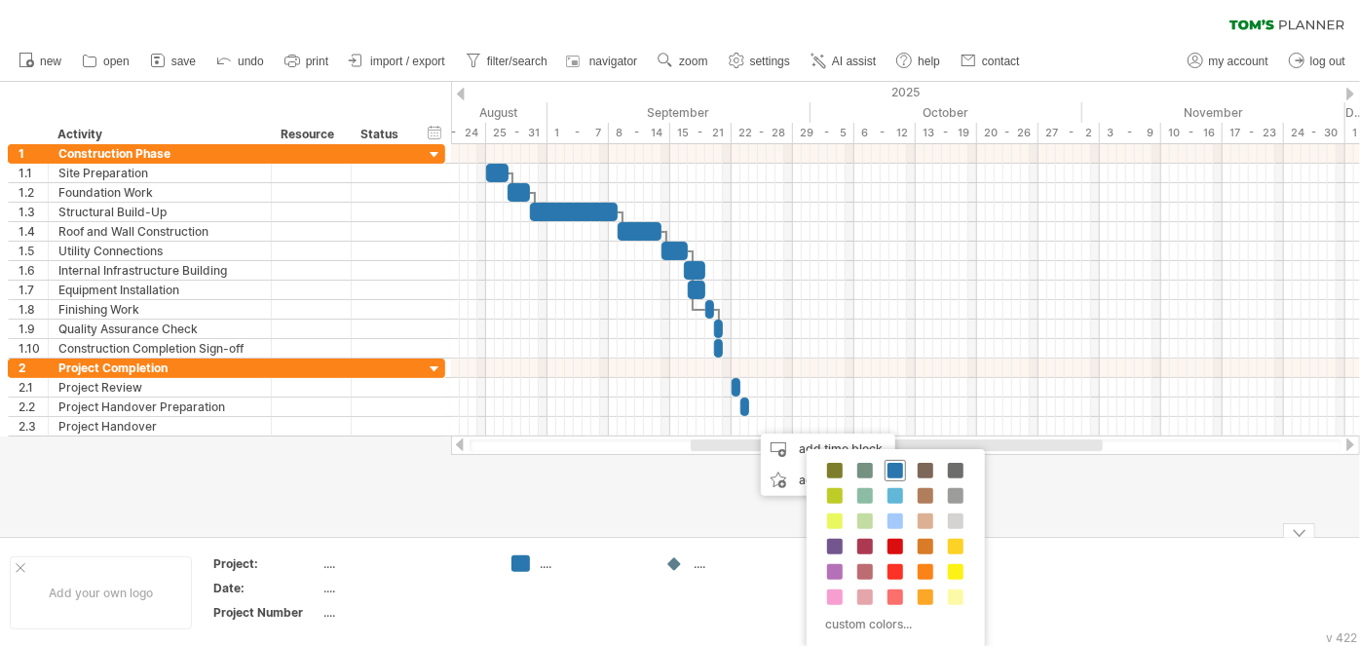
click at [884, 473] on div at bounding box center [894, 470] width 21 height 21
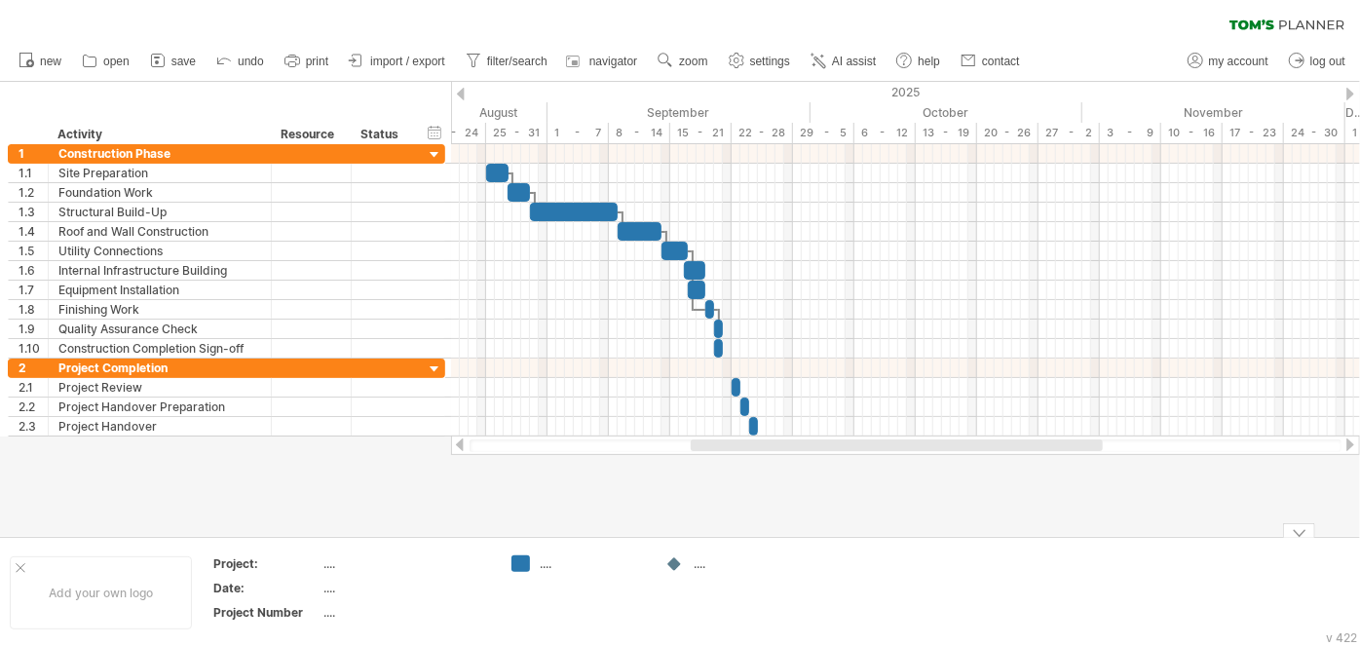
click at [769, 512] on div at bounding box center [680, 309] width 1360 height 454
click at [761, 450] on div at bounding box center [897, 445] width 412 height 12
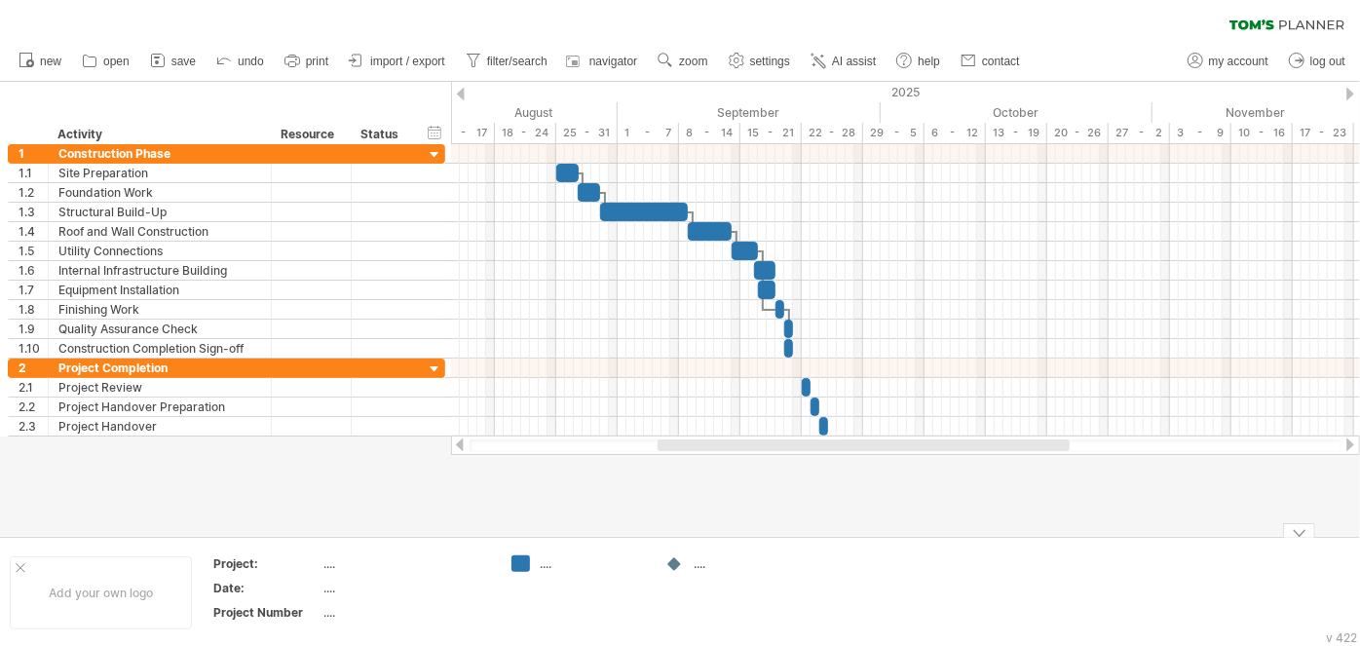
drag, startPoint x: 798, startPoint y: 446, endPoint x: 765, endPoint y: 467, distance: 38.9
click at [765, 467] on div "Trying to reach [DOMAIN_NAME] Connected again... 0% clear filter new 1" at bounding box center [680, 323] width 1360 height 646
click at [701, 566] on div "...." at bounding box center [747, 563] width 106 height 17
click at [166, 58] on icon at bounding box center [157, 60] width 19 height 19
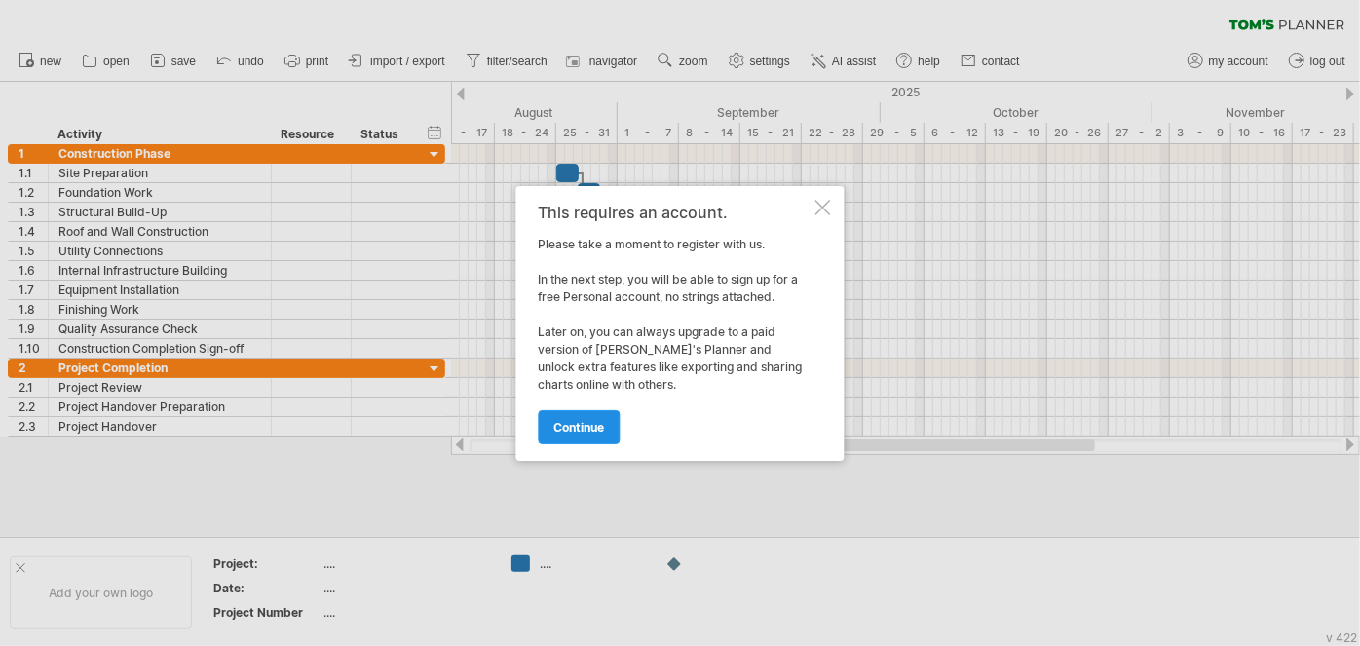
click at [598, 431] on span "continue" at bounding box center [579, 427] width 51 height 15
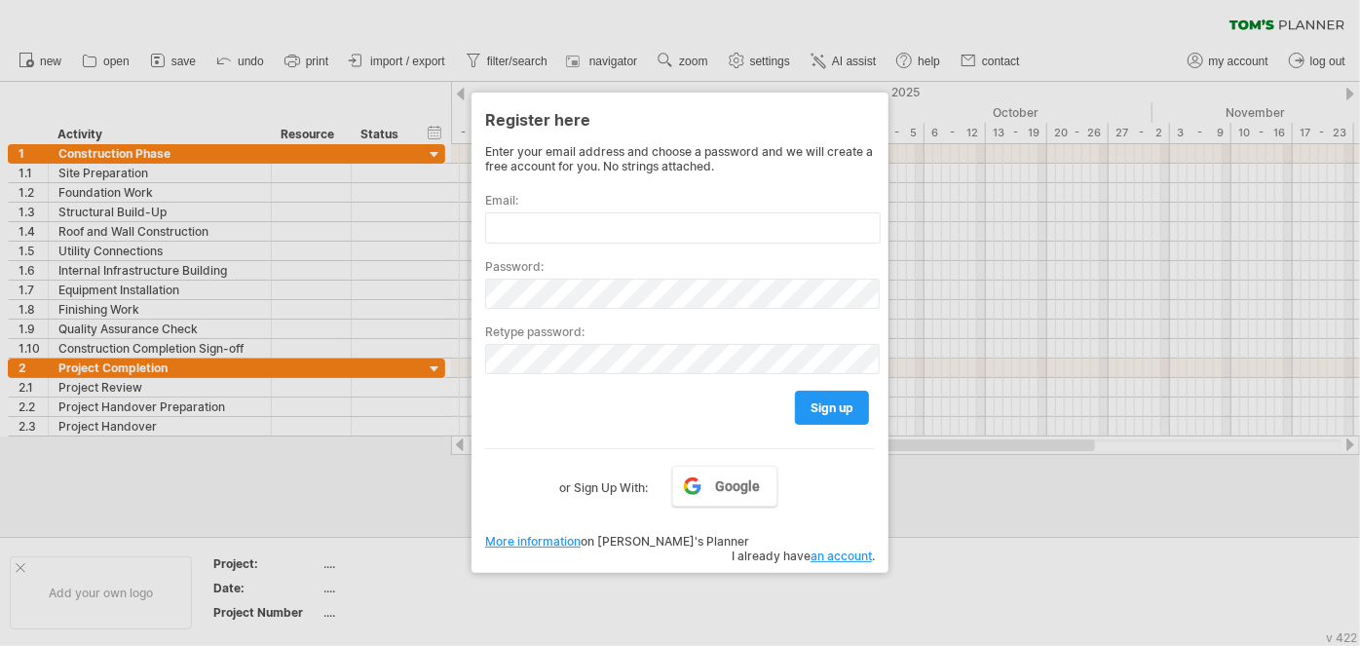
click at [961, 523] on div at bounding box center [680, 323] width 1360 height 646
click at [723, 487] on span "Google" at bounding box center [738, 486] width 45 height 16
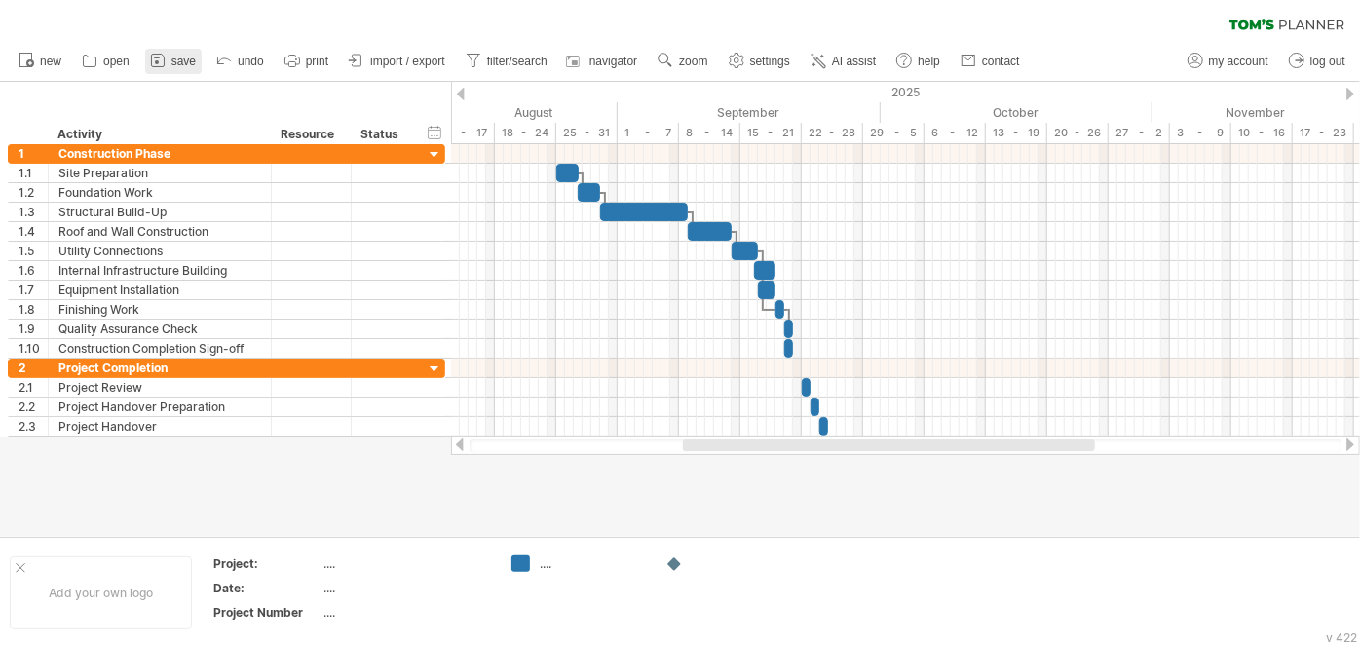
click at [170, 62] on link "save" at bounding box center [173, 61] width 56 height 25
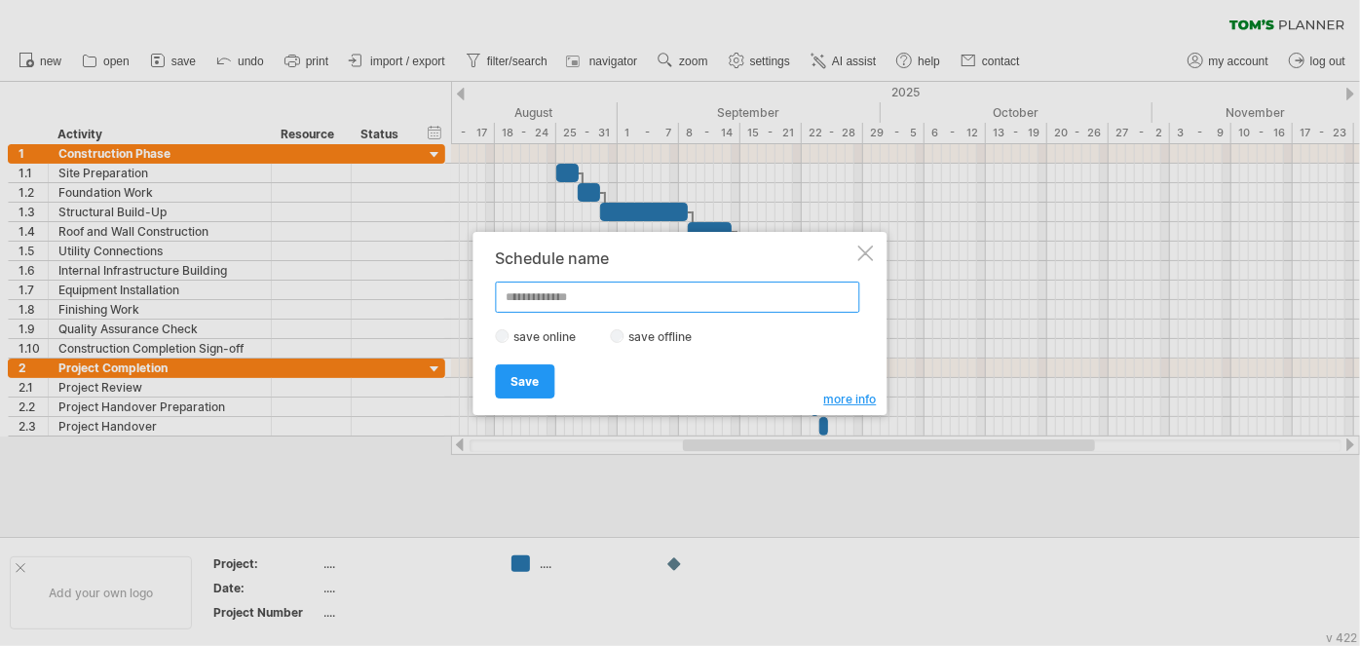
click at [581, 294] on input "text" at bounding box center [678, 296] width 364 height 31
type input "**********"
click at [533, 385] on span "Save" at bounding box center [525, 381] width 28 height 15
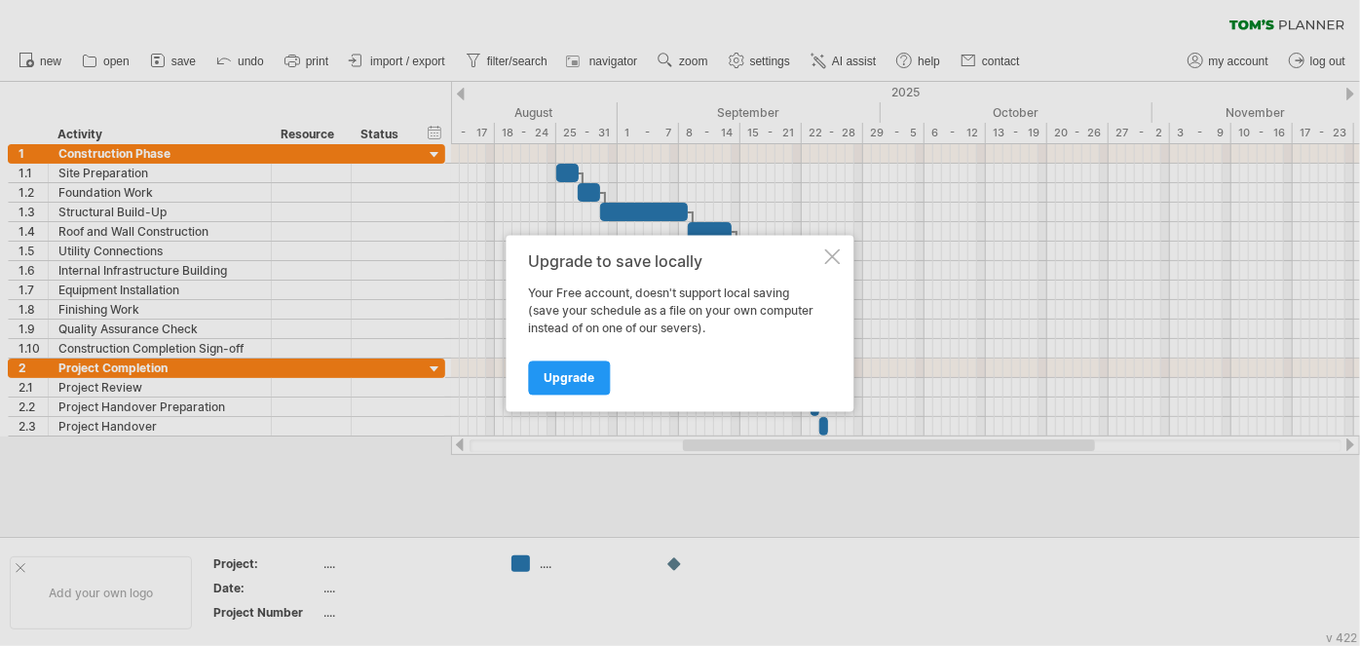
click at [840, 257] on div at bounding box center [833, 256] width 16 height 16
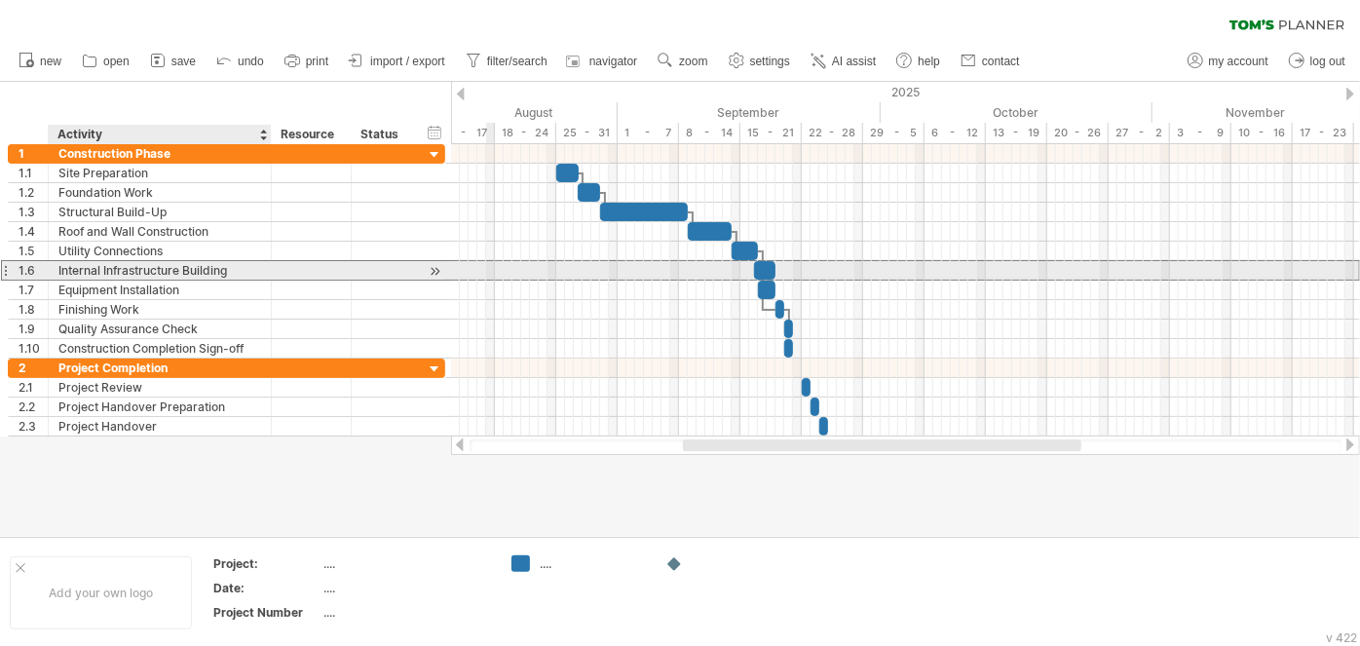
click at [136, 265] on div "Internal Infrastructure Building" at bounding box center [159, 270] width 203 height 19
drag, startPoint x: 234, startPoint y: 271, endPoint x: 56, endPoint y: 272, distance: 177.3
click at [58, 272] on input "**********" at bounding box center [159, 270] width 203 height 19
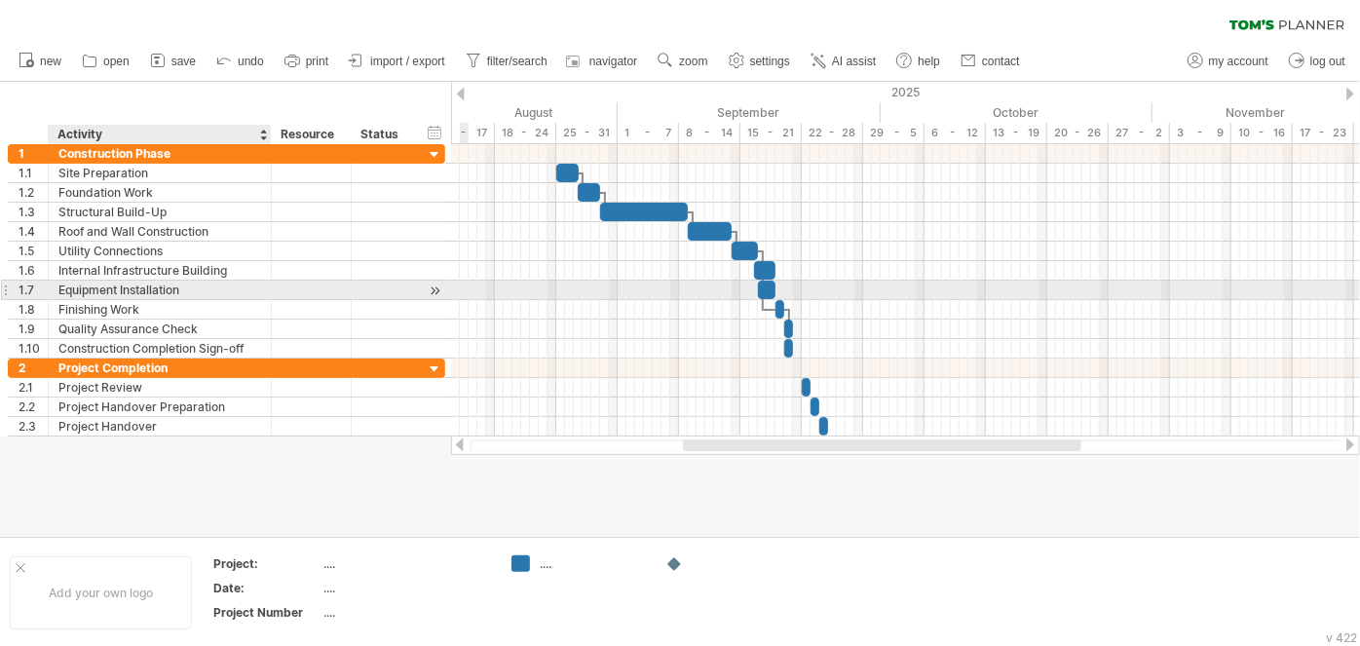
click at [158, 291] on div "Equipment Installation" at bounding box center [159, 290] width 203 height 19
click at [185, 291] on input "**********" at bounding box center [159, 290] width 203 height 19
click at [195, 288] on input "**********" at bounding box center [159, 290] width 203 height 19
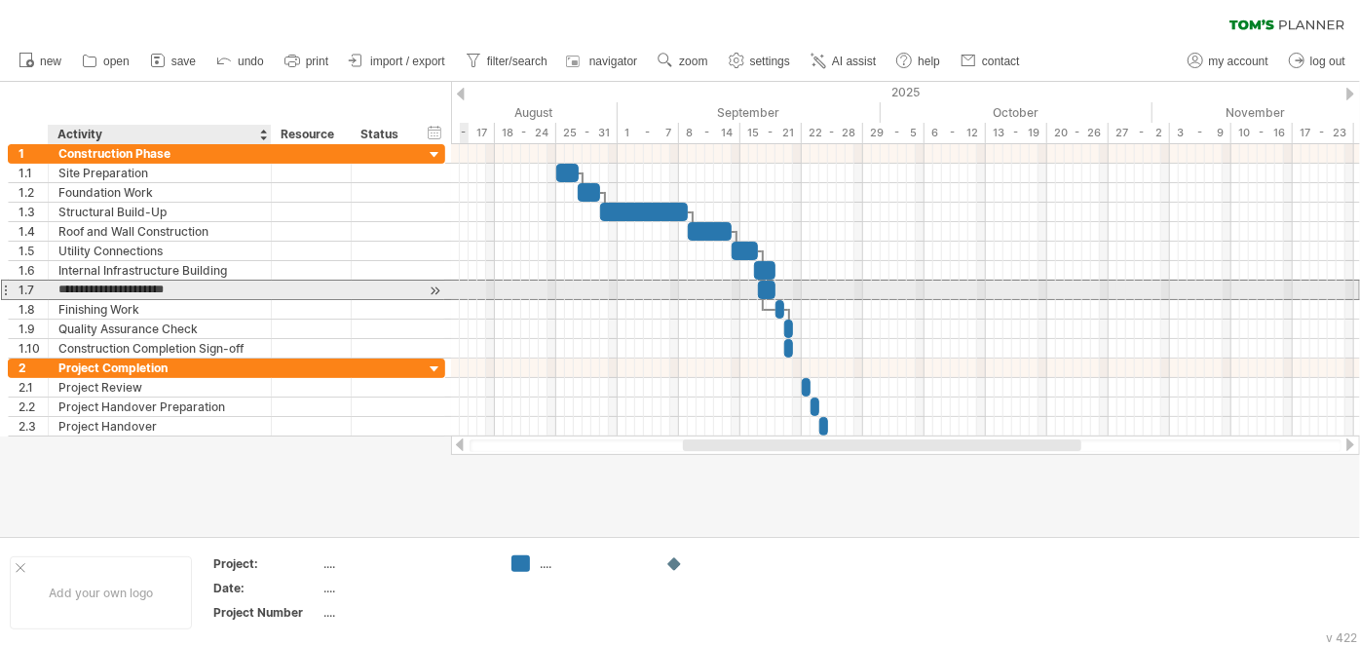
drag, startPoint x: 200, startPoint y: 287, endPoint x: 79, endPoint y: 289, distance: 120.8
click at [79, 289] on input "**********" at bounding box center [159, 290] width 203 height 19
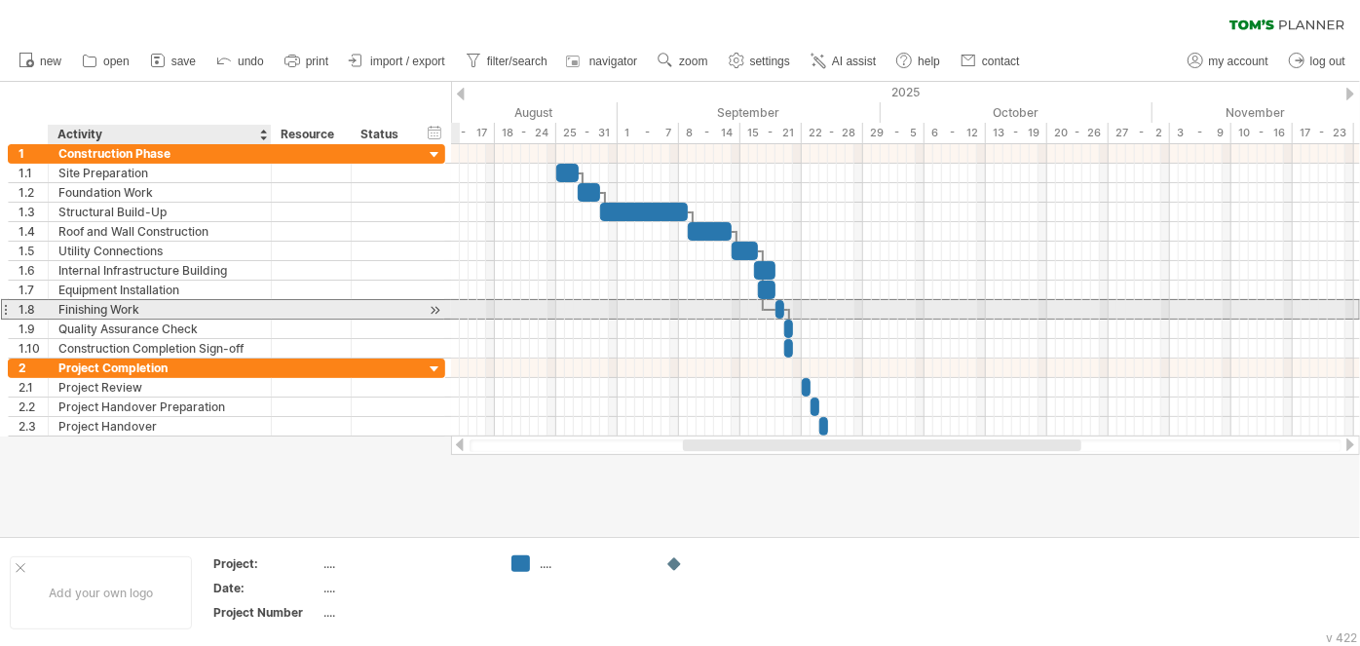
click at [139, 311] on div "Finishing Work" at bounding box center [159, 309] width 203 height 19
click at [139, 311] on input "**********" at bounding box center [159, 309] width 203 height 19
click at [146, 307] on input "**********" at bounding box center [159, 309] width 203 height 19
drag, startPoint x: 153, startPoint y: 307, endPoint x: 59, endPoint y: 315, distance: 93.8
click at [59, 315] on input "**********" at bounding box center [159, 309] width 203 height 19
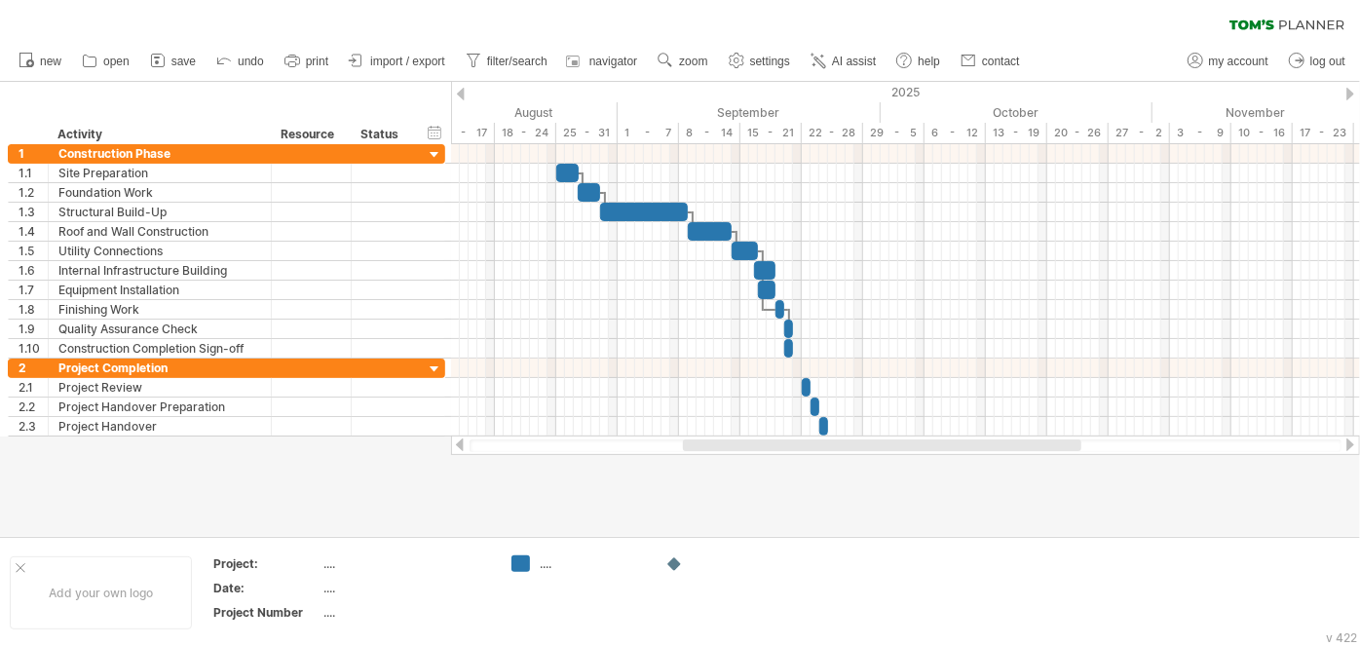
click at [594, 514] on div at bounding box center [680, 309] width 1360 height 454
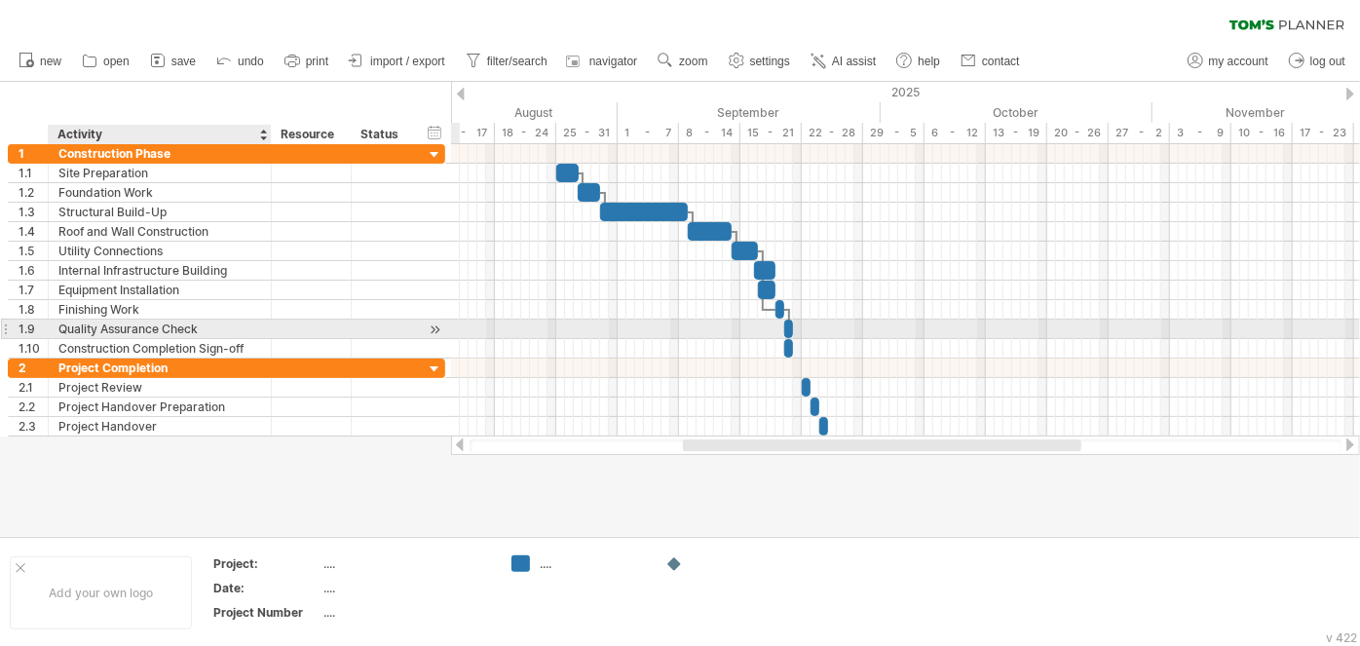
click at [153, 325] on div "Quality Assurance Check" at bounding box center [159, 328] width 203 height 19
click at [197, 324] on input "**********" at bounding box center [159, 328] width 203 height 19
drag, startPoint x: 203, startPoint y: 324, endPoint x: 60, endPoint y: 325, distance: 142.2
click at [60, 325] on input "**********" at bounding box center [159, 328] width 203 height 19
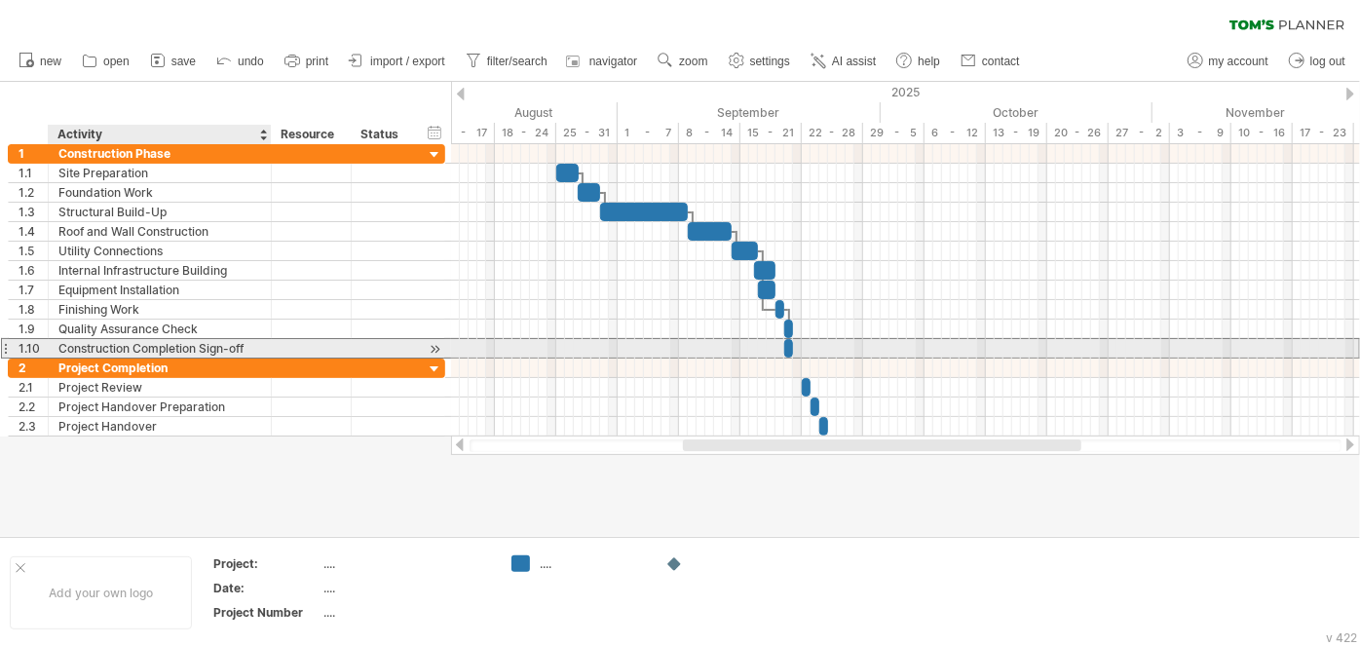
click at [131, 345] on div "Construction Completion Sign-off" at bounding box center [159, 348] width 203 height 19
click at [247, 343] on input "**********" at bounding box center [159, 348] width 203 height 19
drag, startPoint x: 251, startPoint y: 343, endPoint x: 110, endPoint y: 345, distance: 141.2
click at [121, 345] on input "**********" at bounding box center [159, 348] width 203 height 19
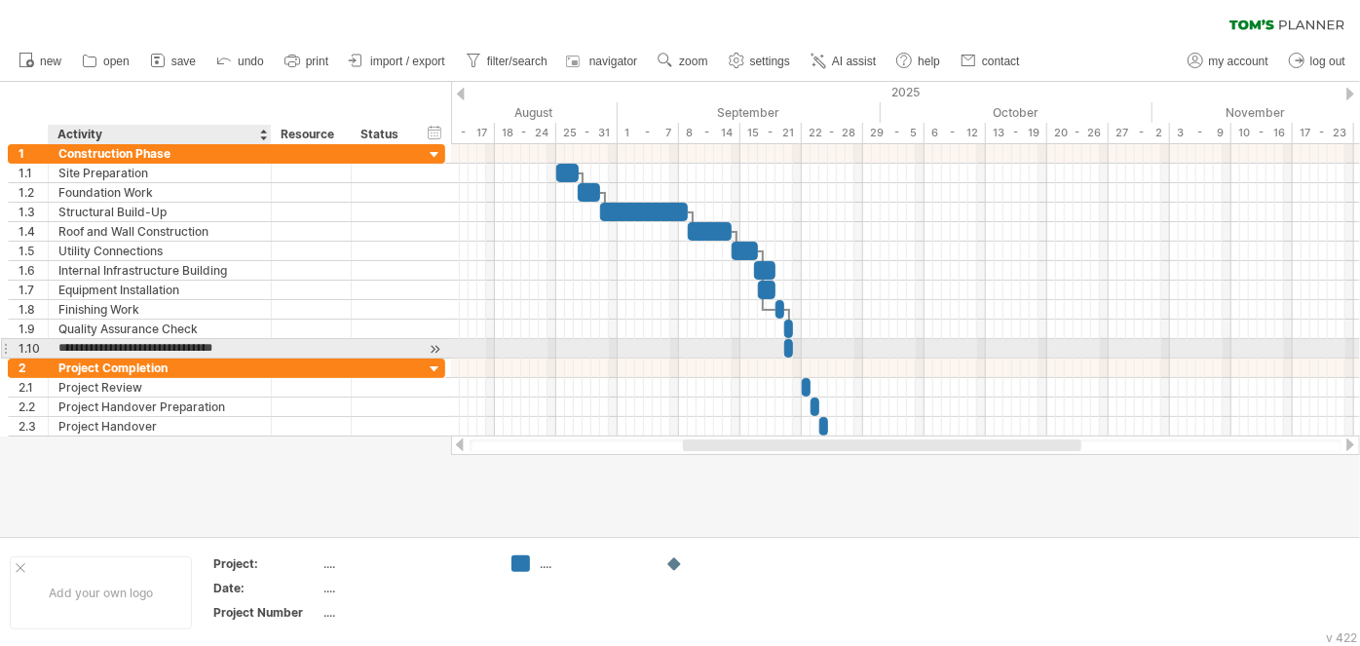
click at [244, 341] on input "**********" at bounding box center [159, 348] width 203 height 19
drag, startPoint x: 254, startPoint y: 343, endPoint x: 60, endPoint y: 350, distance: 193.9
click at [60, 350] on input "**********" at bounding box center [159, 348] width 203 height 19
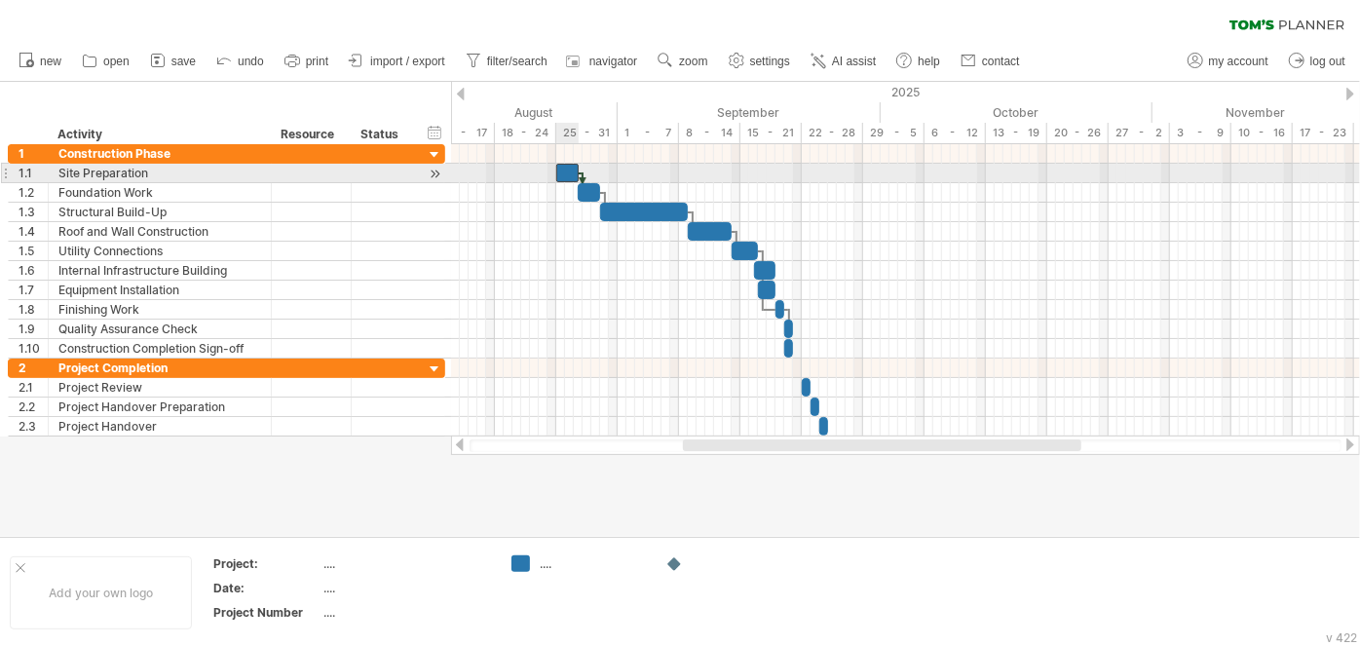
click at [561, 176] on div at bounding box center [567, 173] width 22 height 19
click at [556, 174] on span at bounding box center [556, 173] width 8 height 19
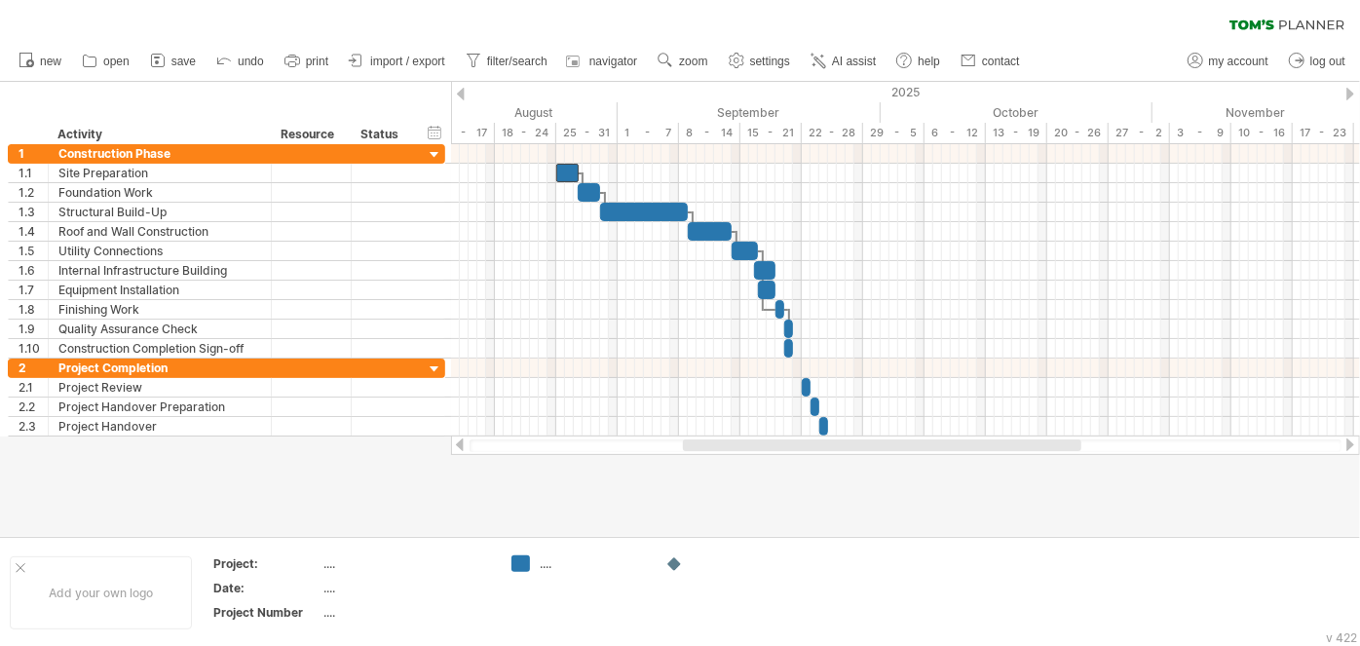
click at [506, 22] on div "clear filter reapply filter" at bounding box center [680, 20] width 1360 height 41
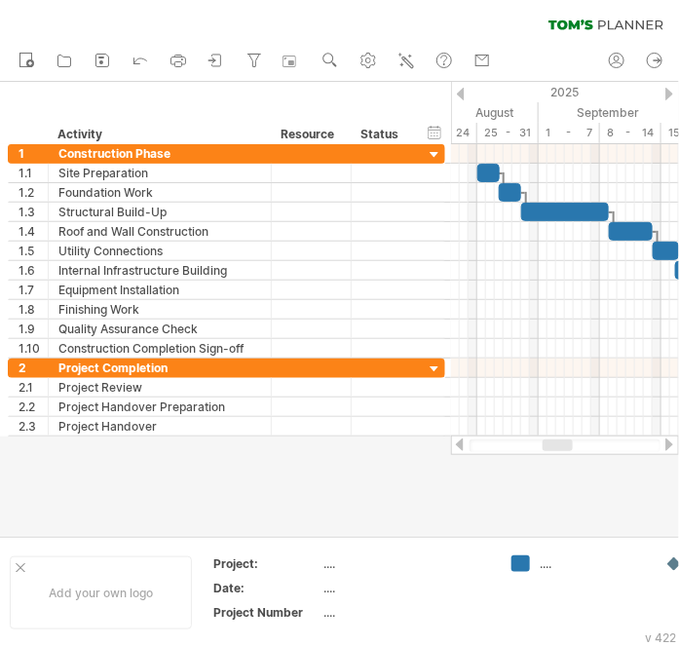
drag, startPoint x: 545, startPoint y: 445, endPoint x: 554, endPoint y: 453, distance: 11.7
click at [554, 453] on div at bounding box center [565, 444] width 228 height 19
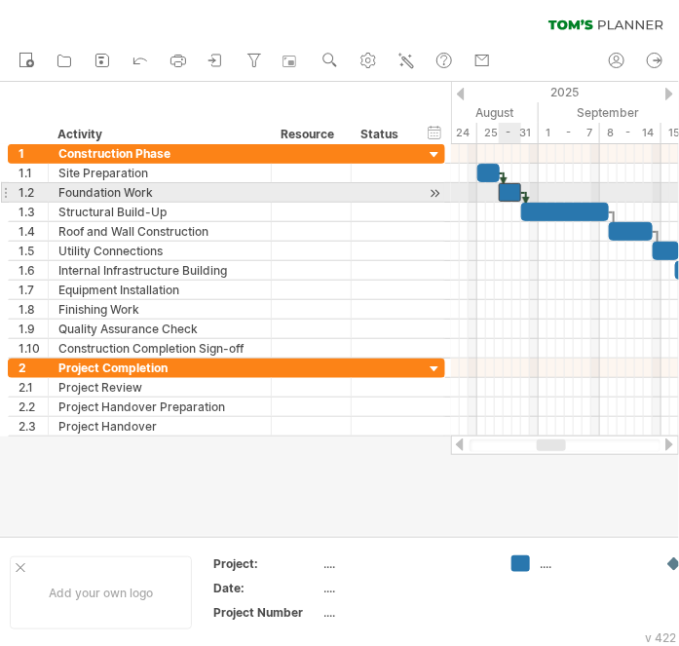
click at [511, 192] on div at bounding box center [510, 192] width 22 height 19
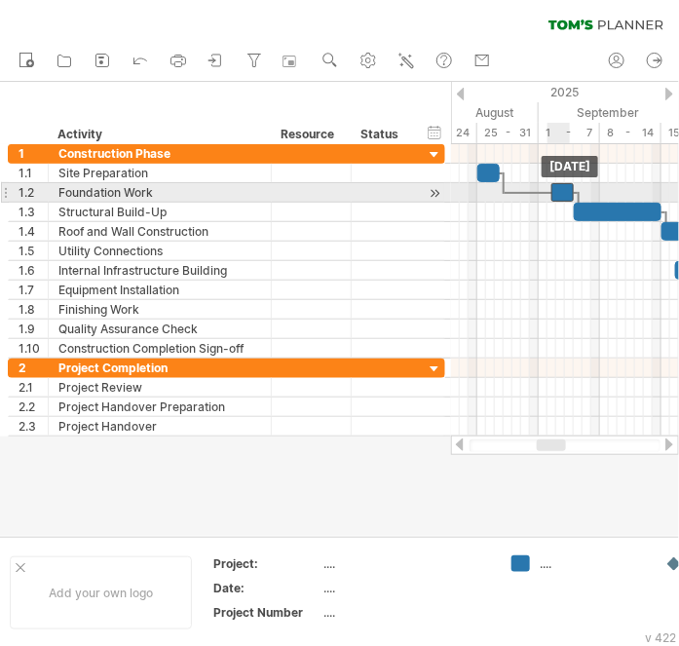
drag, startPoint x: 504, startPoint y: 195, endPoint x: 549, endPoint y: 203, distance: 46.4
click at [550, 203] on div "[DATE] [DATE]" at bounding box center [565, 290] width 228 height 292
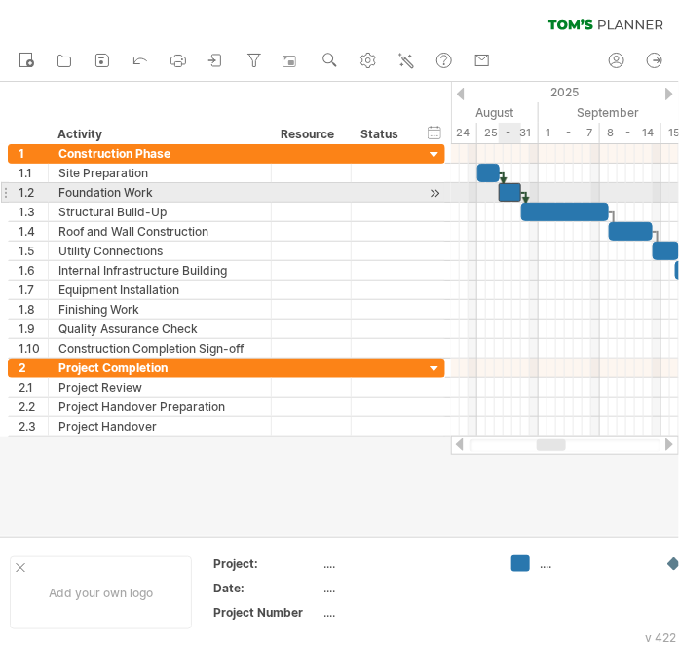
click at [510, 193] on div at bounding box center [510, 192] width 22 height 19
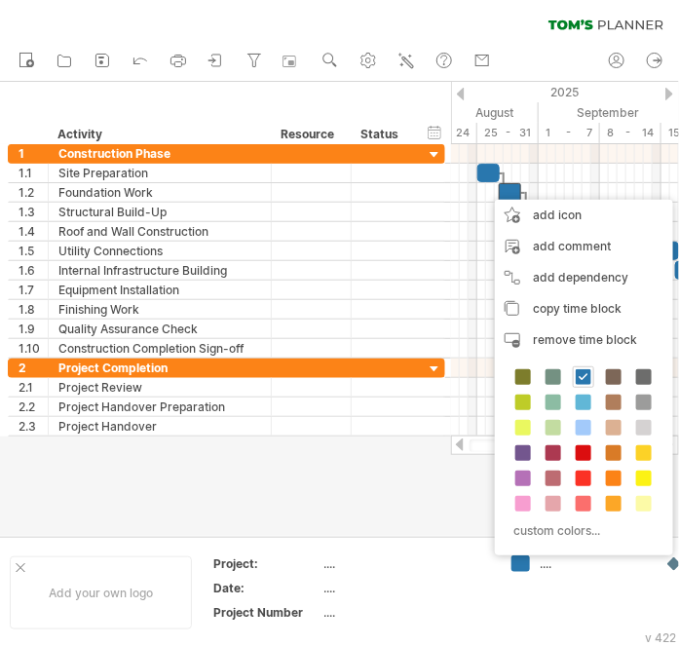
click at [368, 519] on div at bounding box center [339, 309] width 679 height 454
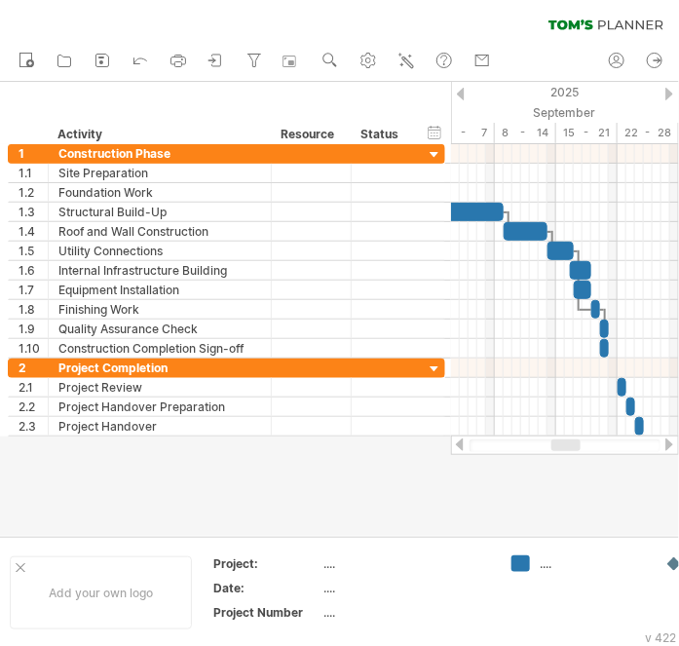
drag, startPoint x: 550, startPoint y: 447, endPoint x: 565, endPoint y: 450, distance: 14.9
click at [565, 450] on div at bounding box center [565, 445] width 29 height 12
